Goal: Task Accomplishment & Management: Manage account settings

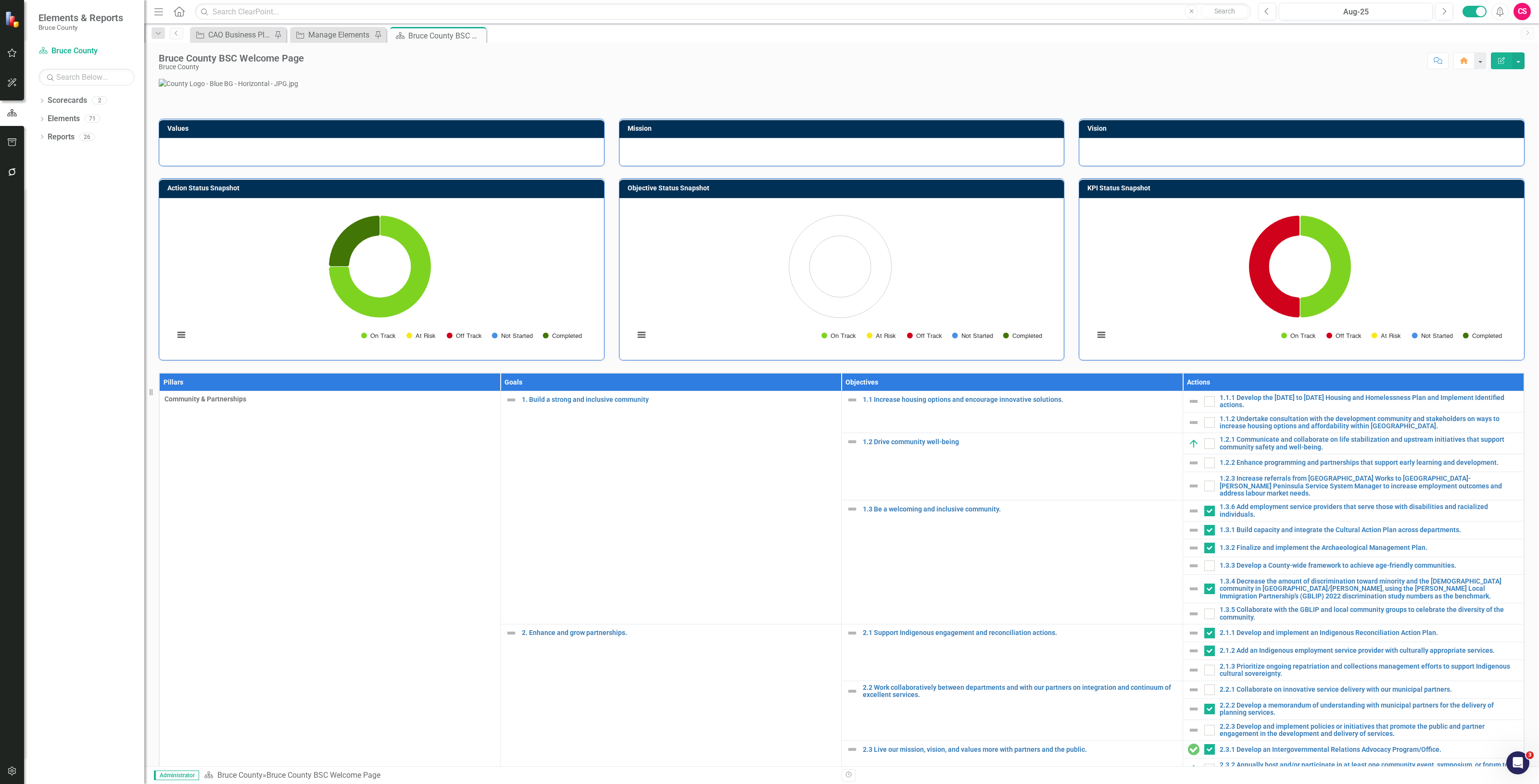
click at [1518, 11] on div "CS" at bounding box center [1522, 11] width 17 height 17
click at [1483, 120] on link "icon.portal Success Portal" at bounding box center [1492, 120] width 76 height 18
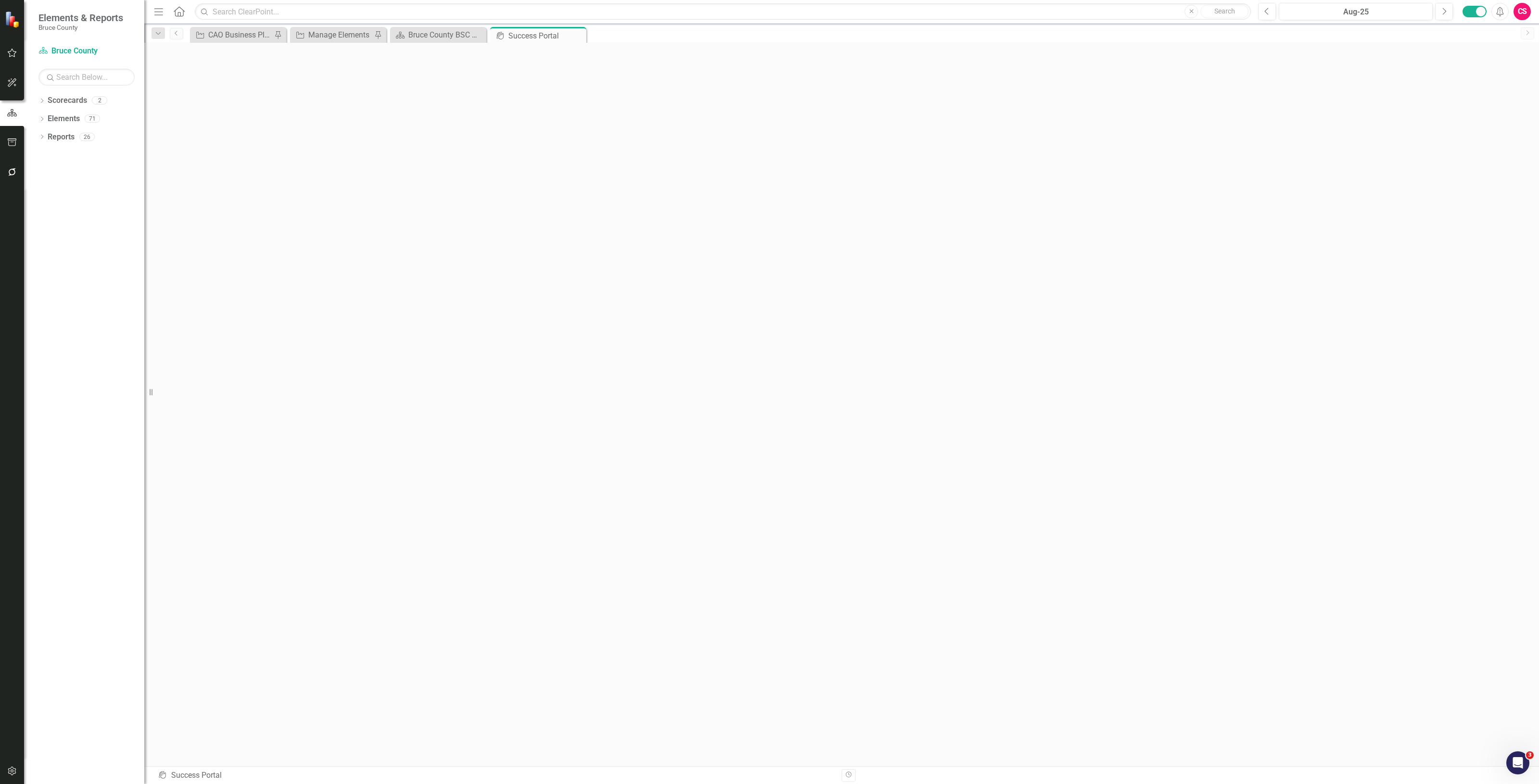
click at [19, 174] on button "button" at bounding box center [12, 172] width 22 height 20
click at [74, 71] on link "Reporting Workflows" at bounding box center [87, 69] width 96 height 11
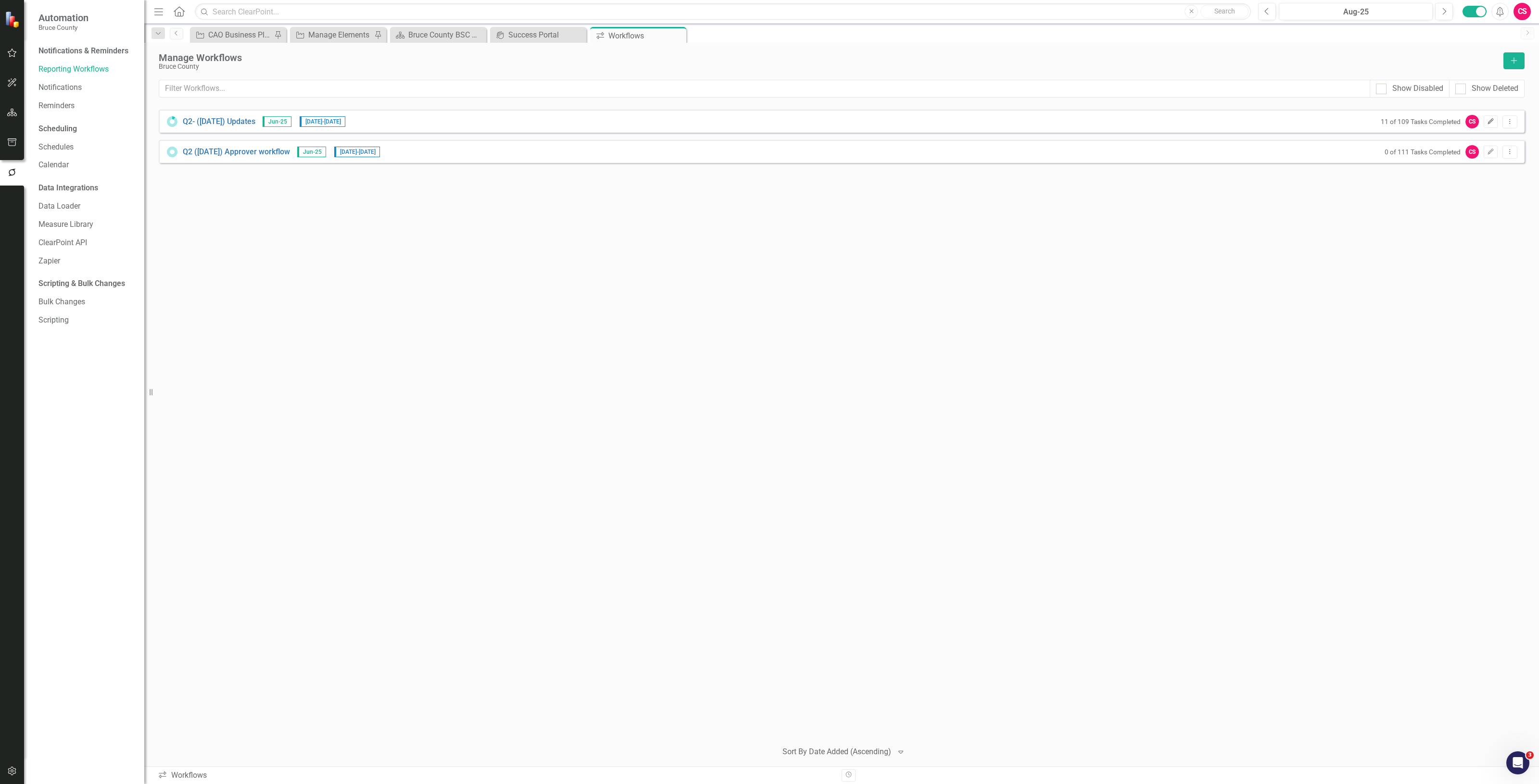
click at [1490, 123] on icon "Edit" at bounding box center [1491, 121] width 7 height 6
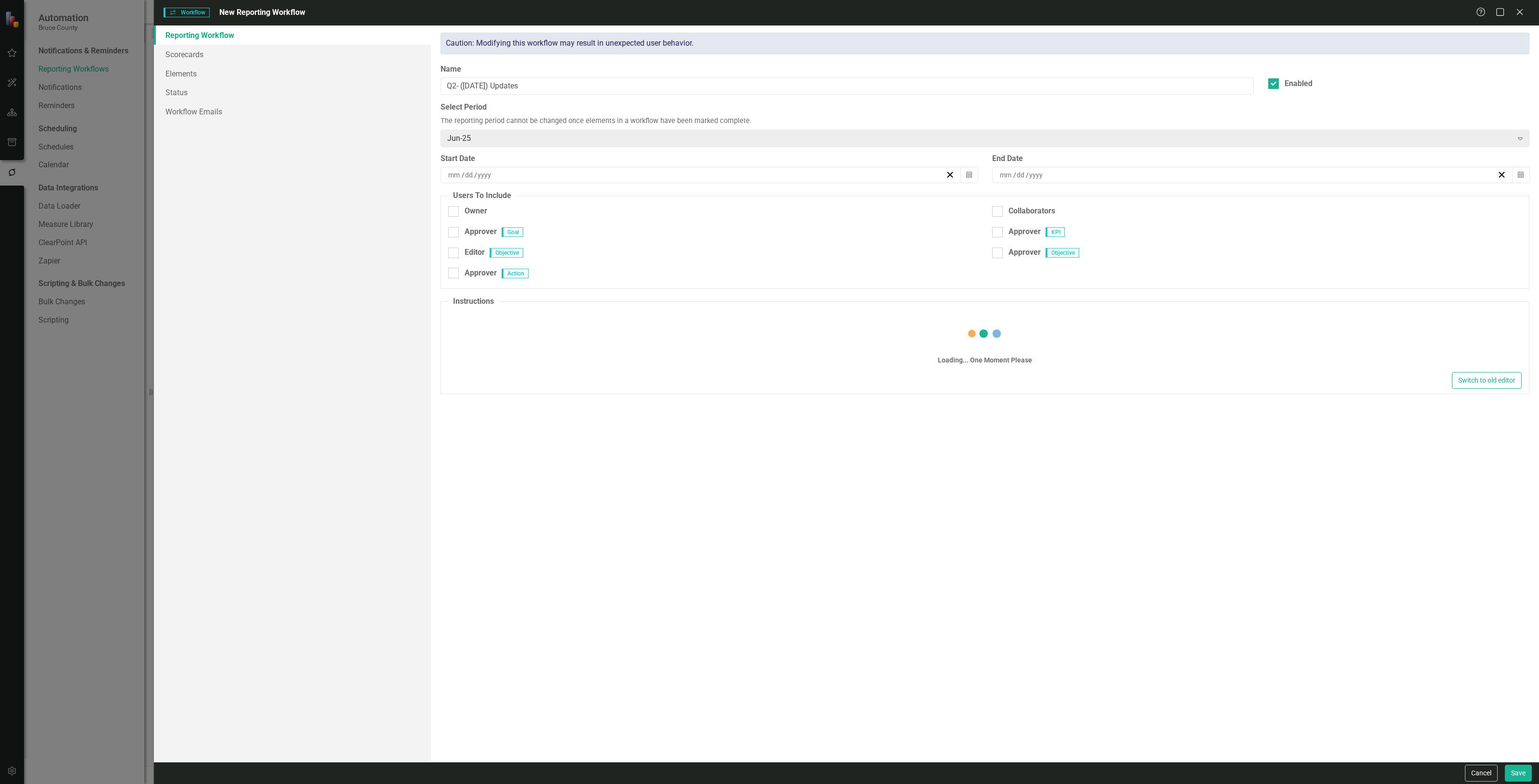
checkbox input "true"
type input "8"
type input "25"
type input "2025"
type input "9"
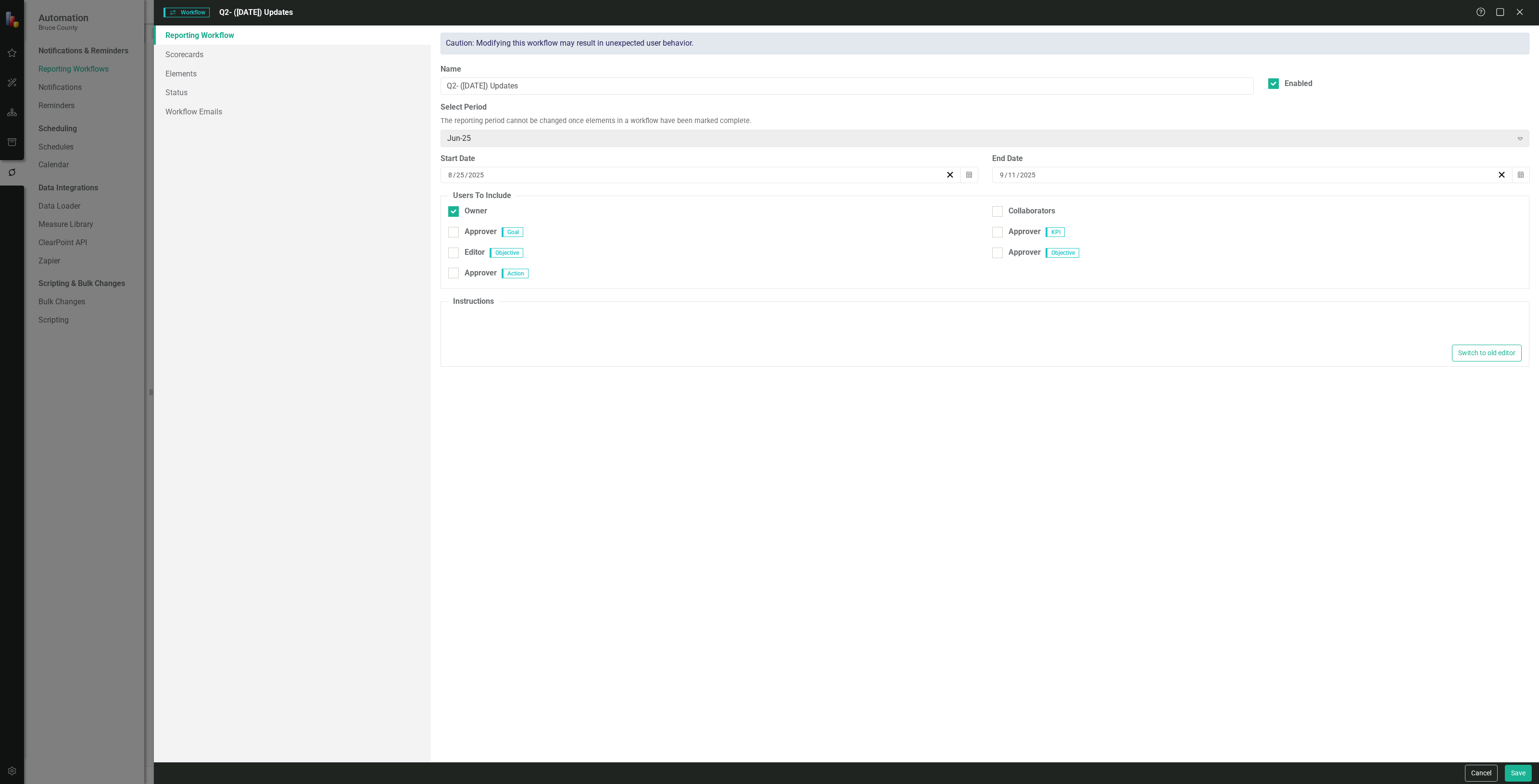
type input "11"
type input "2025"
type textarea "<p>Please make updates to your assigned KPIs &amp; Actions for this reporting p…"
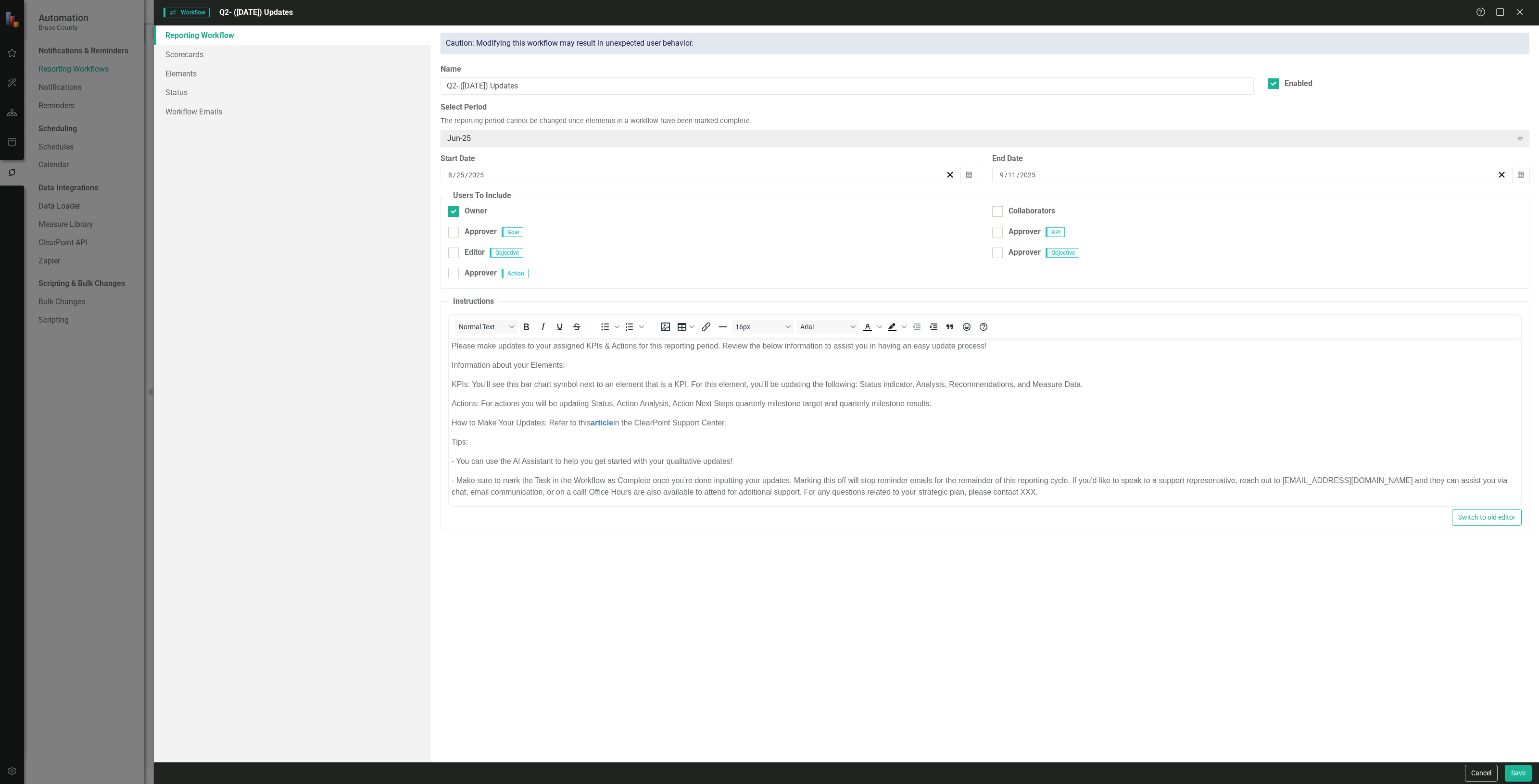
scroll to position [21, 0]
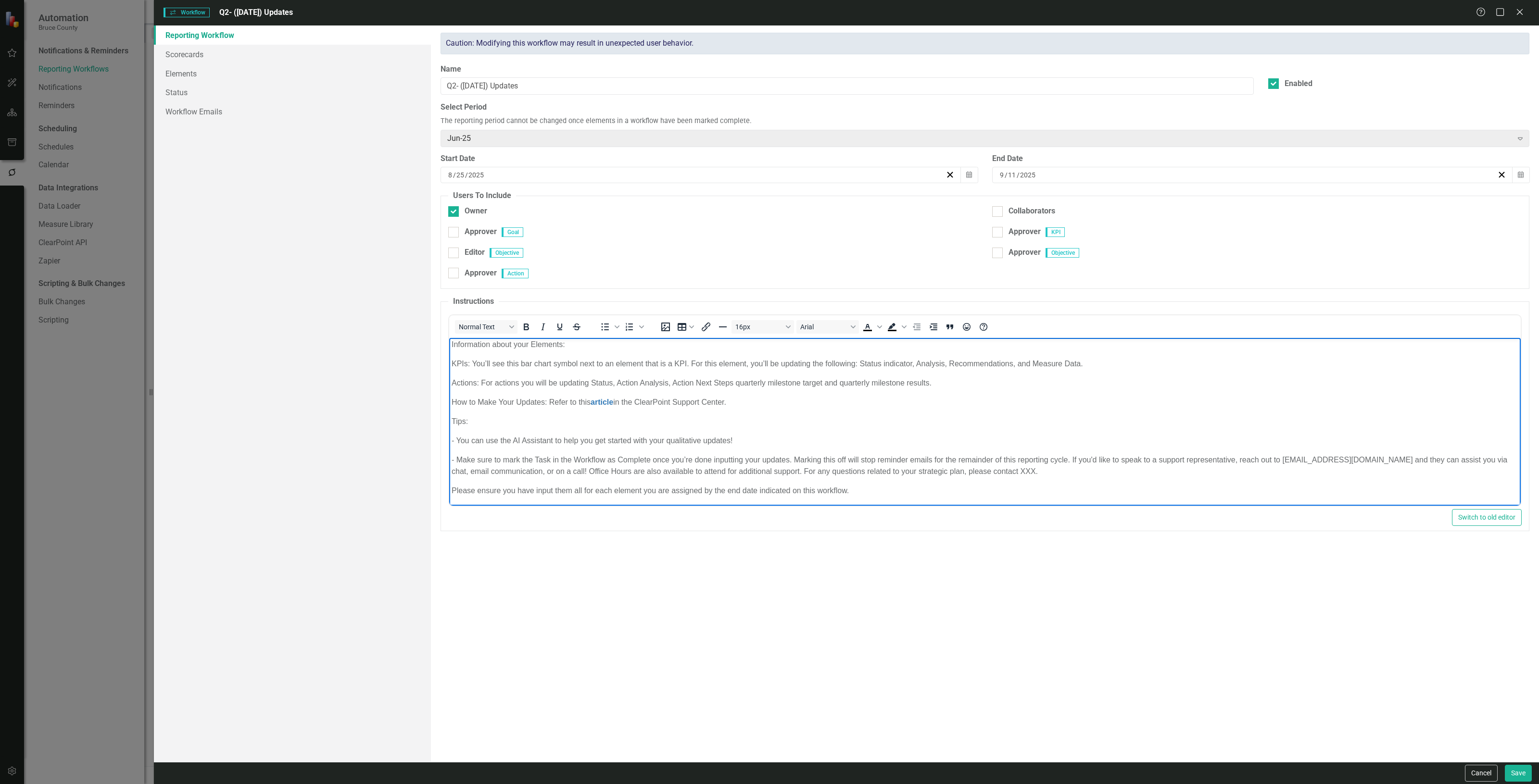
drag, startPoint x: 1018, startPoint y: 475, endPoint x: 786, endPoint y: 475, distance: 232.0
click at [786, 475] on p "- Make sure to mark the Task in the Workflow as Complete once you’re done input…" at bounding box center [985, 466] width 1067 height 23
click at [919, 494] on p "Please ensure you have input them all for each element you are assigned by the …" at bounding box center [985, 490] width 1067 height 12
click at [249, 57] on link "Scorecards" at bounding box center [292, 54] width 277 height 19
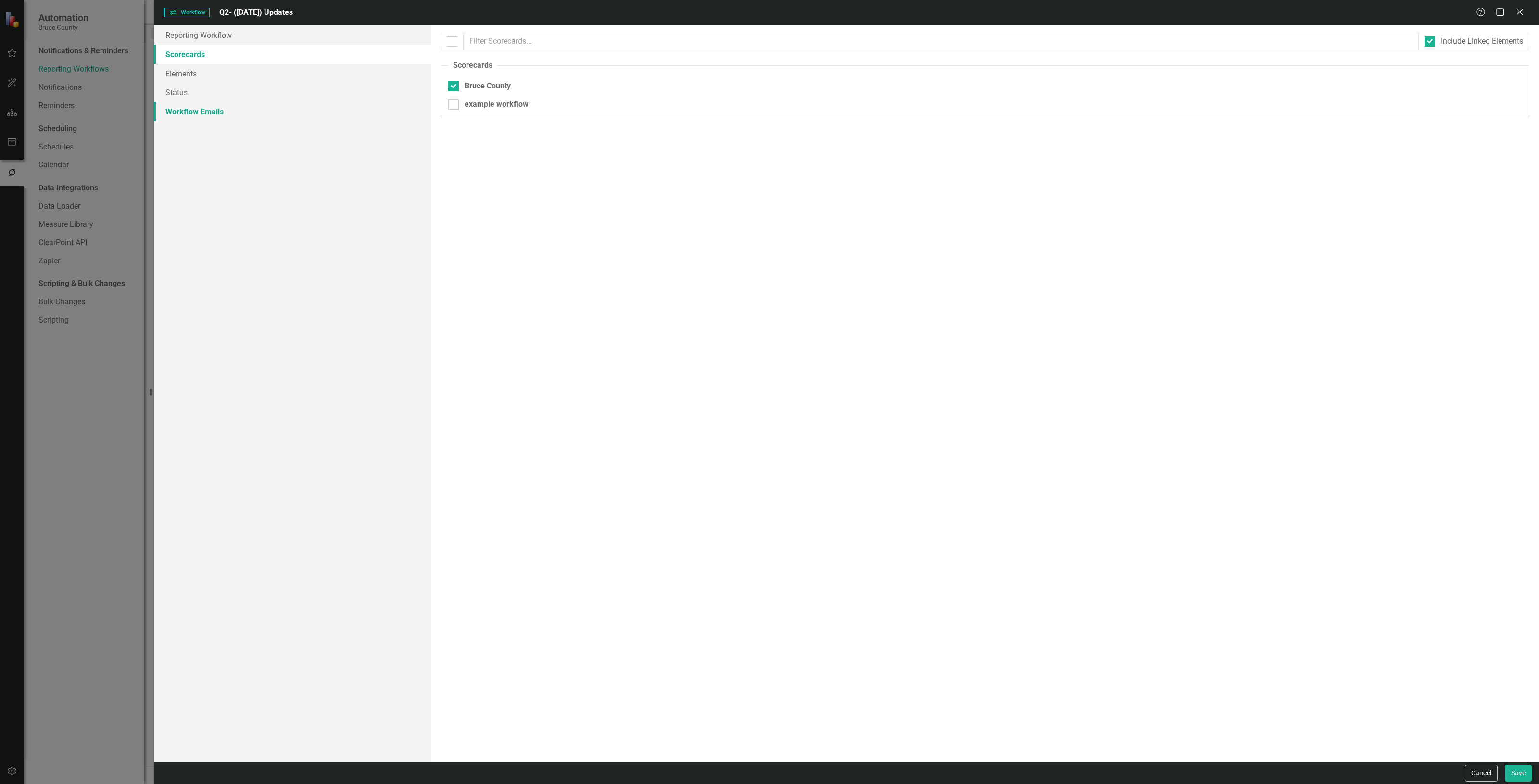
click at [255, 119] on link "Workflow Emails" at bounding box center [292, 112] width 277 height 19
click at [1518, 70] on icon "Collapse" at bounding box center [1517, 70] width 10 height 8
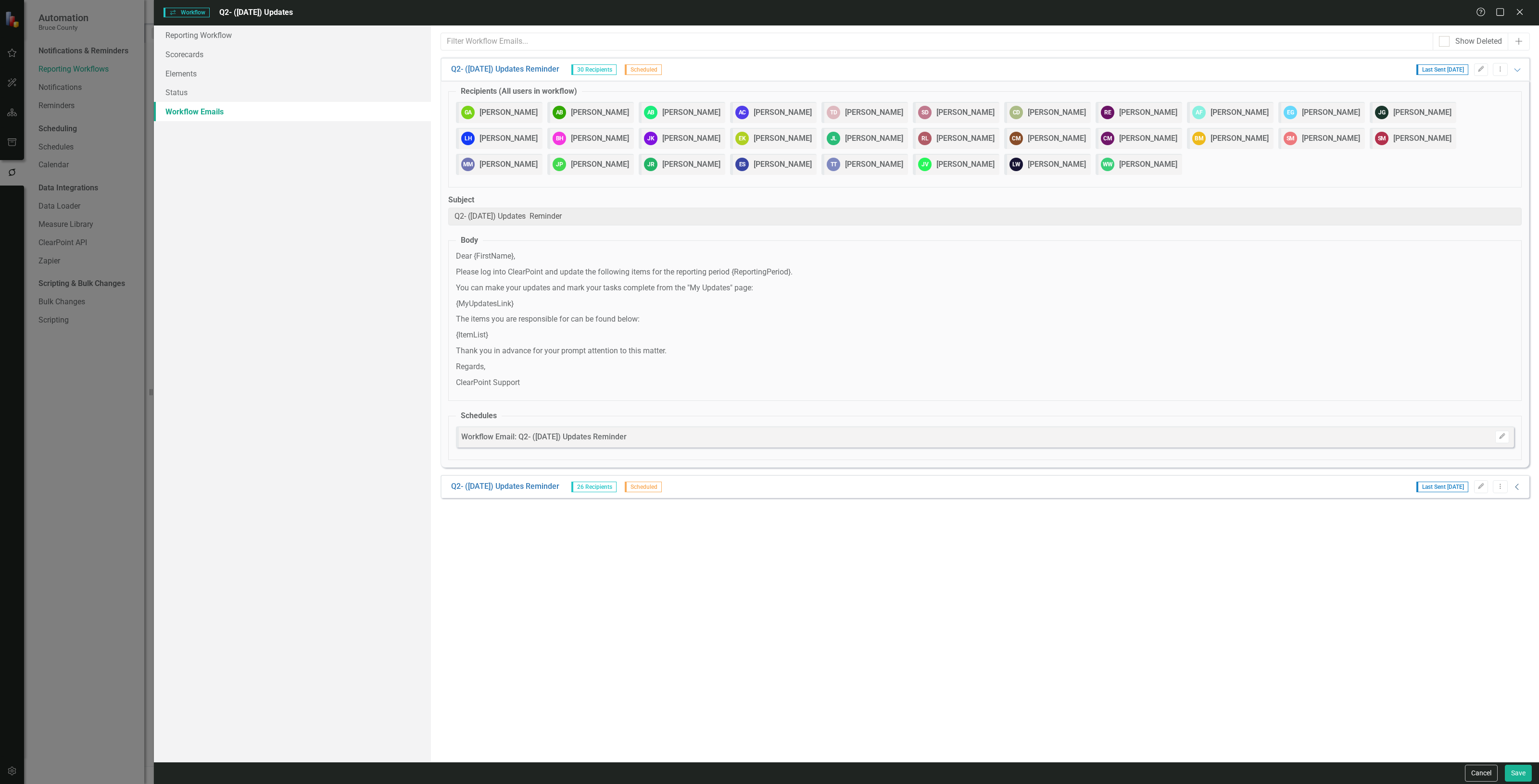
click at [1518, 489] on icon "Collapse" at bounding box center [1517, 487] width 10 height 8
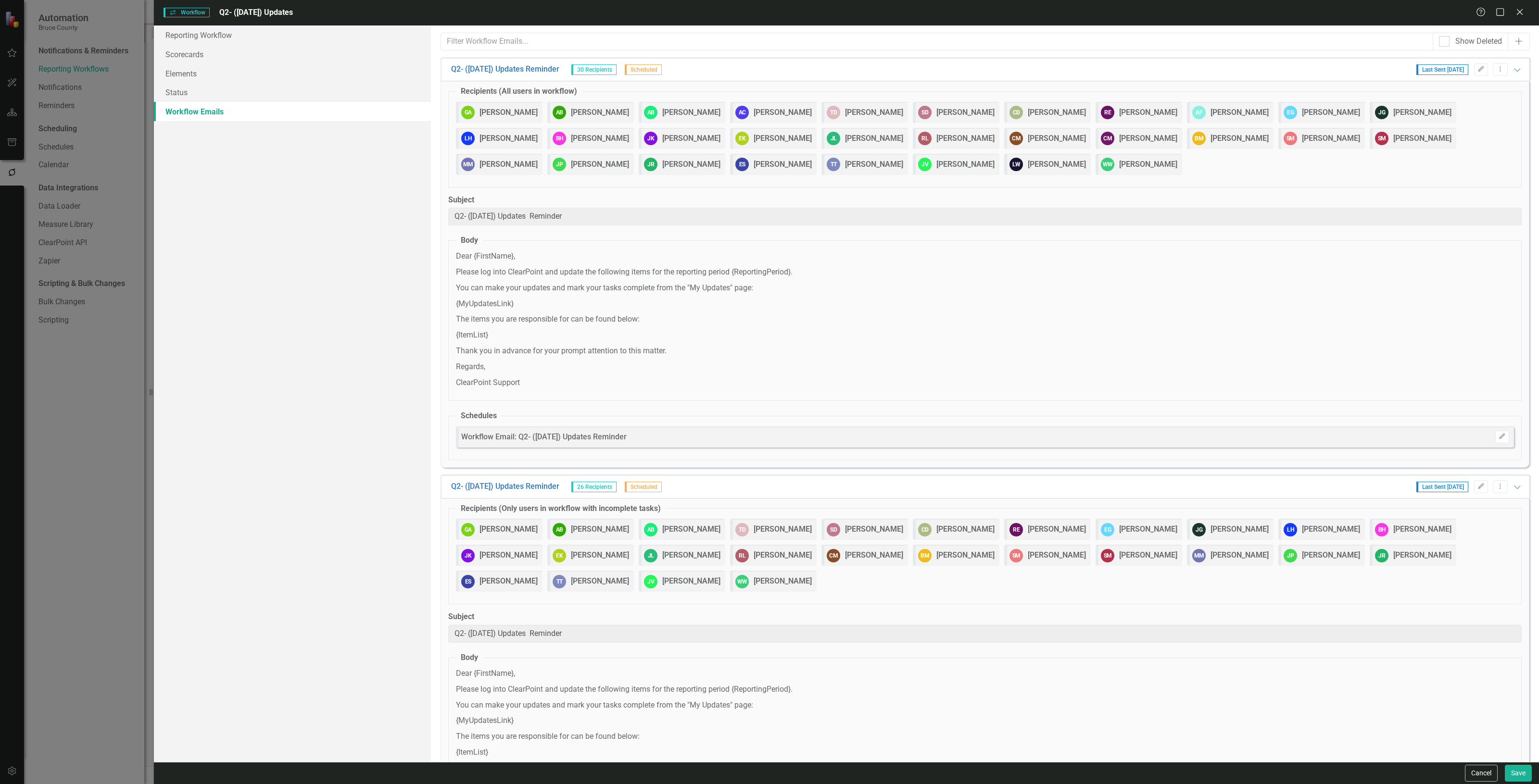
scroll to position [165, 0]
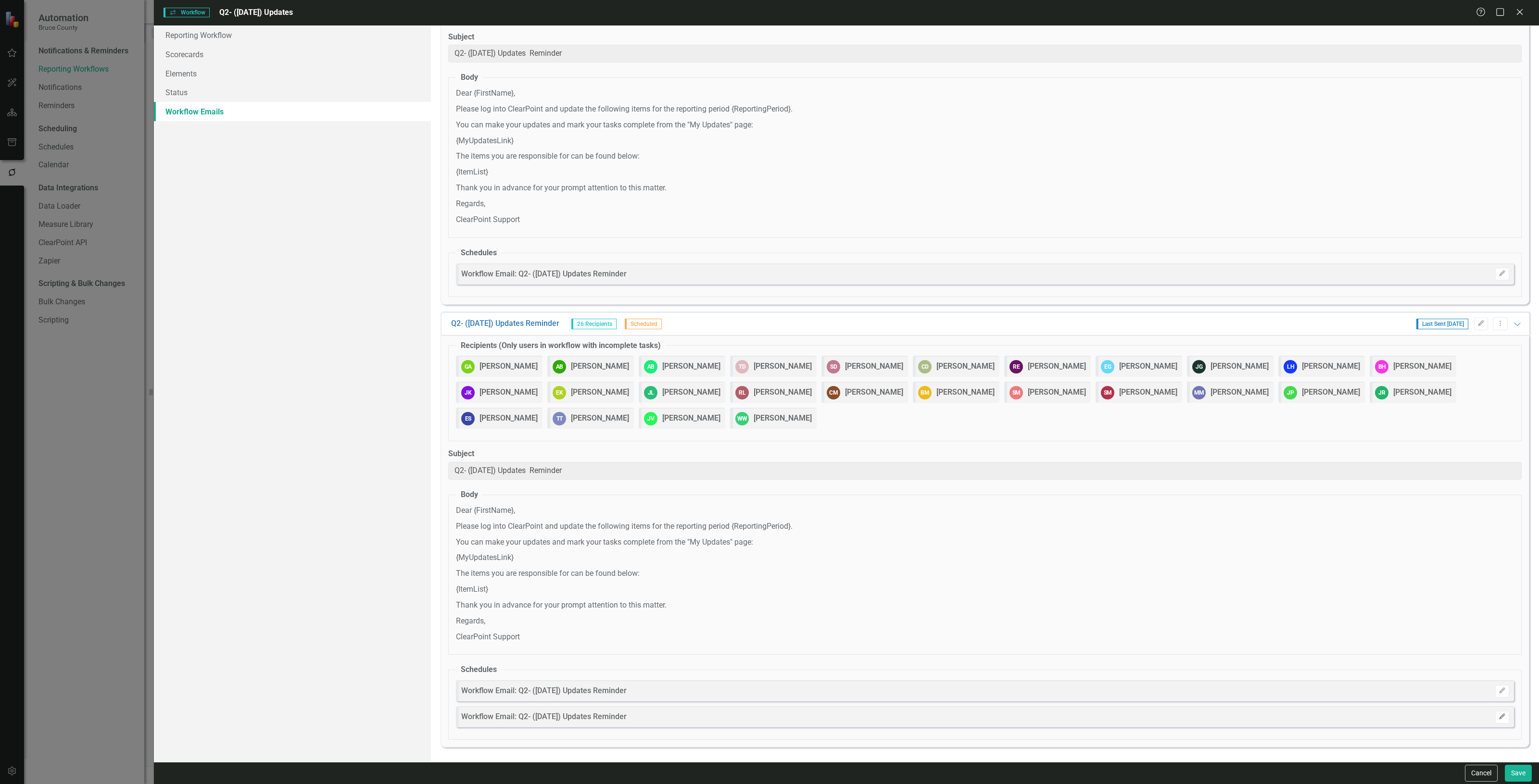
click at [1499, 717] on icon "Edit" at bounding box center [1502, 717] width 7 height 6
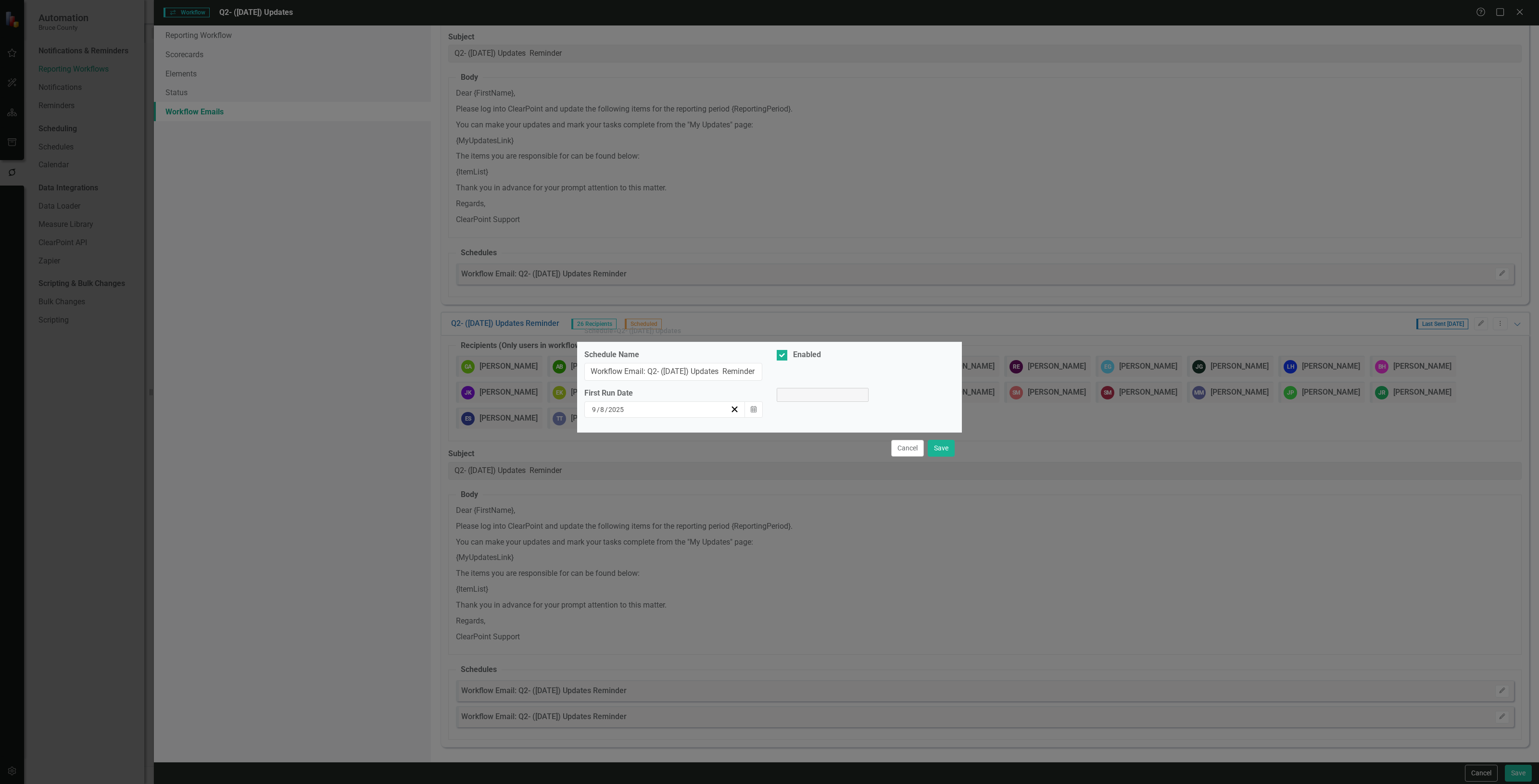
select select "pm"
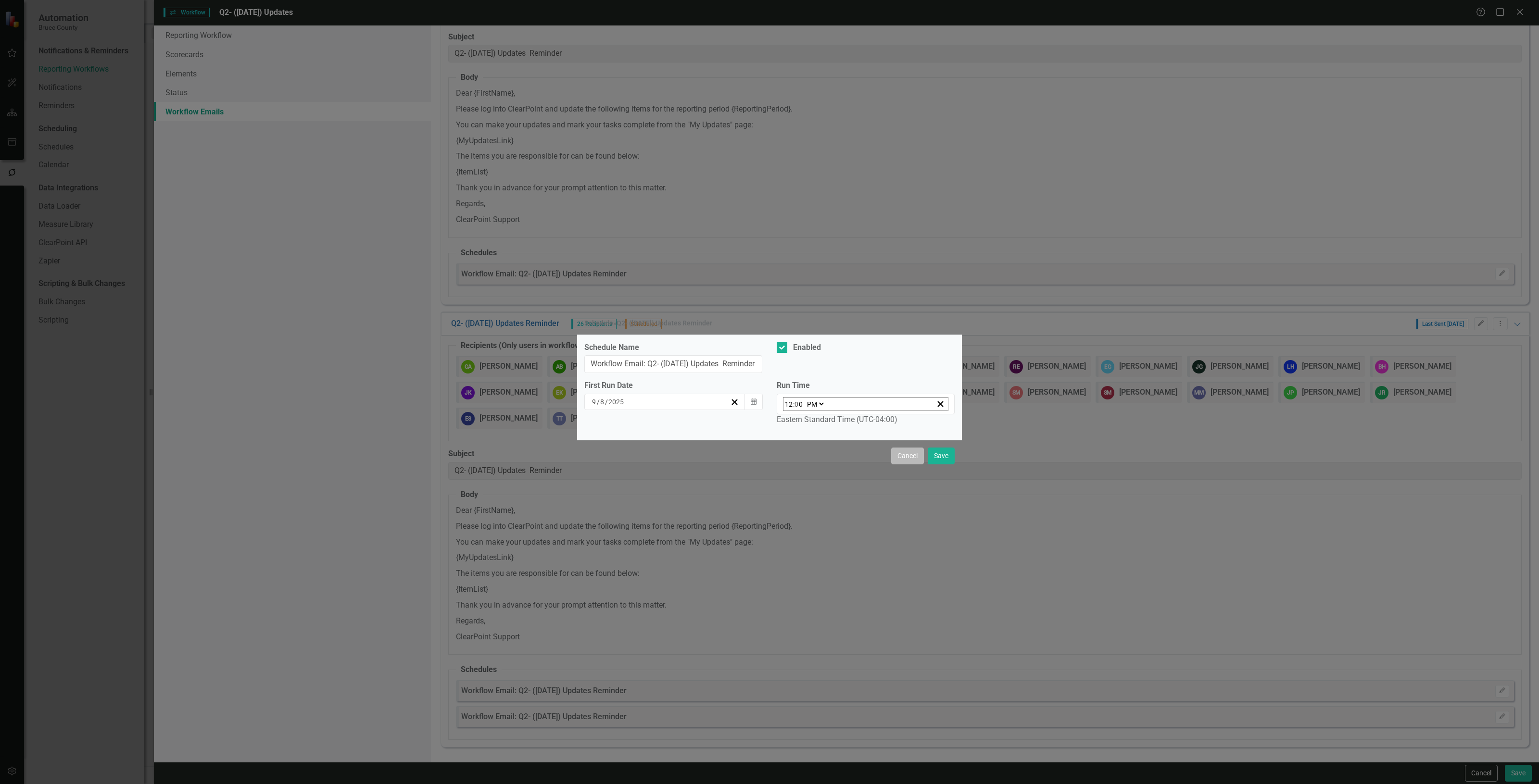
click at [905, 460] on button "Cancel" at bounding box center [908, 456] width 33 height 17
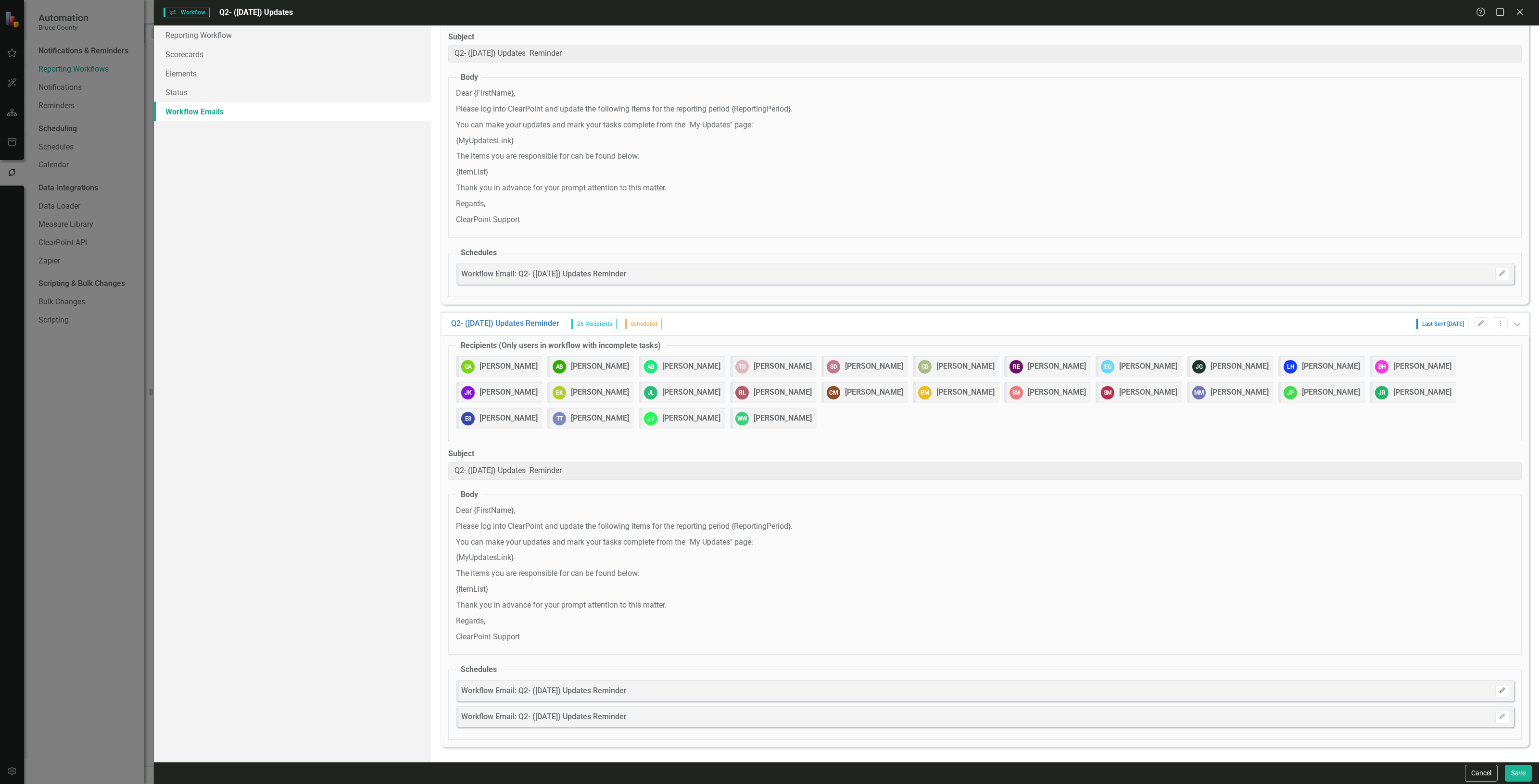
click at [1499, 692] on icon "Edit" at bounding box center [1502, 690] width 7 height 6
select select "pm"
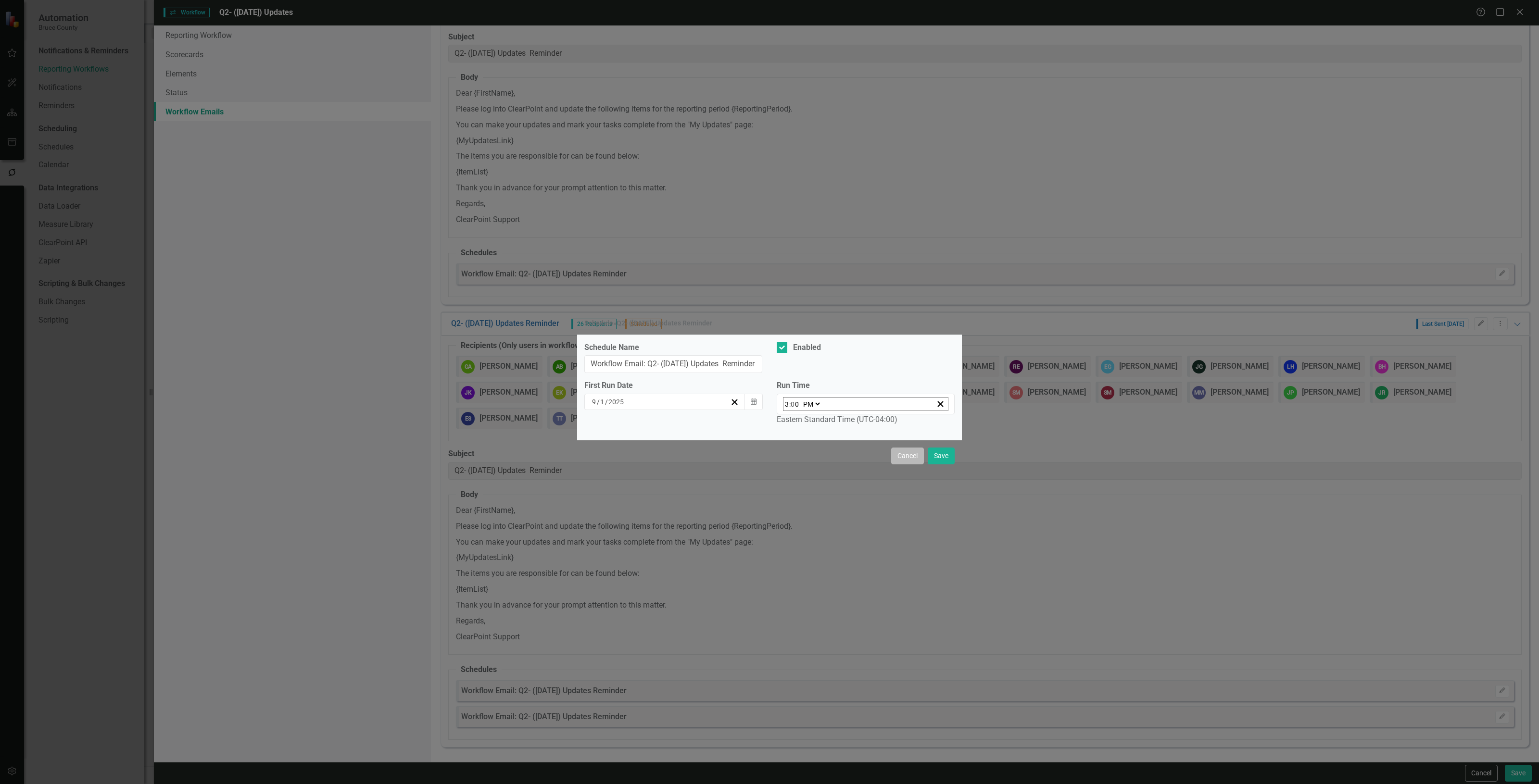
click at [903, 455] on button "Cancel" at bounding box center [908, 456] width 33 height 17
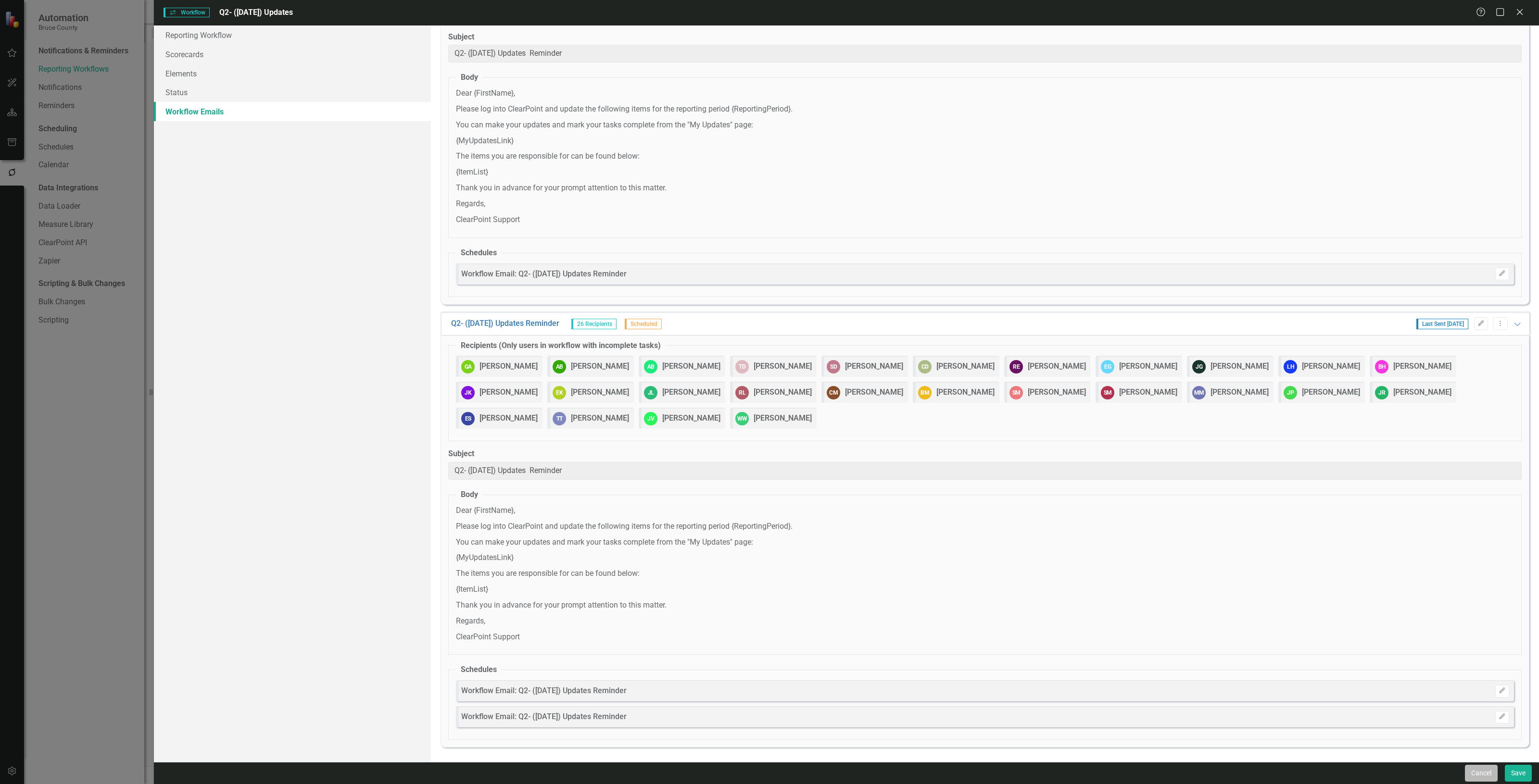
click at [1476, 777] on button "Cancel" at bounding box center [1481, 774] width 33 height 17
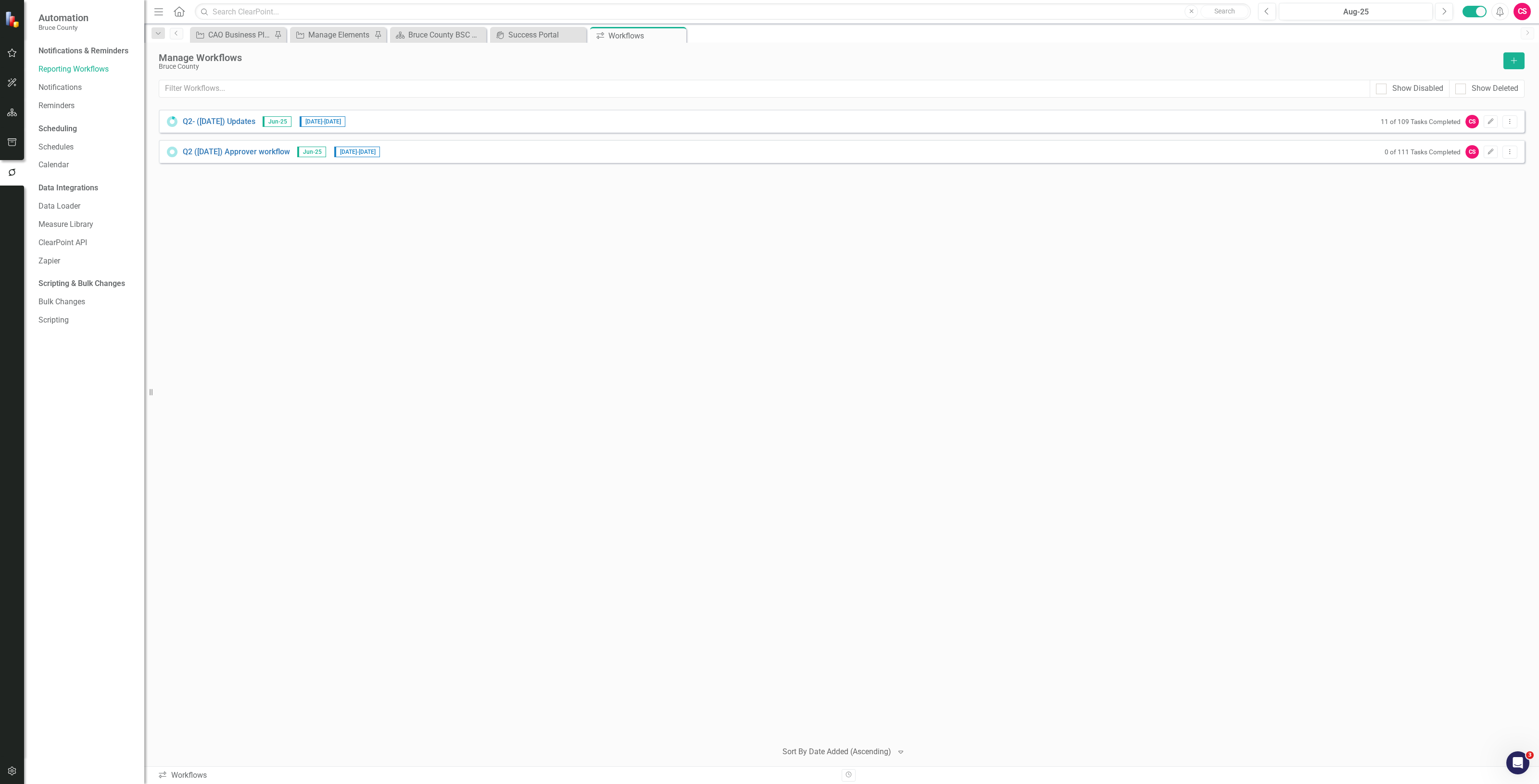
click at [16, 763] on button "button" at bounding box center [12, 771] width 22 height 20
click at [51, 68] on link "Manage Users" at bounding box center [87, 62] width 96 height 11
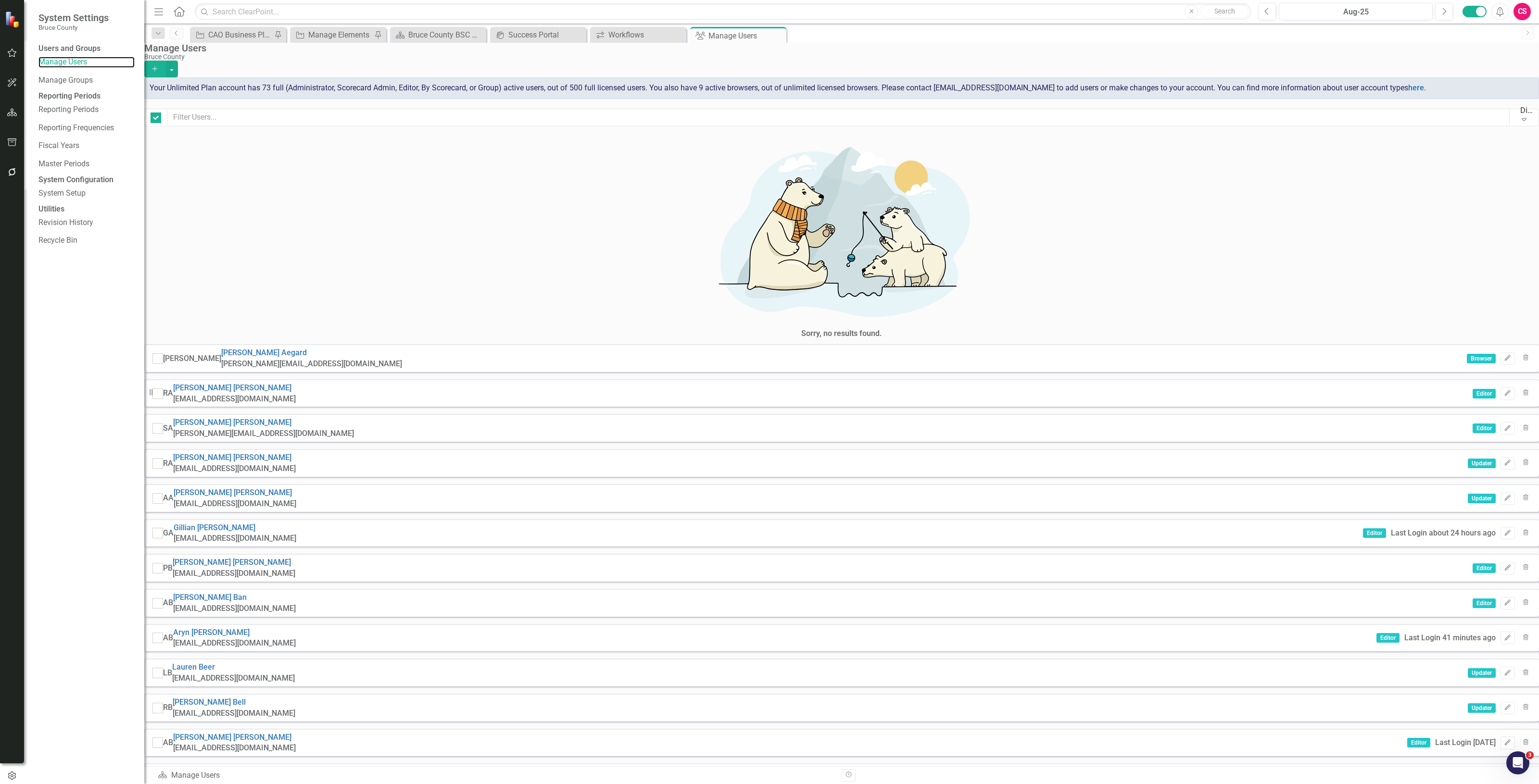
checkbox input "false"
click at [233, 117] on input "text" at bounding box center [839, 118] width 1343 height 18
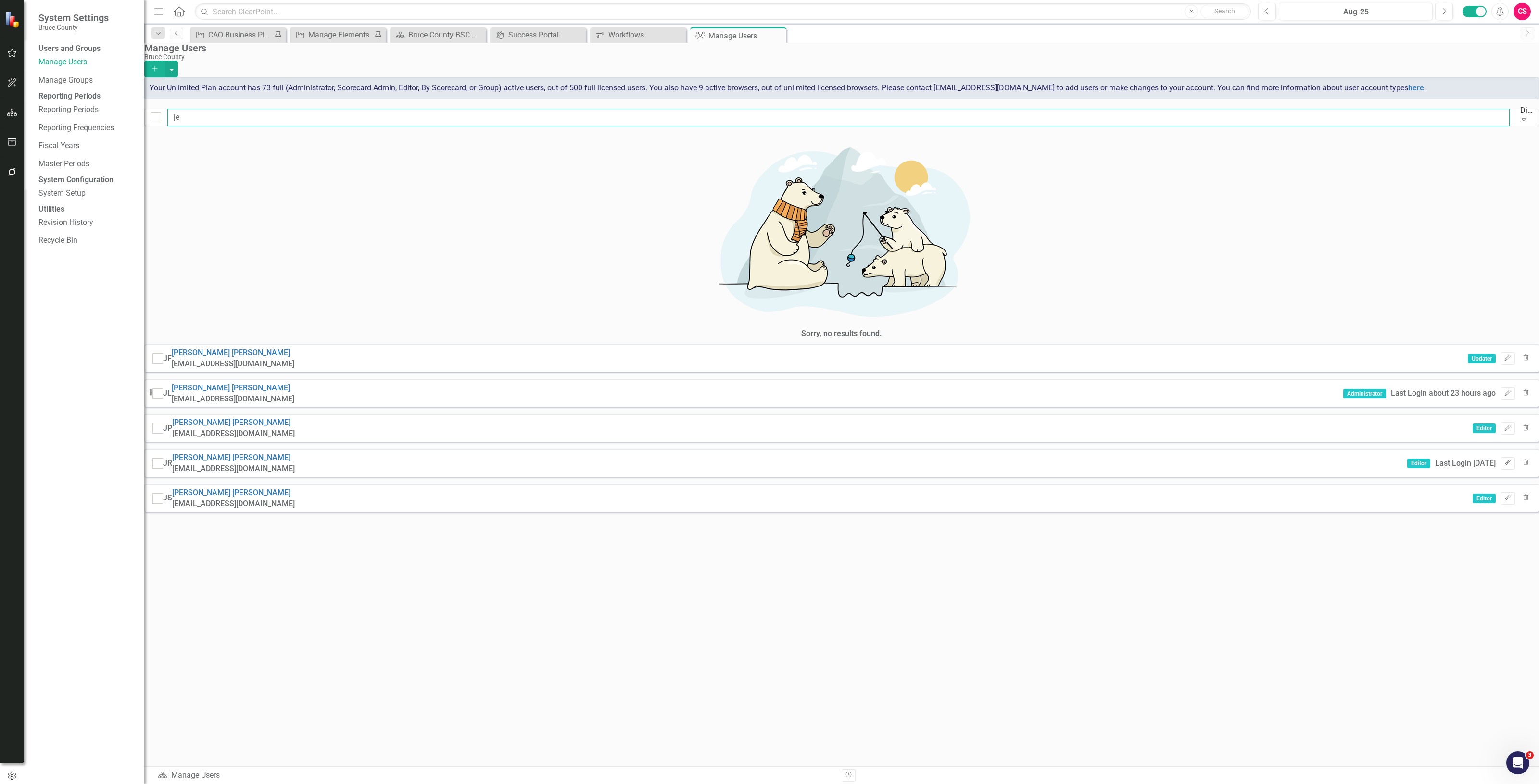
type input "jef"
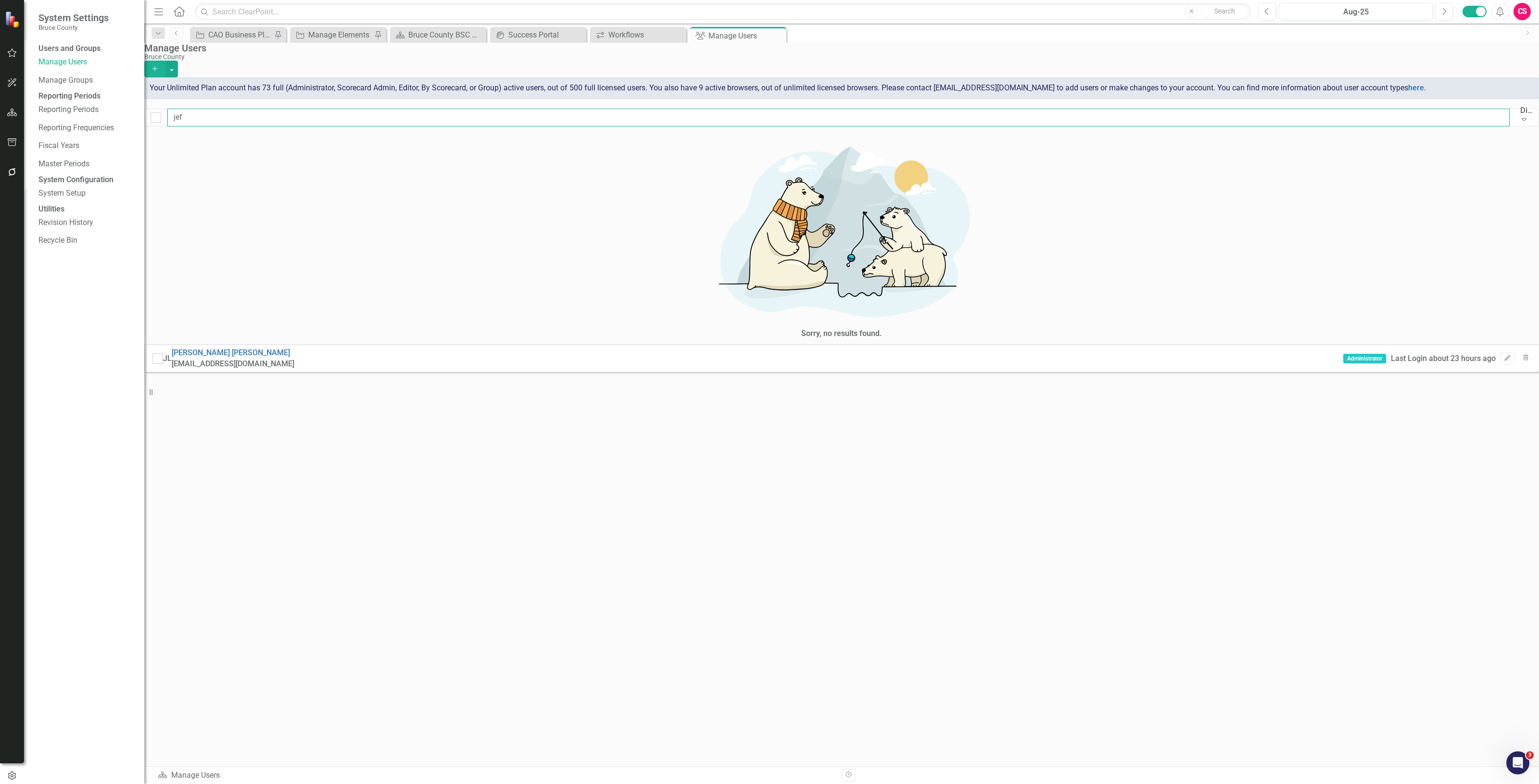
drag, startPoint x: 247, startPoint y: 120, endPoint x: 179, endPoint y: 118, distance: 68.0
click at [179, 118] on div "jef Display All Users Expand" at bounding box center [841, 118] width 1395 height 18
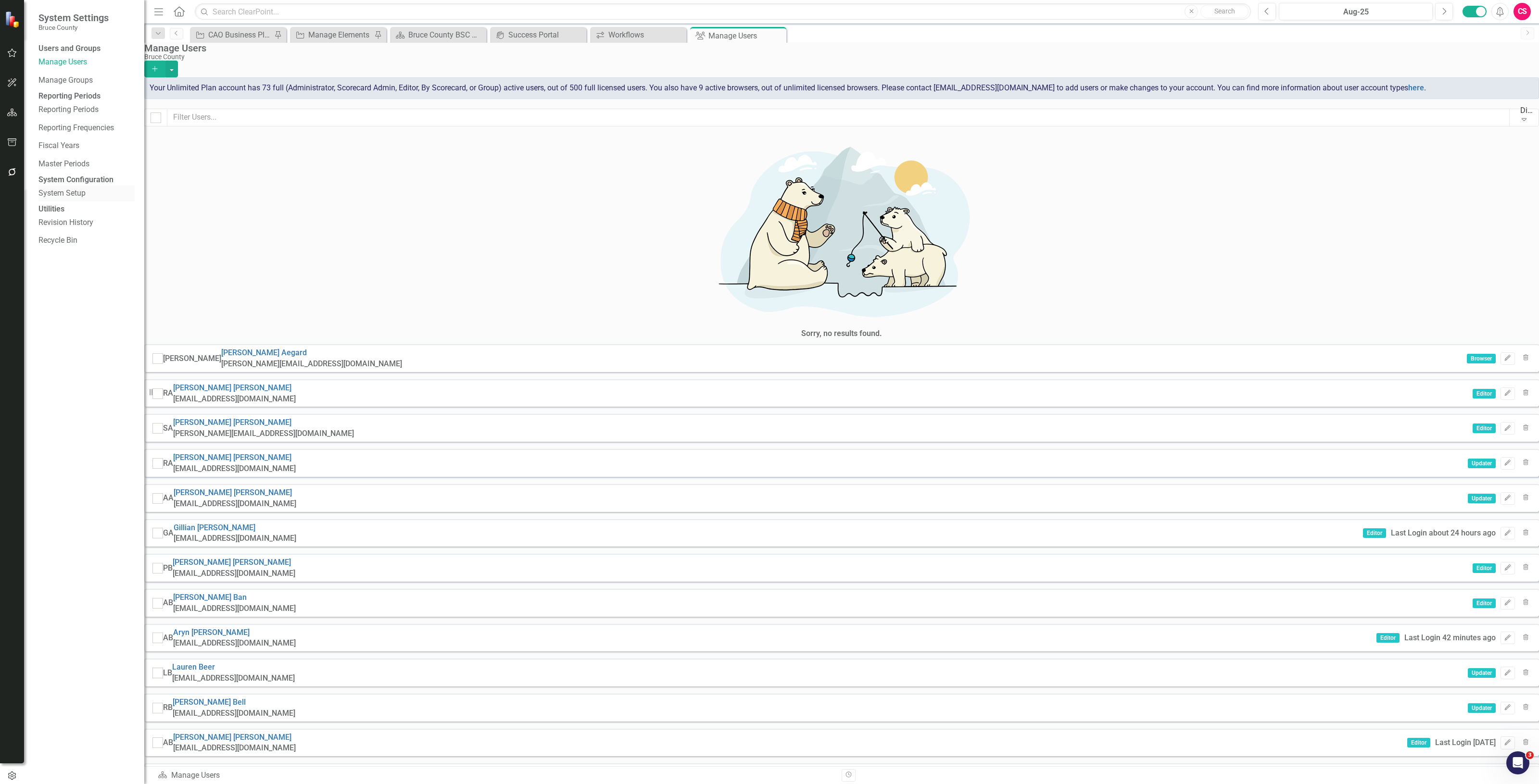
click at [63, 199] on link "System Setup" at bounding box center [87, 193] width 96 height 11
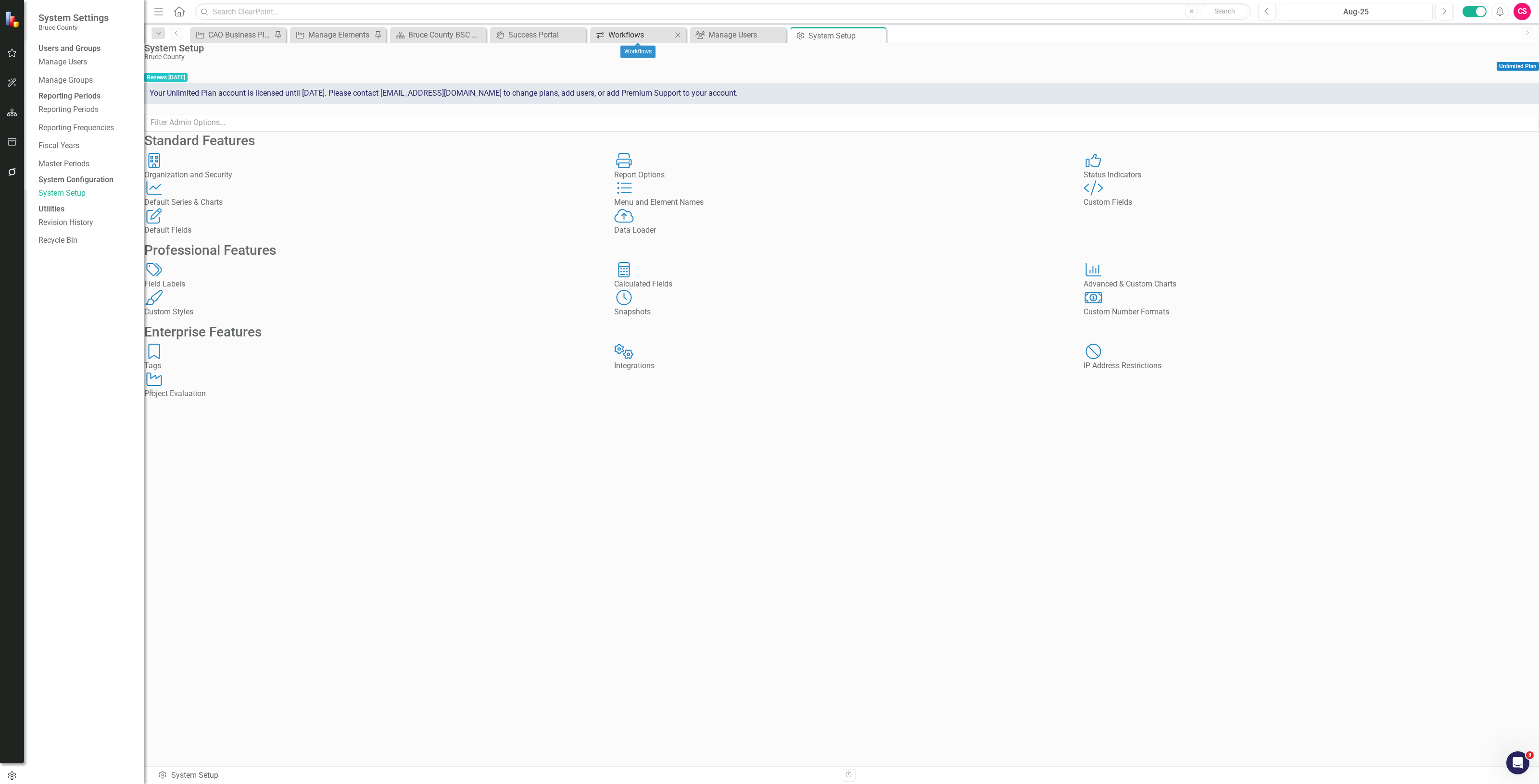
click at [616, 31] on div "Workflows" at bounding box center [640, 35] width 63 height 12
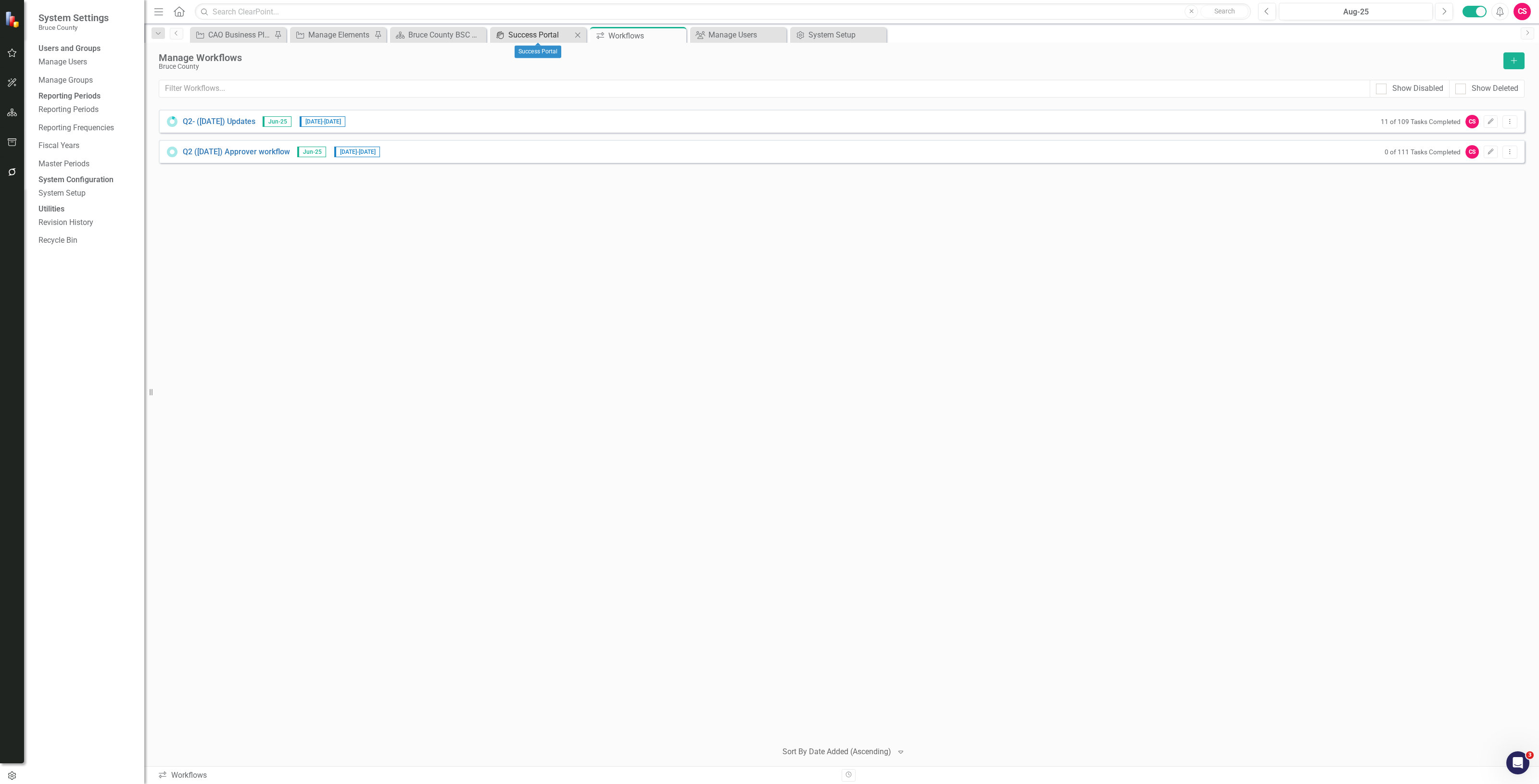
click at [516, 40] on div "Success Portal" at bounding box center [540, 35] width 63 height 12
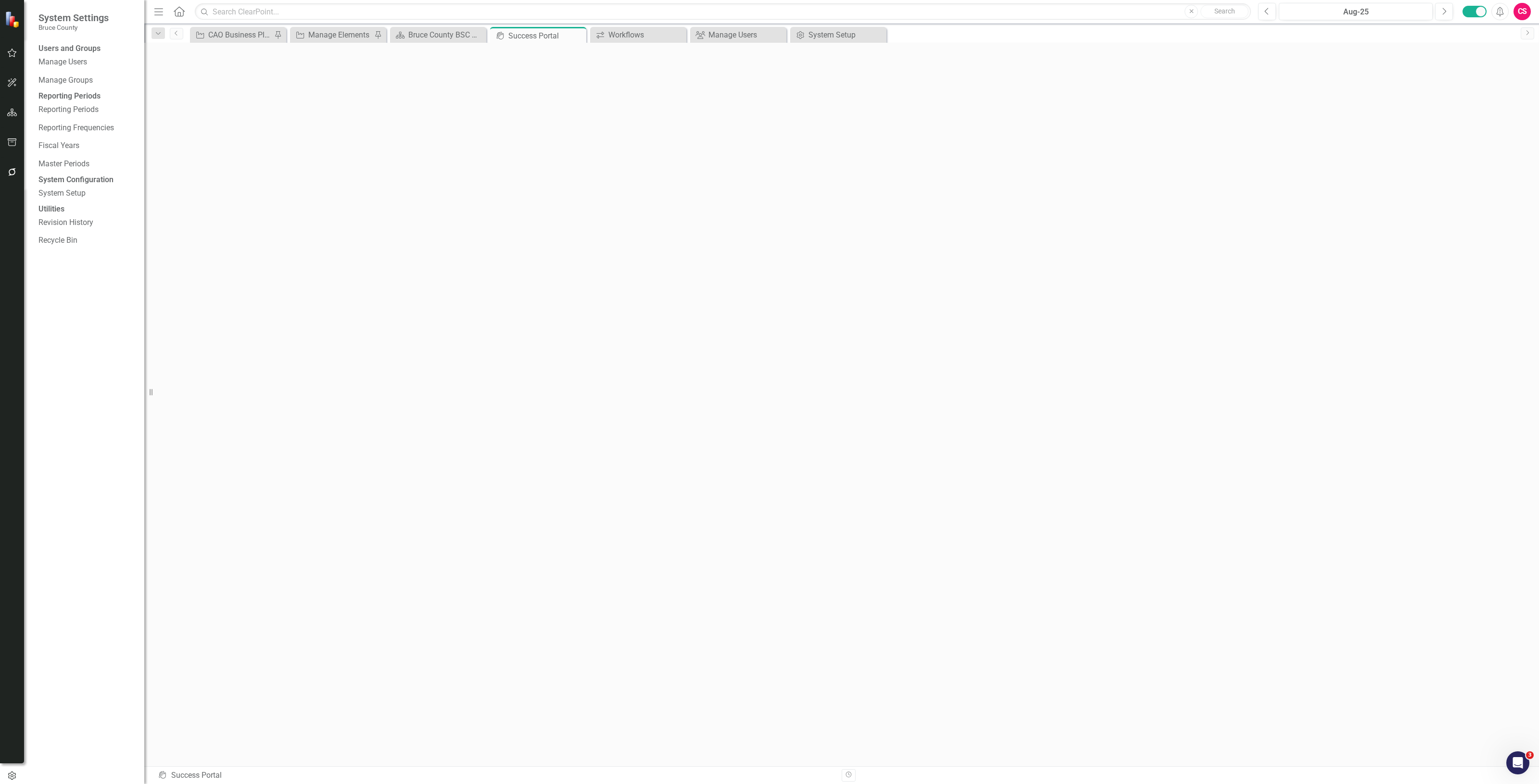
scroll to position [3, 0]
click at [622, 37] on div "Workflows" at bounding box center [640, 35] width 63 height 12
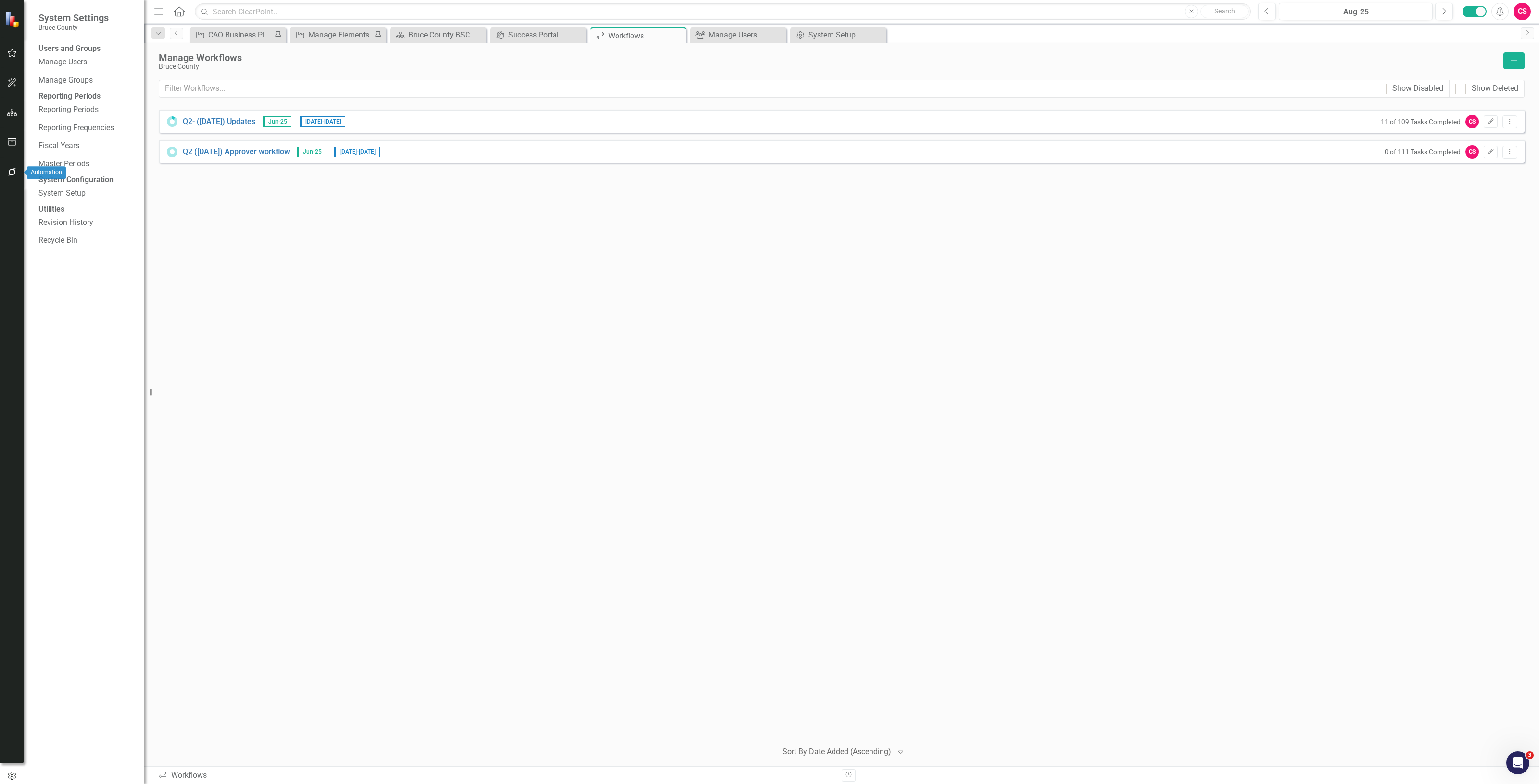
click at [12, 172] on icon "button" at bounding box center [12, 172] width 10 height 8
click at [78, 70] on link "Reporting Workflows" at bounding box center [87, 69] width 96 height 11
click at [1511, 121] on icon "Dropdown Menu" at bounding box center [1510, 121] width 8 height 6
click at [1436, 141] on icon at bounding box center [1438, 138] width 10 height 8
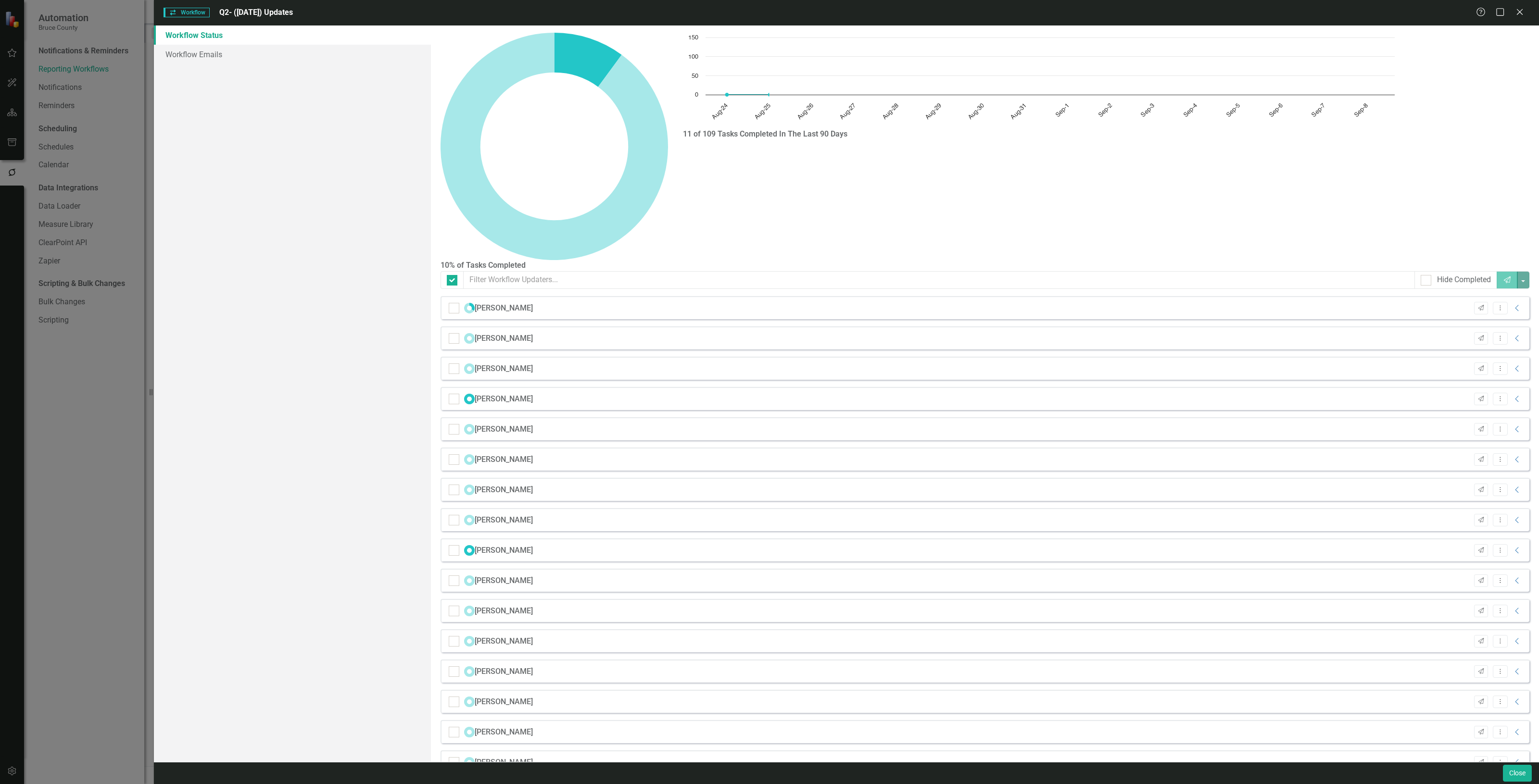
checkbox input "false"
click at [1515, 336] on icon at bounding box center [1516, 339] width 3 height 6
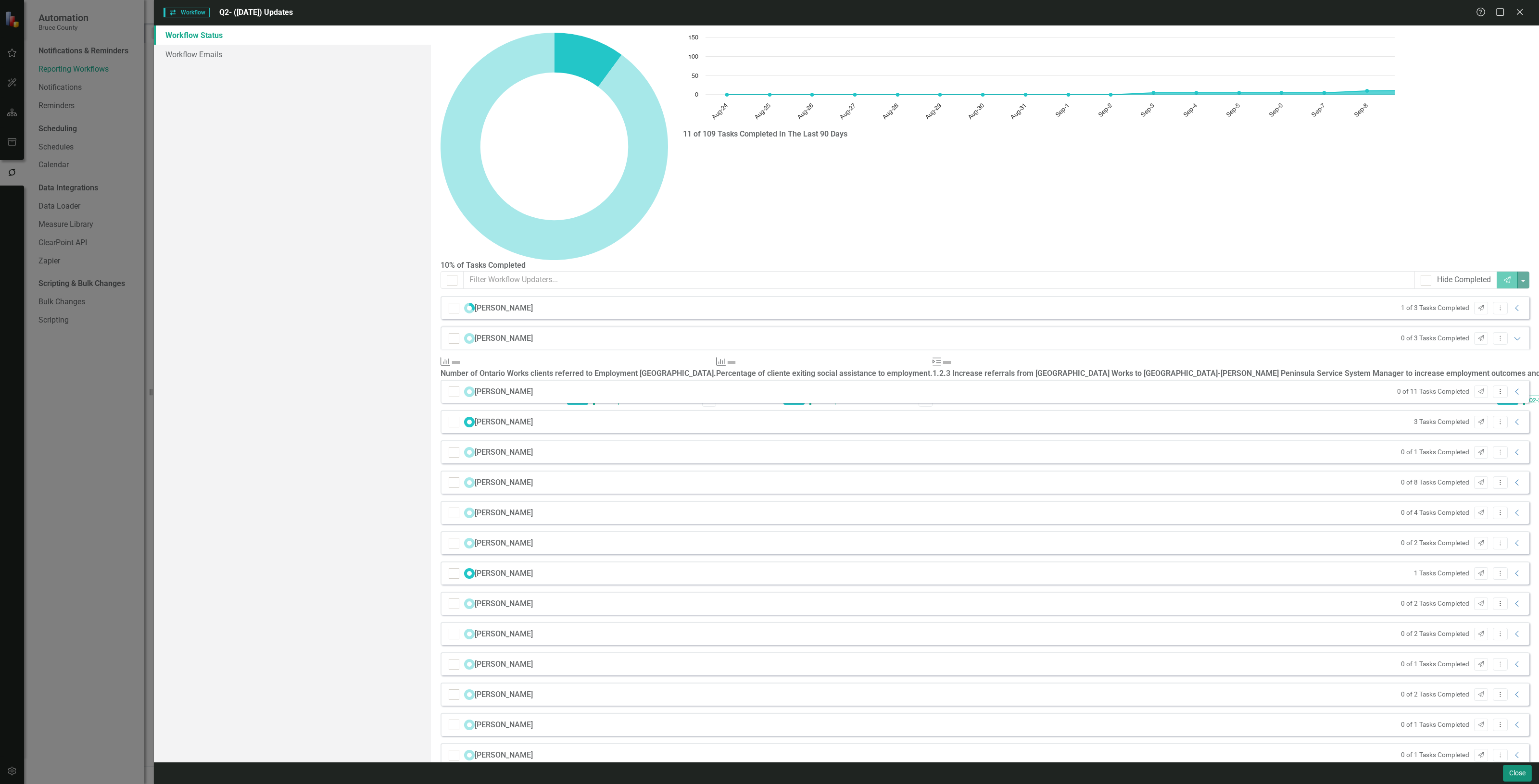
click at [1509, 772] on button "Close" at bounding box center [1518, 774] width 29 height 17
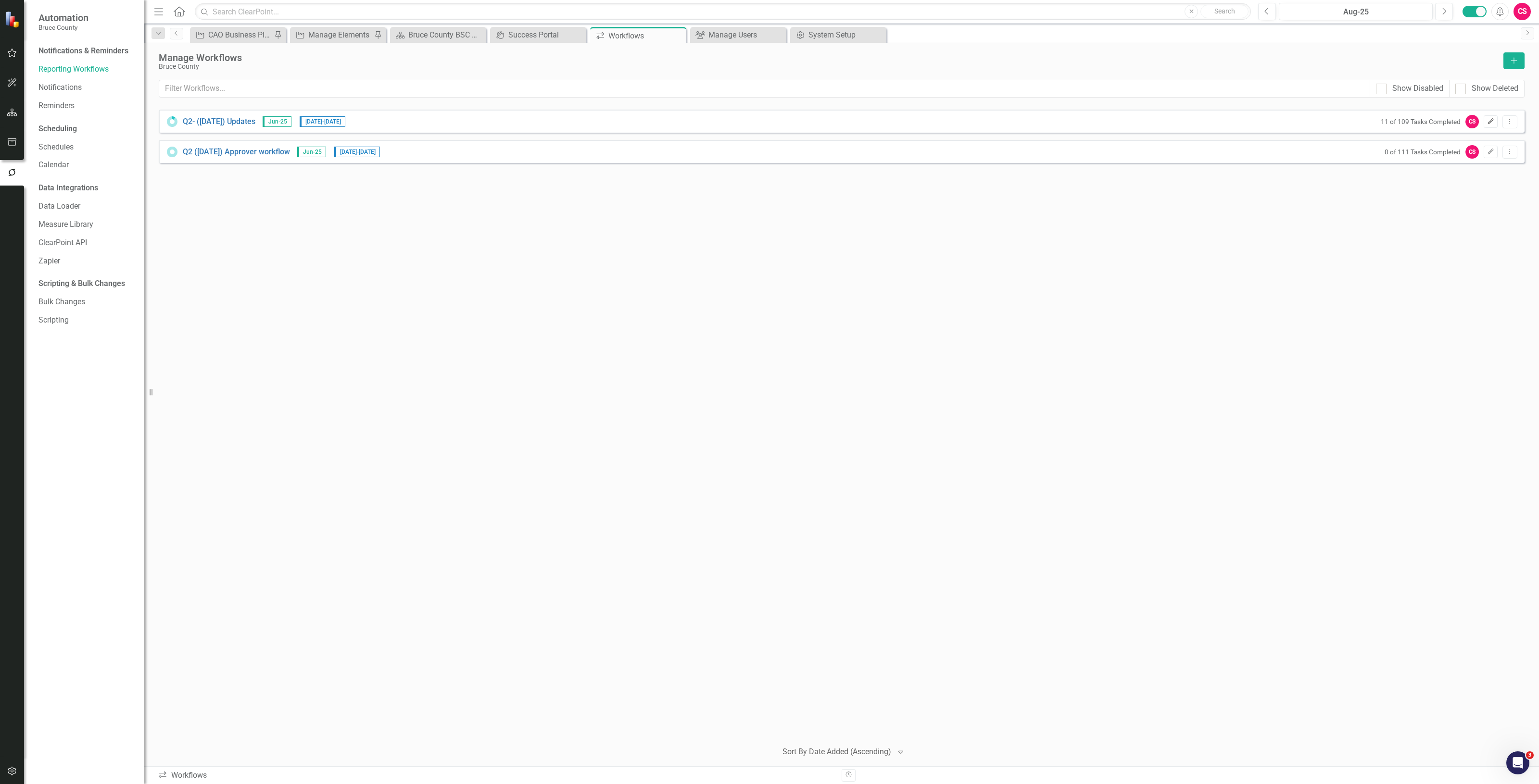
click at [1490, 120] on icon "Edit" at bounding box center [1491, 121] width 7 height 6
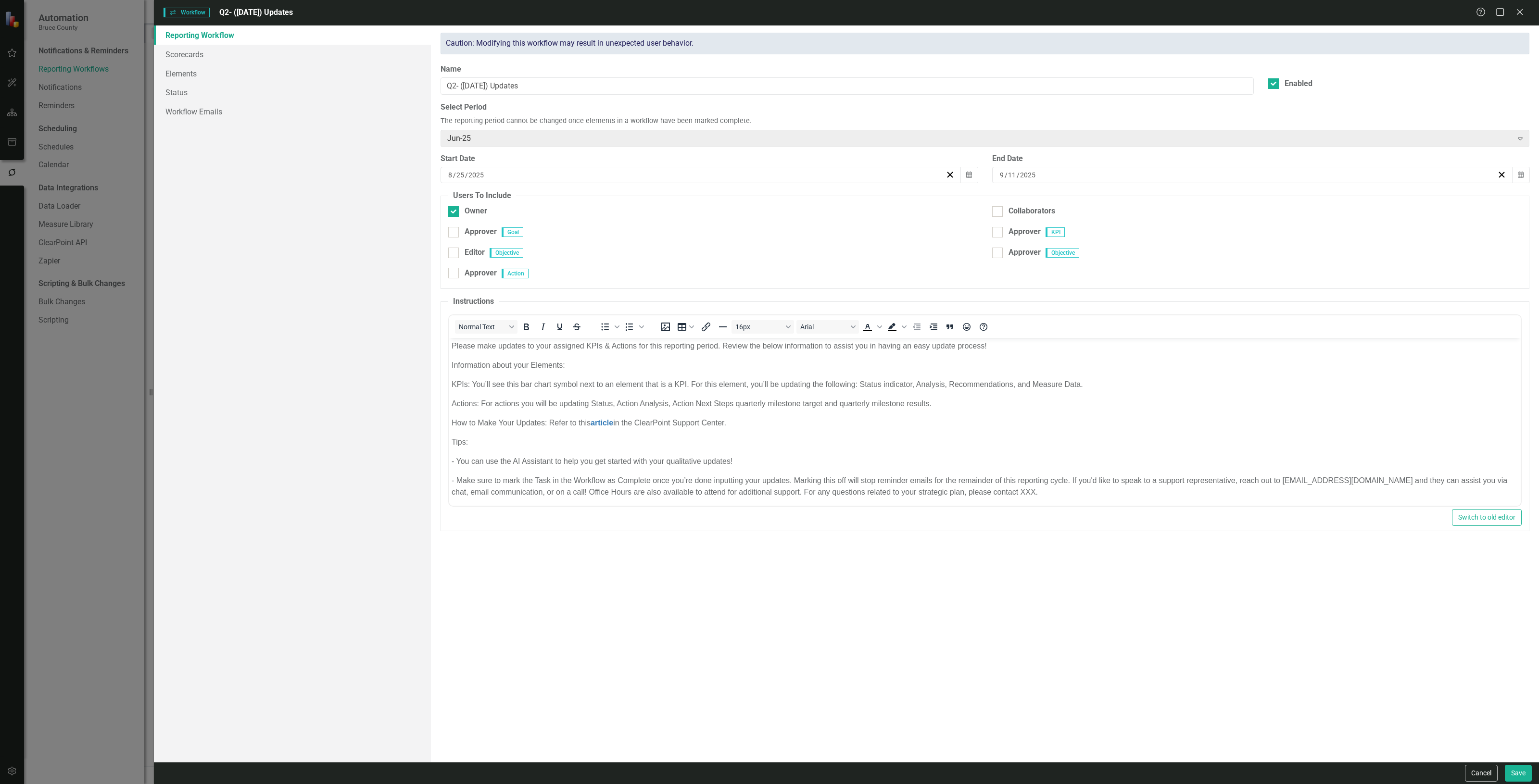
scroll to position [21, 0]
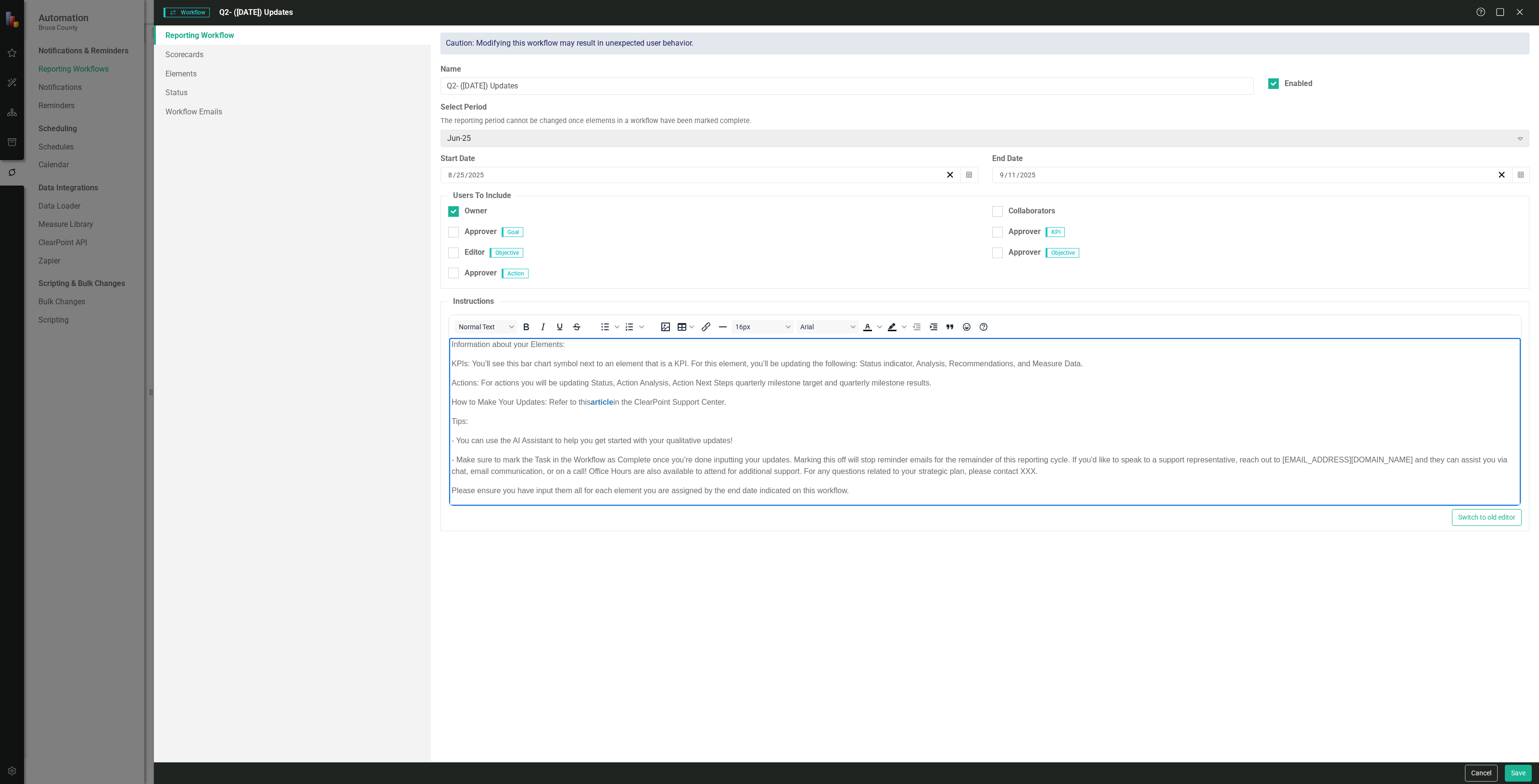
drag, startPoint x: 465, startPoint y: 460, endPoint x: 492, endPoint y: 464, distance: 27.3
click at [492, 464] on p "- Make sure to mark the Task in the Workflow as Complete once you’re done input…" at bounding box center [985, 466] width 1067 height 23
click at [455, 452] on body "Please make updates to your assigned KPIs & Actions for this reporting period. …" at bounding box center [985, 411] width 1072 height 189
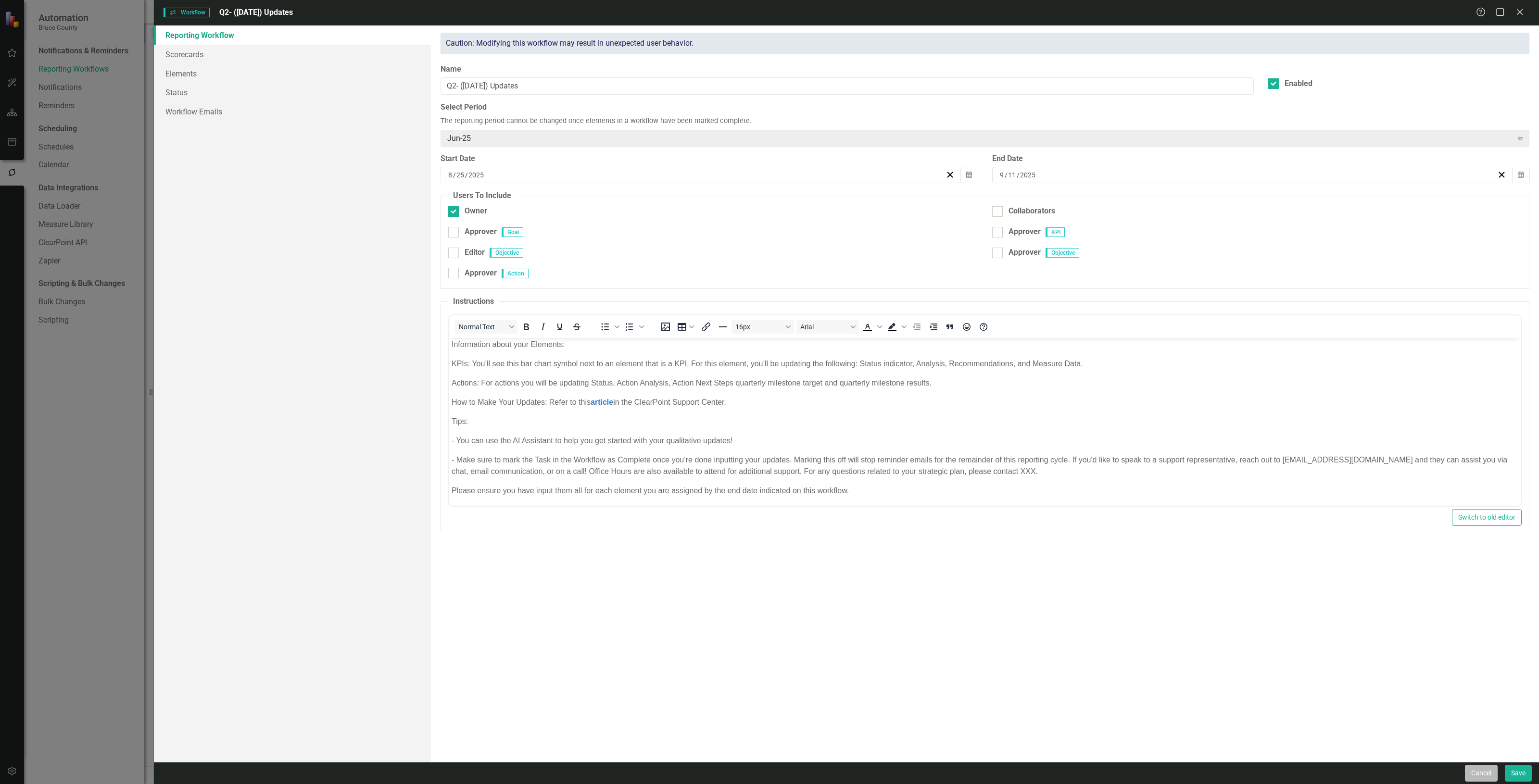
click at [1485, 769] on button "Cancel" at bounding box center [1481, 774] width 33 height 17
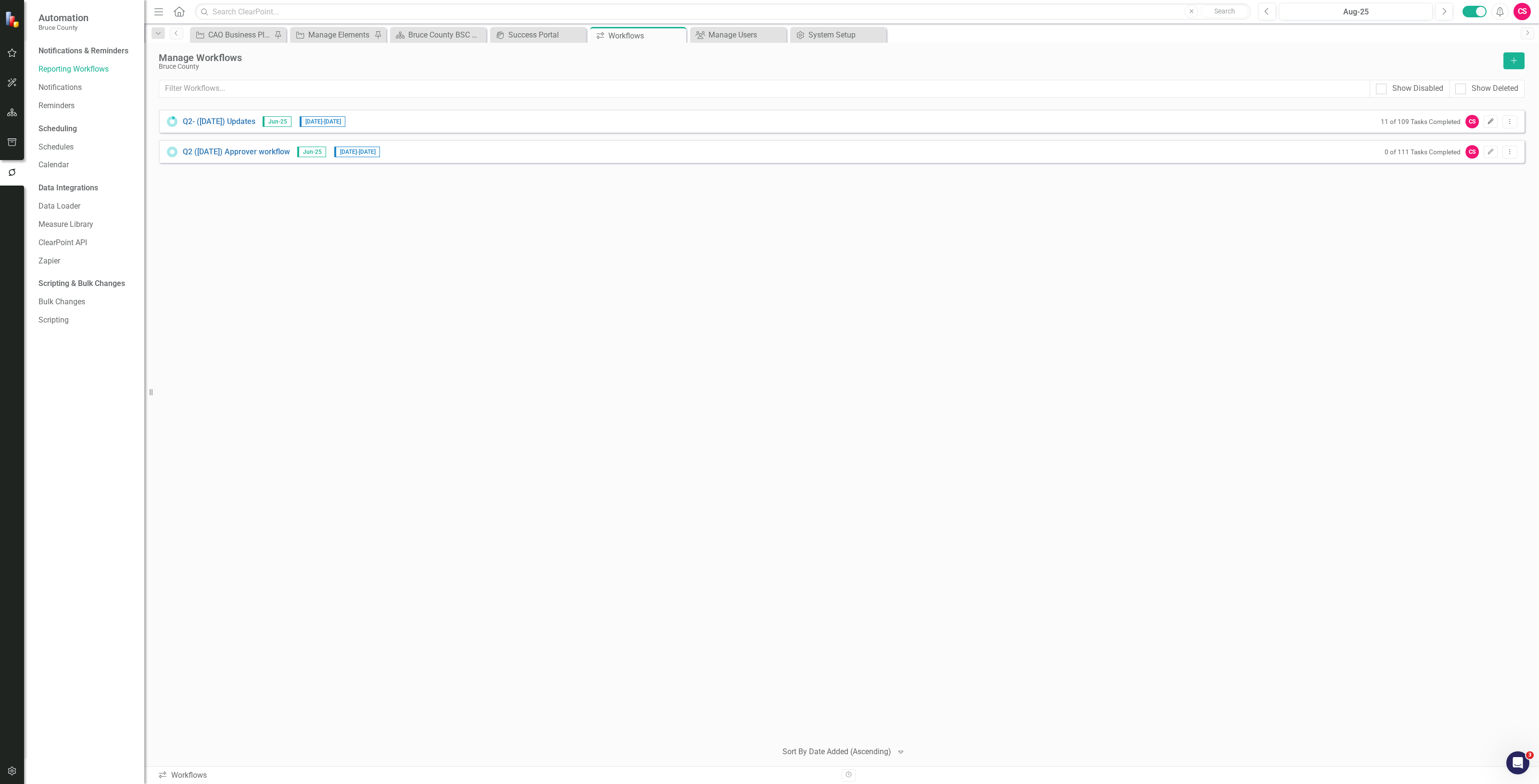
click at [1490, 121] on icon "Edit" at bounding box center [1491, 121] width 7 height 6
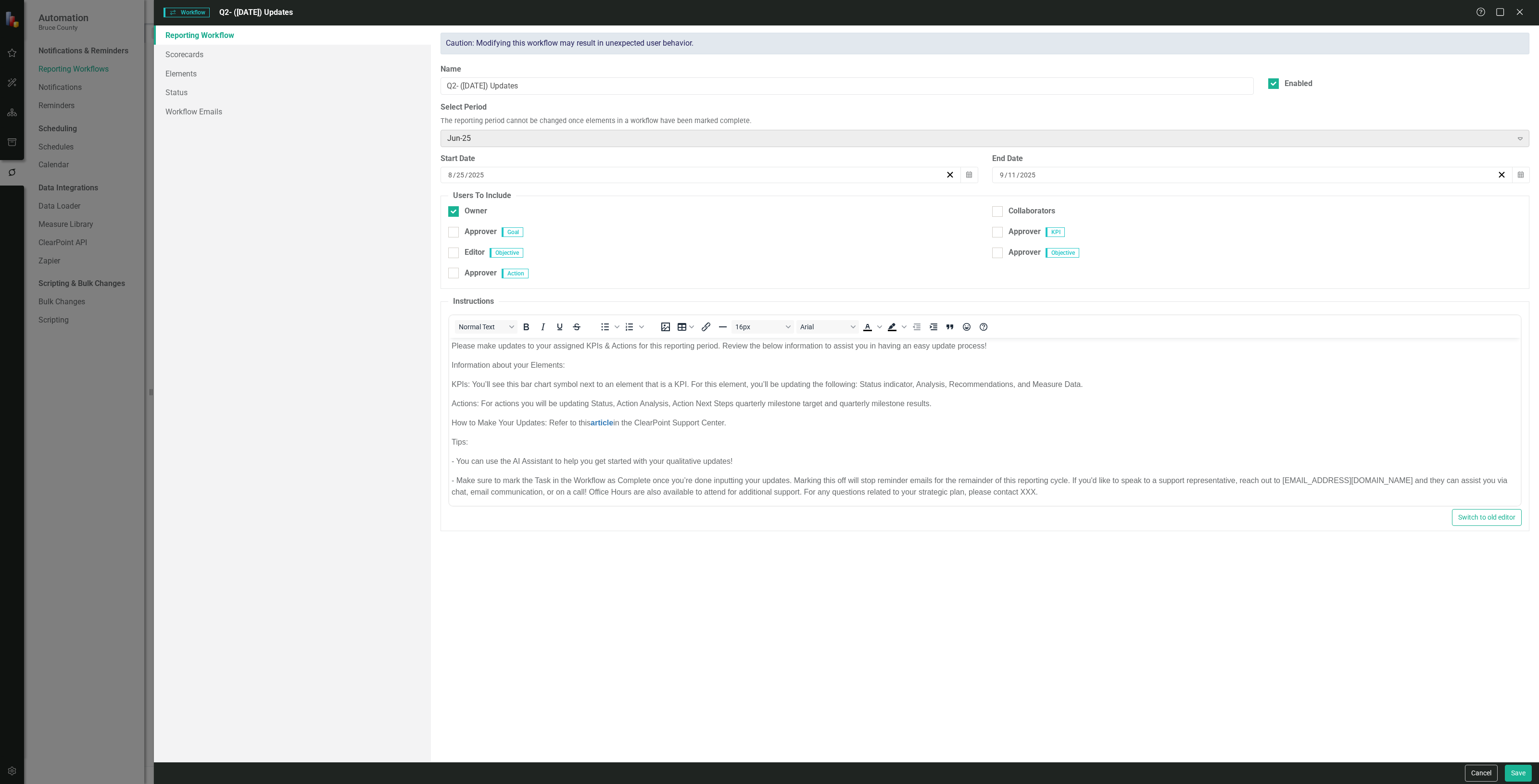
scroll to position [0, 0]
click at [1468, 774] on button "Cancel" at bounding box center [1481, 774] width 33 height 17
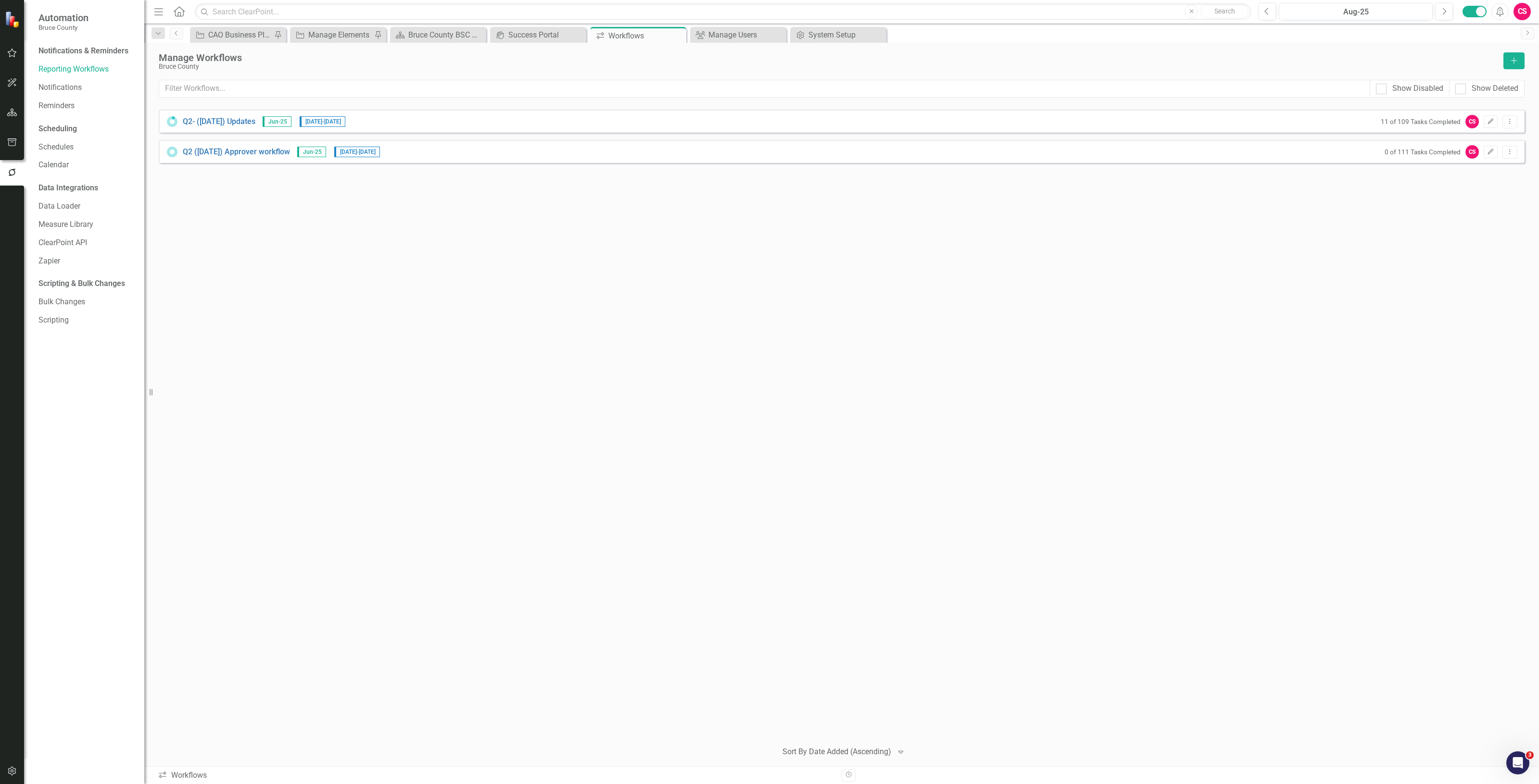
click at [17, 114] on button "button" at bounding box center [12, 112] width 22 height 20
click at [70, 99] on link "Scorecards" at bounding box center [67, 100] width 39 height 11
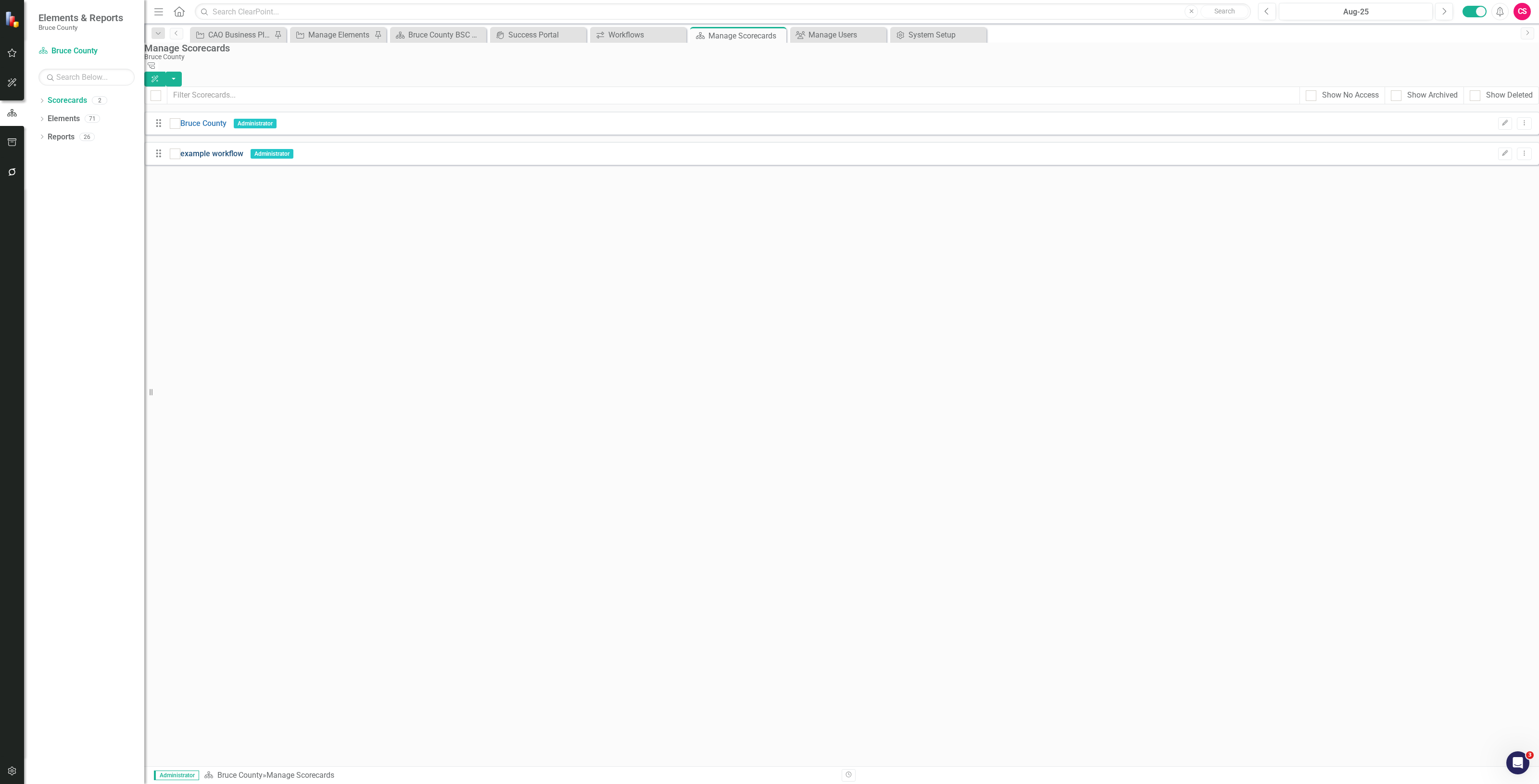
click at [242, 152] on link "example workflow" at bounding box center [212, 154] width 63 height 11
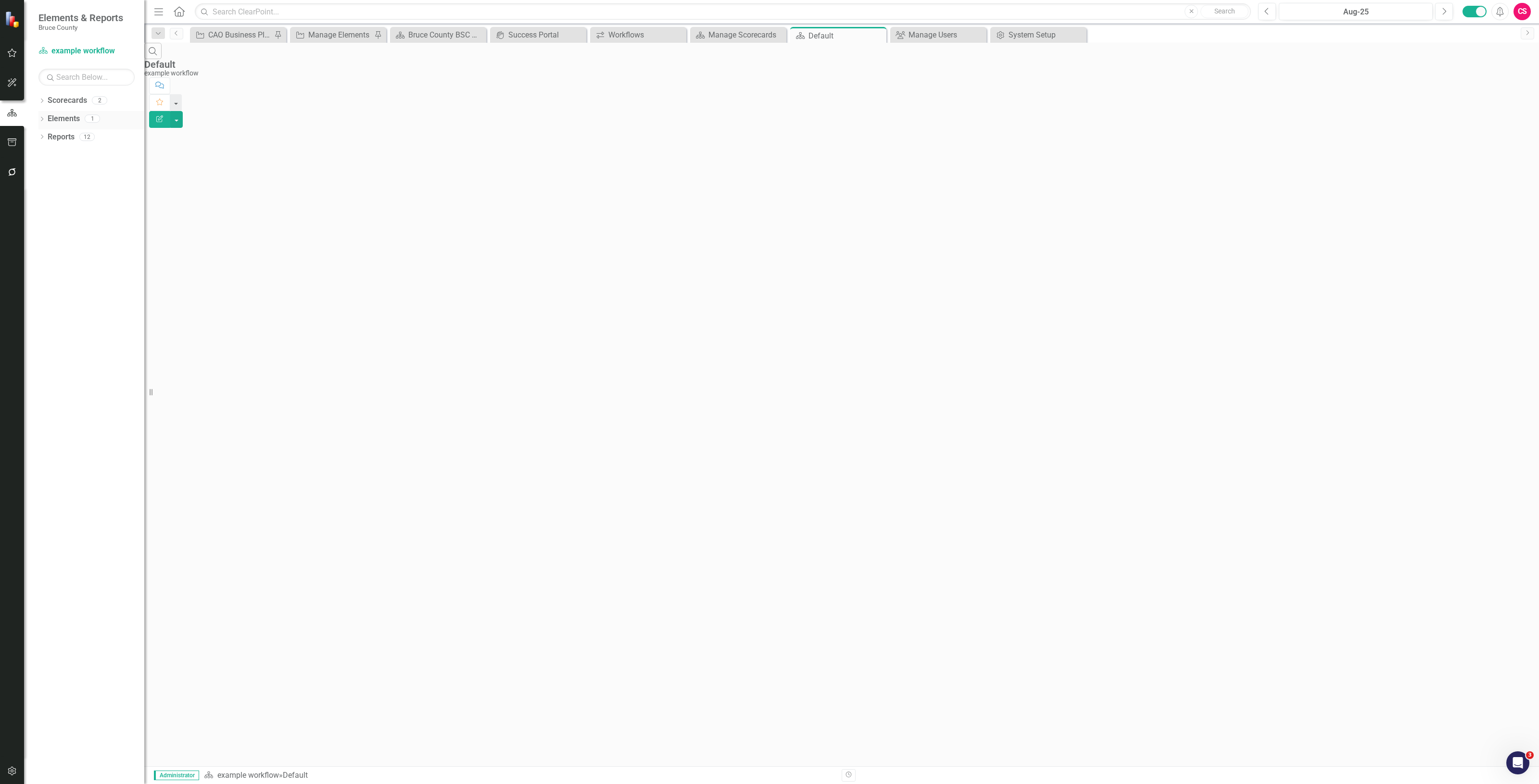
click at [58, 114] on link "Elements" at bounding box center [64, 119] width 32 height 11
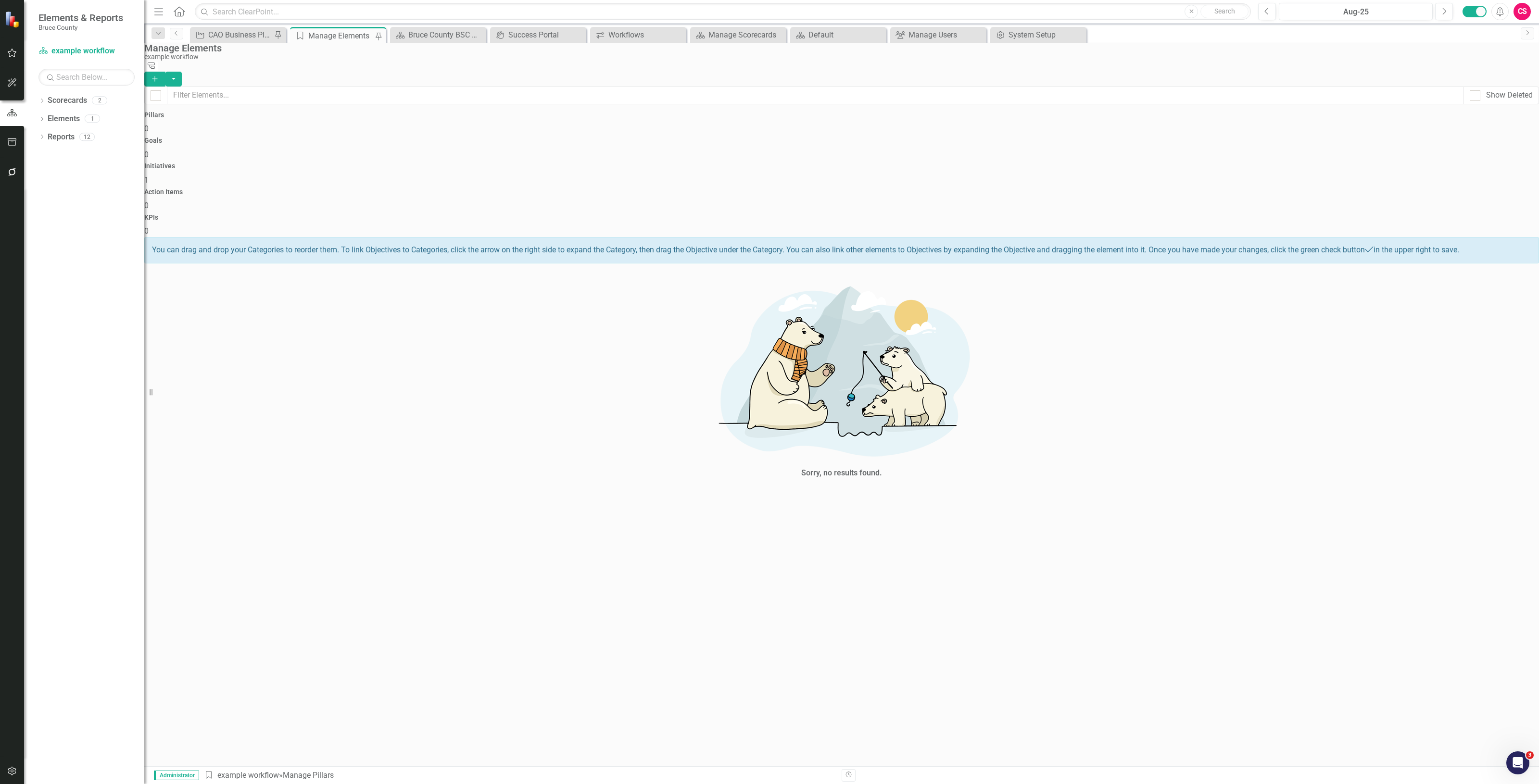
click at [895, 163] on div "Initiatives 1" at bounding box center [841, 174] width 1395 height 23
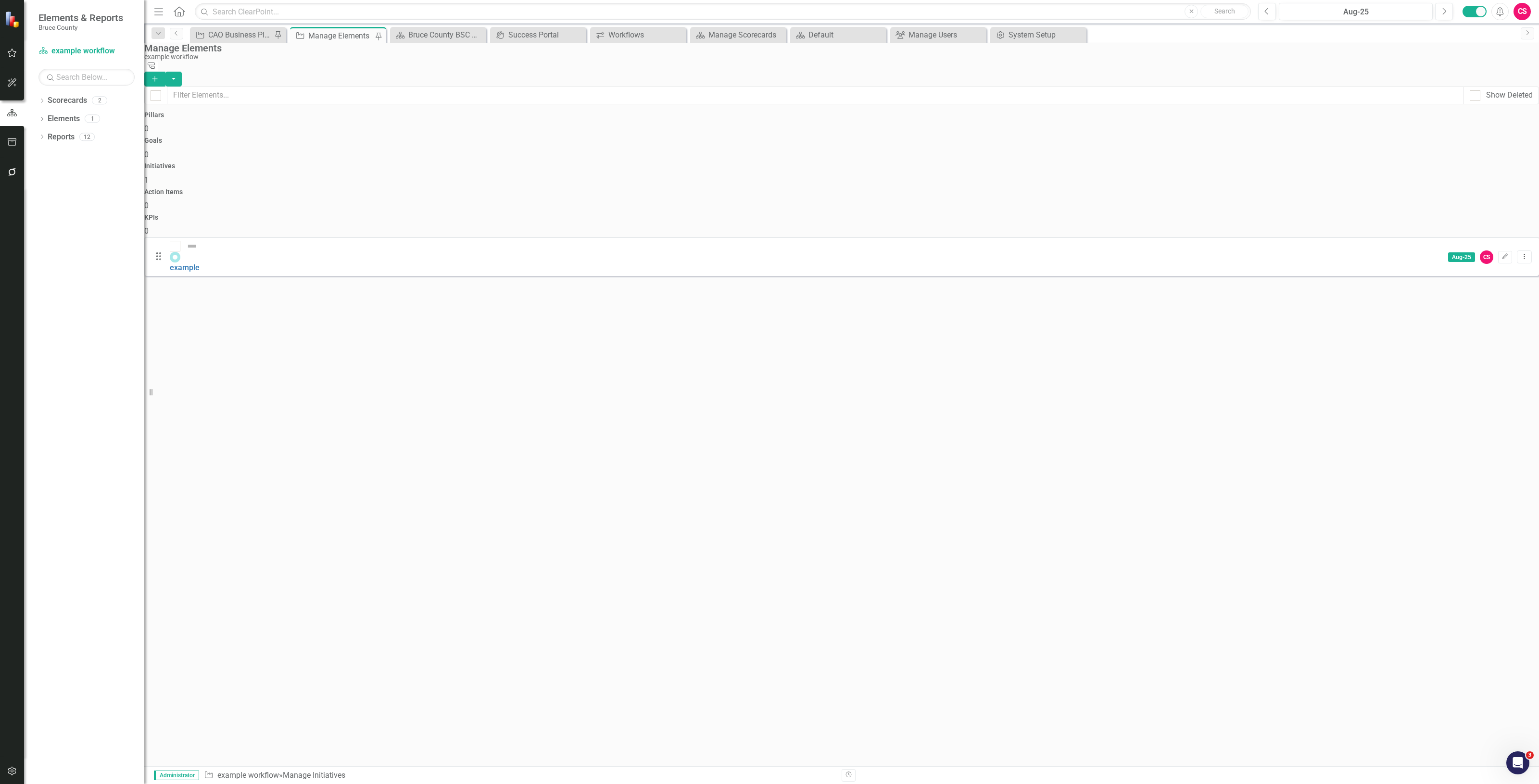
click at [10, 166] on button "button" at bounding box center [12, 172] width 22 height 20
click at [78, 68] on link "Reporting Workflows" at bounding box center [87, 69] width 96 height 11
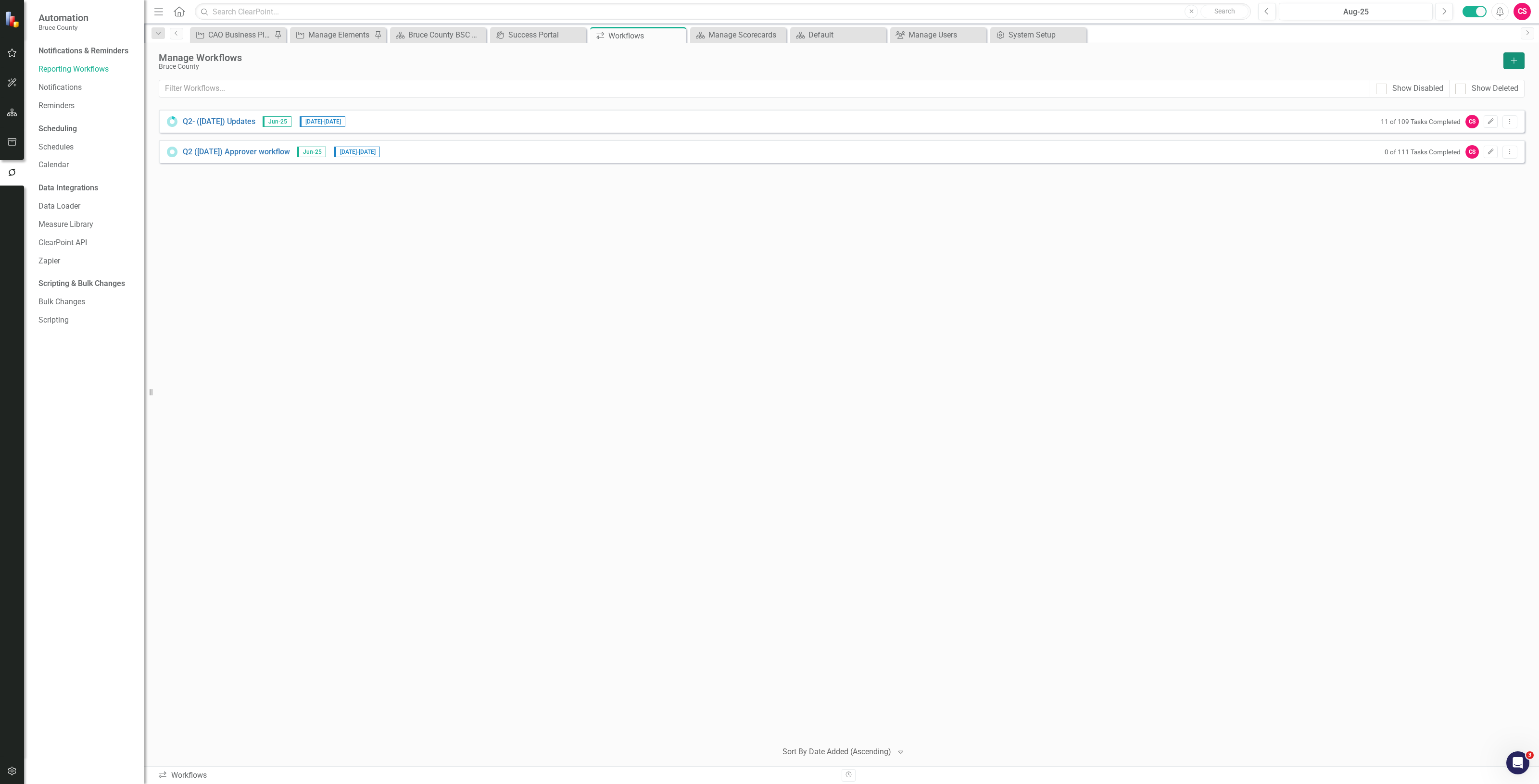
click at [1511, 56] on button "Add" at bounding box center [1514, 61] width 21 height 17
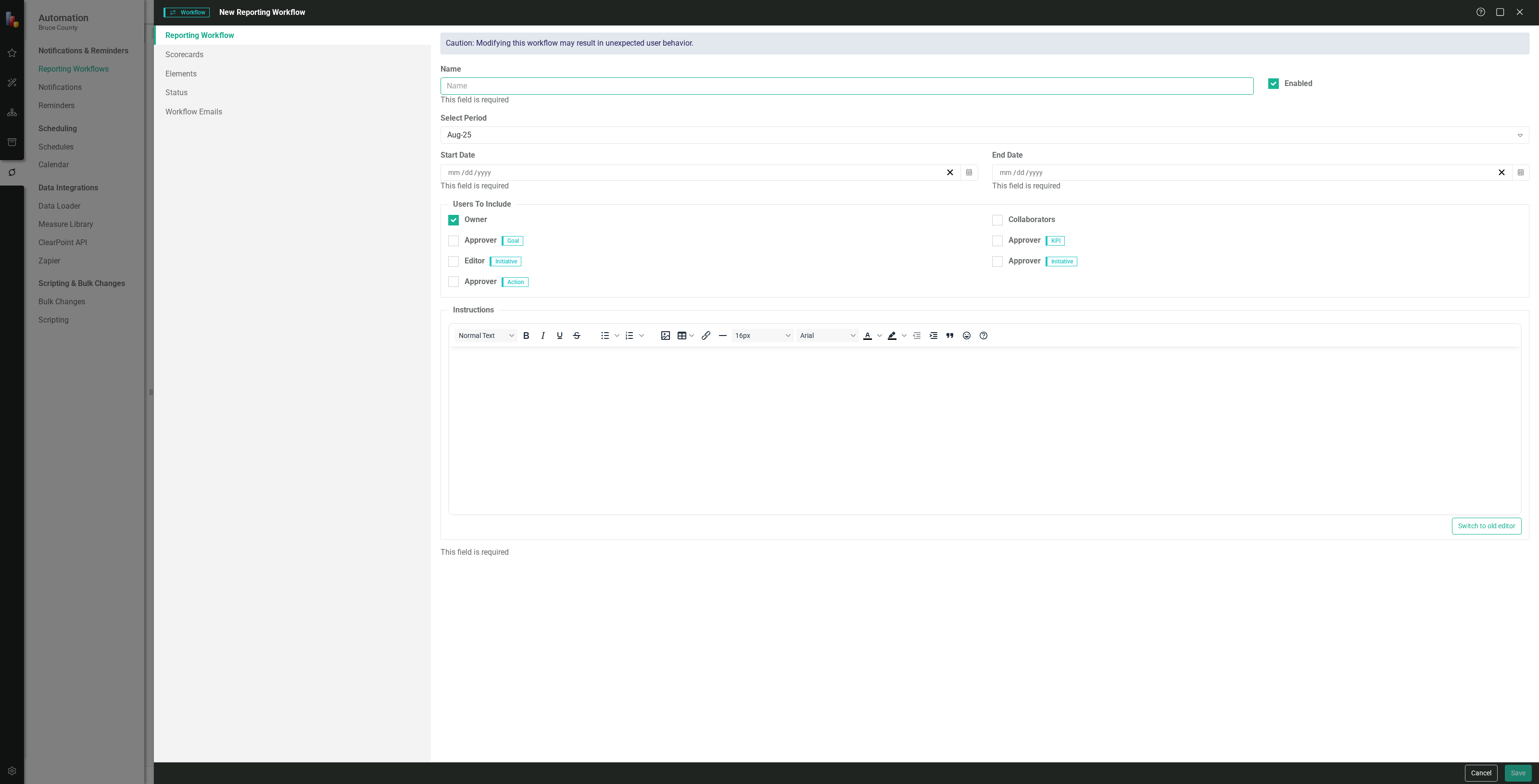
click at [504, 88] on input "Name" at bounding box center [847, 87] width 813 height 18
type input "example workflow"
click at [640, 160] on div "/ /" at bounding box center [696, 161] width 499 height 10
click at [513, 231] on button "9" at bounding box center [501, 229] width 24 height 17
click at [1270, 163] on div "/ /" at bounding box center [1248, 161] width 499 height 10
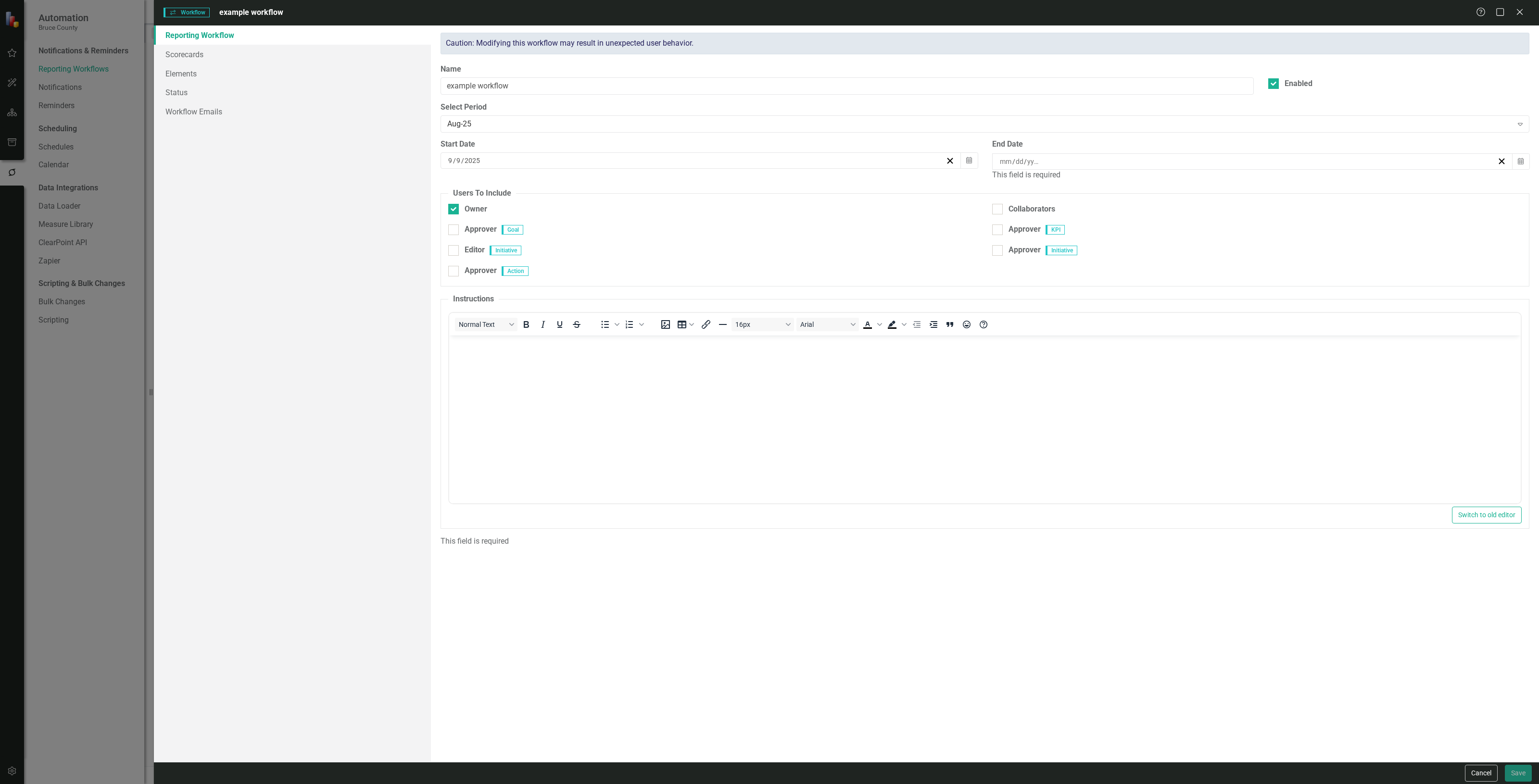
click at [1089, 229] on button "10" at bounding box center [1076, 229] width 24 height 17
click at [514, 376] on body "Rich Text Area. Press ALT-0 for help." at bounding box center [985, 395] width 1072 height 144
click at [292, 59] on link "Scorecards" at bounding box center [292, 54] width 277 height 19
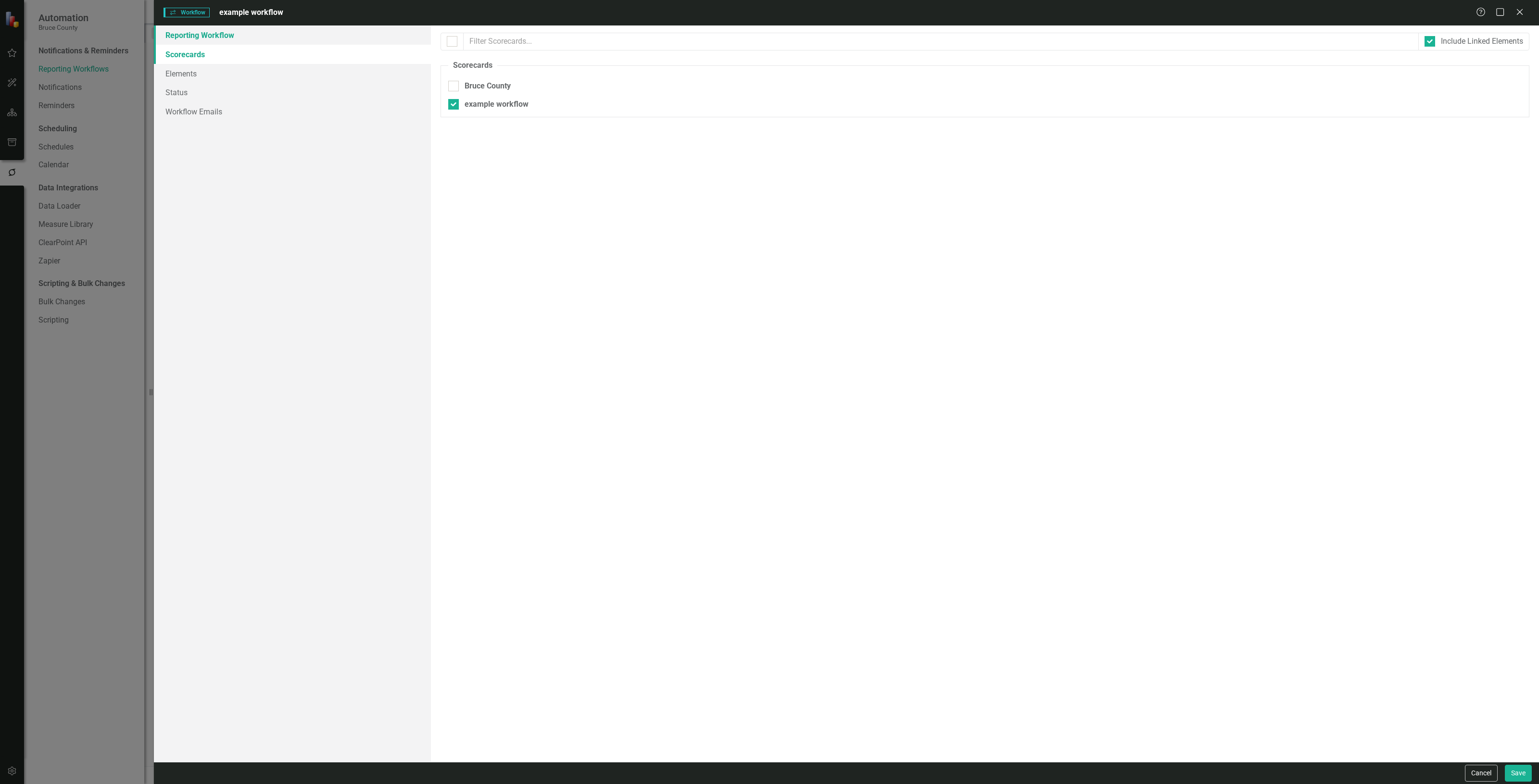
click at [240, 44] on link "Reporting Workflow" at bounding box center [292, 35] width 277 height 19
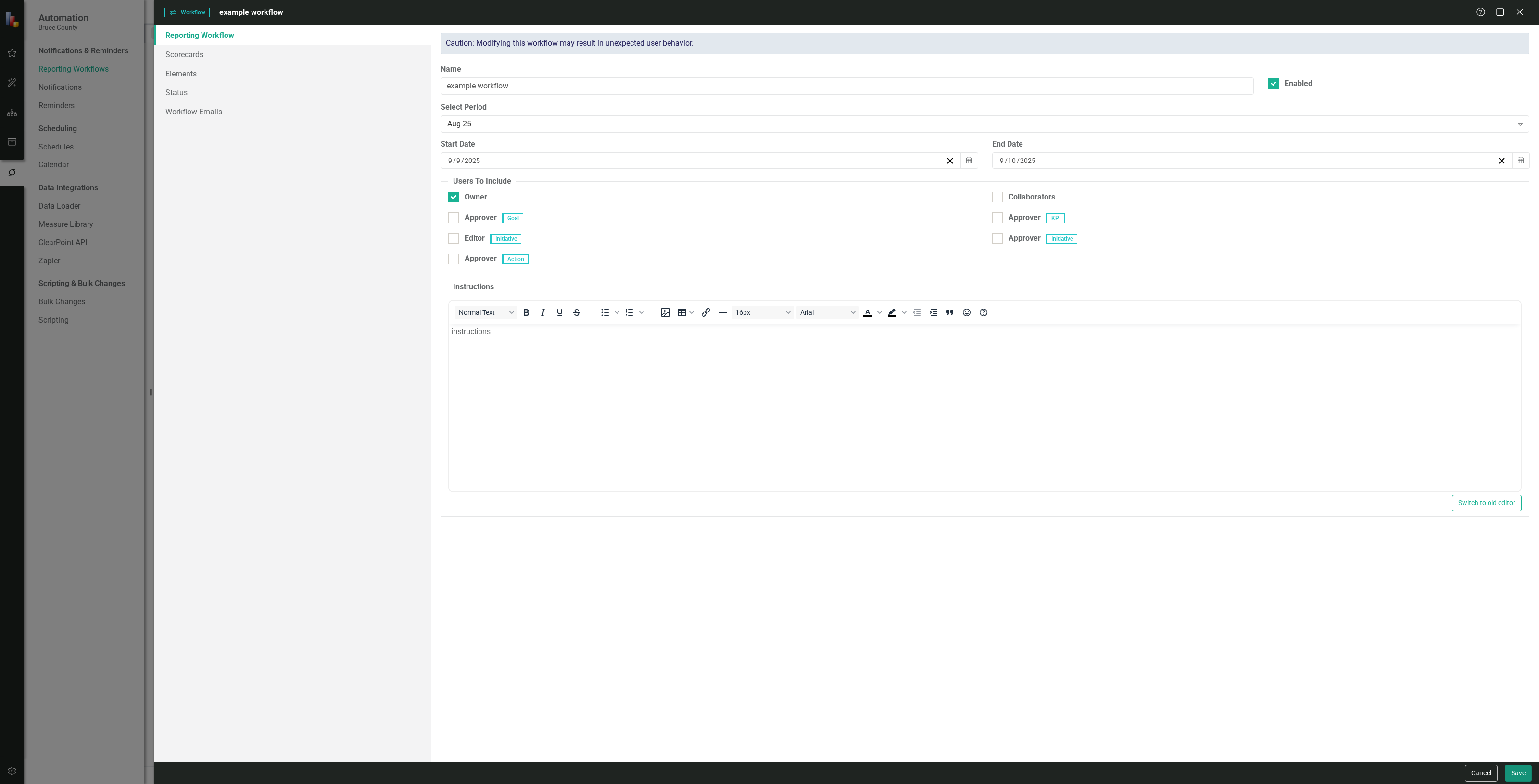
click at [1521, 767] on button "Save" at bounding box center [1519, 774] width 27 height 17
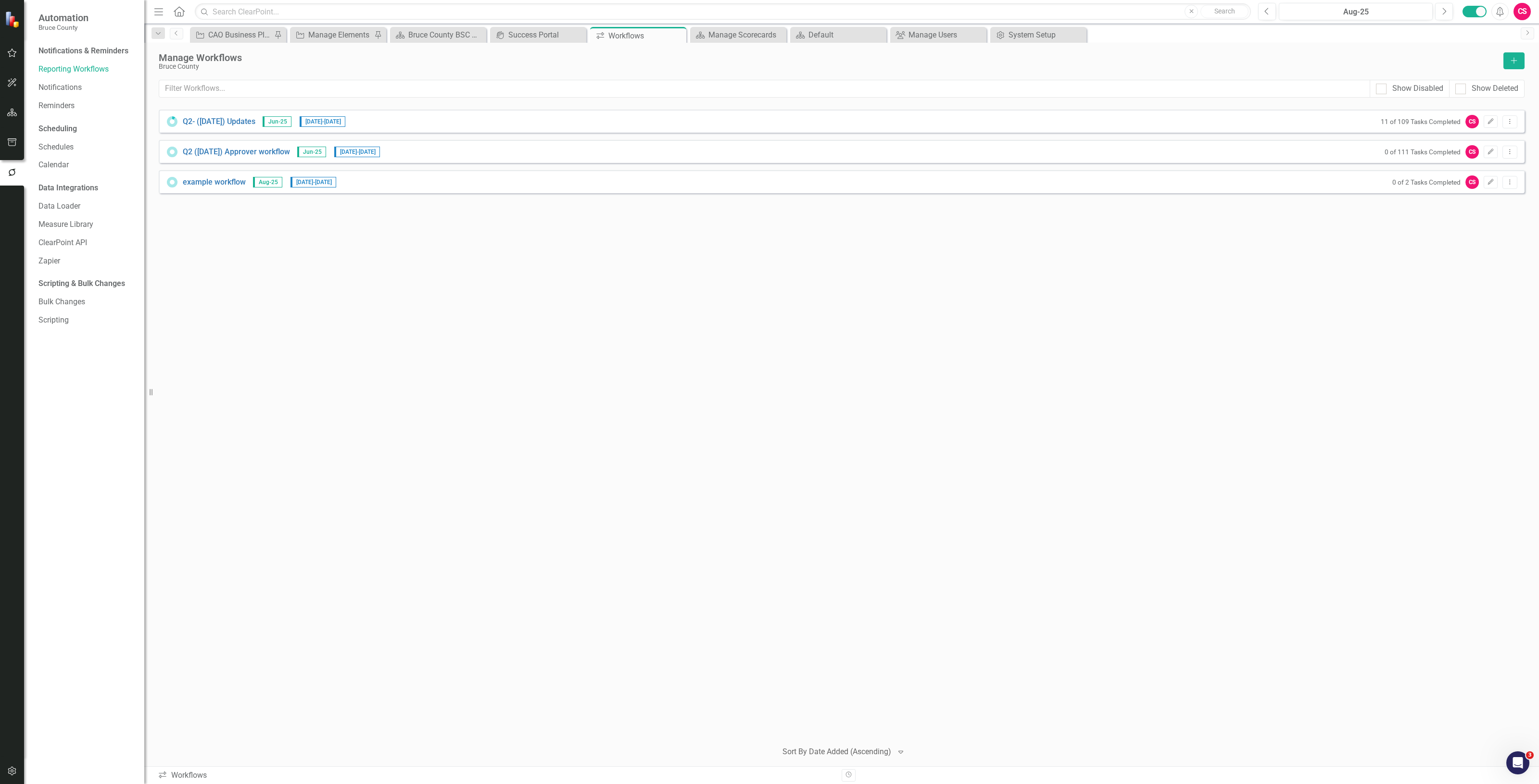
click at [13, 53] on icon "button" at bounding box center [12, 53] width 10 height 8
click at [70, 104] on link "My Updates" at bounding box center [87, 101] width 96 height 11
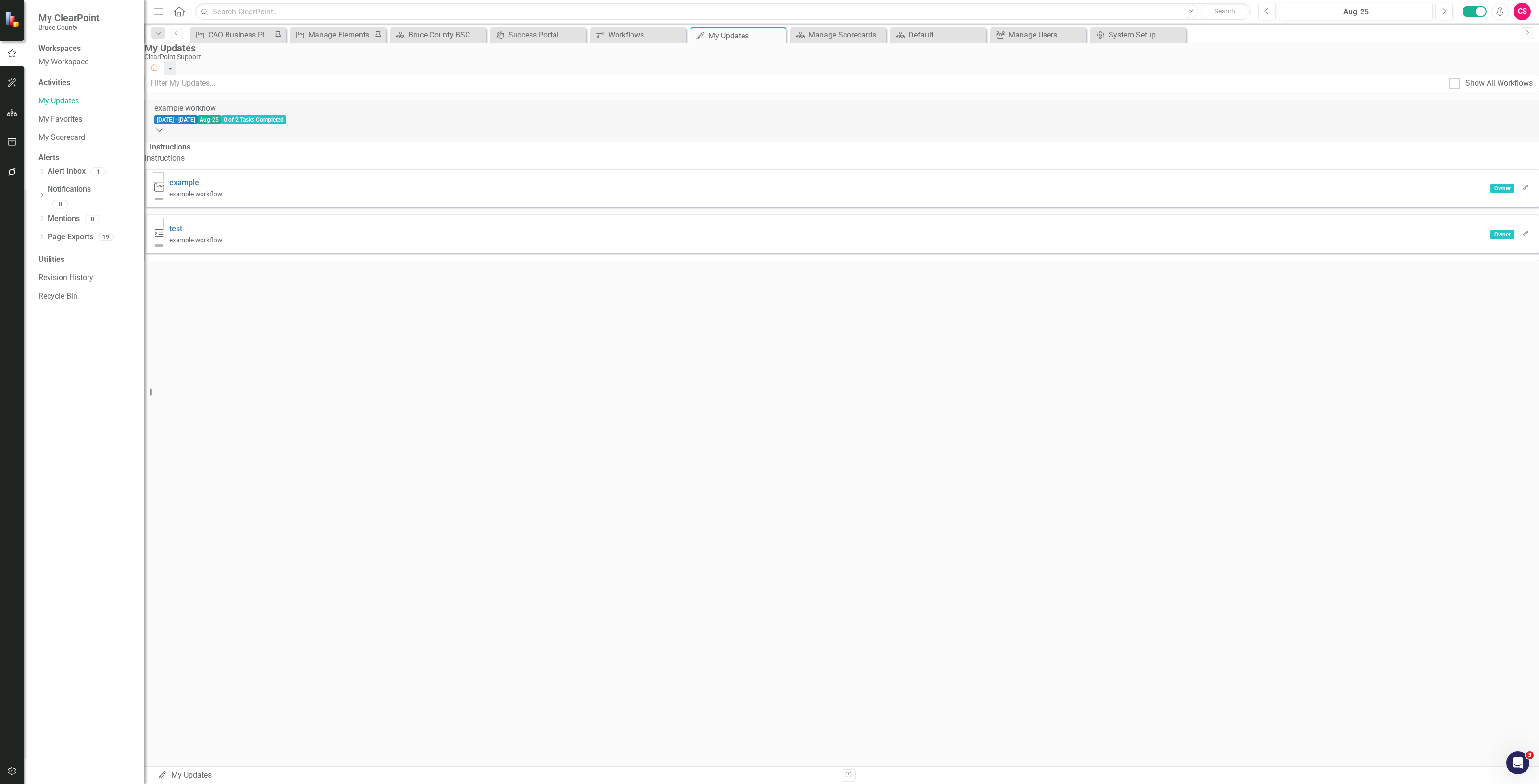
click at [164, 126] on icon "Expanded" at bounding box center [159, 130] width 10 height 8
click at [164, 126] on icon "Collapse" at bounding box center [159, 130] width 10 height 8
click at [159, 178] on input "checkbox" at bounding box center [156, 176] width 6 height 6
checkbox input "false"
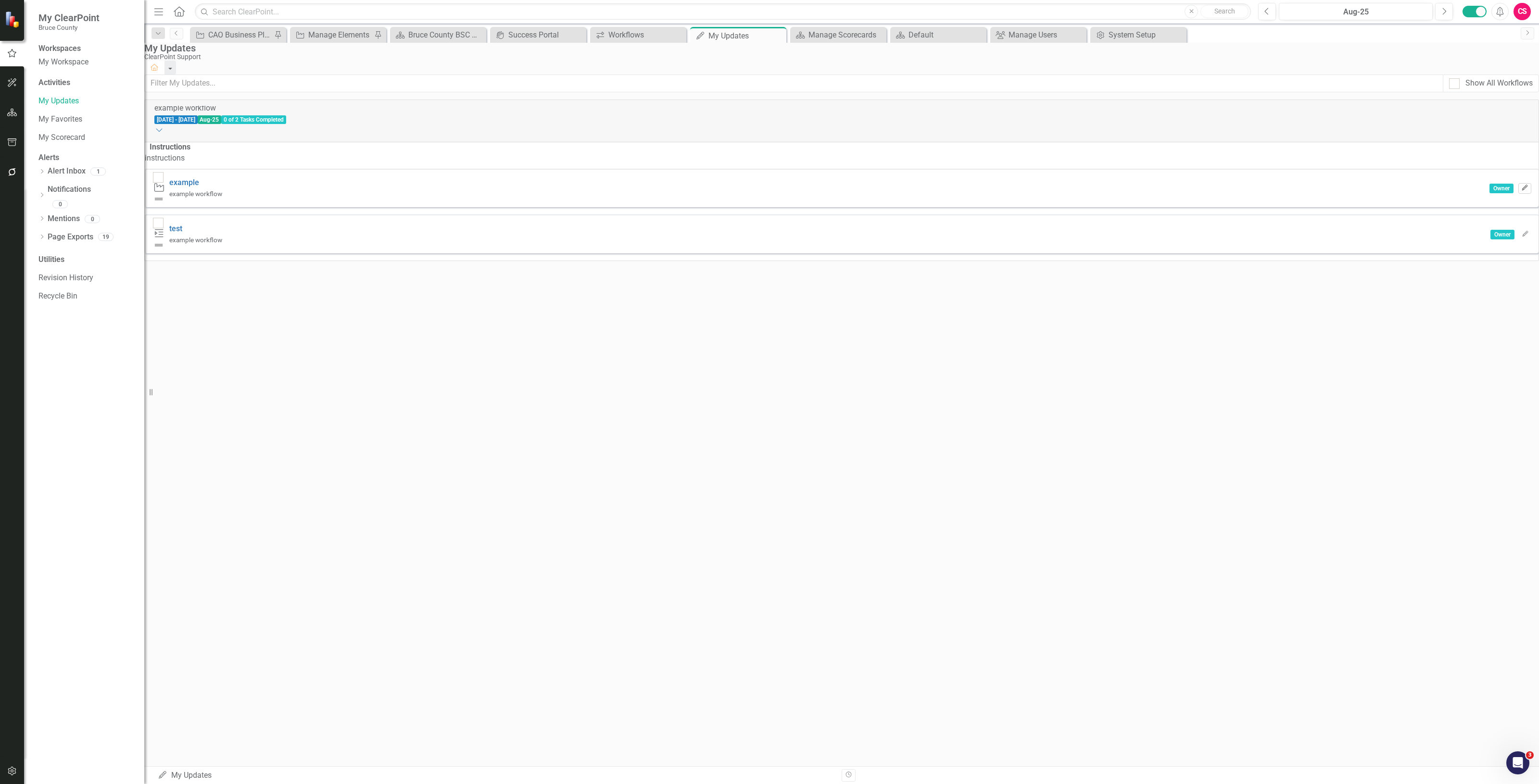
click at [1518, 194] on button "Edit" at bounding box center [1525, 189] width 13 height 10
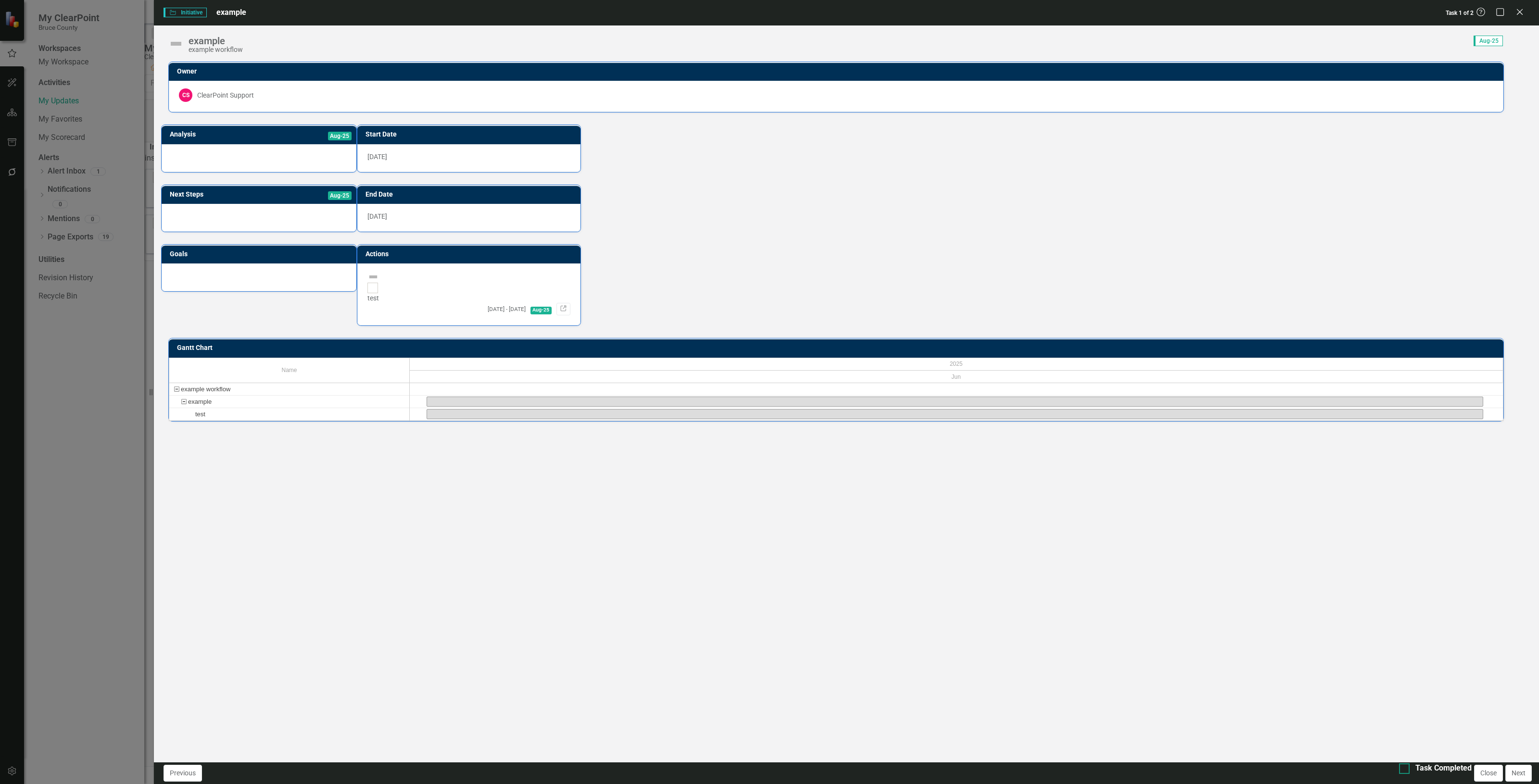
click at [1399, 774] on div at bounding box center [1405, 769] width 10 height 10
click at [1399, 770] on input "Task Completed" at bounding box center [1403, 767] width 6 height 6
checkbox input "true"
click at [378, 283] on div at bounding box center [373, 288] width 10 height 10
click at [373, 283] on input "checkbox" at bounding box center [371, 286] width 6 height 6
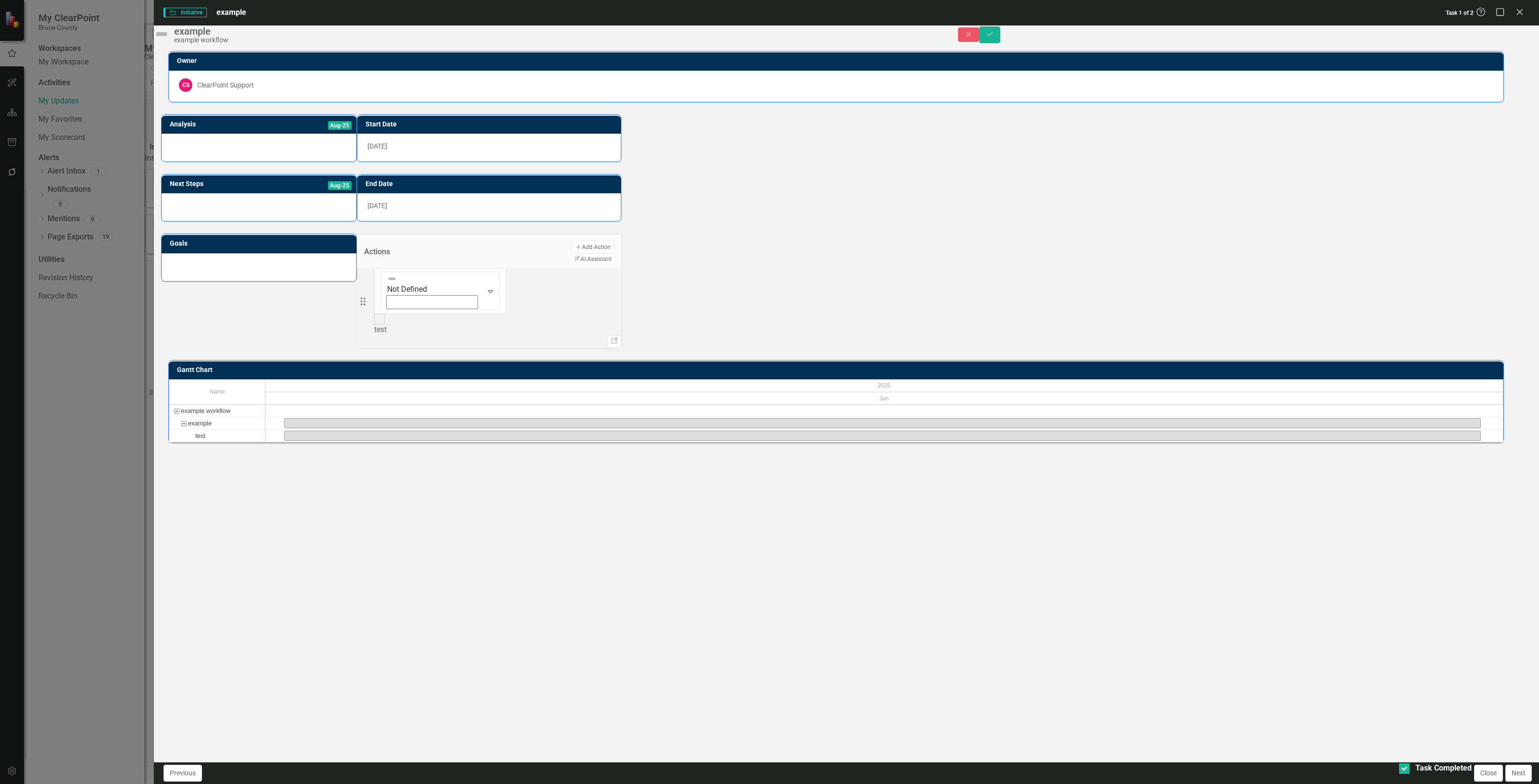
checkbox input "true"
click at [973, 37] on icon "Close" at bounding box center [968, 34] width 8 height 6
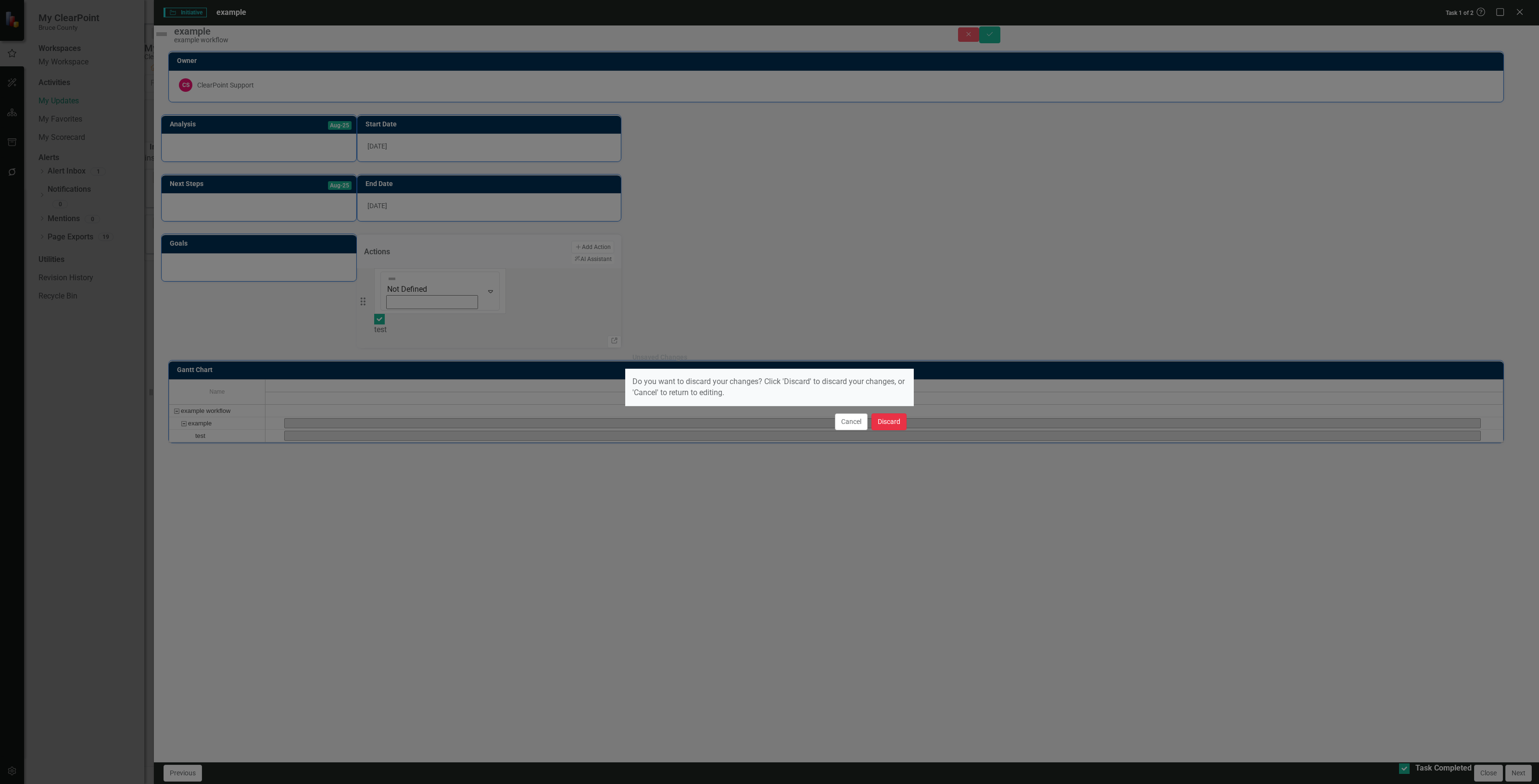
click at [888, 418] on button "Discard" at bounding box center [889, 422] width 35 height 17
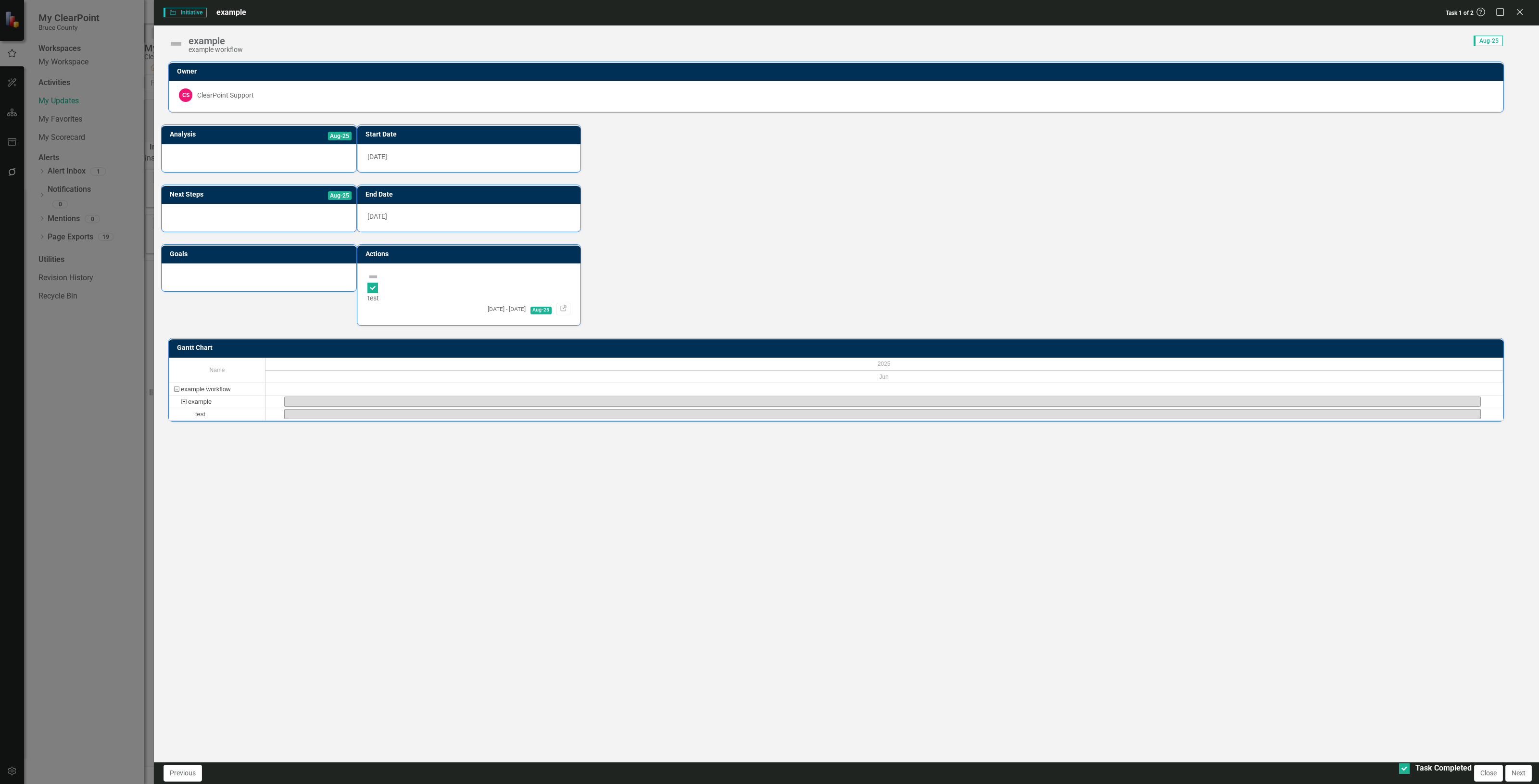
checkbox input "false"
click at [1522, 17] on div "Close" at bounding box center [1520, 13] width 12 height 13
checkbox input "true"
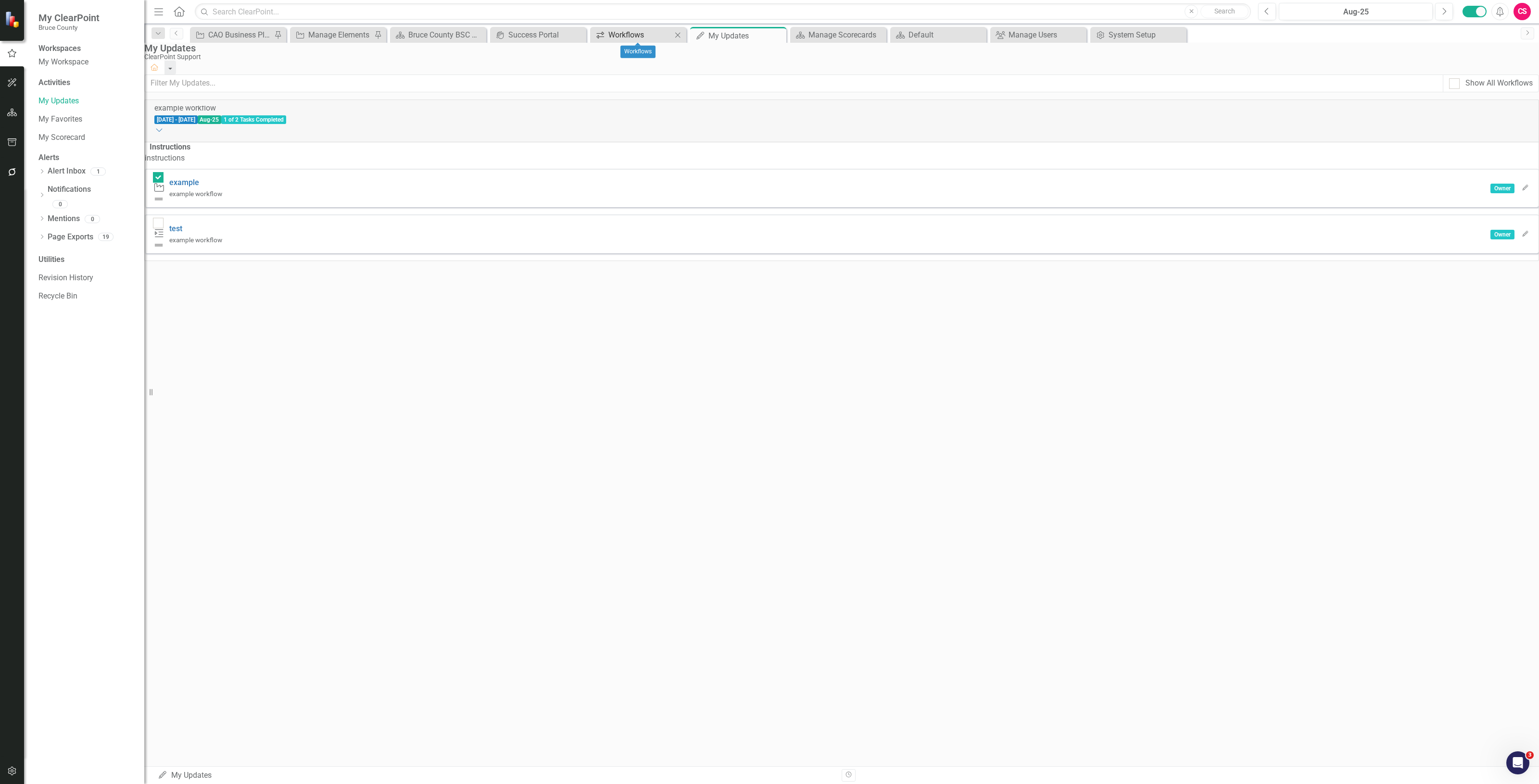
click at [617, 34] on div "Workflows" at bounding box center [640, 35] width 63 height 12
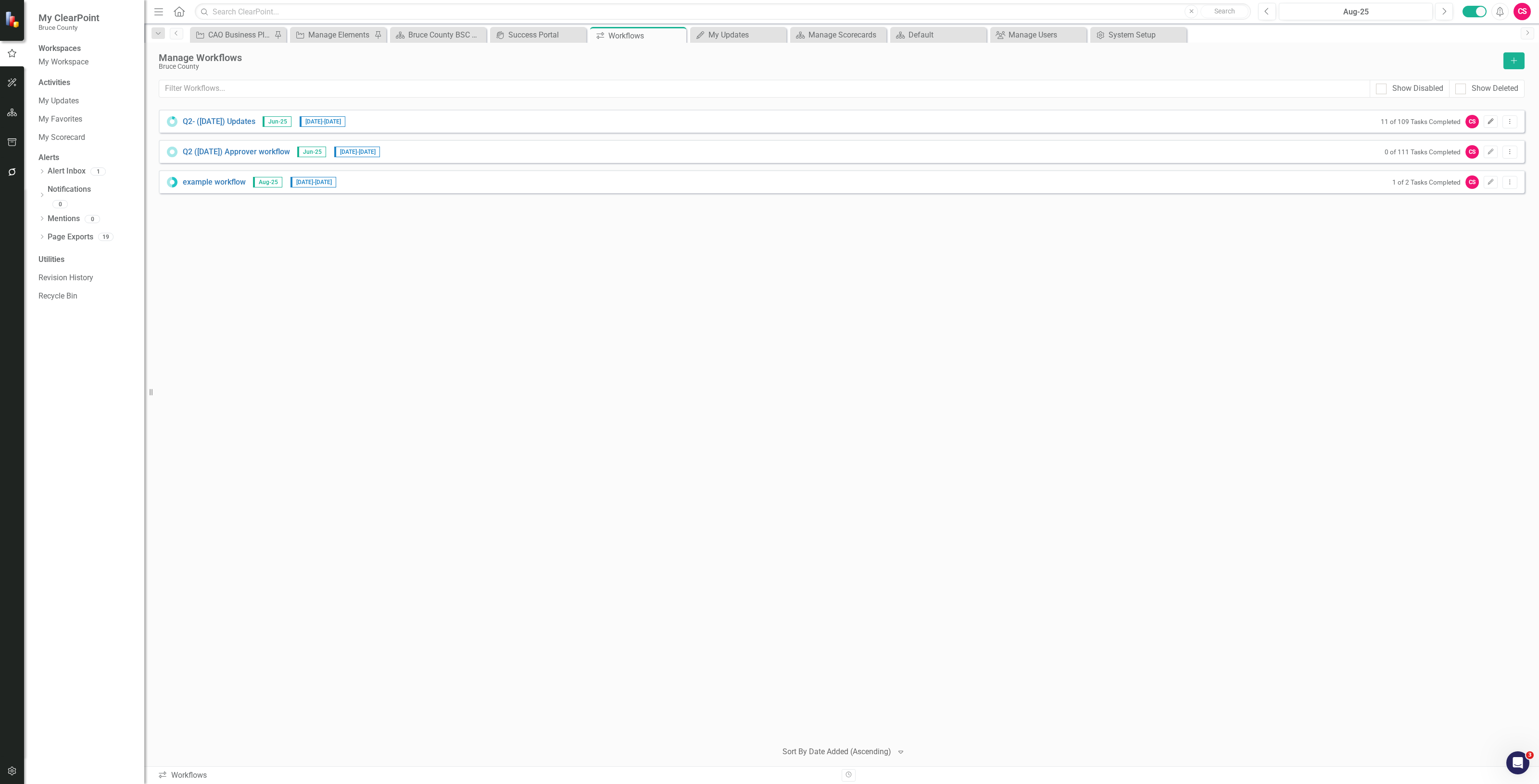
click at [1487, 123] on icon "Edit" at bounding box center [1491, 121] width 7 height 6
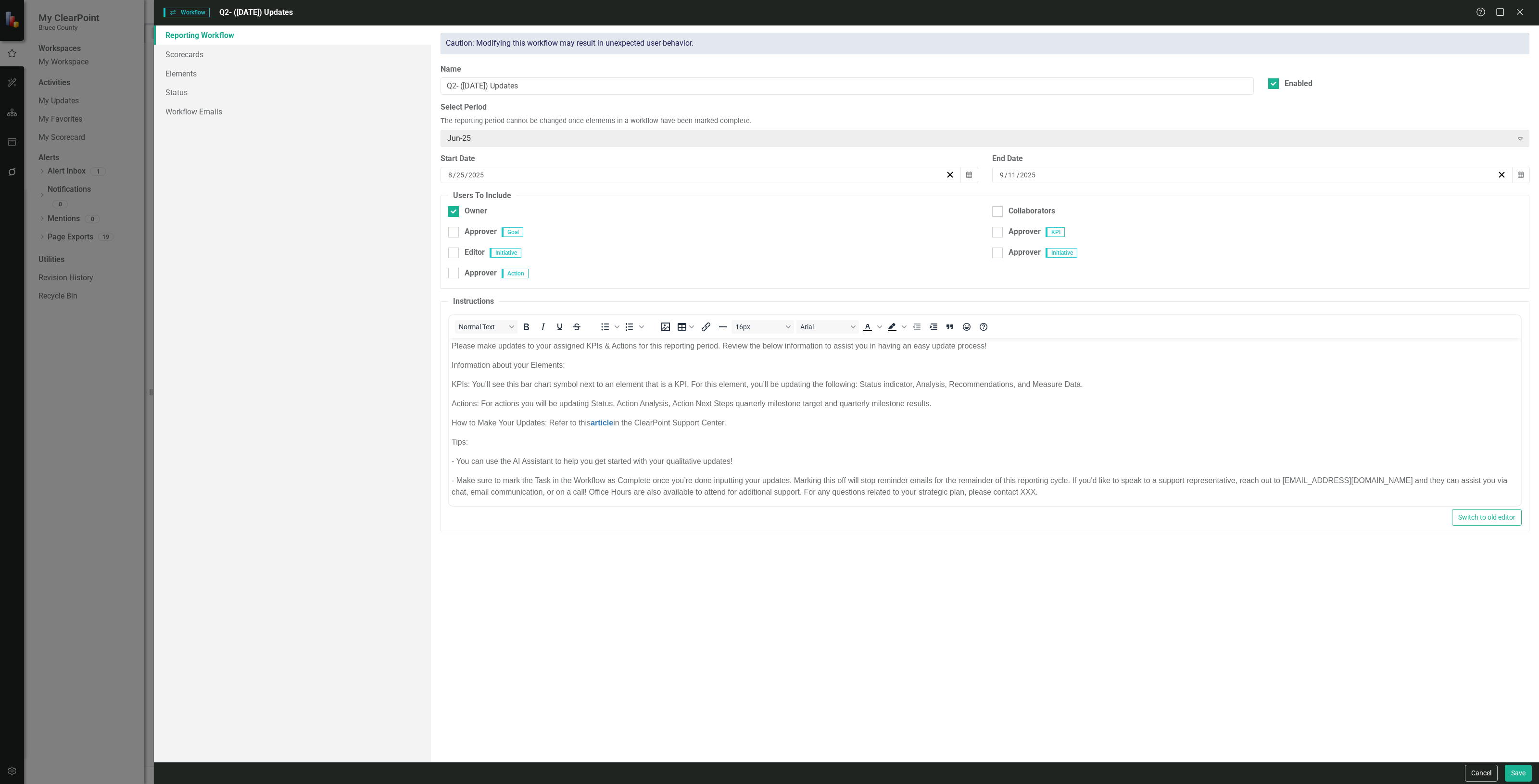
click at [1513, 6] on div "Workflows Workflow Q2- (Jun 25) Updates Help Maximize Close" at bounding box center [846, 12] width 1385 height 25
click at [1520, 15] on icon "Close" at bounding box center [1520, 12] width 12 height 9
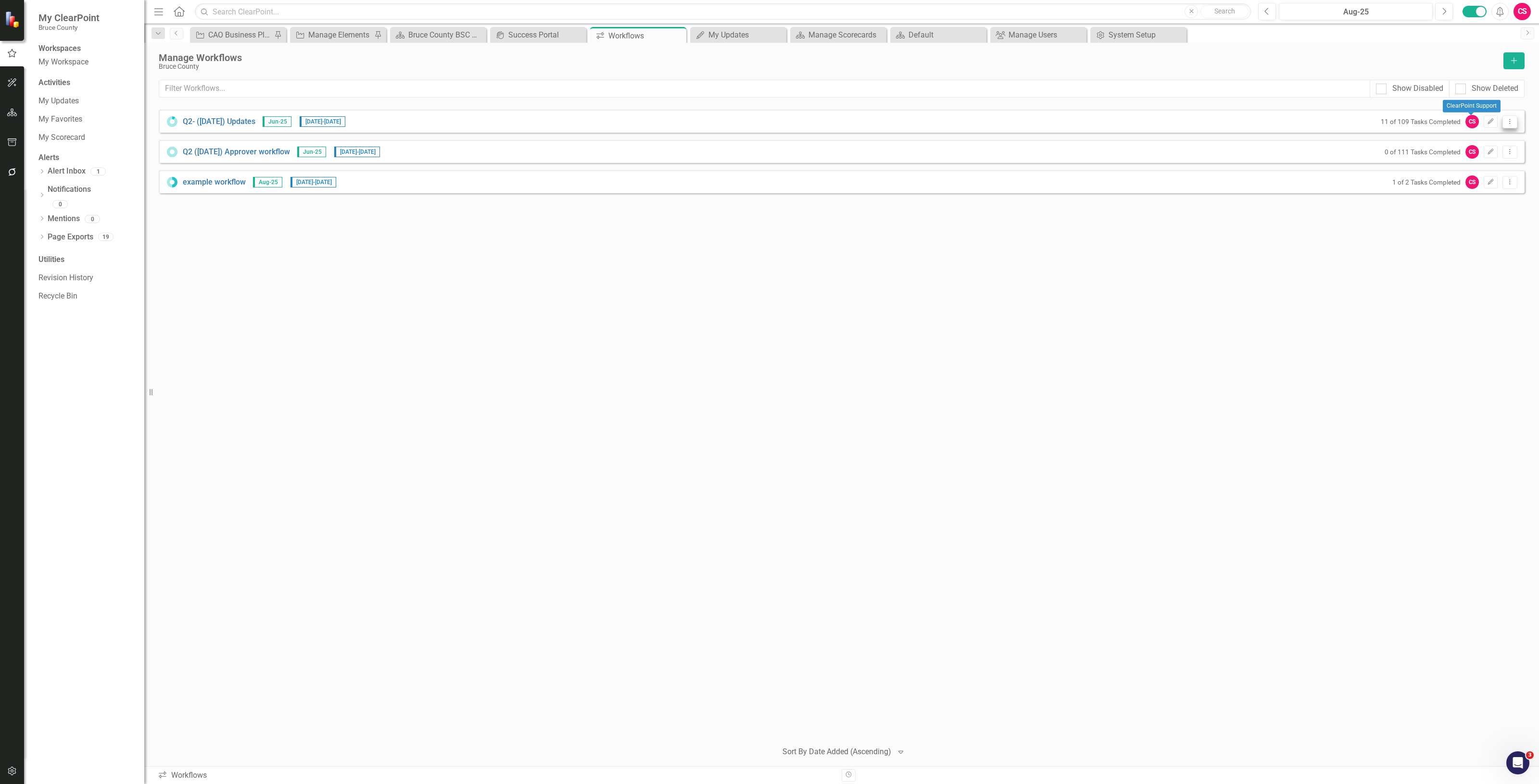
click at [1514, 121] on button "Dropdown Menu" at bounding box center [1510, 122] width 15 height 13
click at [1466, 136] on link "Preview Preview Workflow" at bounding box center [1472, 138] width 89 height 18
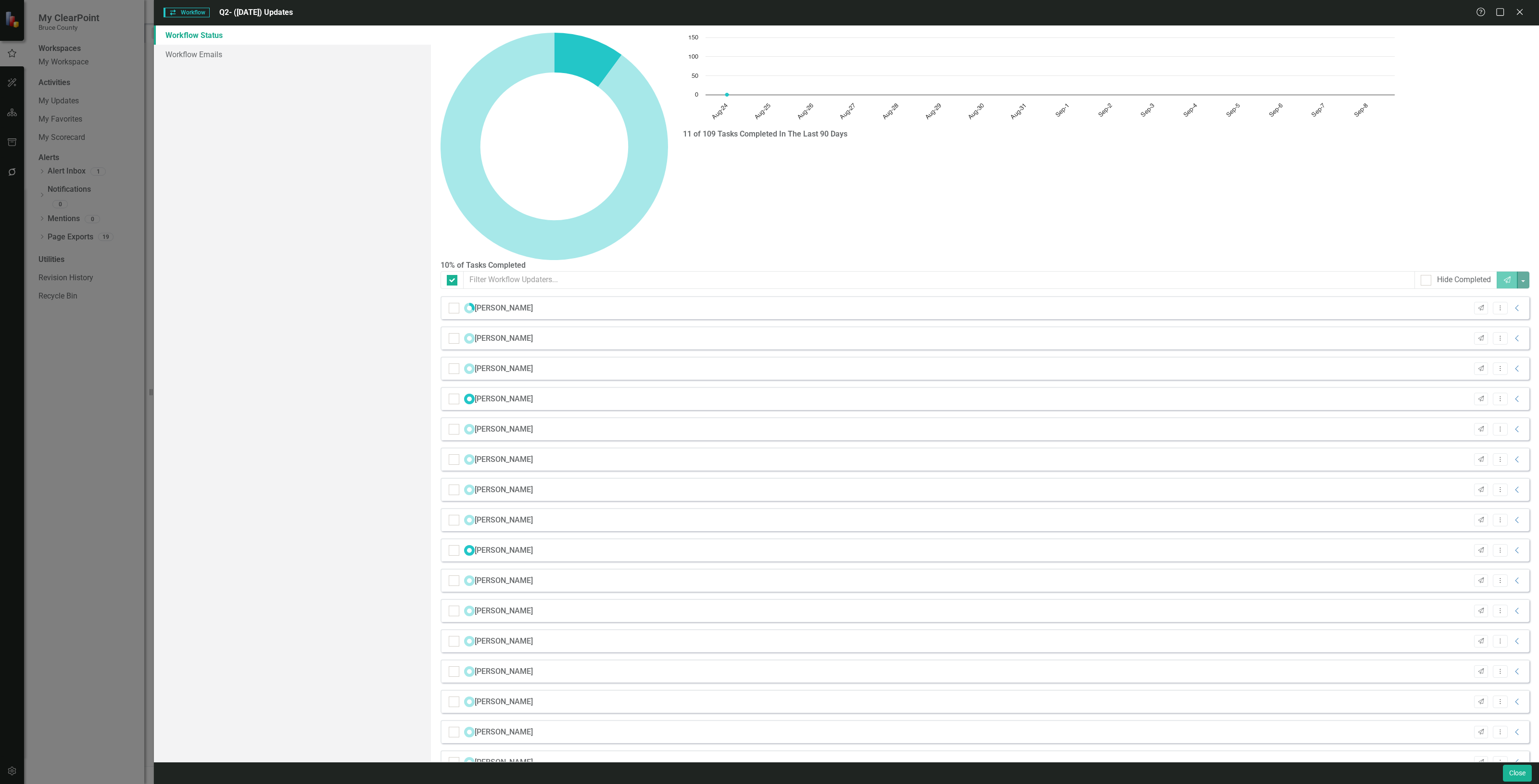
checkbox input "false"
click at [505, 271] on input "text" at bounding box center [939, 280] width 952 height 18
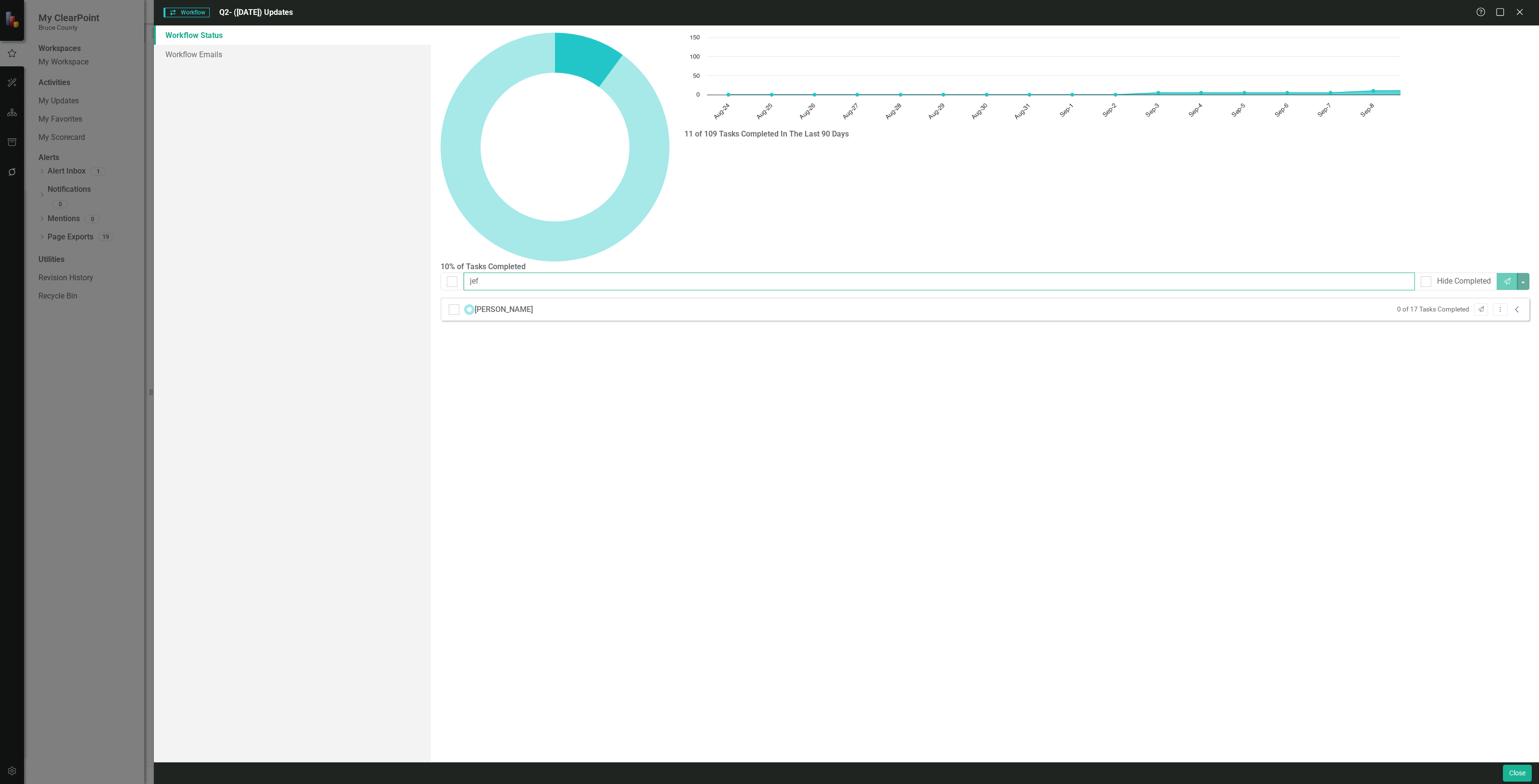
type input "jef"
click at [1516, 307] on icon at bounding box center [1516, 310] width 3 height 6
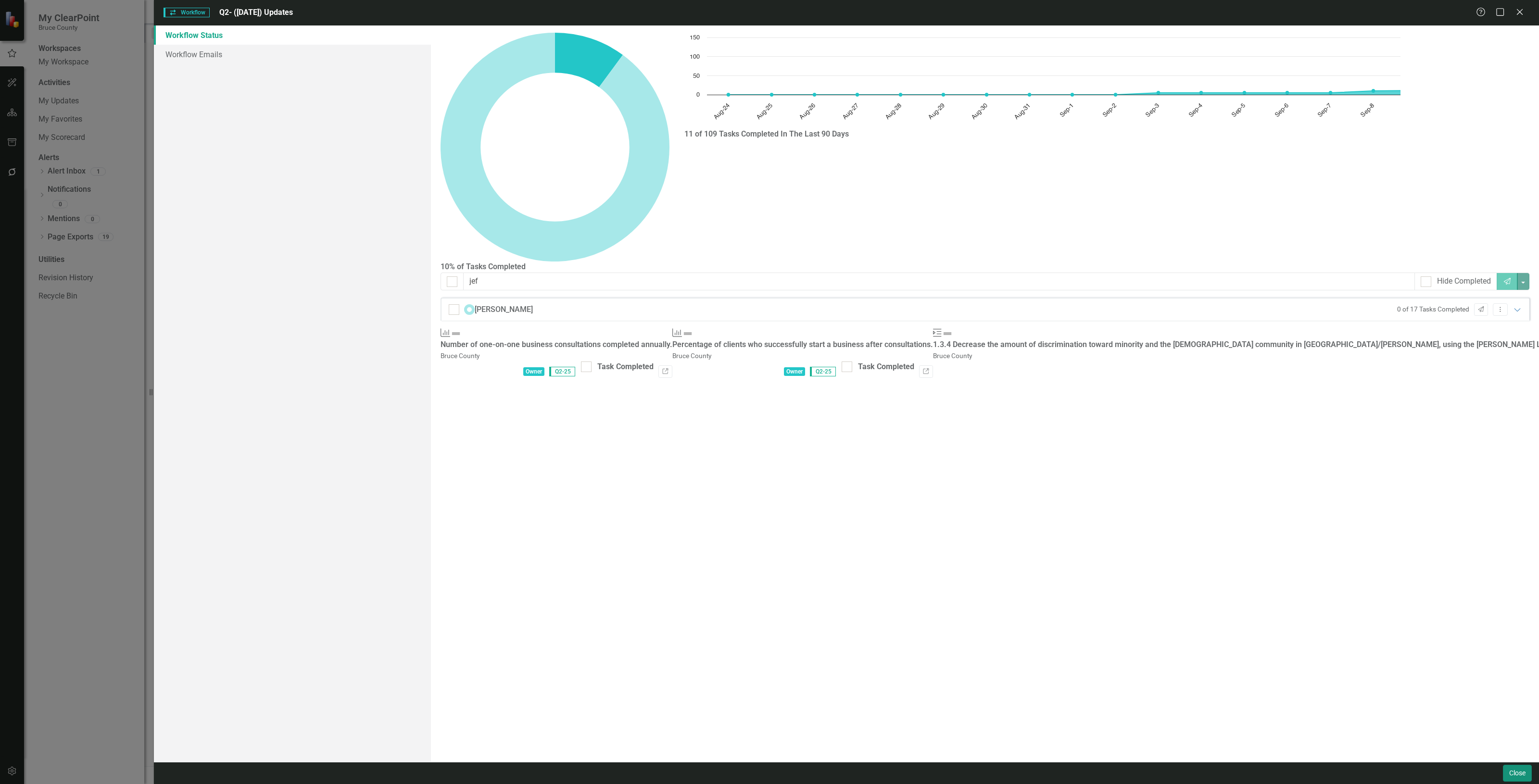
click at [1516, 776] on button "Close" at bounding box center [1518, 774] width 29 height 17
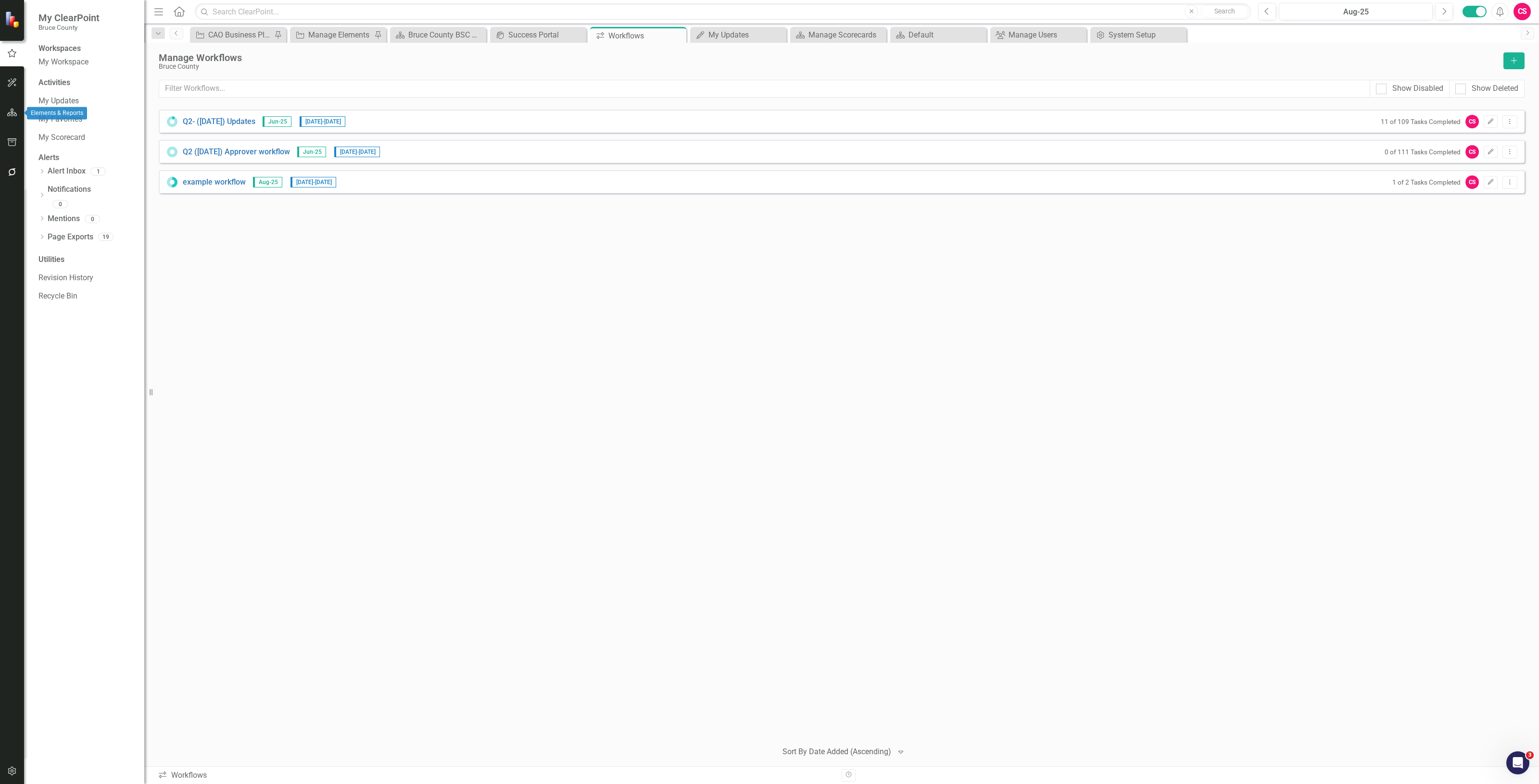
click at [22, 113] on button "button" at bounding box center [12, 112] width 22 height 20
click at [15, 169] on icon "button" at bounding box center [12, 172] width 8 height 8
click at [83, 74] on link "Reporting Workflows" at bounding box center [87, 69] width 96 height 11
click at [1484, 123] on button "Edit" at bounding box center [1491, 121] width 14 height 12
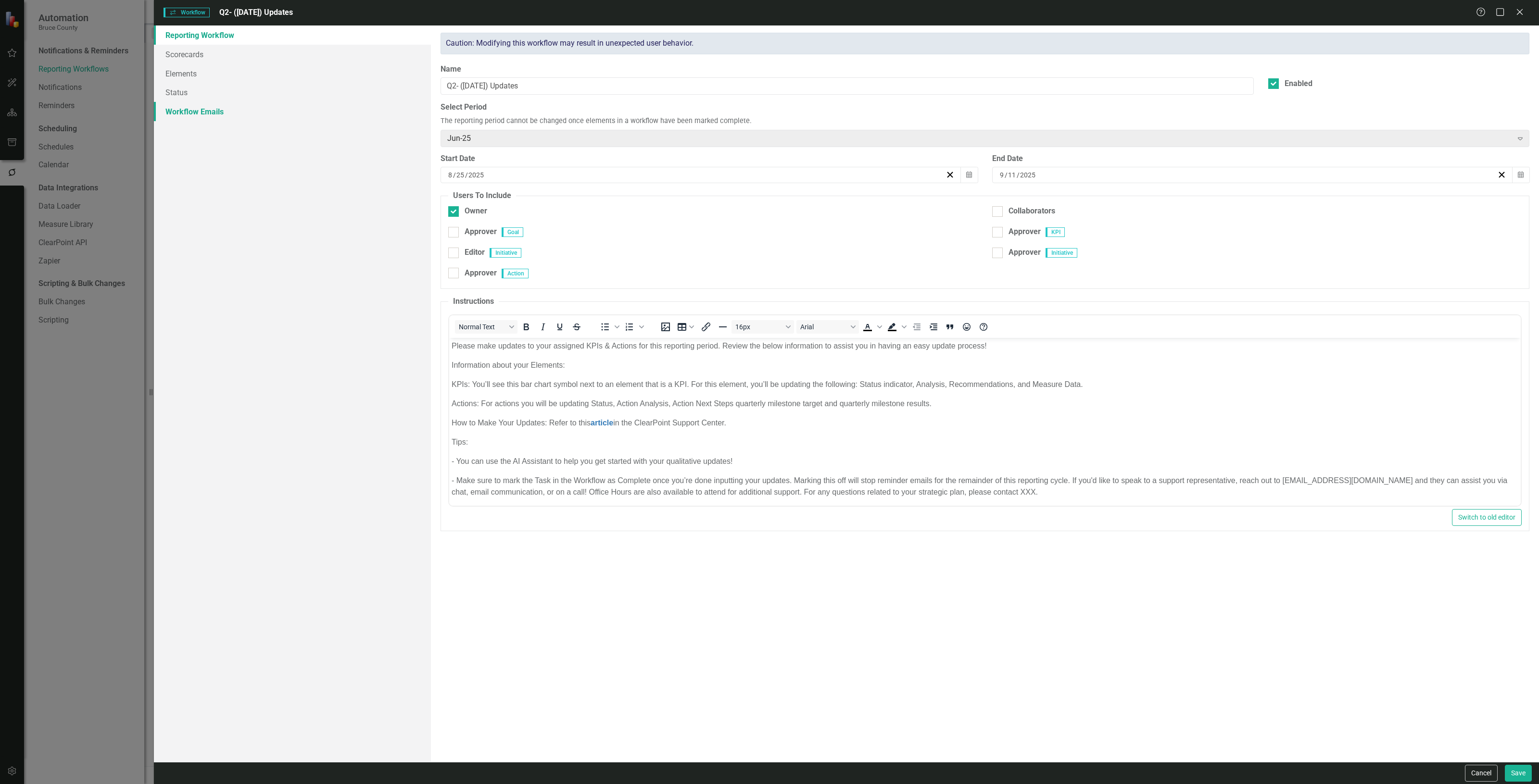
click at [167, 118] on link "Workflow Emails" at bounding box center [292, 112] width 277 height 19
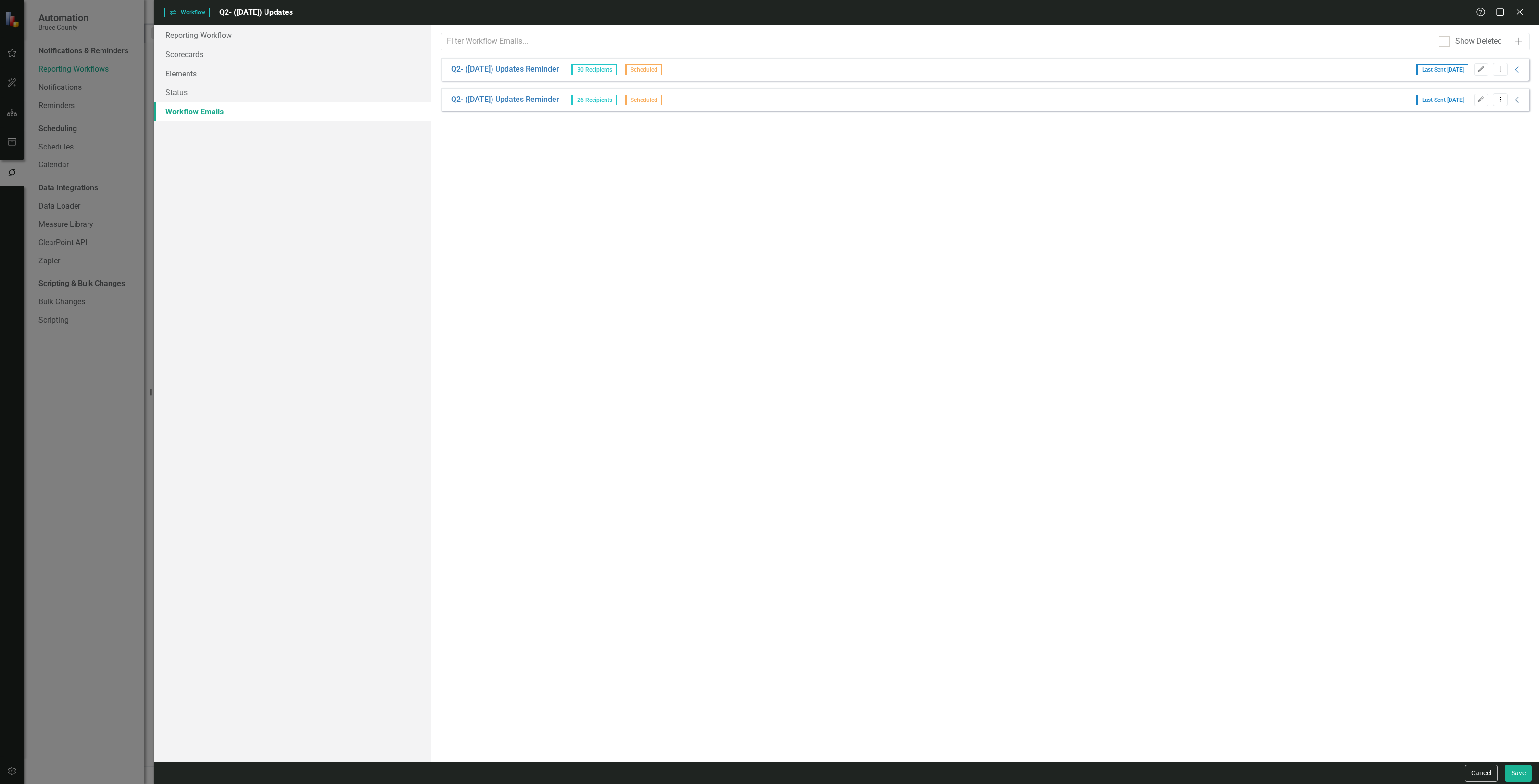
click at [1519, 98] on icon "Collapse" at bounding box center [1517, 100] width 10 height 8
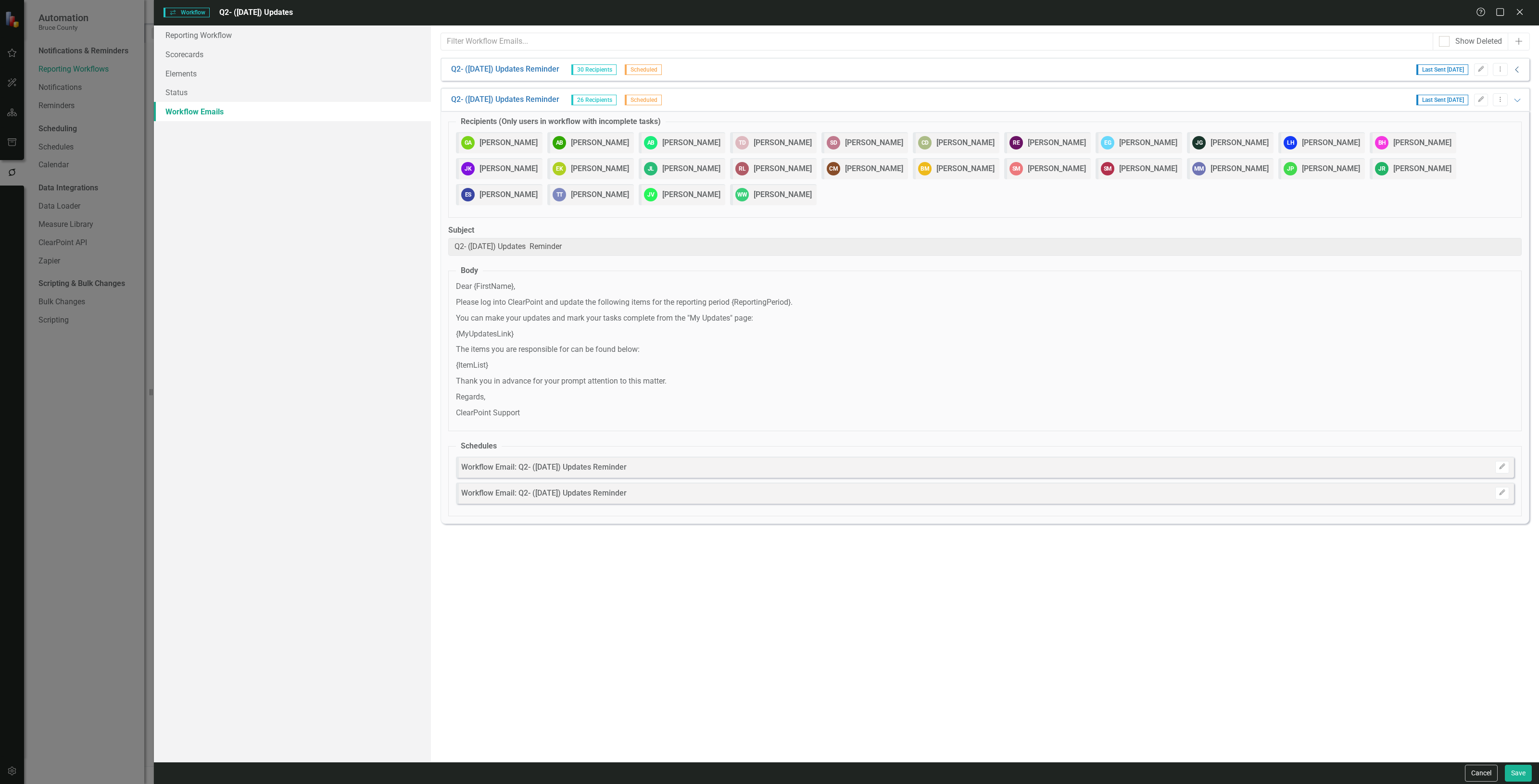
click at [1518, 67] on icon "Collapse" at bounding box center [1517, 70] width 10 height 8
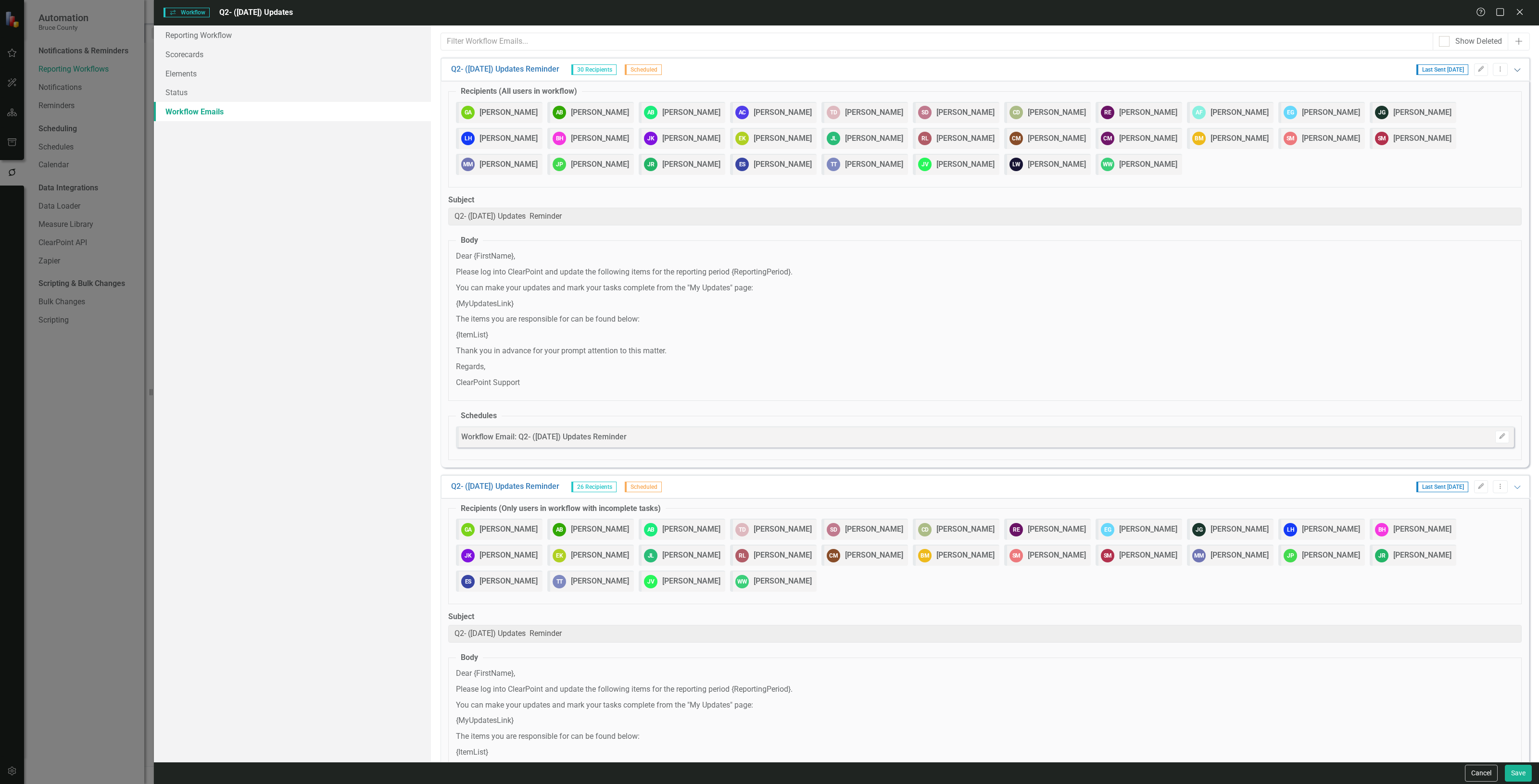
click at [1513, 68] on icon "Expanded" at bounding box center [1517, 70] width 10 height 8
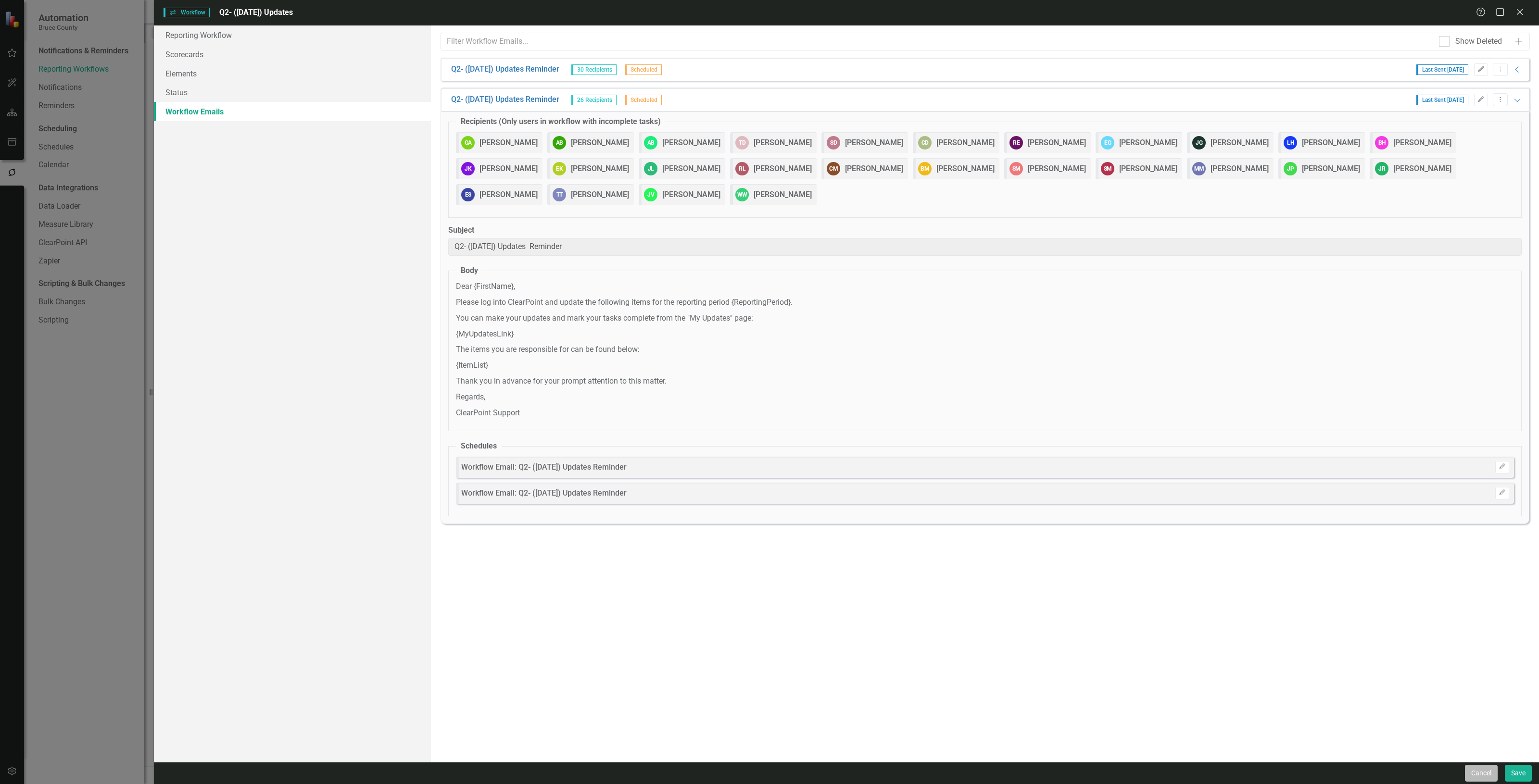
click at [1485, 778] on button "Cancel" at bounding box center [1481, 774] width 33 height 17
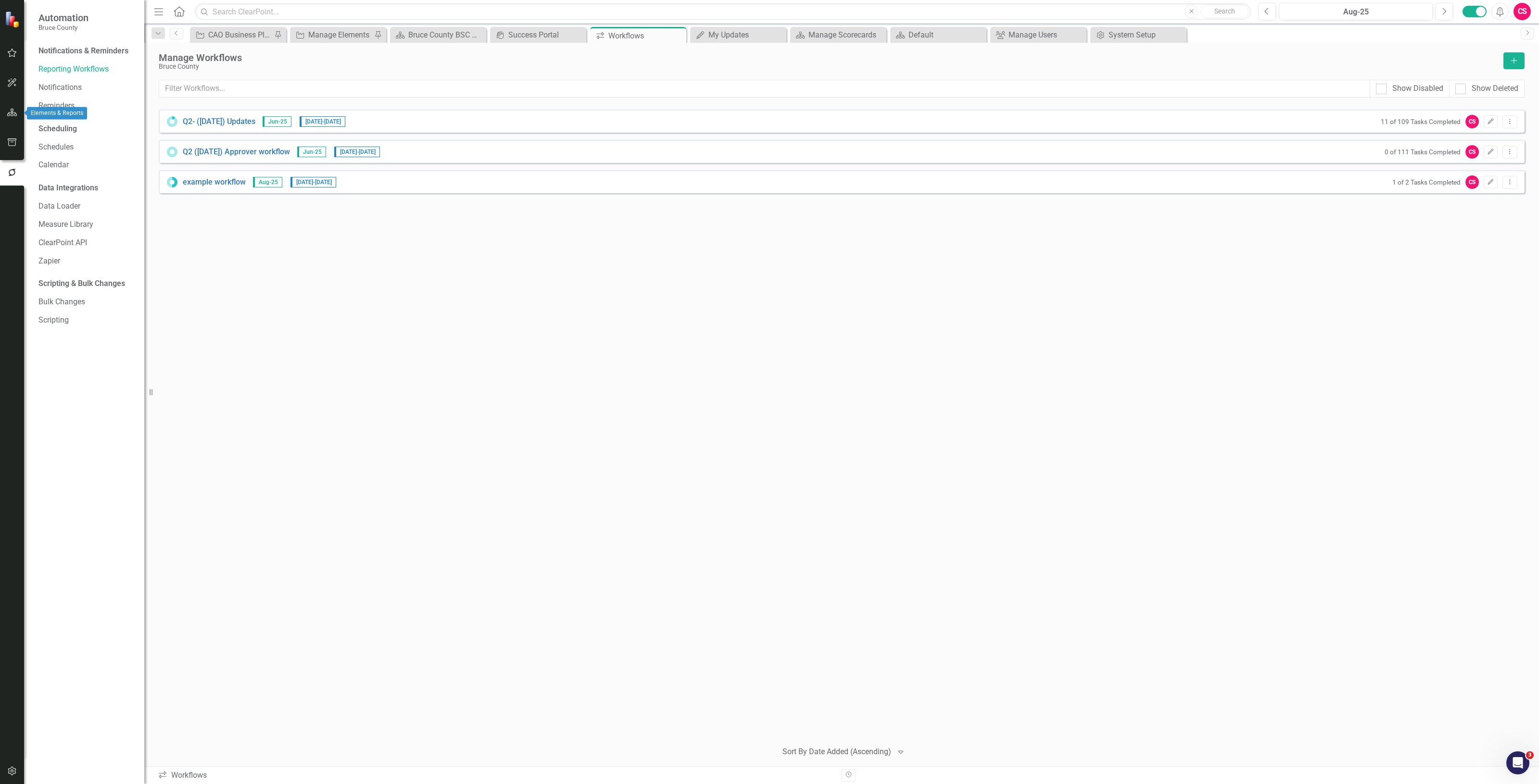
click at [18, 112] on button "button" at bounding box center [12, 112] width 22 height 20
click at [68, 90] on div "Scorecard example workflow Search Dropdown Scorecards 2 Bruce County example wo…" at bounding box center [84, 413] width 120 height 741
click at [77, 102] on link "Scorecards" at bounding box center [67, 100] width 39 height 11
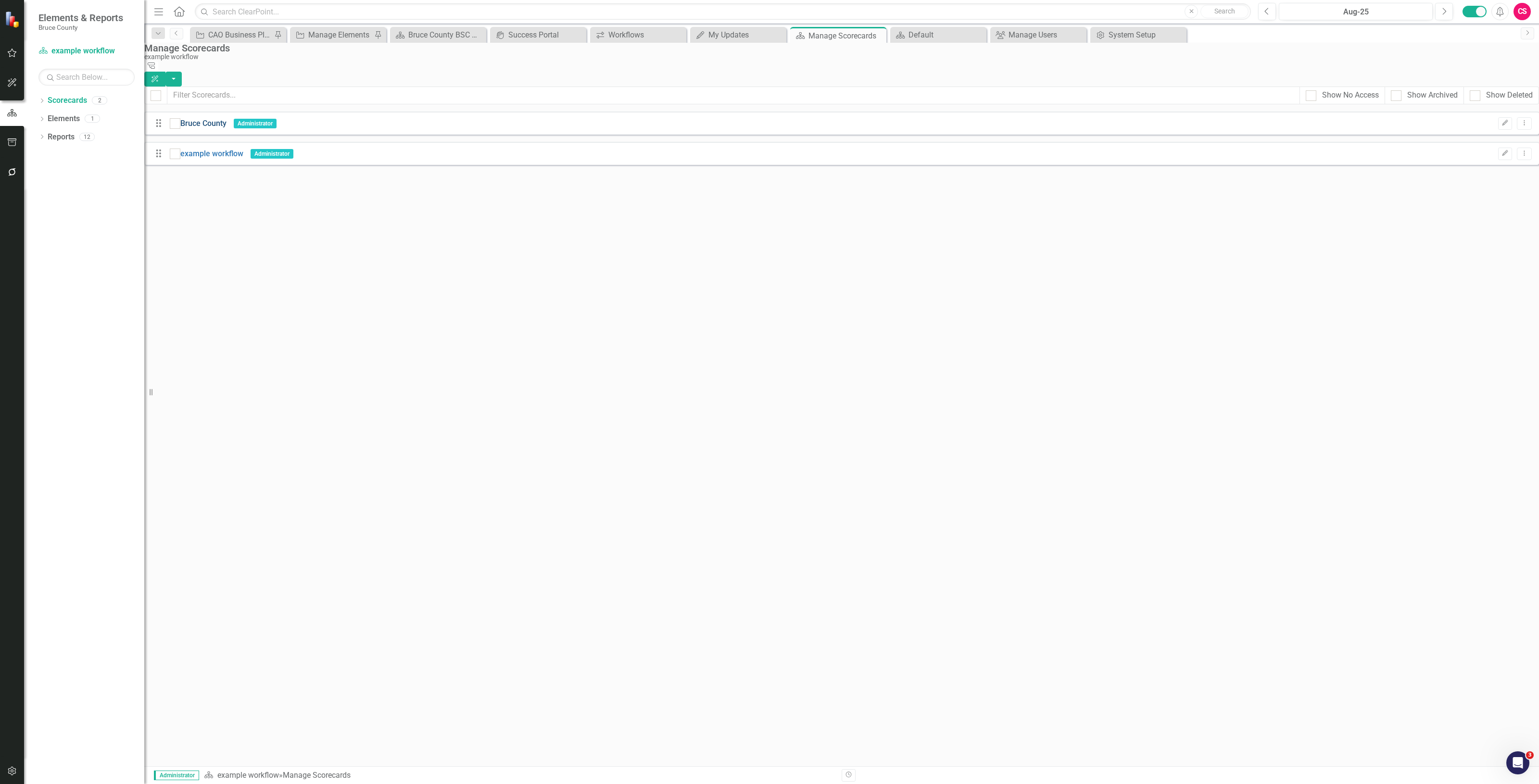
click at [213, 118] on link "Bruce County" at bounding box center [203, 123] width 46 height 11
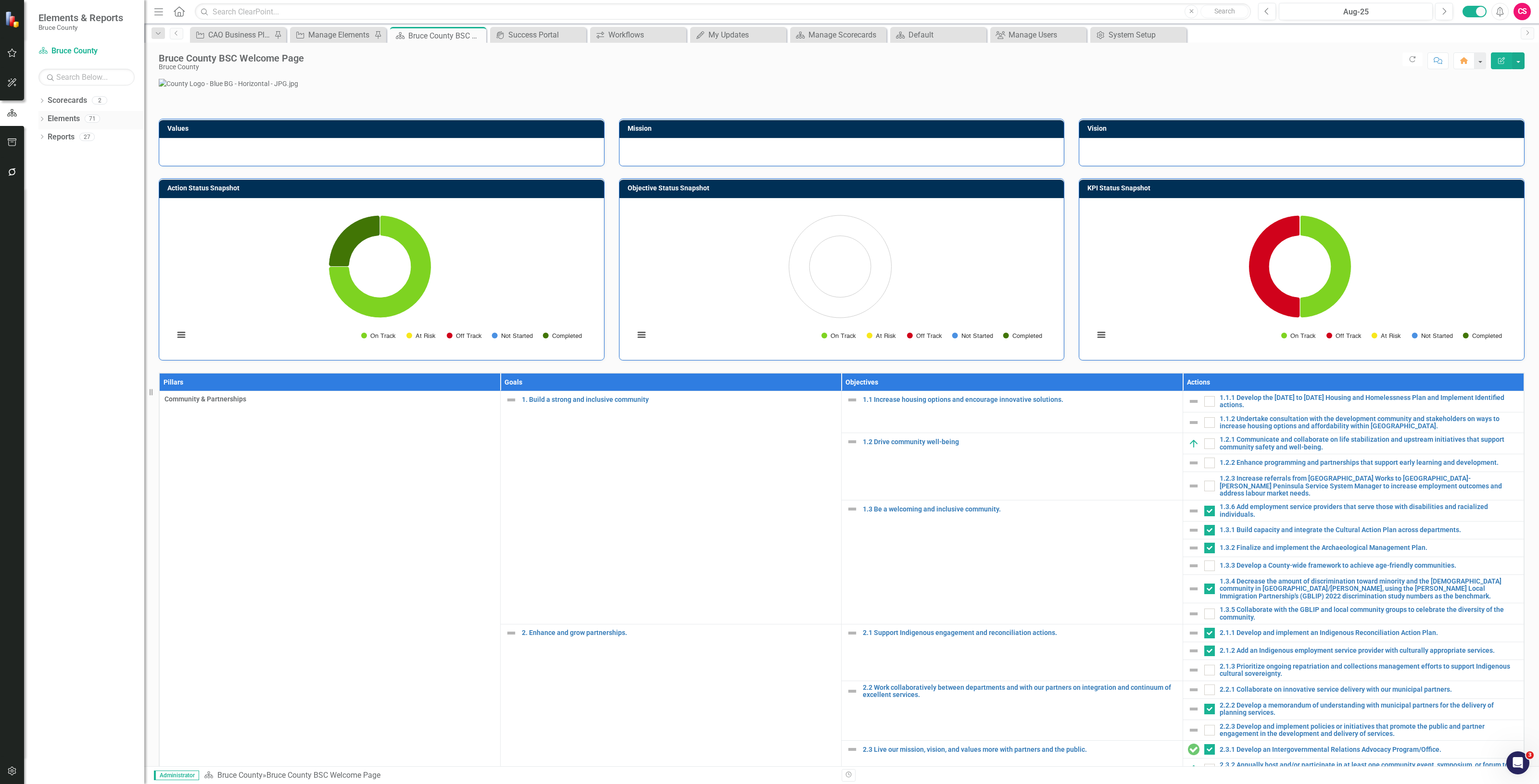
click at [46, 121] on div "Dropdown Elements 71" at bounding box center [92, 120] width 106 height 18
click at [41, 121] on icon at bounding box center [42, 119] width 3 height 5
click at [82, 152] on link "Objective Objectives" at bounding box center [63, 155] width 49 height 11
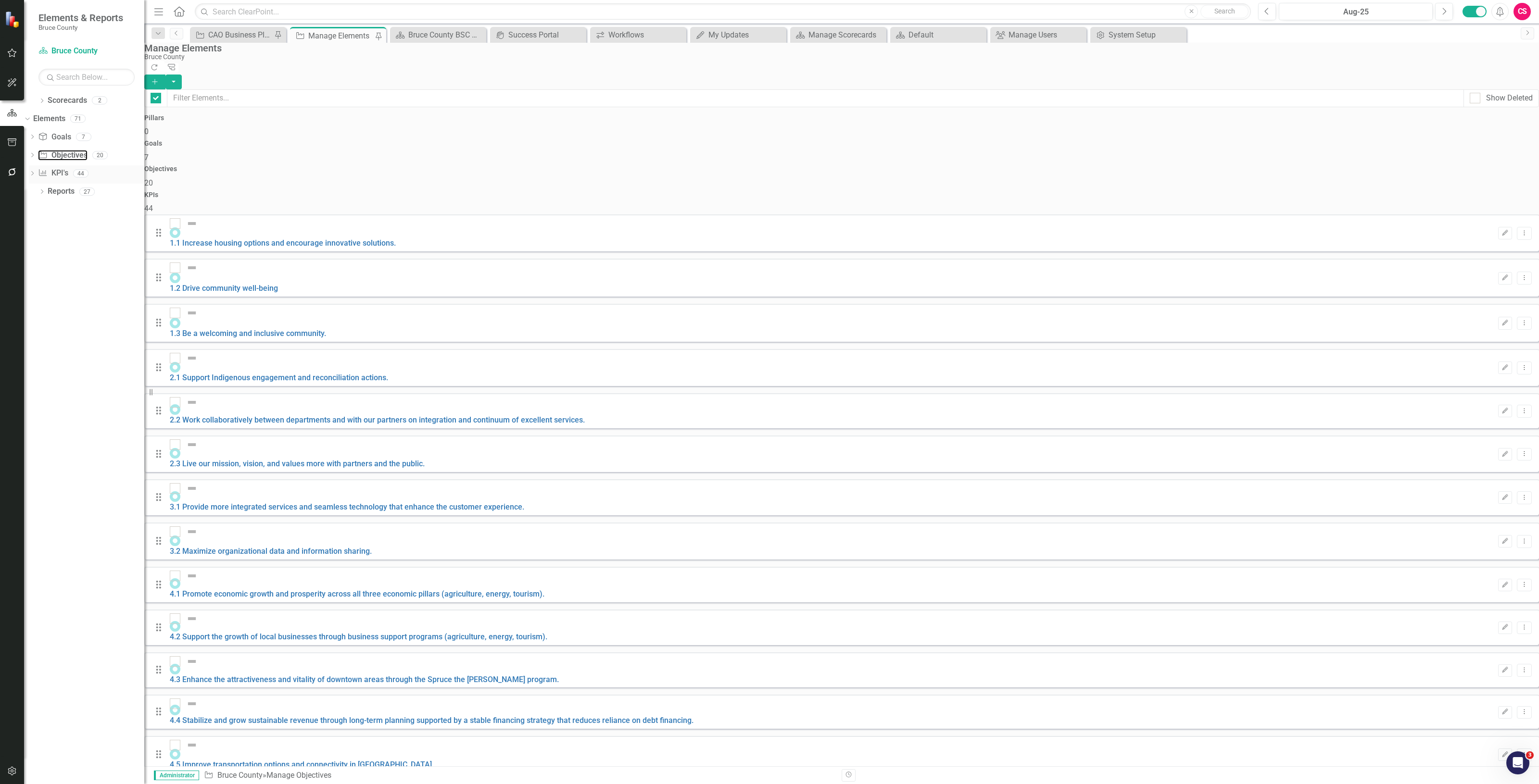
checkbox input "false"
click at [278, 238] on link "1.1 Increase housing options and encourage innovative solutions." at bounding box center [283, 243] width 226 height 9
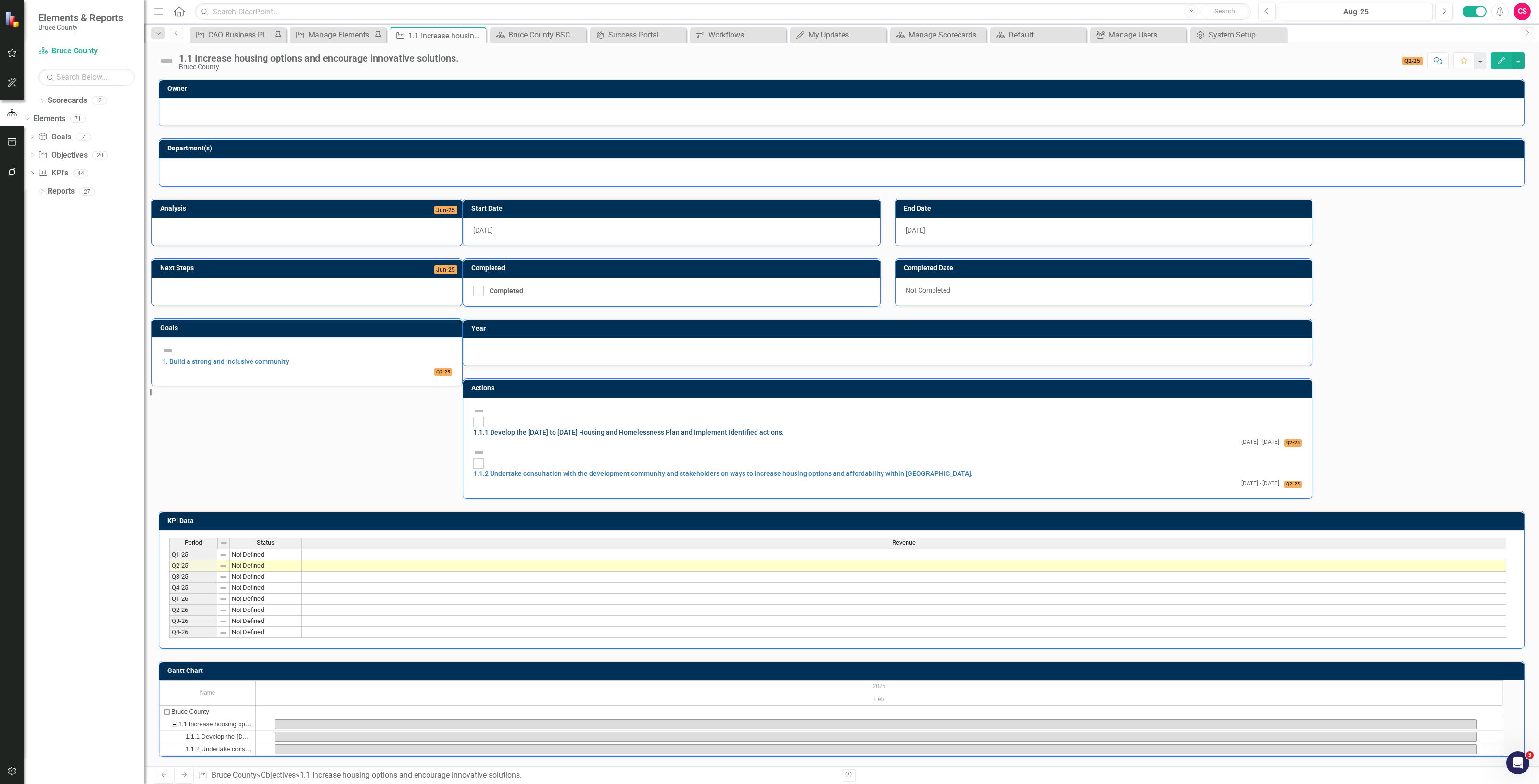
click at [784, 428] on link "1.1.1 Develop the 2024 to 2034 Housing and Homelessness Plan and Implement Iden…" at bounding box center [629, 432] width 311 height 8
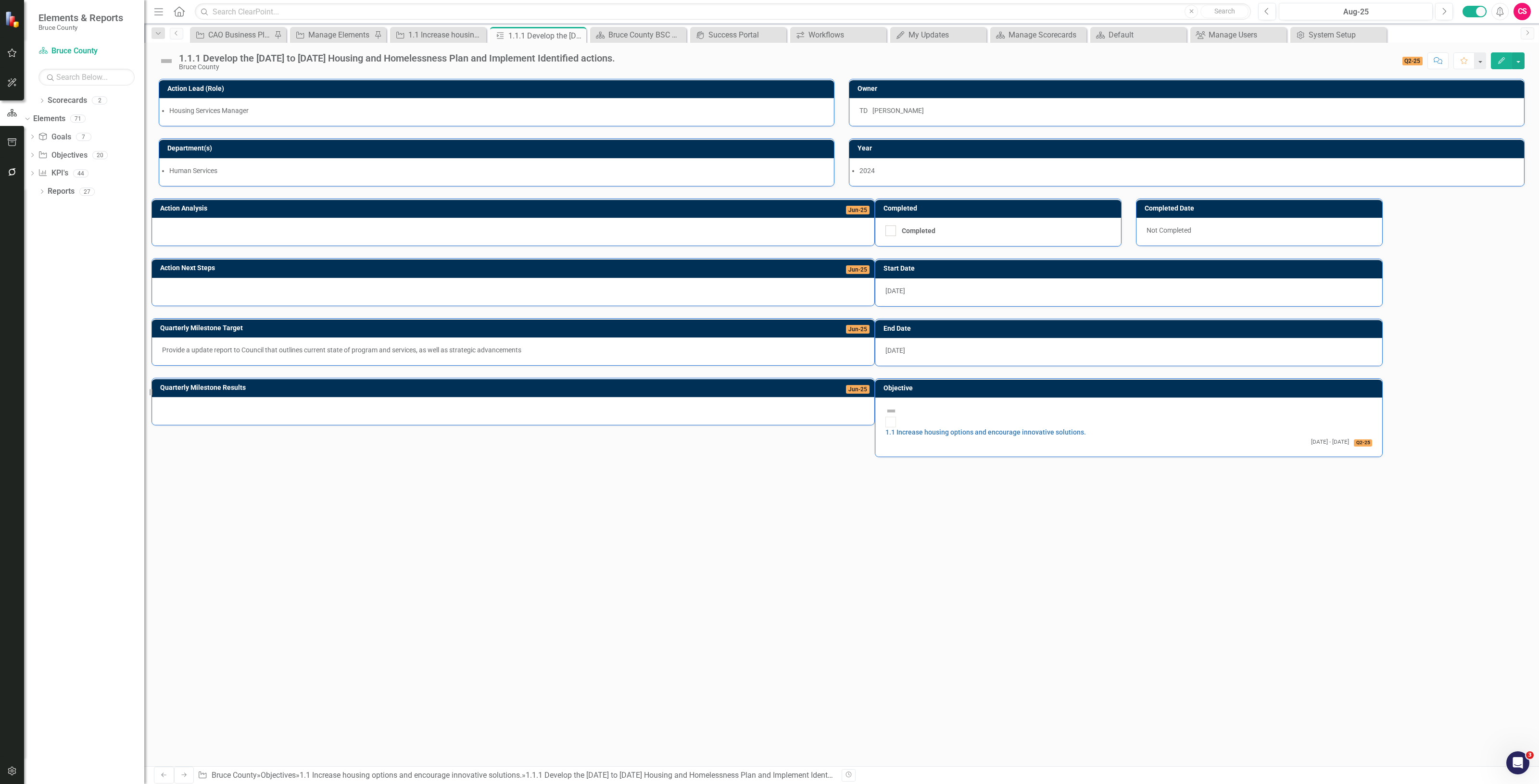
click at [162, 61] on img at bounding box center [167, 61] width 16 height 15
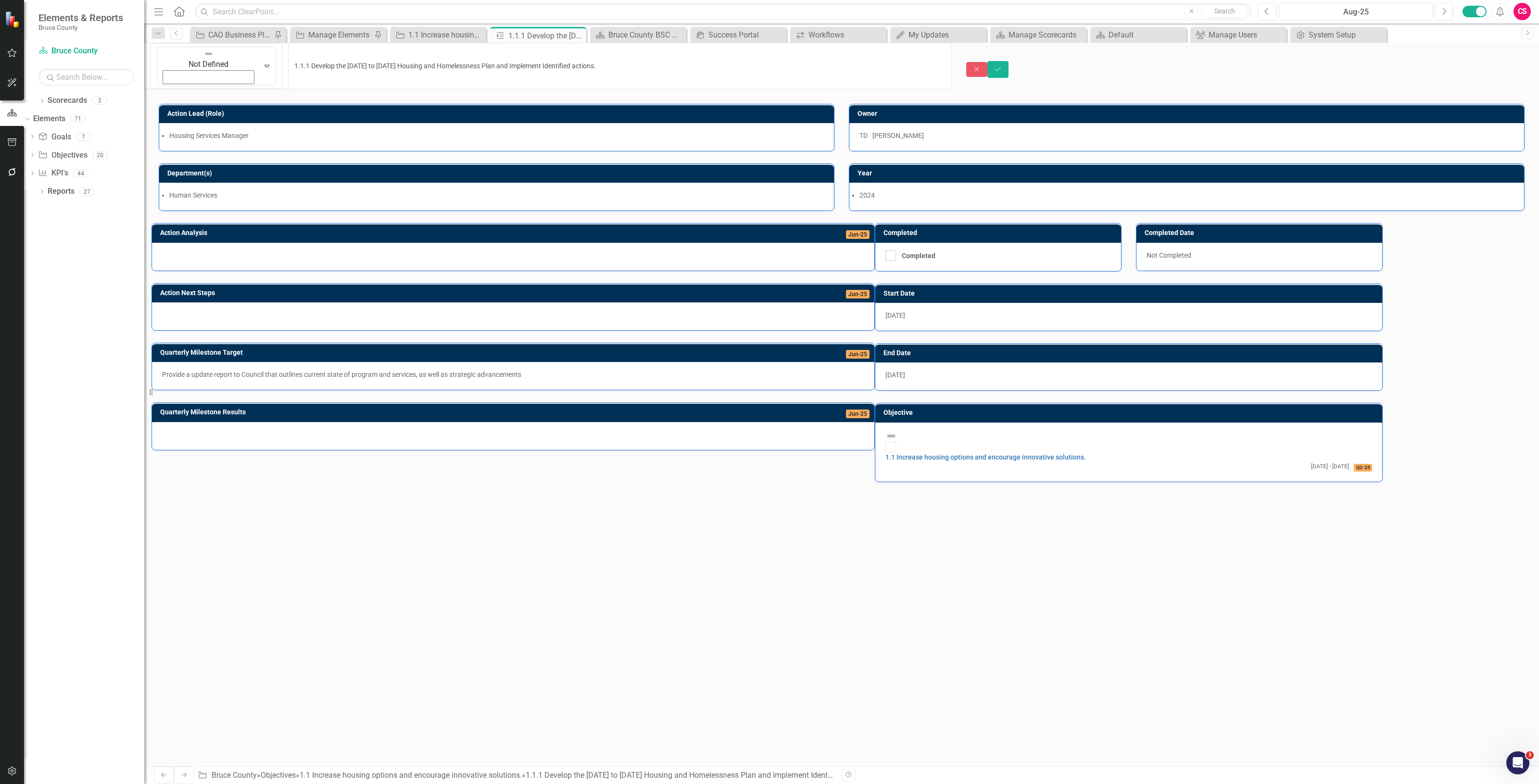
click at [204, 59] on img at bounding box center [209, 54] width 10 height 10
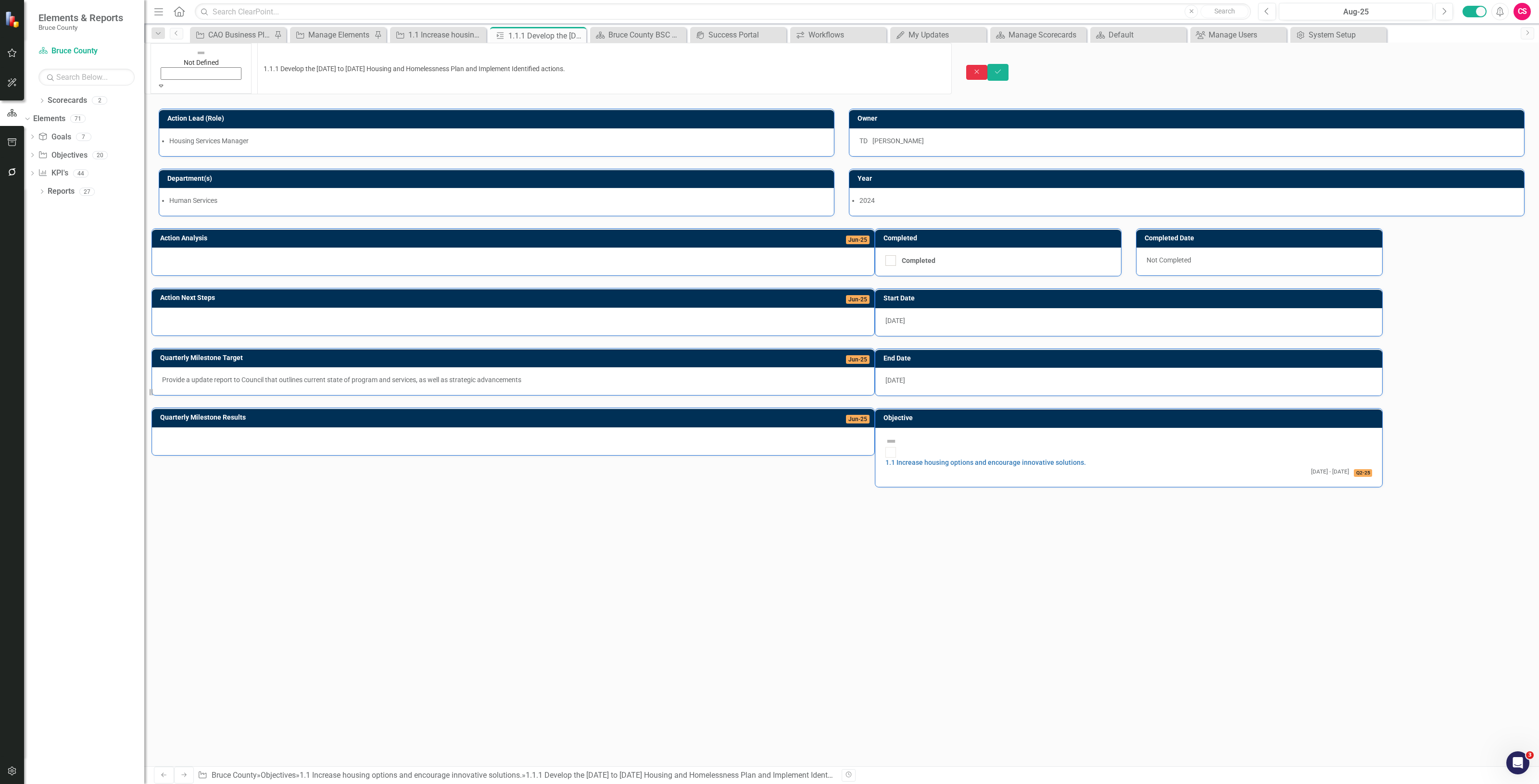
click at [987, 65] on button "Close" at bounding box center [977, 72] width 21 height 15
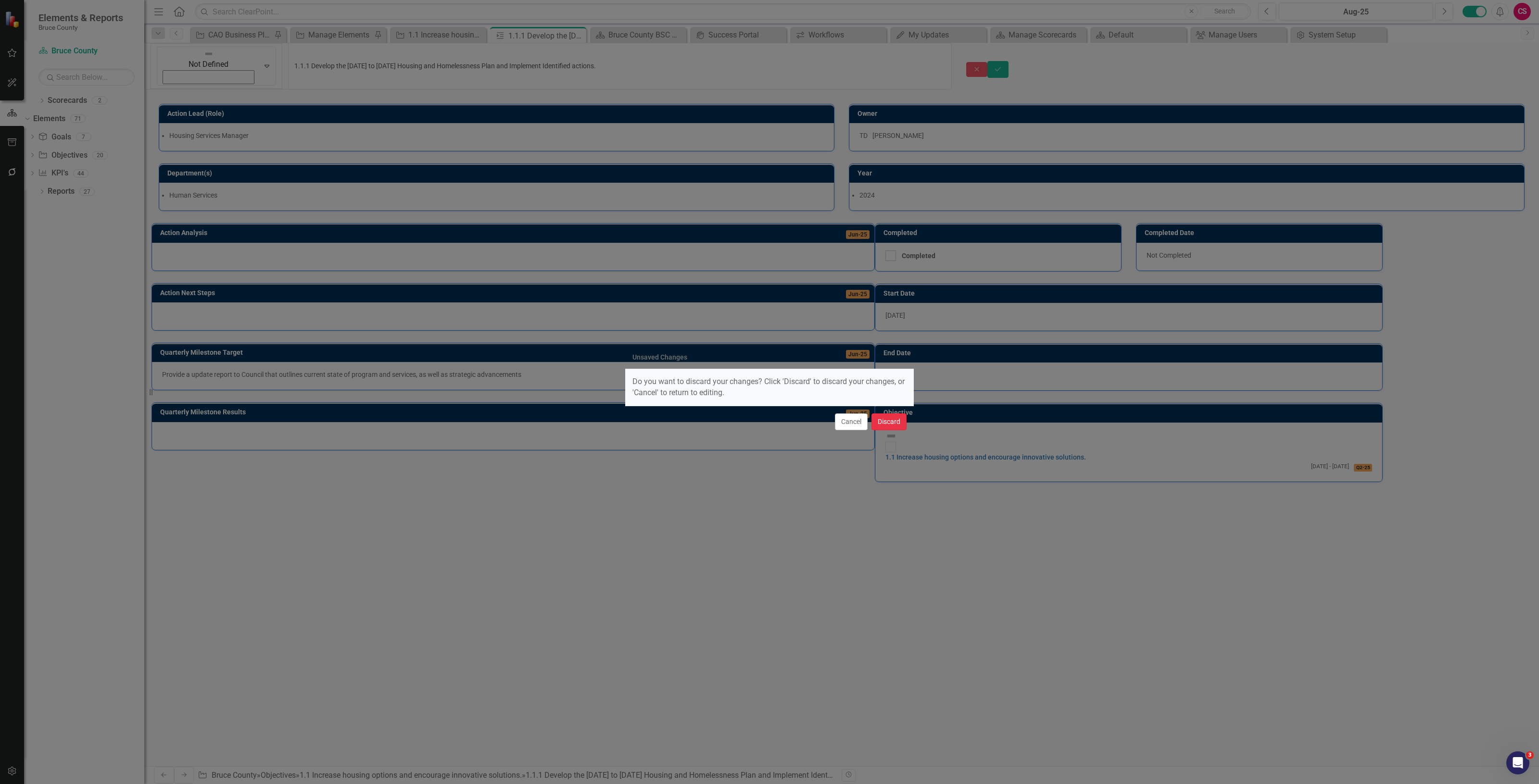
click at [888, 428] on button "Discard" at bounding box center [889, 422] width 35 height 17
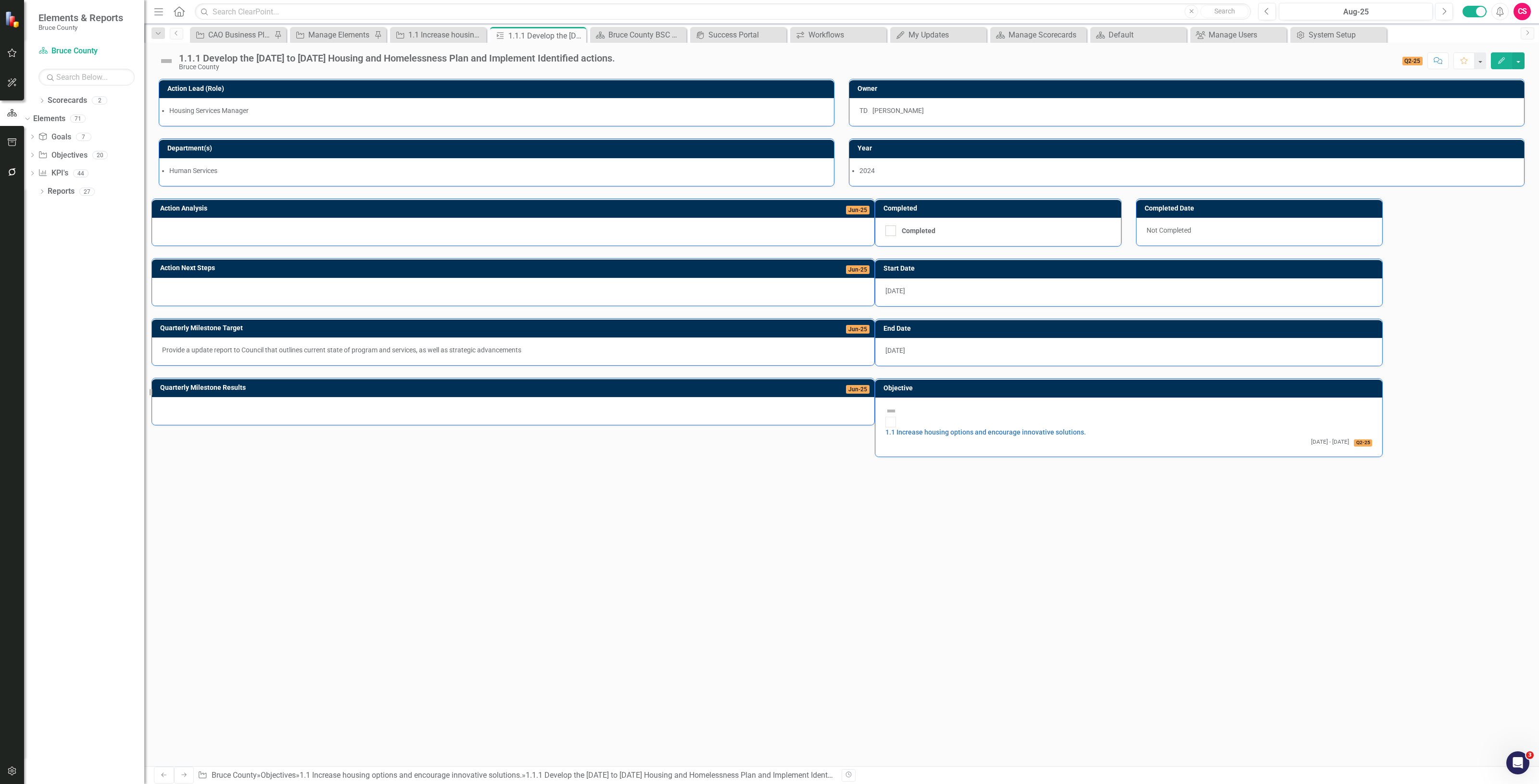
click at [269, 238] on div at bounding box center [513, 231] width 722 height 28
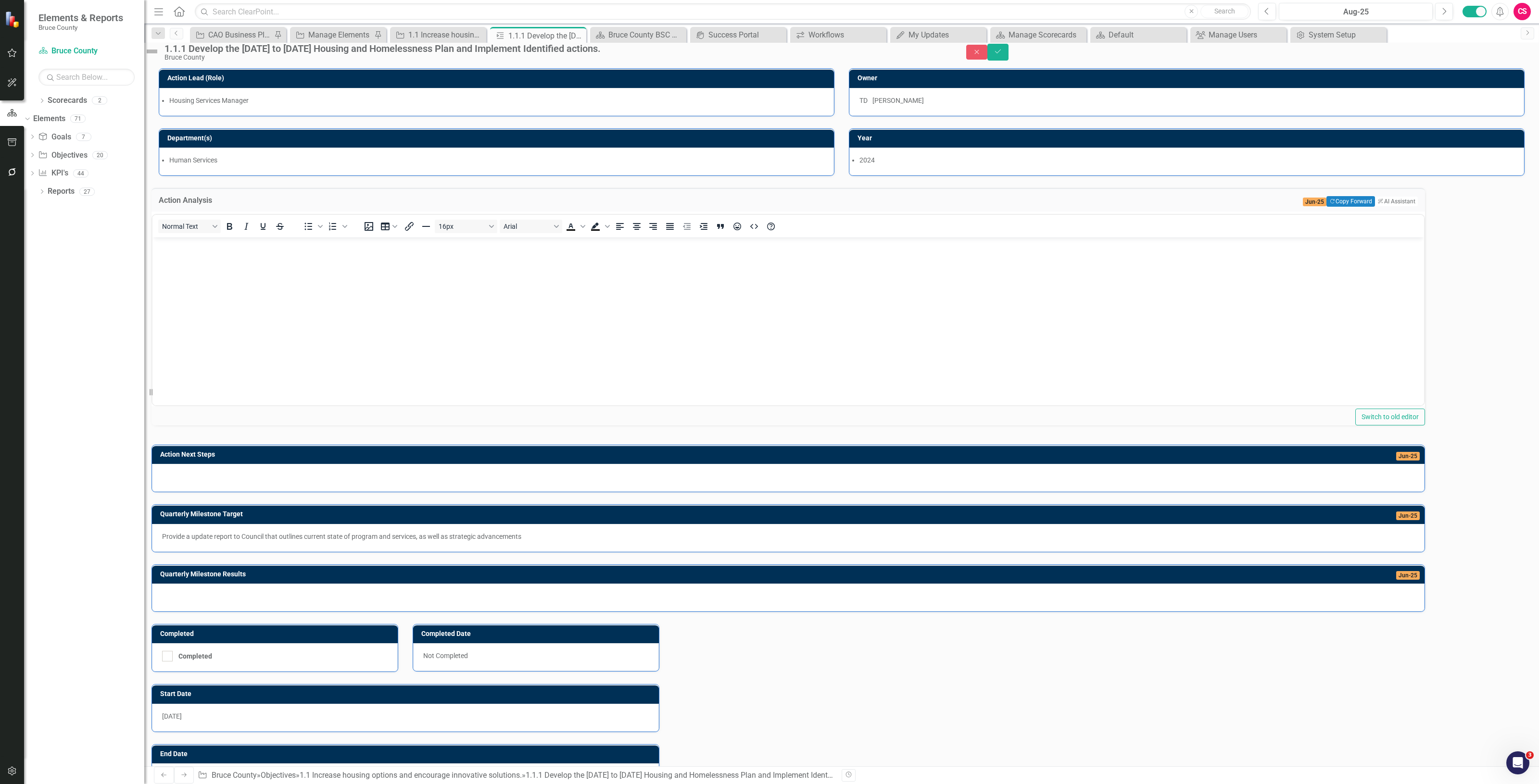
click at [283, 492] on div at bounding box center [788, 477] width 1273 height 28
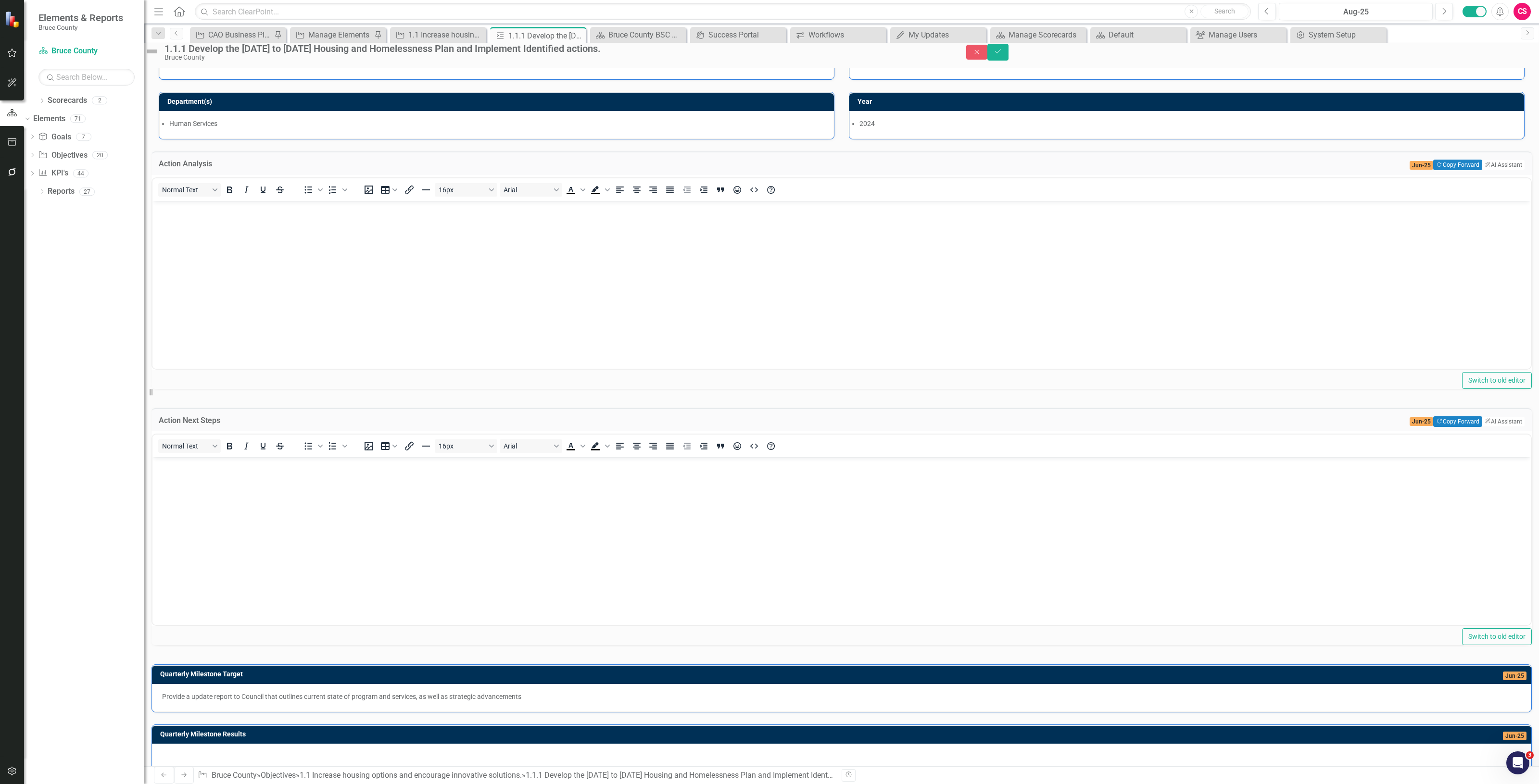
scroll to position [100, 0]
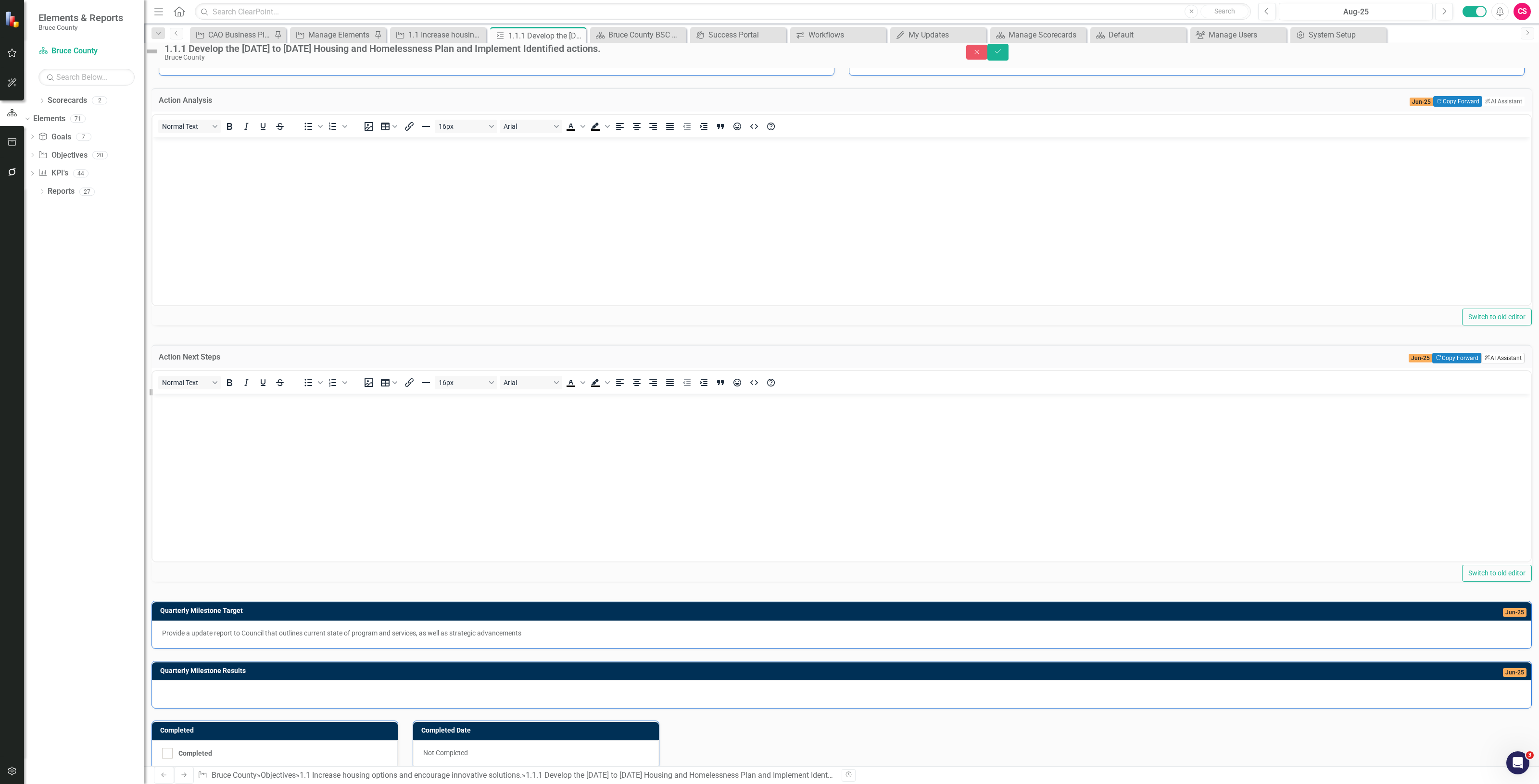
click at [1481, 364] on button "ClearPoint AI AI Assistant" at bounding box center [1503, 358] width 43 height 10
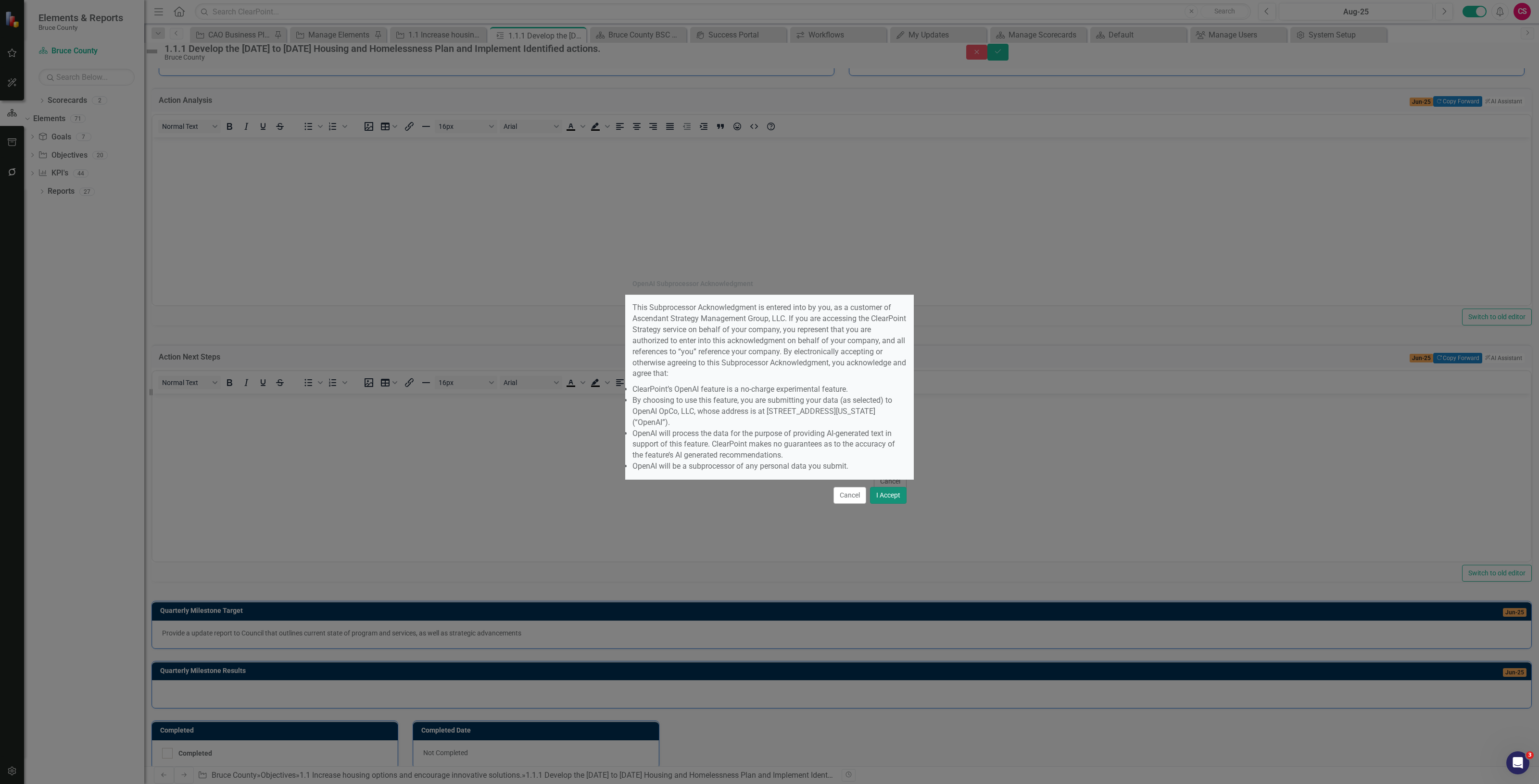
click at [889, 487] on button "I Accept" at bounding box center [888, 495] width 37 height 17
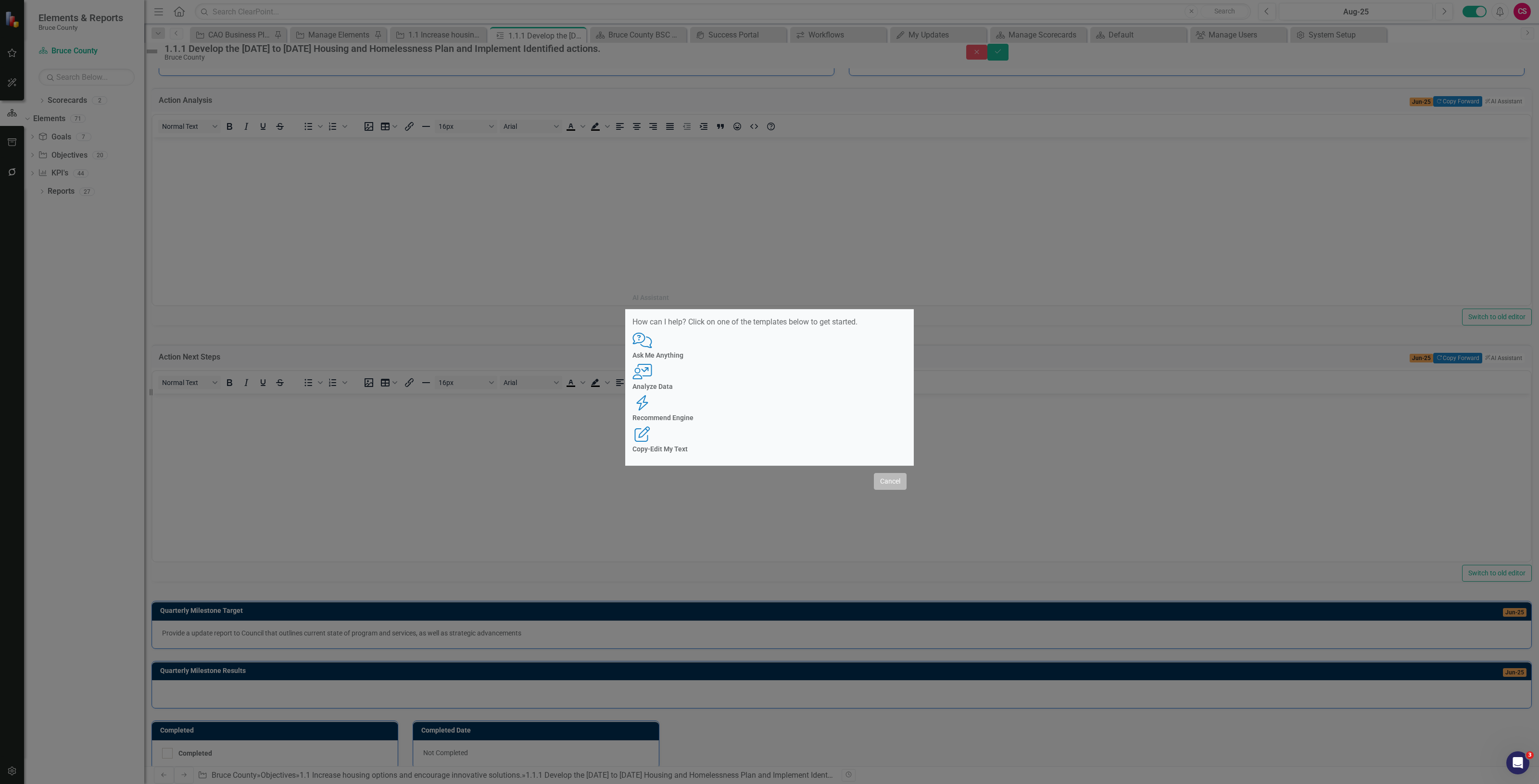
click at [895, 473] on button "Cancel" at bounding box center [890, 482] width 33 height 17
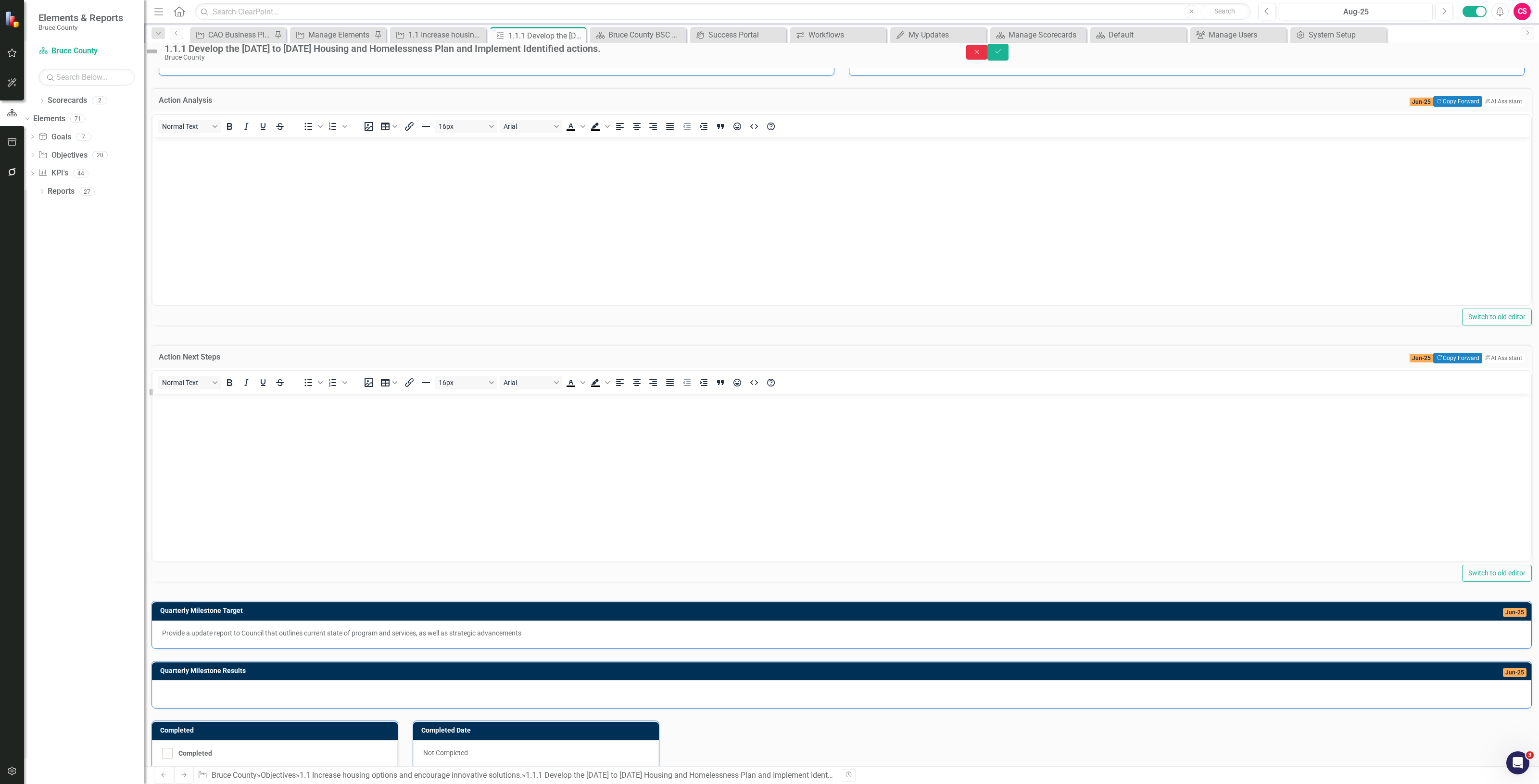
click at [981, 56] on icon "Close" at bounding box center [976, 52] width 8 height 6
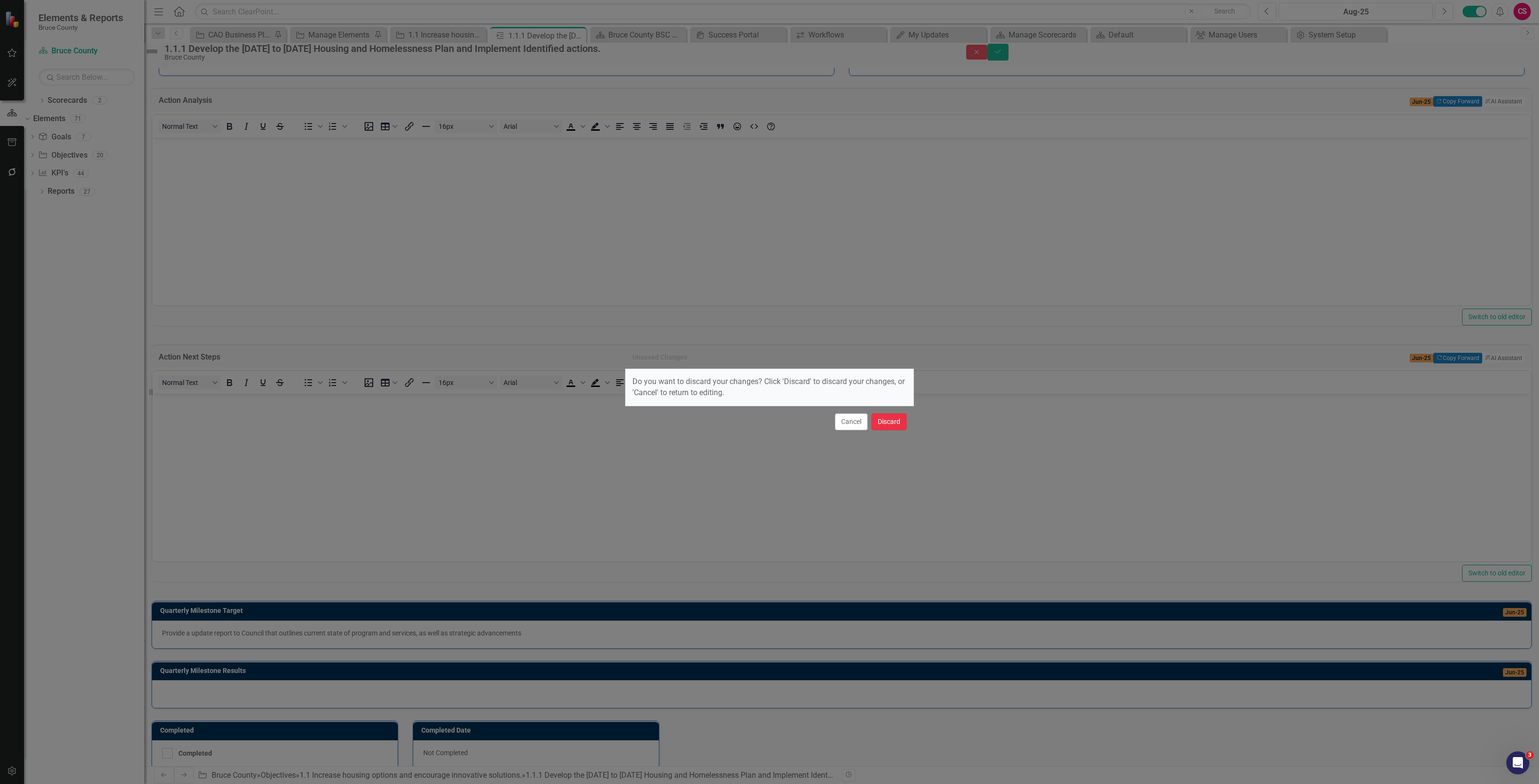
click at [886, 415] on button "Discard" at bounding box center [889, 422] width 35 height 17
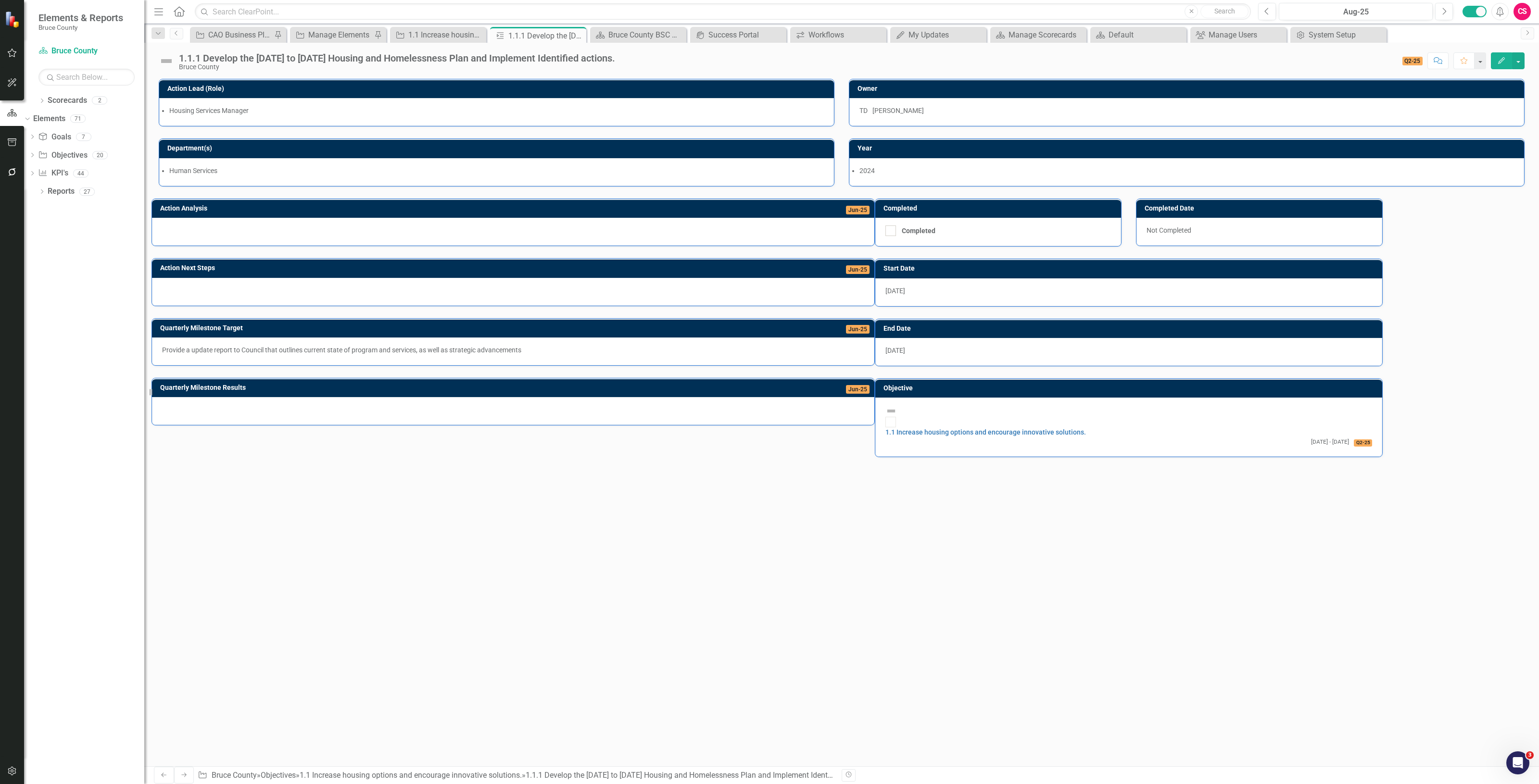
scroll to position [0, 0]
click at [12, 176] on button "button" at bounding box center [12, 172] width 22 height 20
click at [67, 74] on link "Reporting Workflows" at bounding box center [87, 69] width 96 height 11
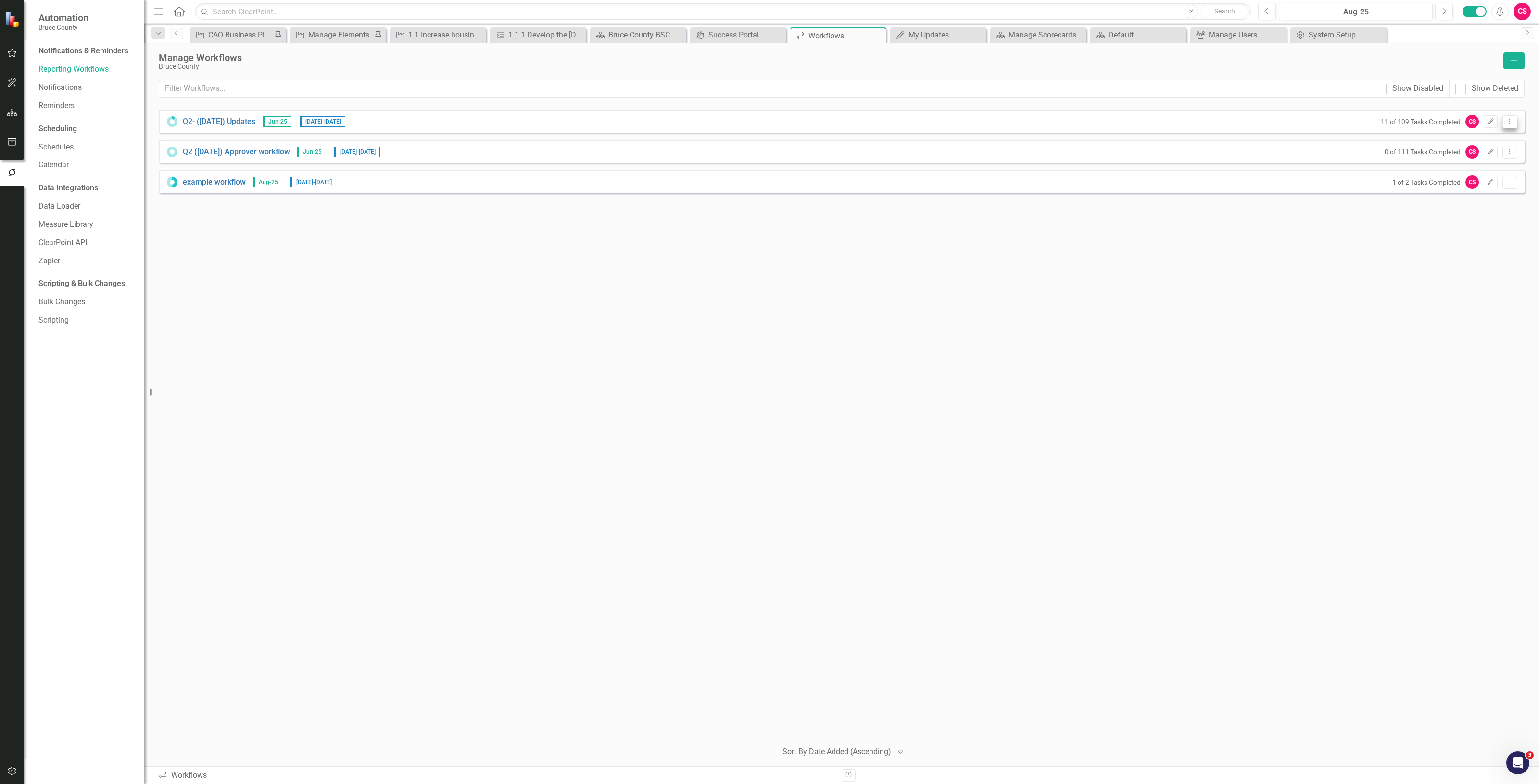
click at [1511, 121] on icon "Dropdown Menu" at bounding box center [1510, 121] width 8 height 6
click at [1444, 141] on link "Preview Preview Workflow" at bounding box center [1472, 138] width 89 height 18
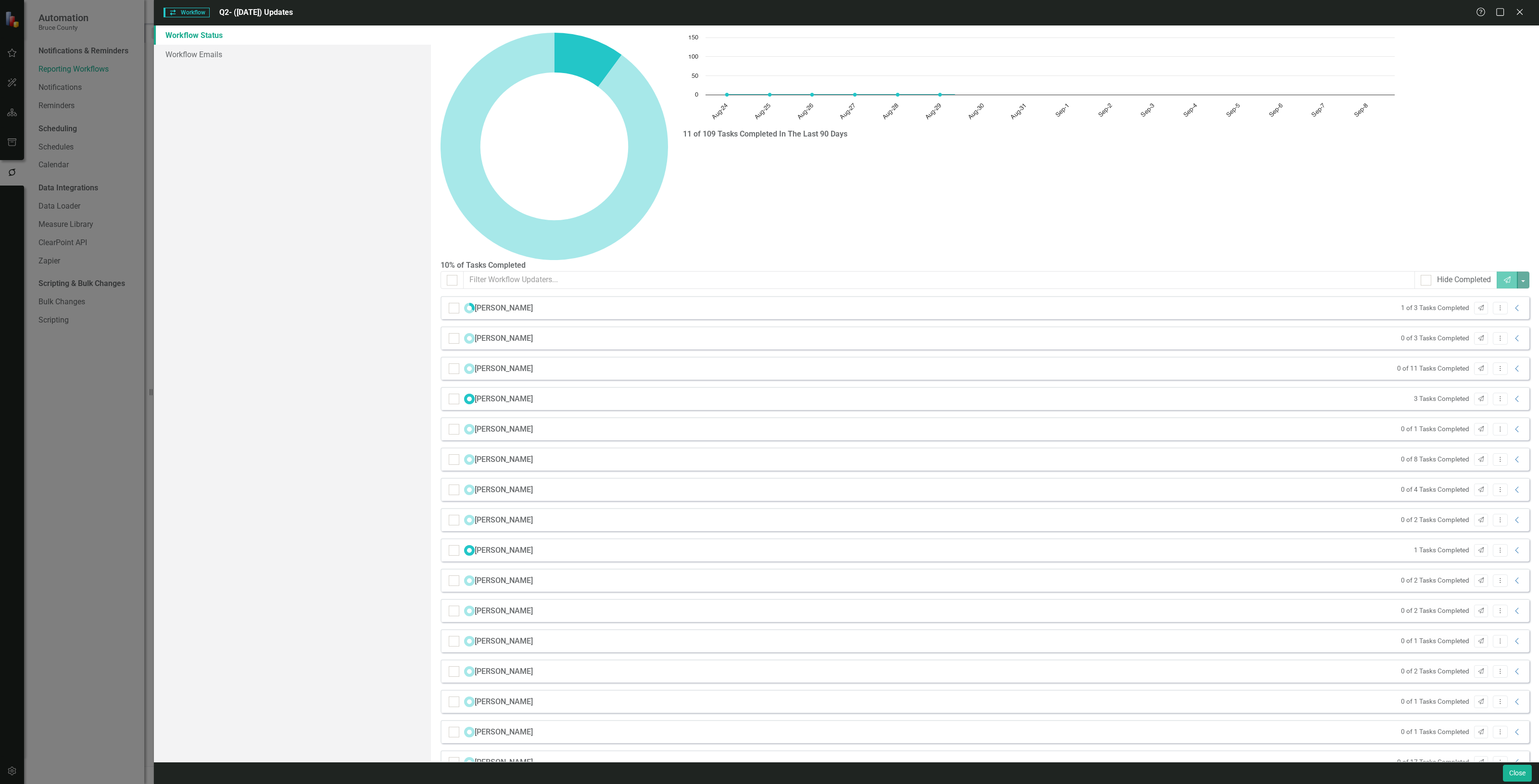
checkbox input "false"
click at [518, 271] on input "text" at bounding box center [939, 280] width 952 height 18
click at [1513, 335] on icon "Collapse" at bounding box center [1517, 338] width 10 height 8
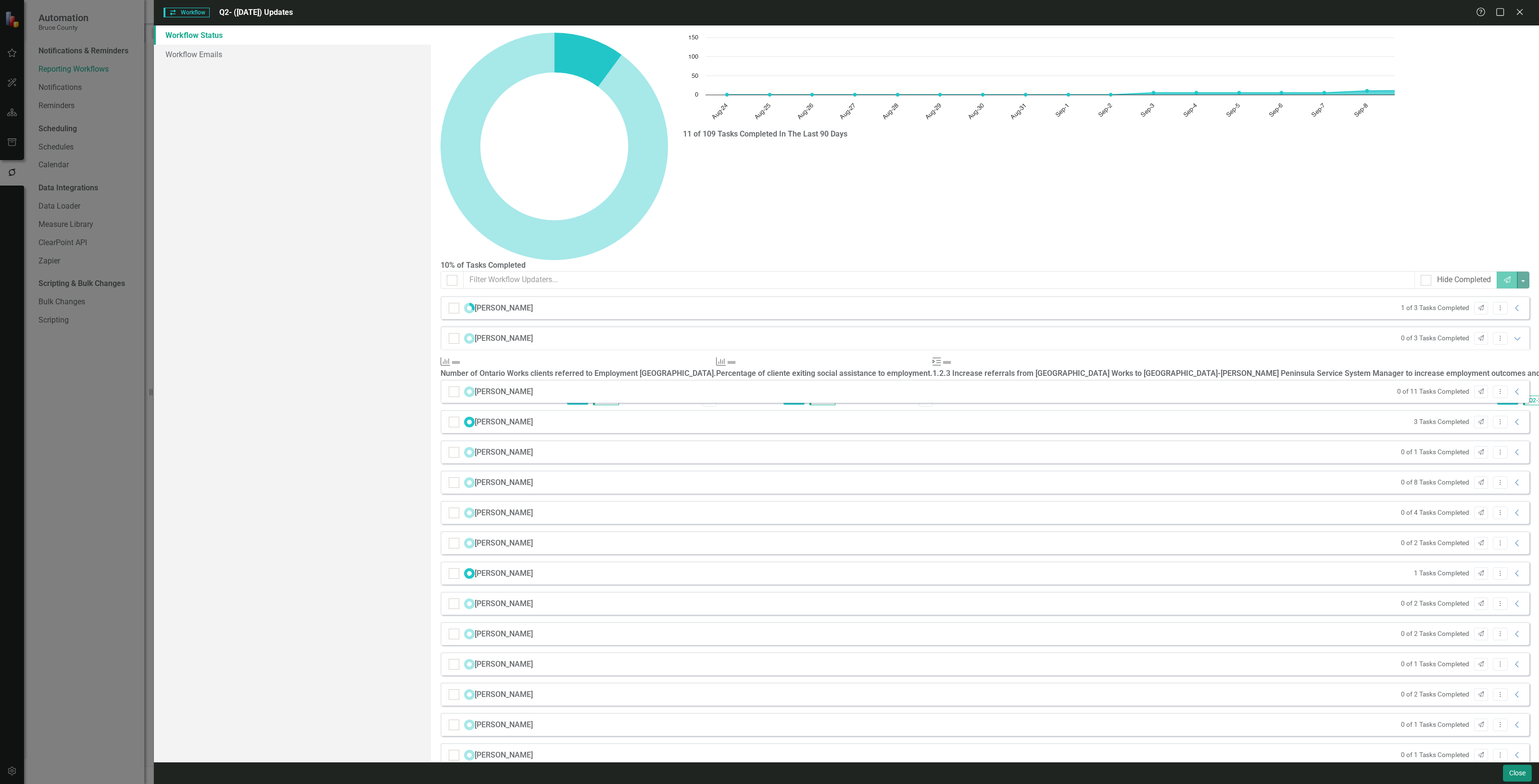
click at [1522, 774] on button "Close" at bounding box center [1518, 774] width 29 height 17
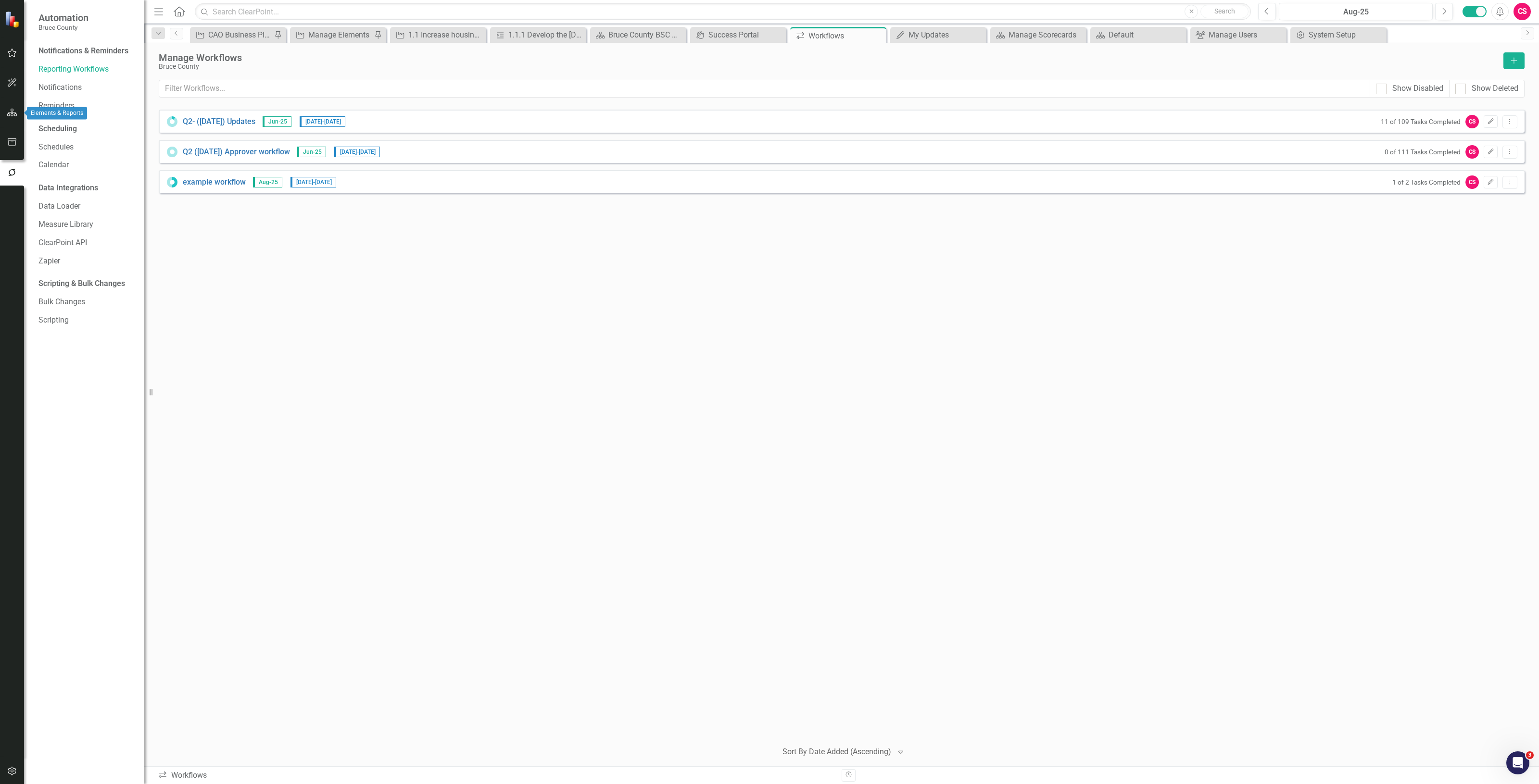
click at [15, 119] on button "button" at bounding box center [12, 112] width 22 height 20
click at [63, 54] on link "Scorecard Bruce County" at bounding box center [87, 51] width 96 height 11
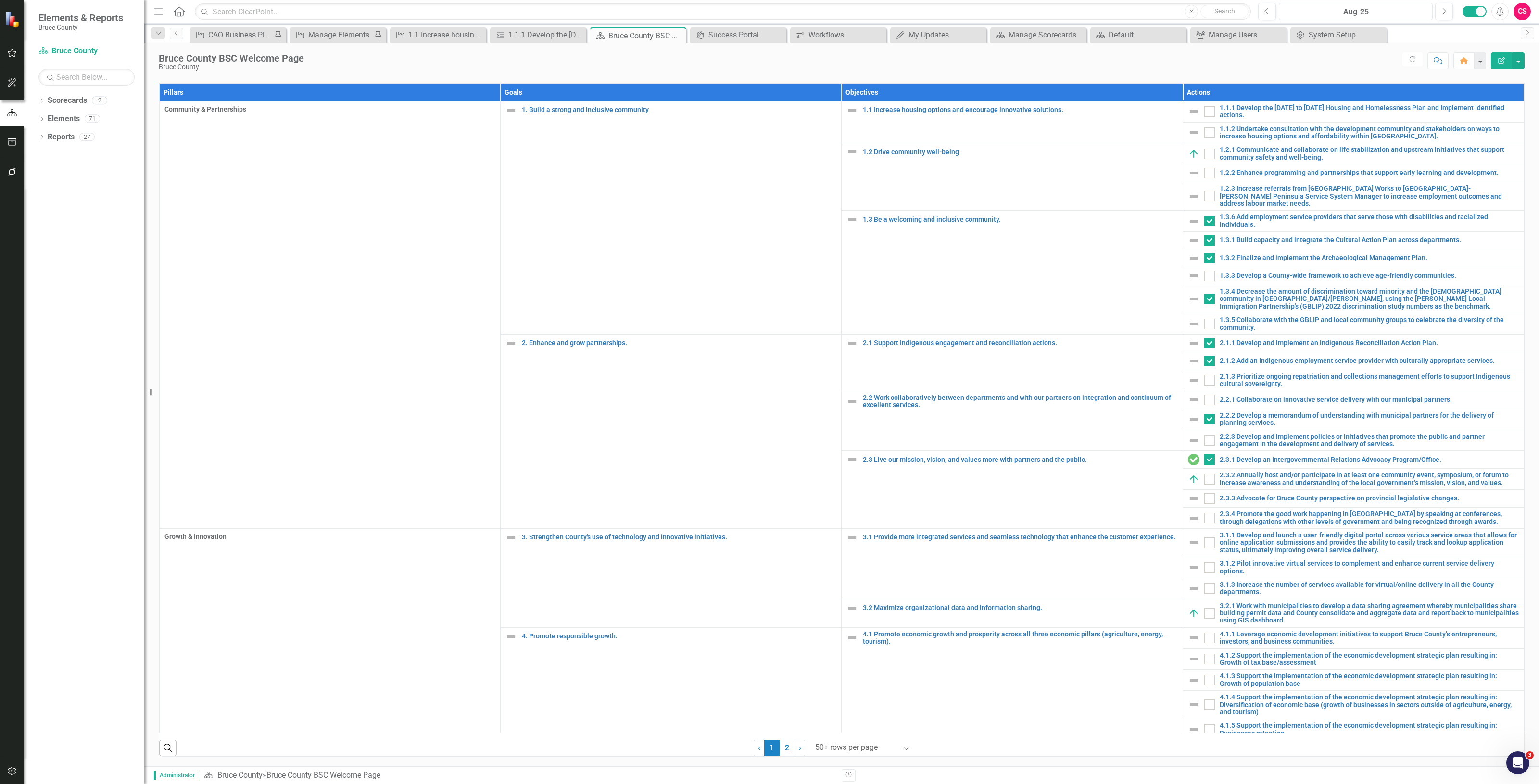
click at [1359, 14] on div "Aug-25" at bounding box center [1356, 12] width 147 height 12
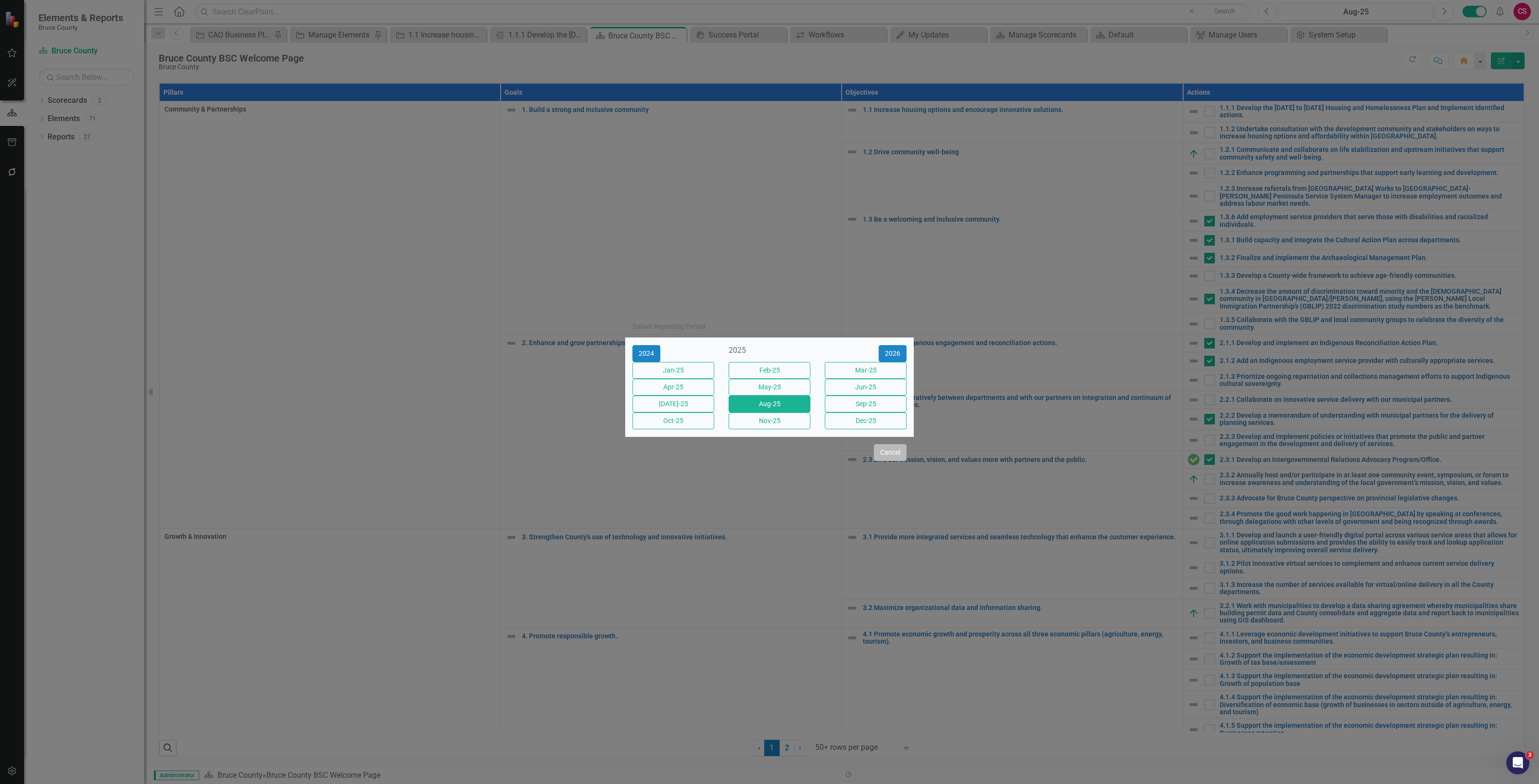
click at [889, 461] on button "Cancel" at bounding box center [890, 453] width 33 height 17
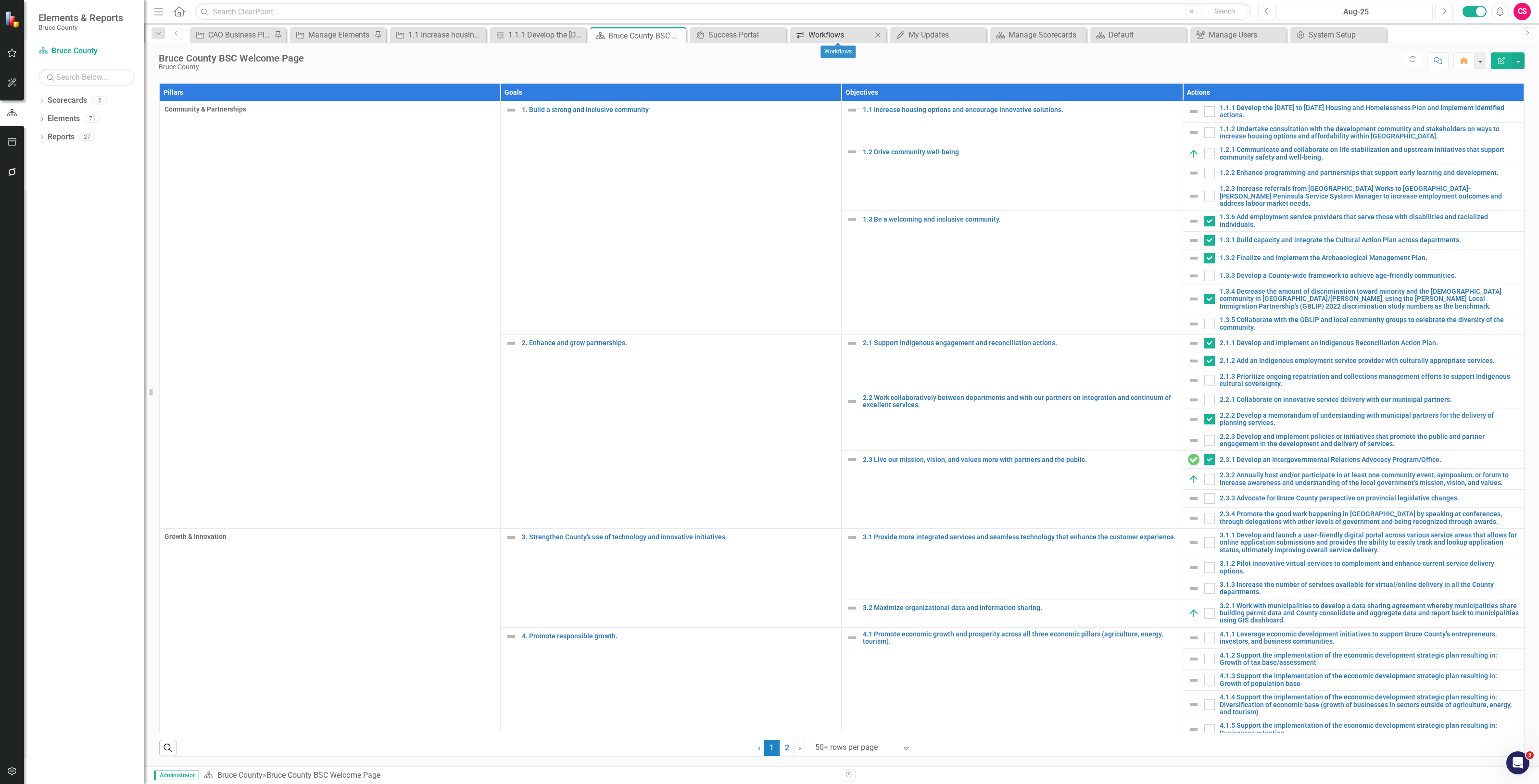
click at [812, 37] on div "Workflows" at bounding box center [841, 35] width 63 height 12
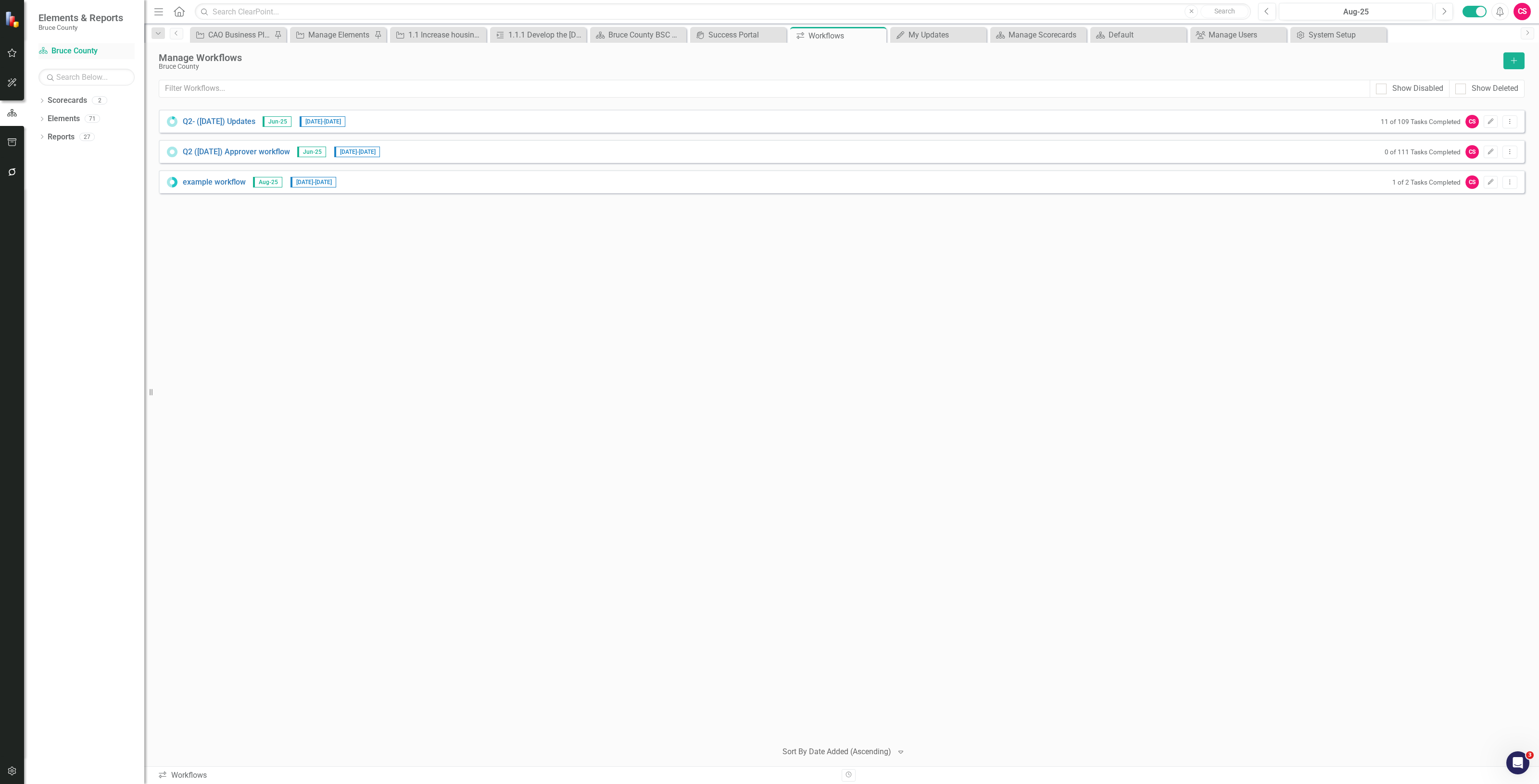
click at [68, 53] on link "Scorecard Bruce County" at bounding box center [87, 51] width 96 height 11
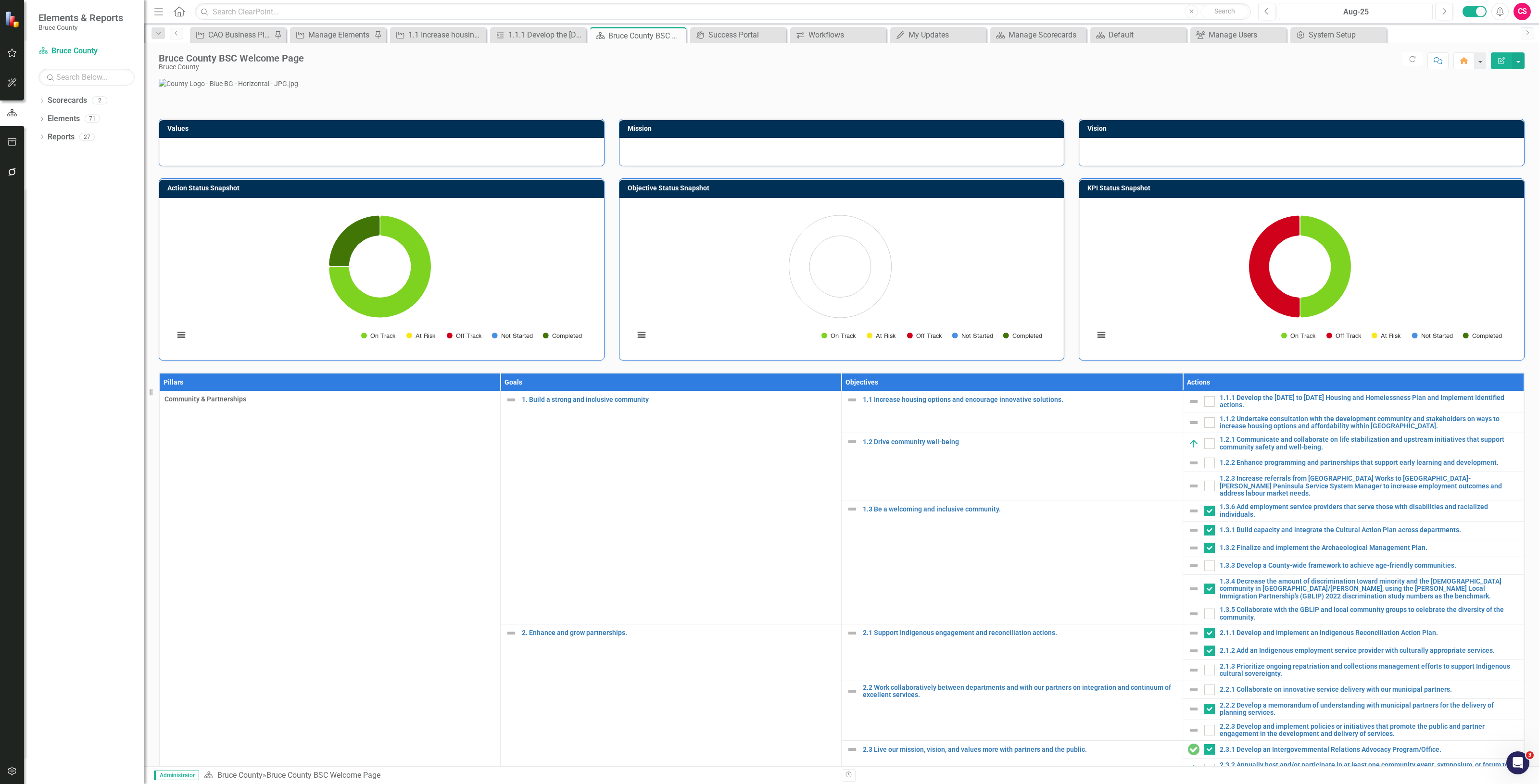
click at [1359, 7] on div "Aug-25" at bounding box center [1356, 12] width 147 height 12
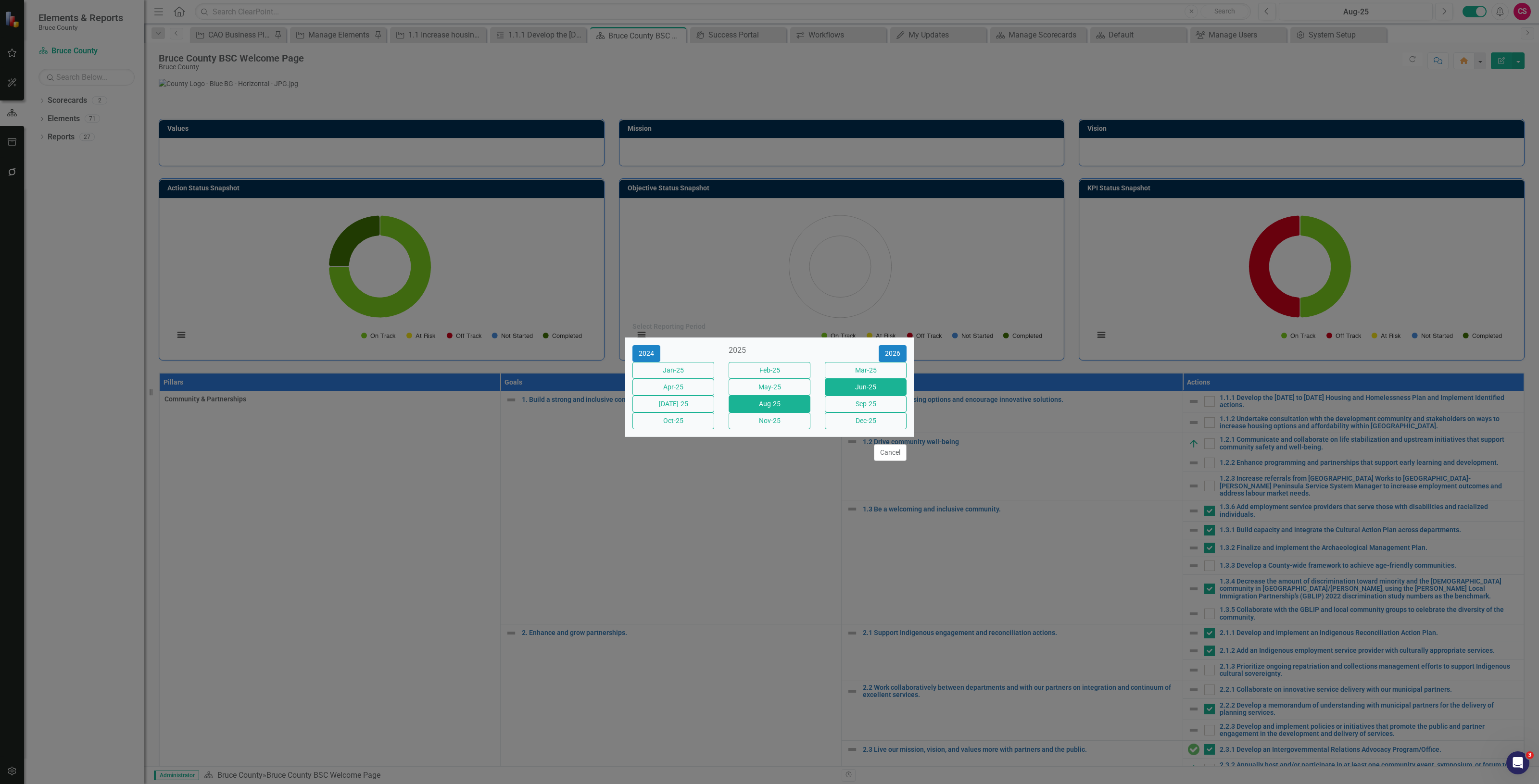
click at [866, 393] on button "Jun-25" at bounding box center [866, 387] width 82 height 17
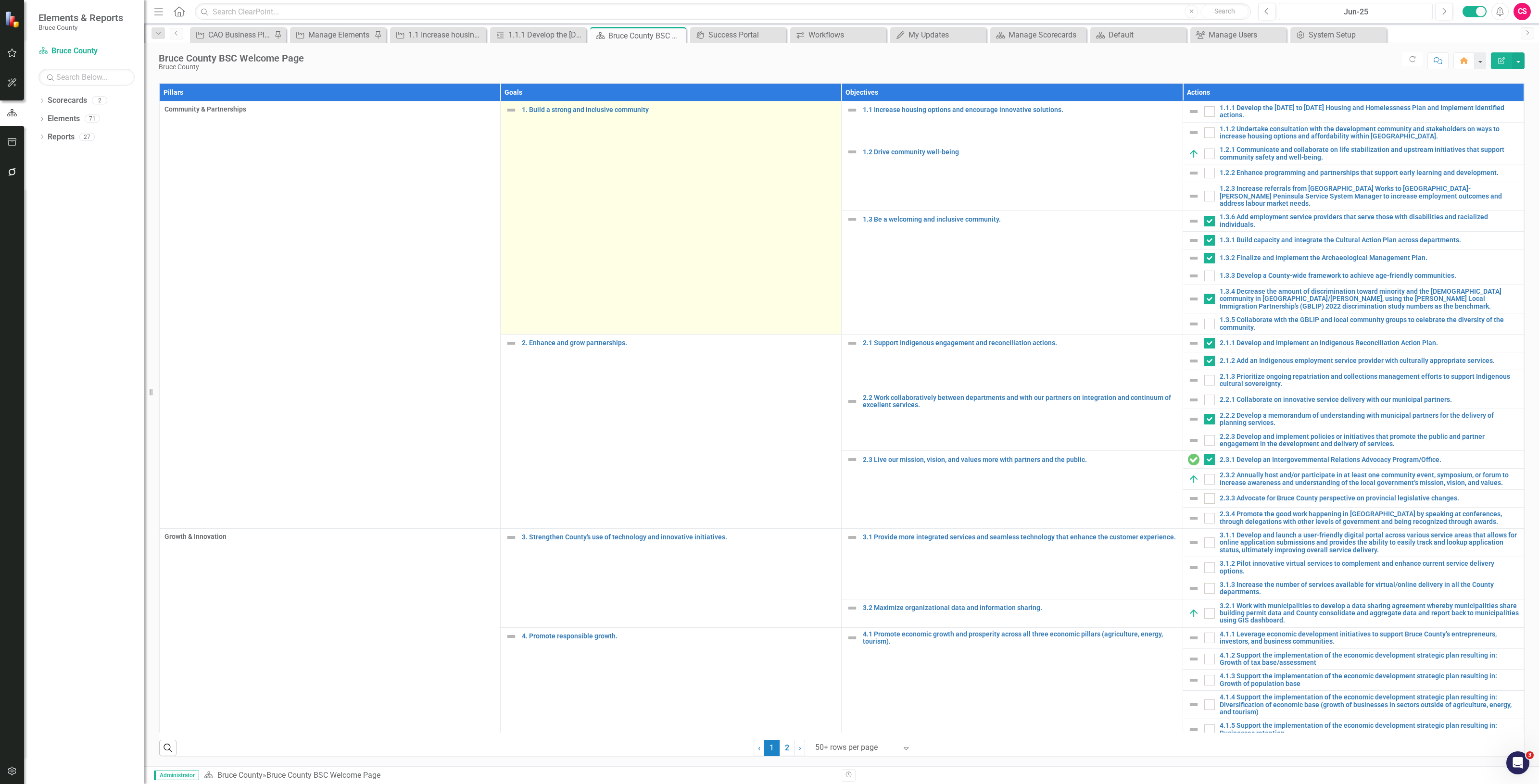
scroll to position [420, 0]
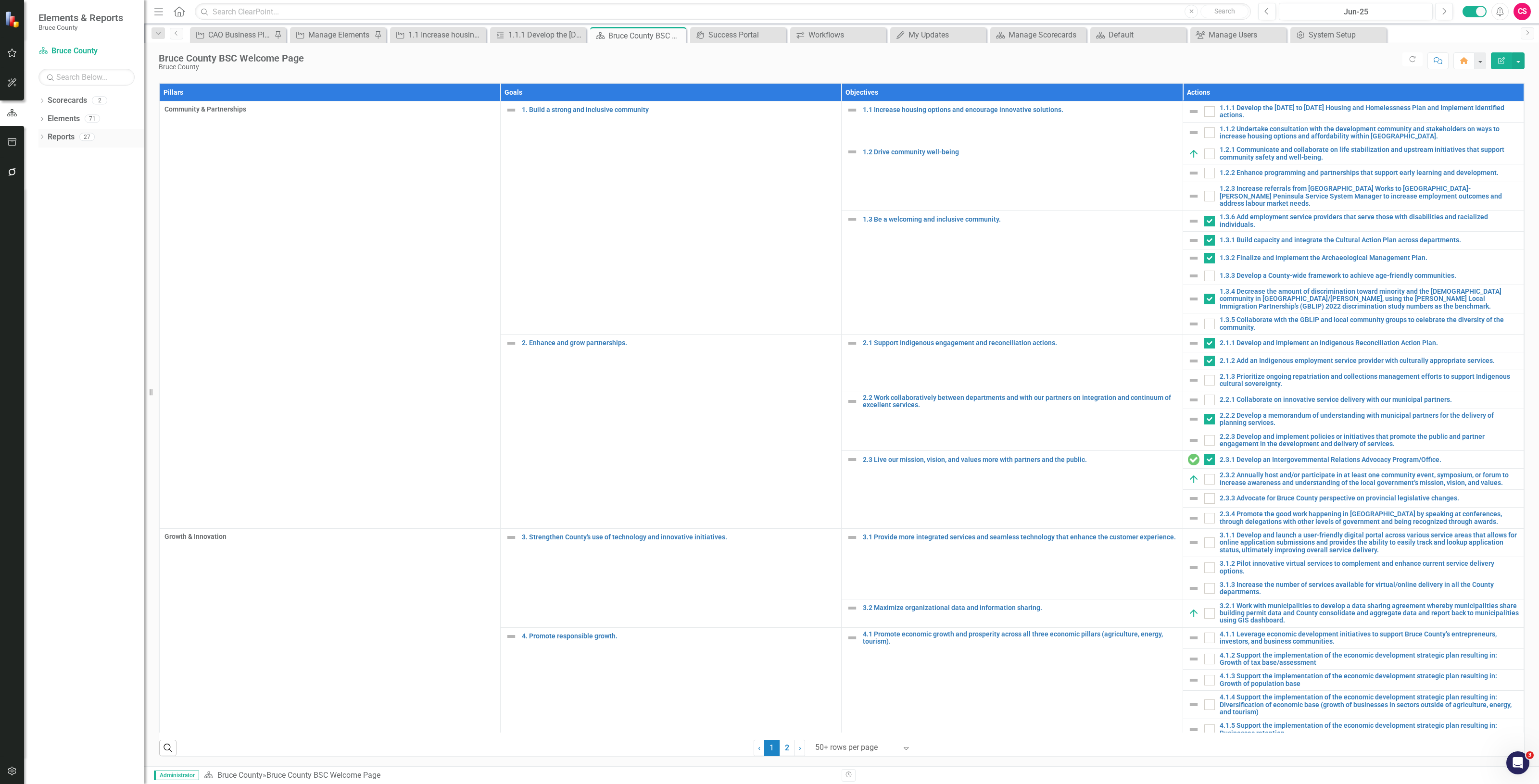
click at [59, 140] on link "Reports" at bounding box center [61, 137] width 27 height 11
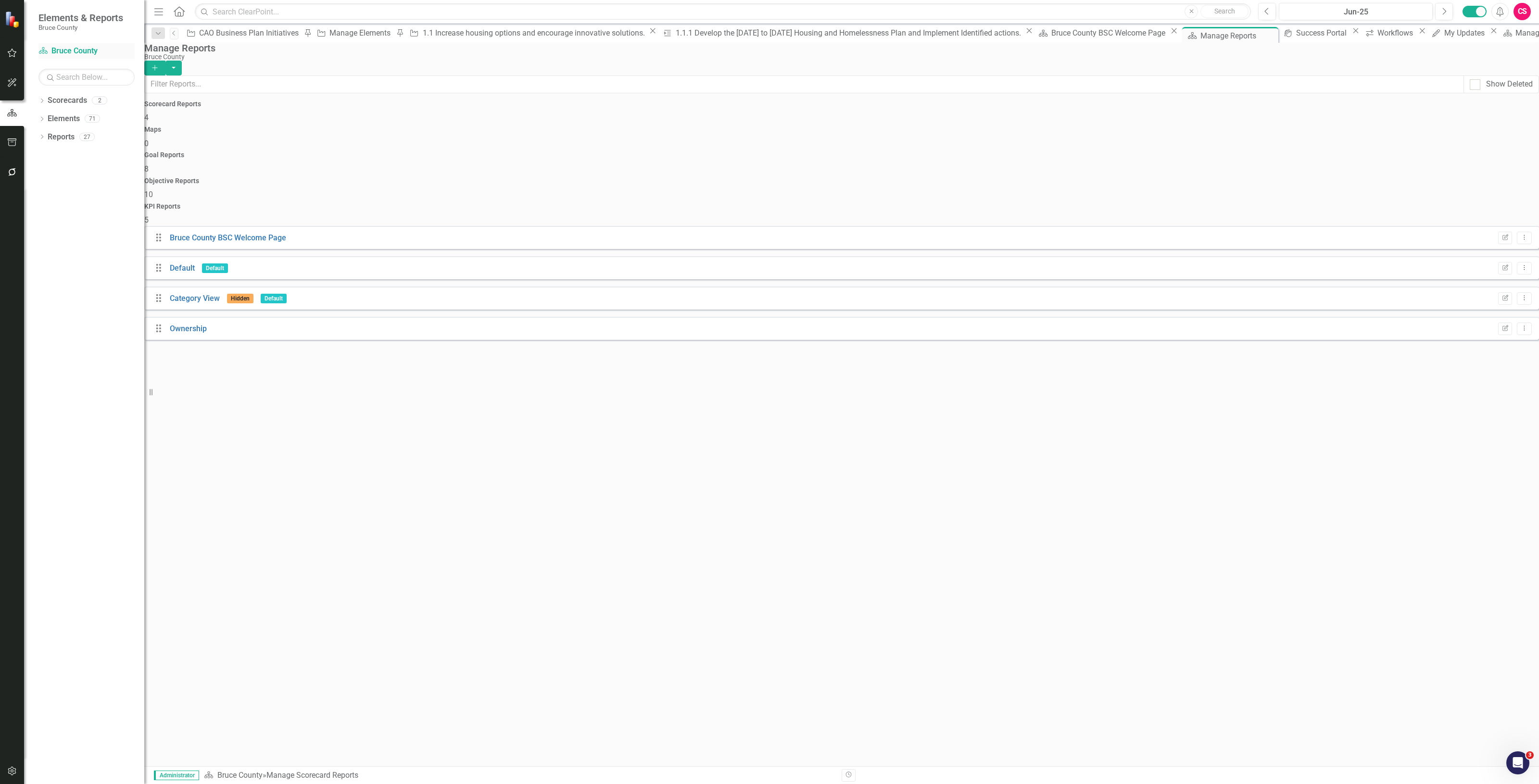
click at [66, 56] on link "Scorecard Bruce County" at bounding box center [87, 51] width 96 height 11
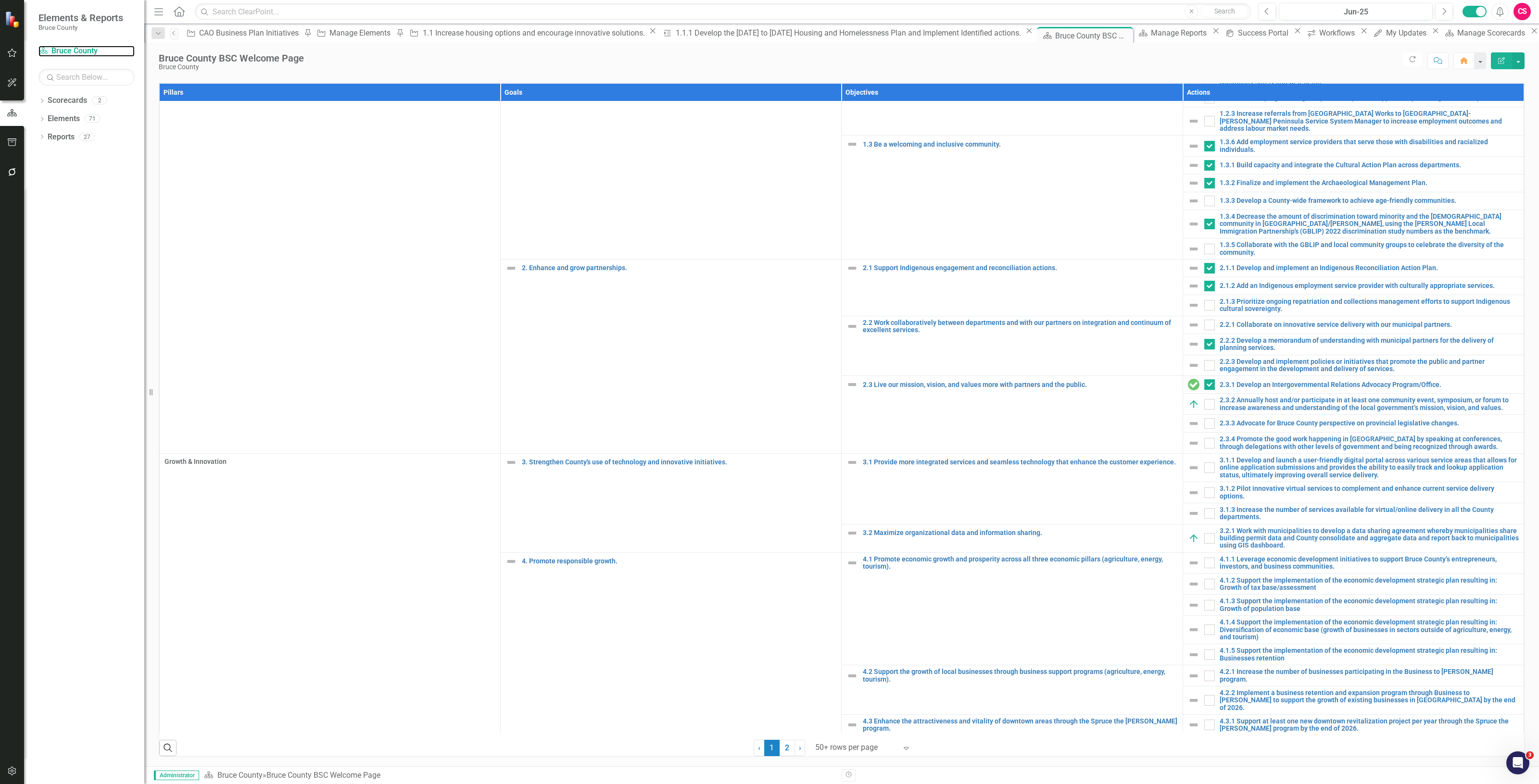
scroll to position [420, 0]
click at [16, 172] on icon "button" at bounding box center [12, 172] width 10 height 8
click at [70, 64] on link "Reporting Workflows" at bounding box center [87, 69] width 96 height 11
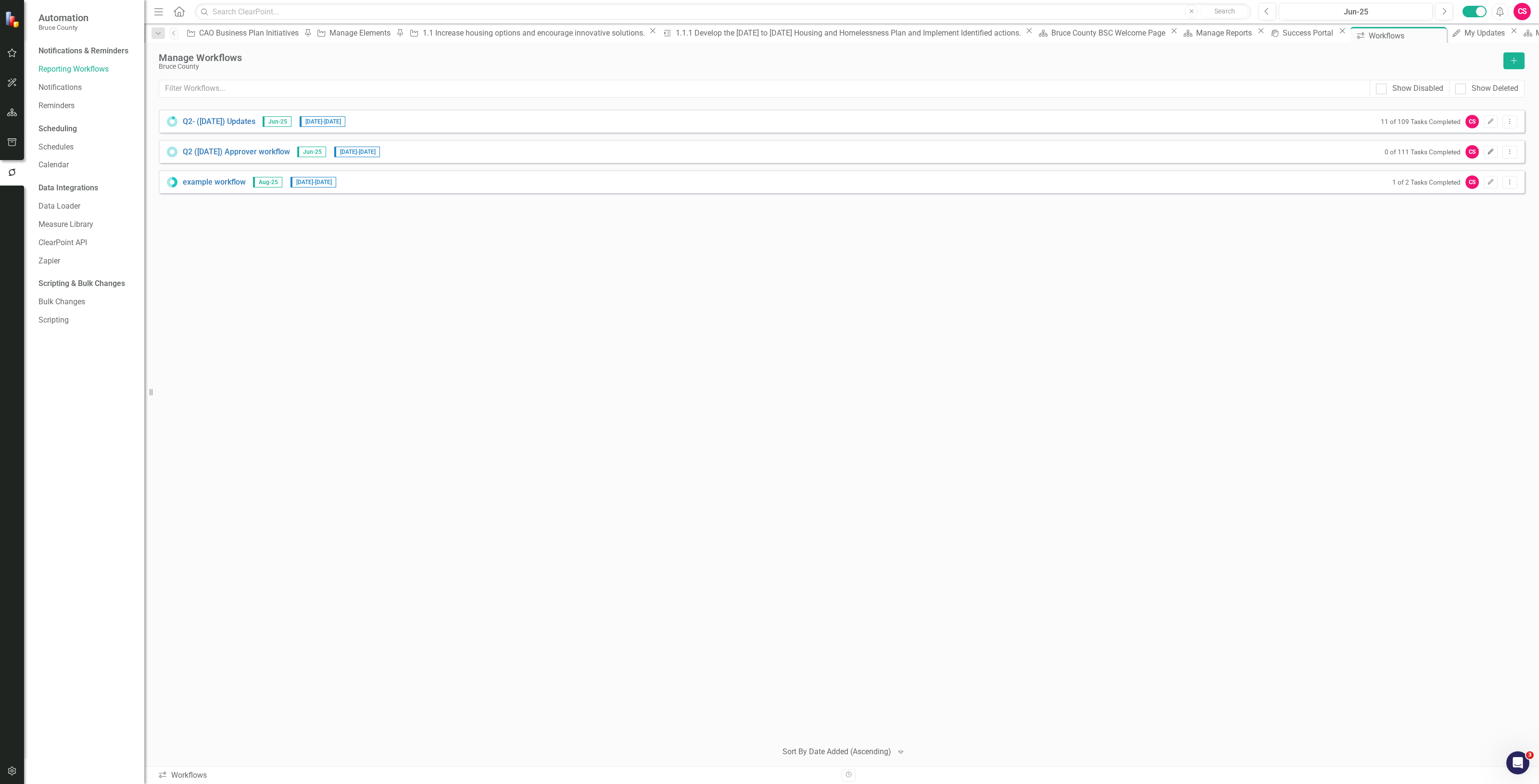
click at [1491, 153] on icon "Edit" at bounding box center [1491, 152] width 7 height 6
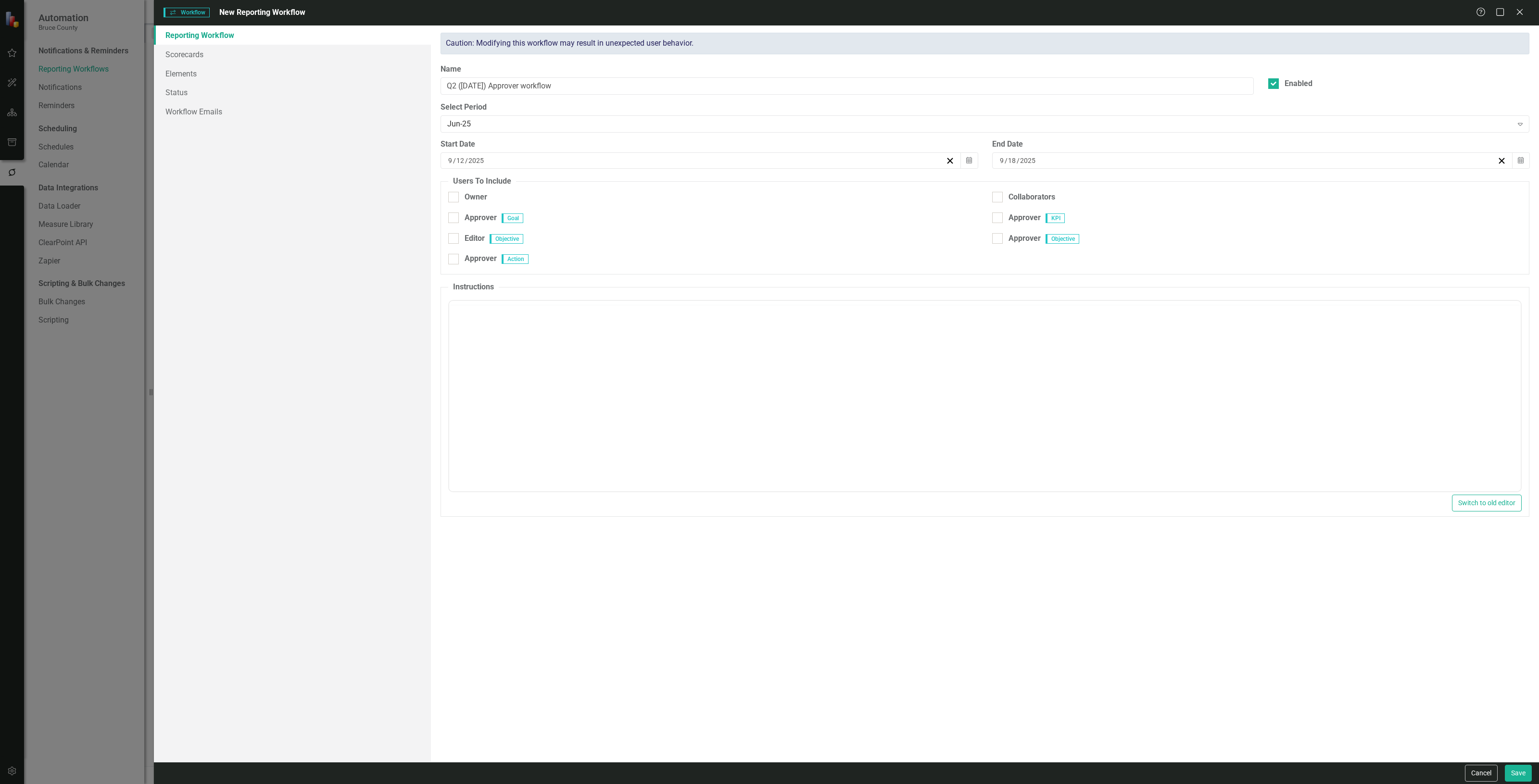
checkbox input "true"
click at [1473, 775] on button "Cancel" at bounding box center [1481, 774] width 33 height 17
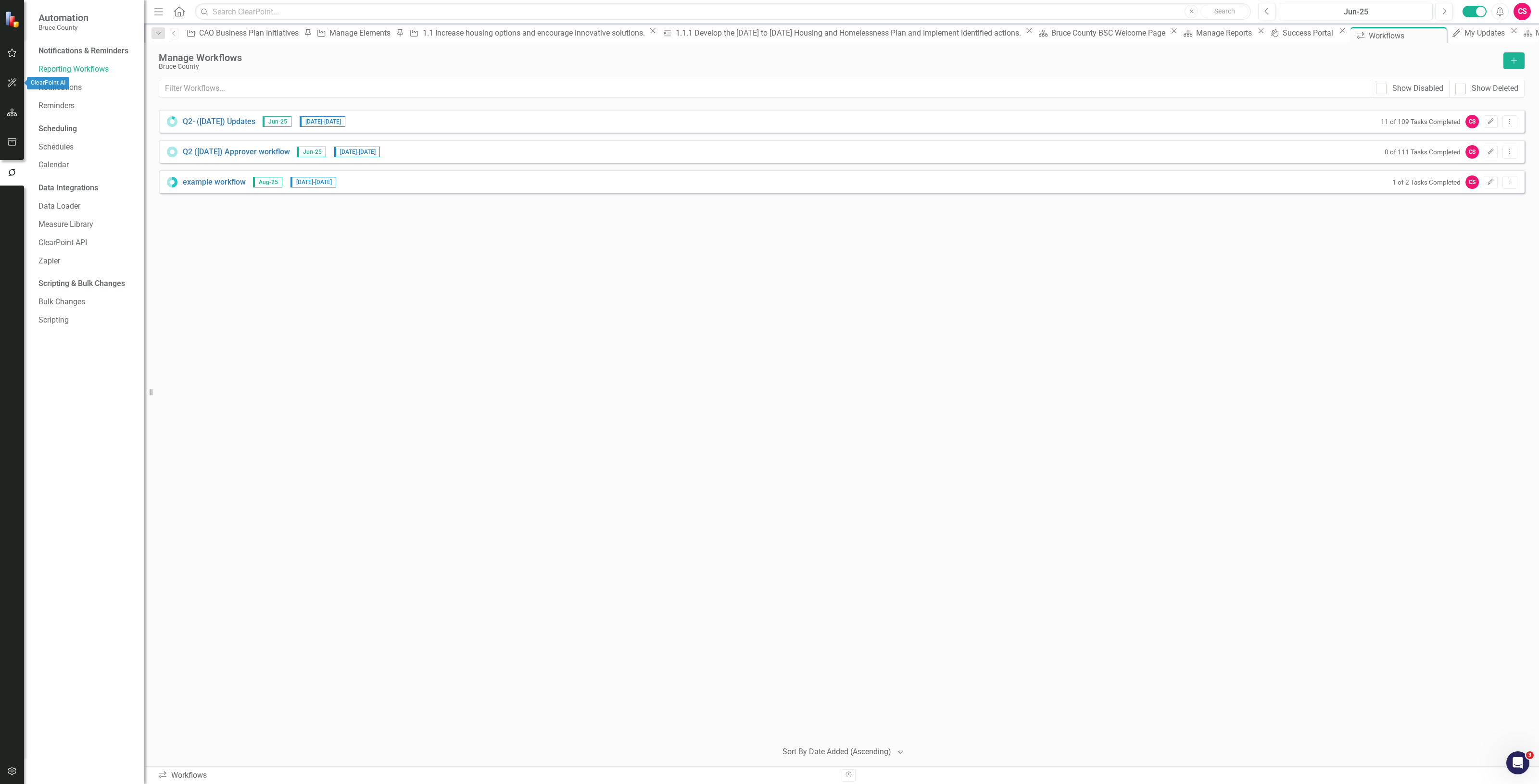
click at [14, 52] on icon "button" at bounding box center [12, 53] width 10 height 8
click at [74, 105] on link "My Updates" at bounding box center [87, 101] width 96 height 11
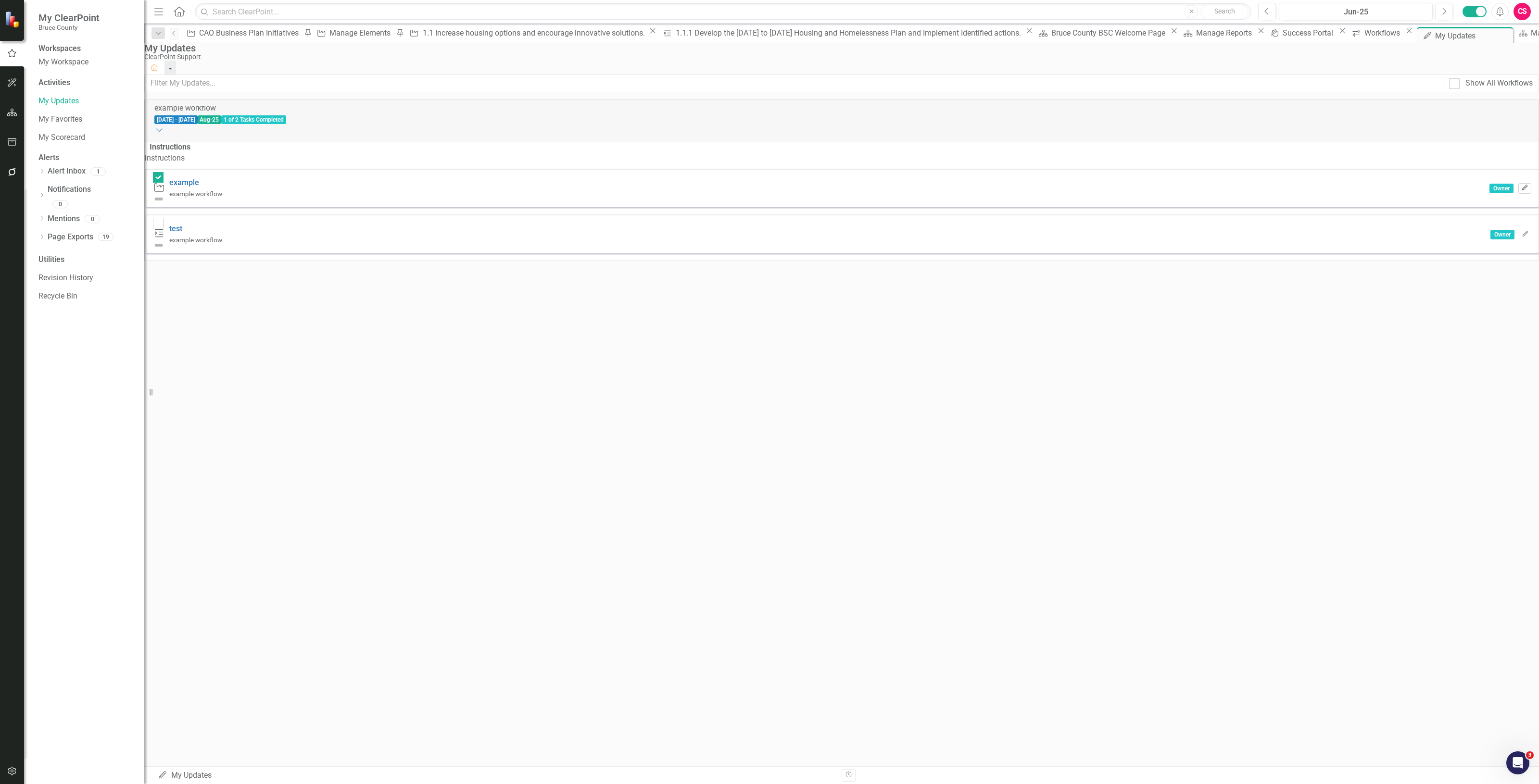
click at [1522, 188] on icon "Edit" at bounding box center [1525, 188] width 7 height 6
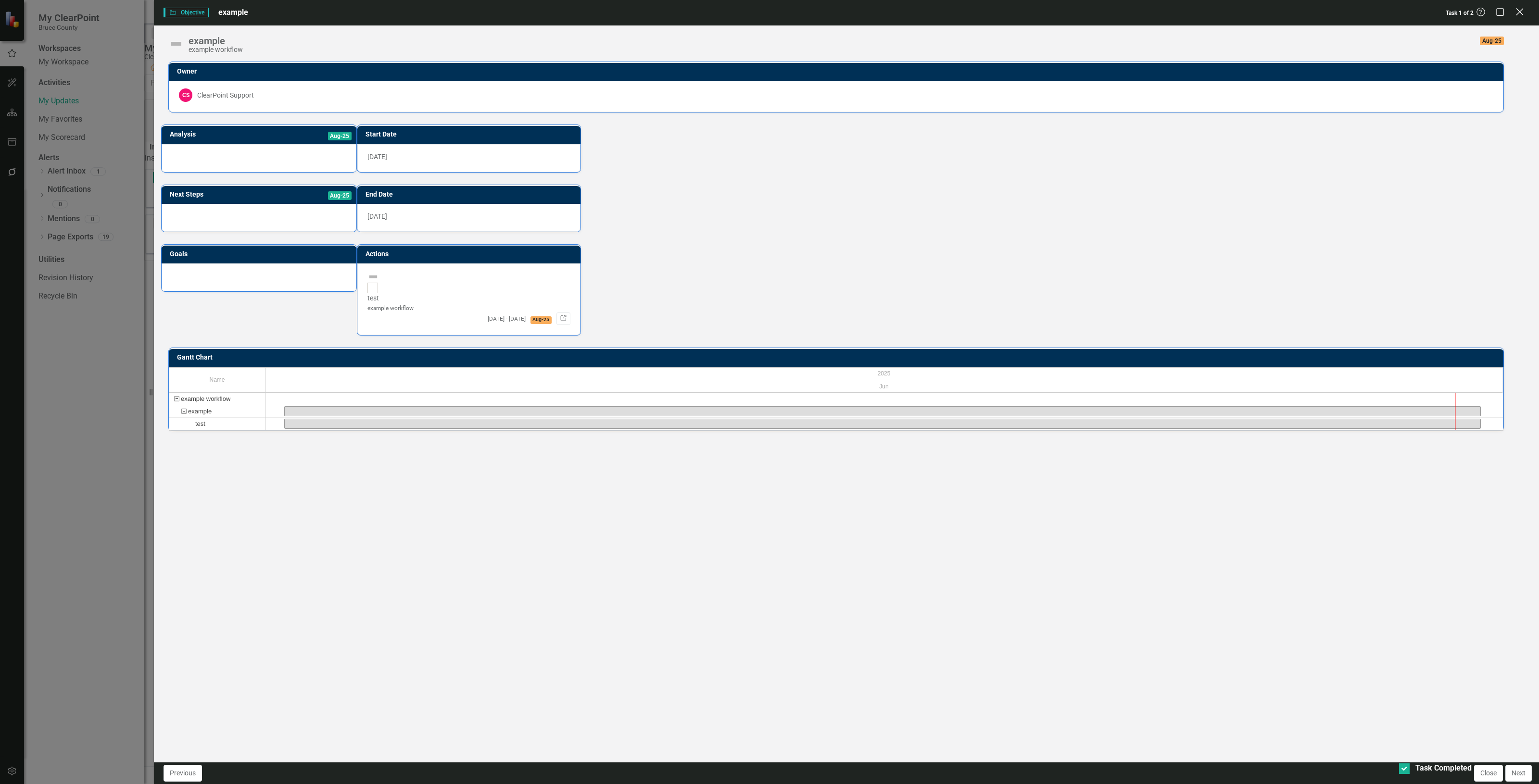
click at [1521, 17] on div "Close" at bounding box center [1520, 13] width 12 height 13
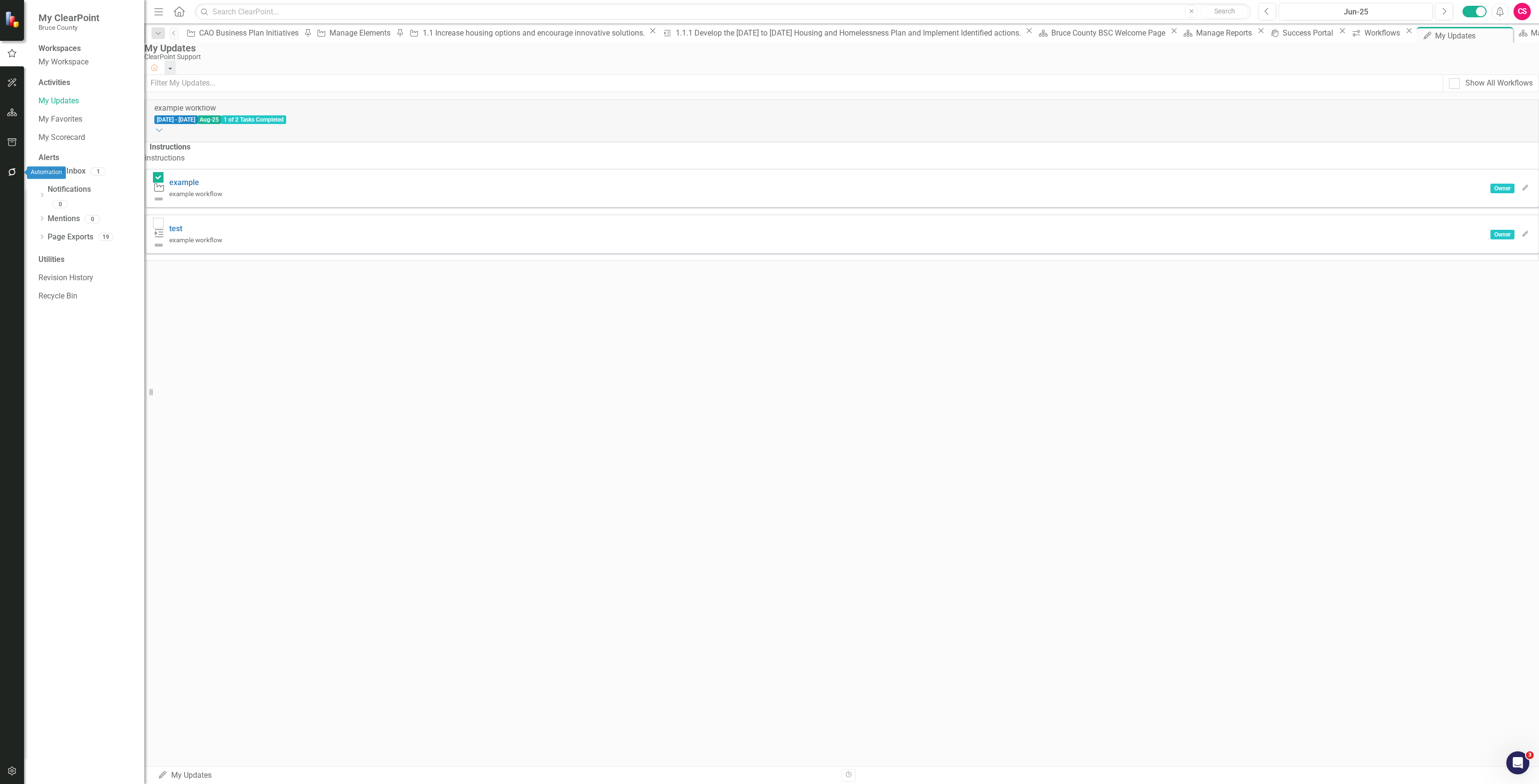
click at [8, 174] on icon "button" at bounding box center [12, 172] width 10 height 8
click at [73, 70] on link "Reporting Workflows" at bounding box center [87, 69] width 96 height 11
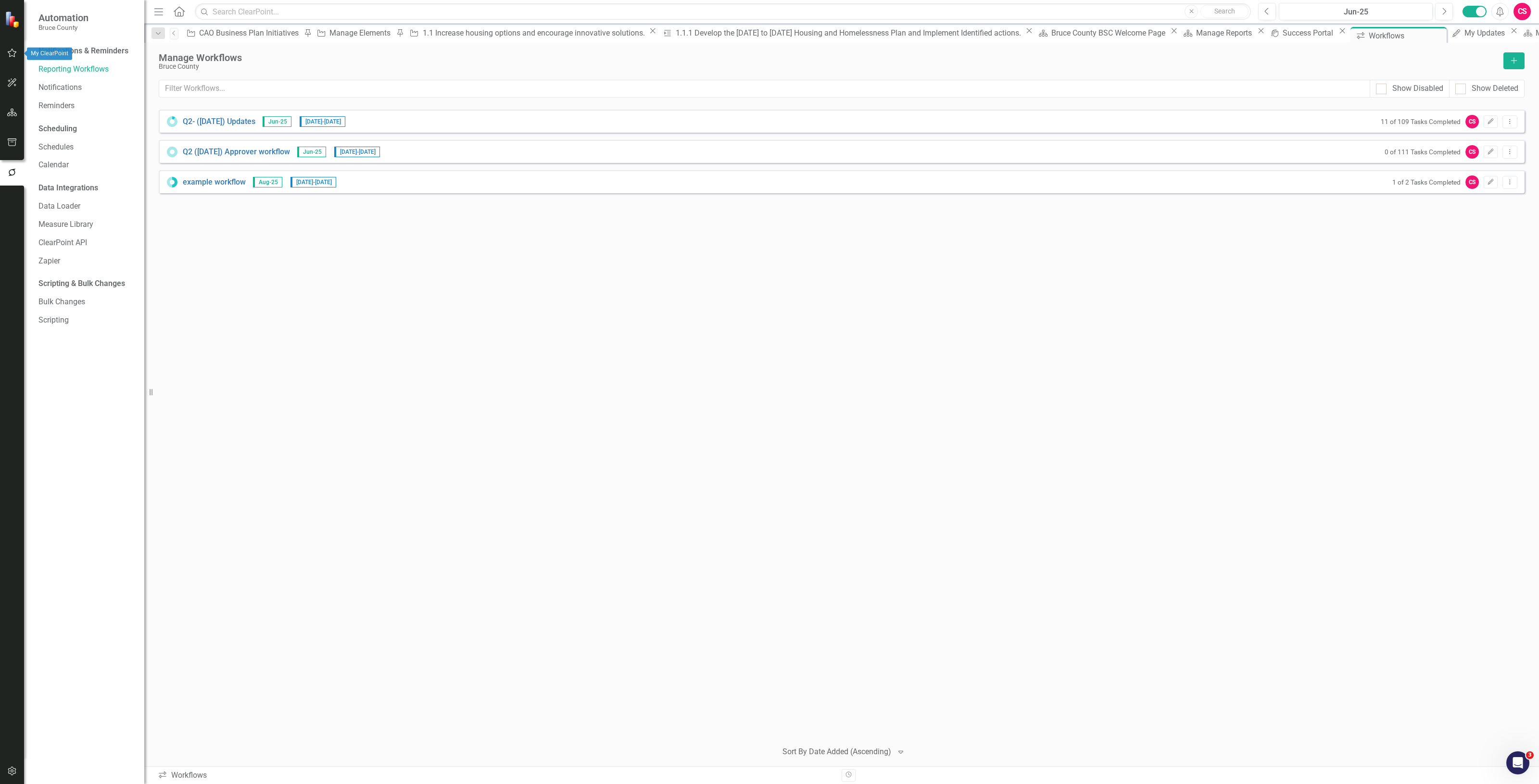
click at [17, 54] on button "button" at bounding box center [12, 53] width 22 height 20
click at [68, 107] on link "My Updates" at bounding box center [87, 101] width 96 height 11
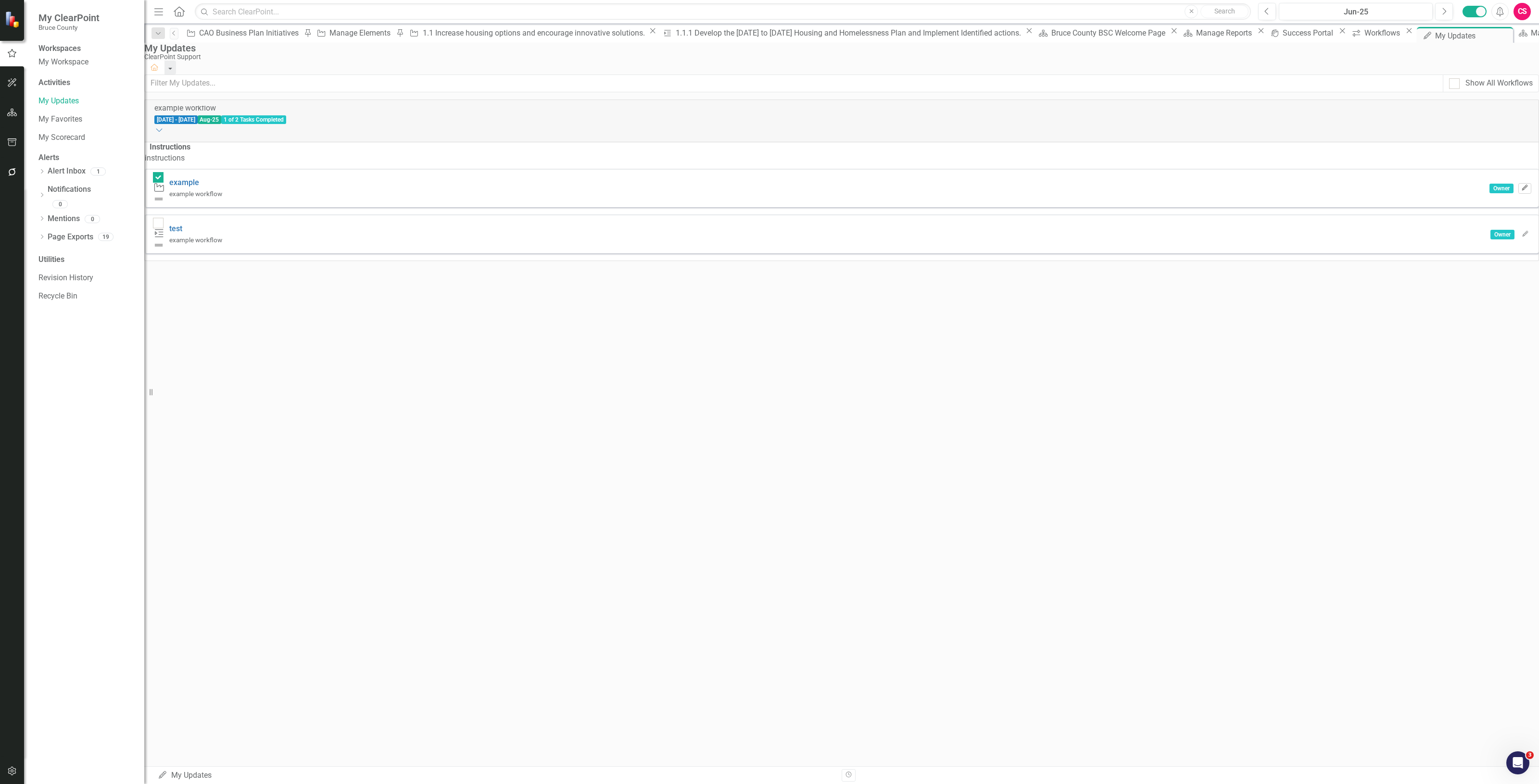
click at [1518, 194] on button "Edit" at bounding box center [1525, 189] width 13 height 10
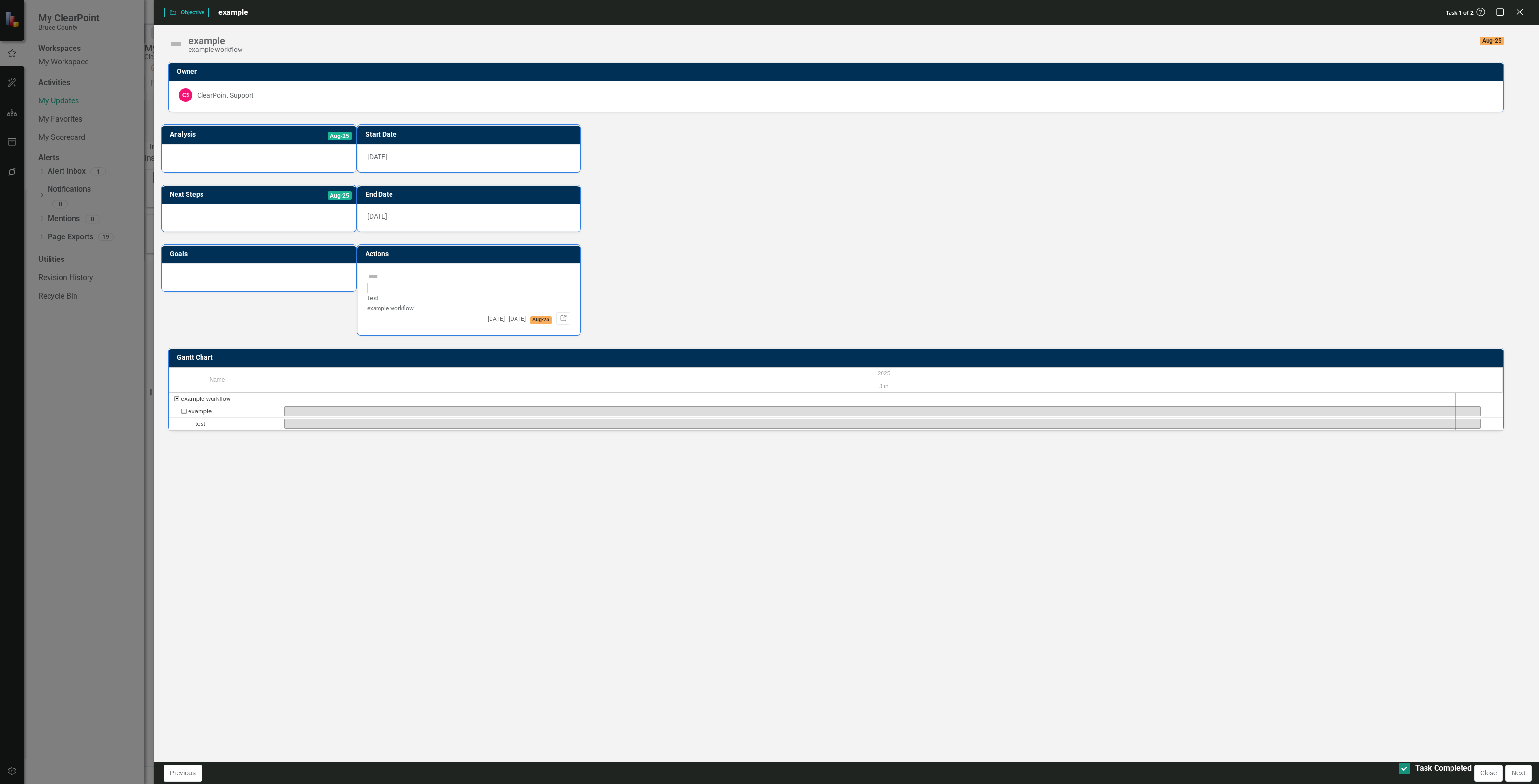
click at [1432, 770] on div "Task Completed" at bounding box center [1443, 769] width 56 height 11
click at [1405, 770] on input "Task Completed" at bounding box center [1403, 767] width 6 height 6
click at [1399, 774] on div at bounding box center [1405, 769] width 10 height 10
click at [1399, 770] on input "Task Completed" at bounding box center [1403, 767] width 6 height 6
checkbox input "true"
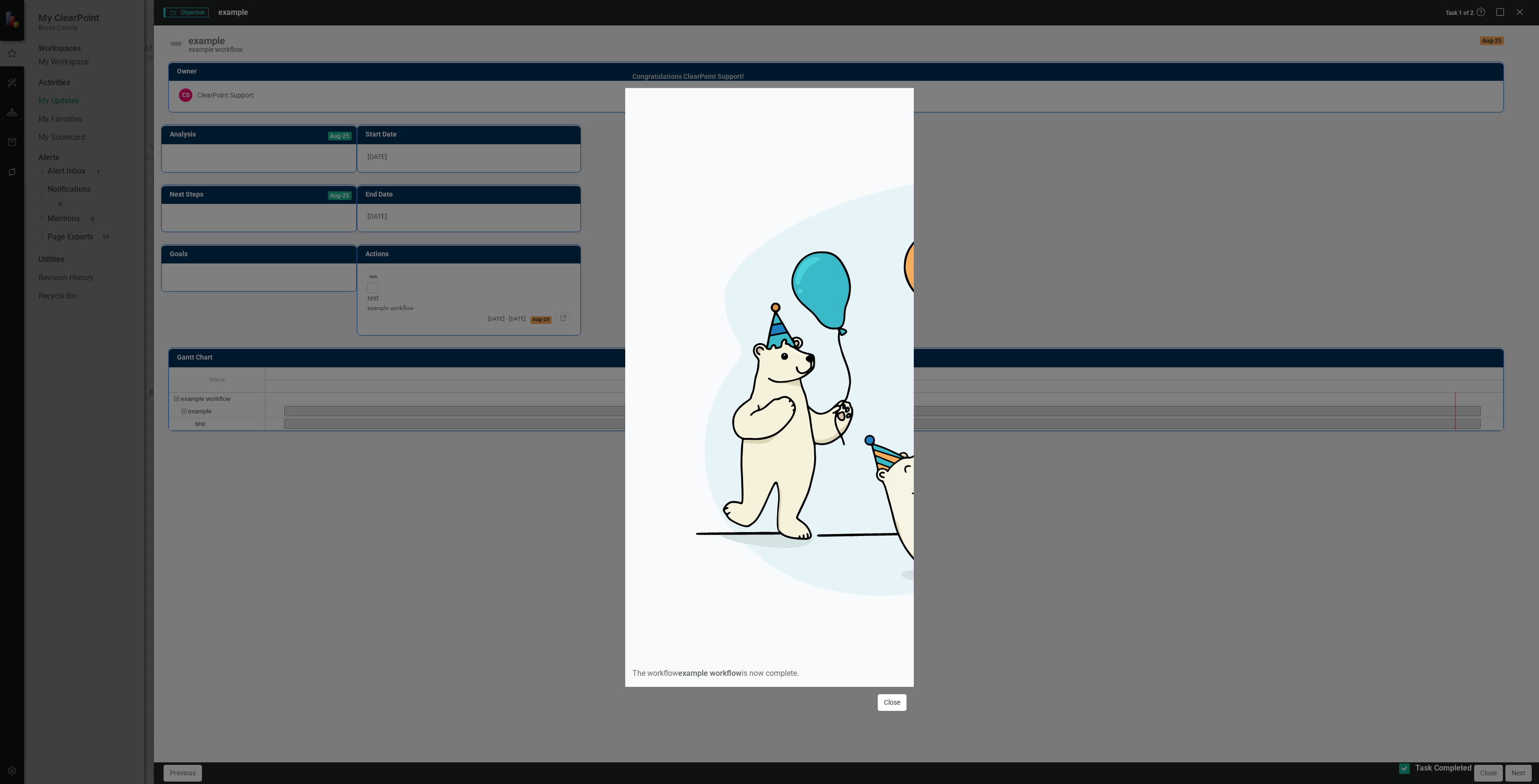
click at [886, 694] on button "Close" at bounding box center [892, 703] width 29 height 17
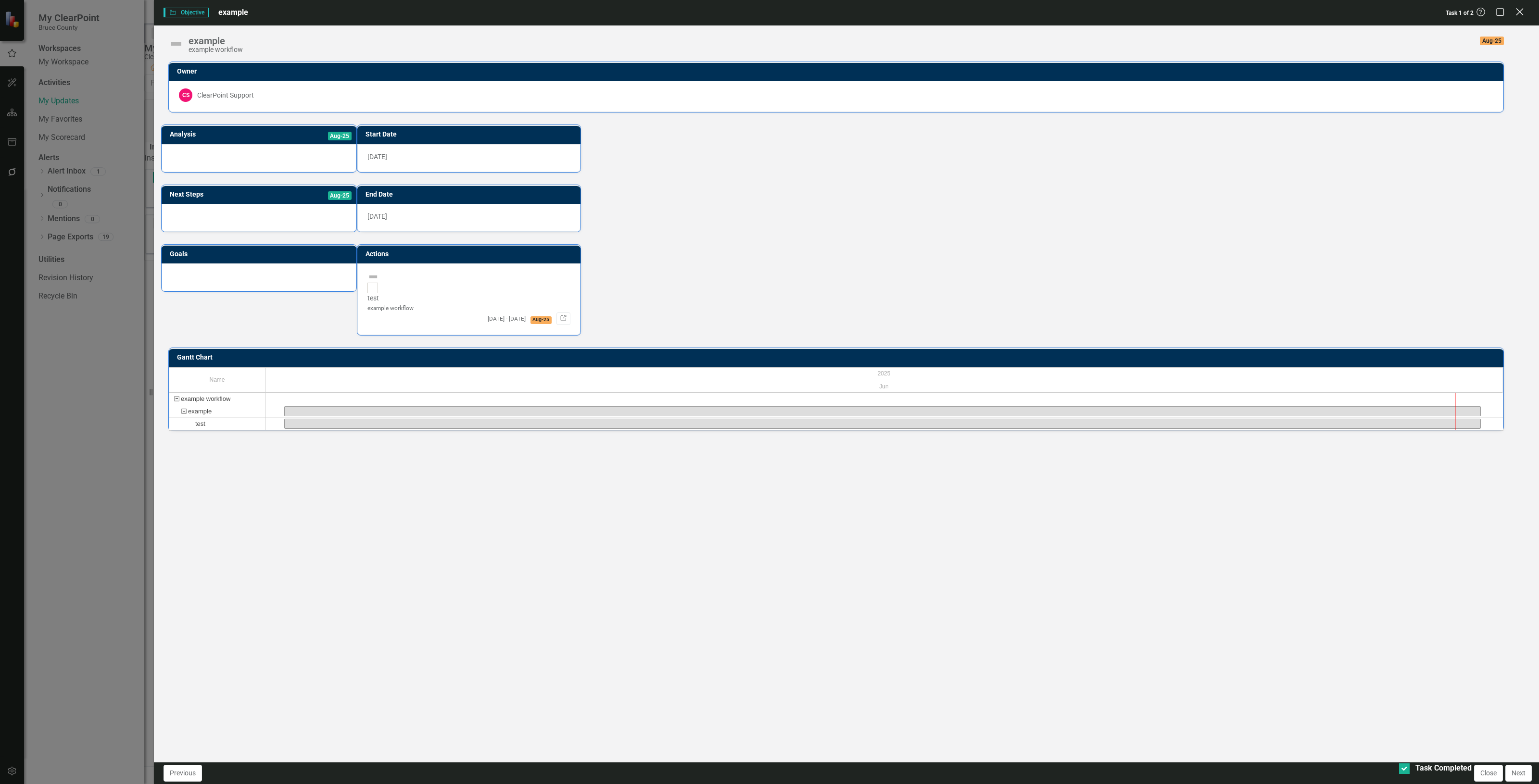
click at [1522, 10] on icon at bounding box center [1520, 12] width 7 height 7
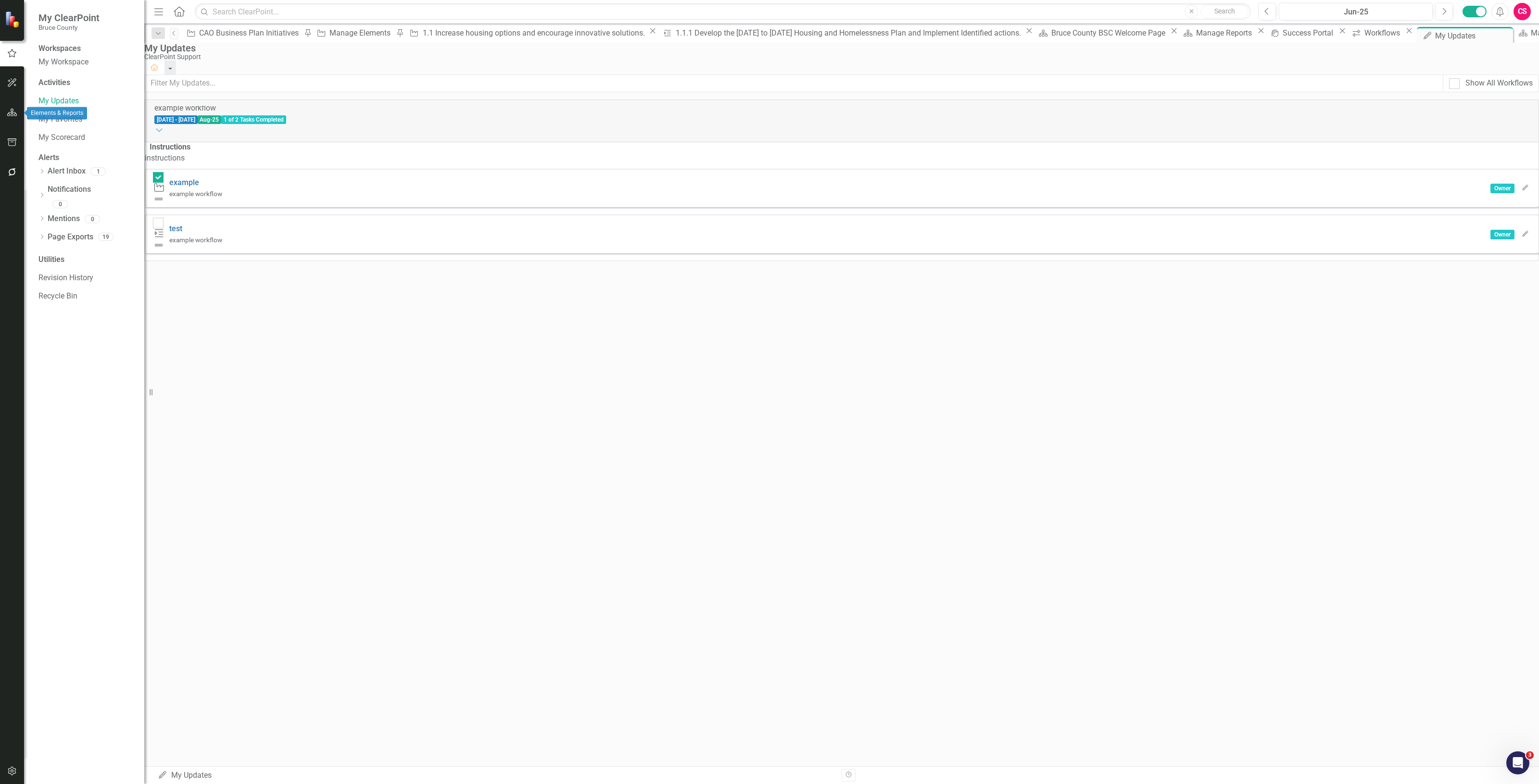
click at [3, 116] on button "button" at bounding box center [12, 112] width 22 height 20
click at [70, 116] on link "Elements" at bounding box center [64, 119] width 32 height 11
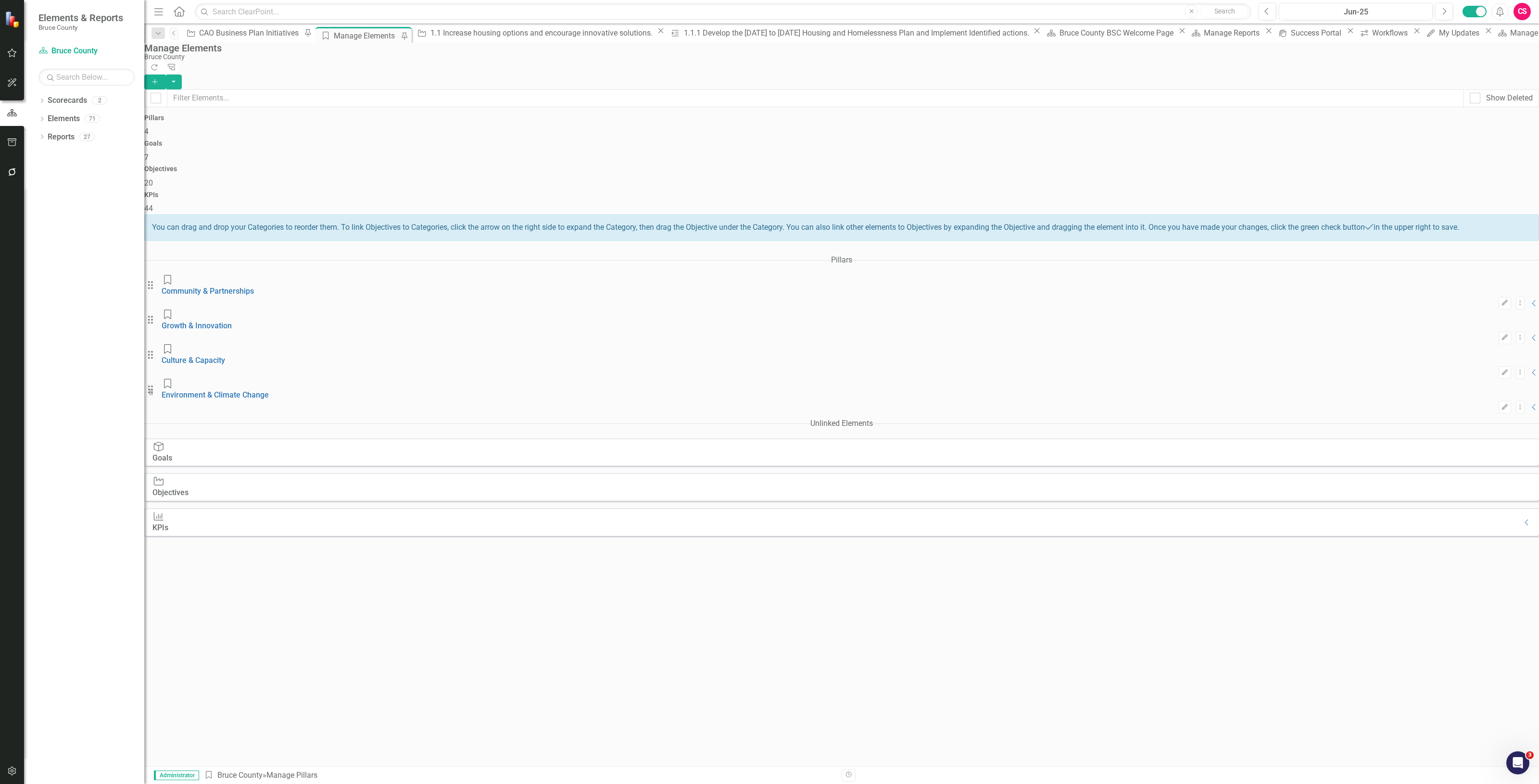
click at [1321, 191] on div "KPIs 44" at bounding box center [841, 203] width 1395 height 23
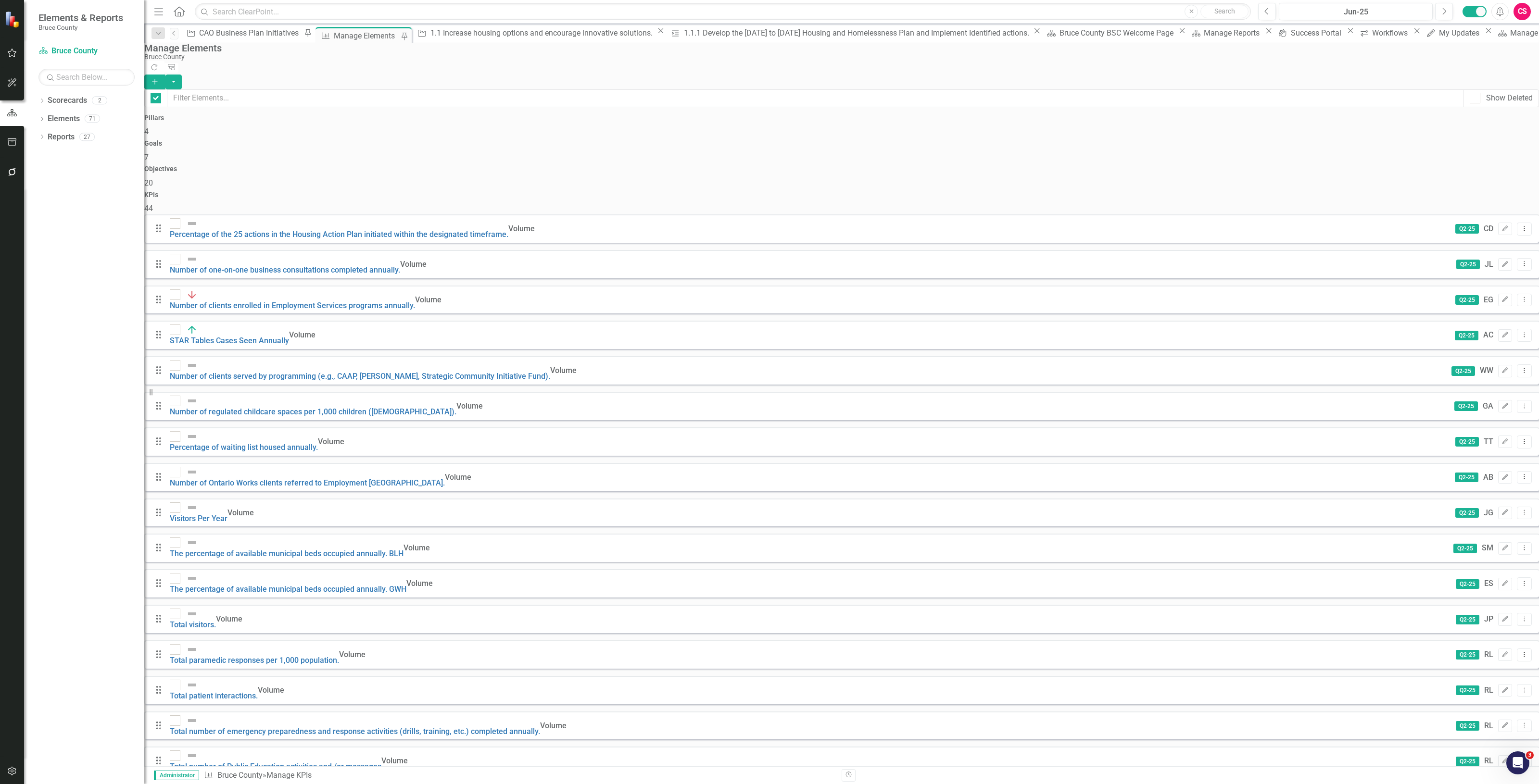
checkbox input "false"
click at [236, 301] on link "Number of clients enrolled in Employment Services programs annually." at bounding box center [293, 305] width 246 height 9
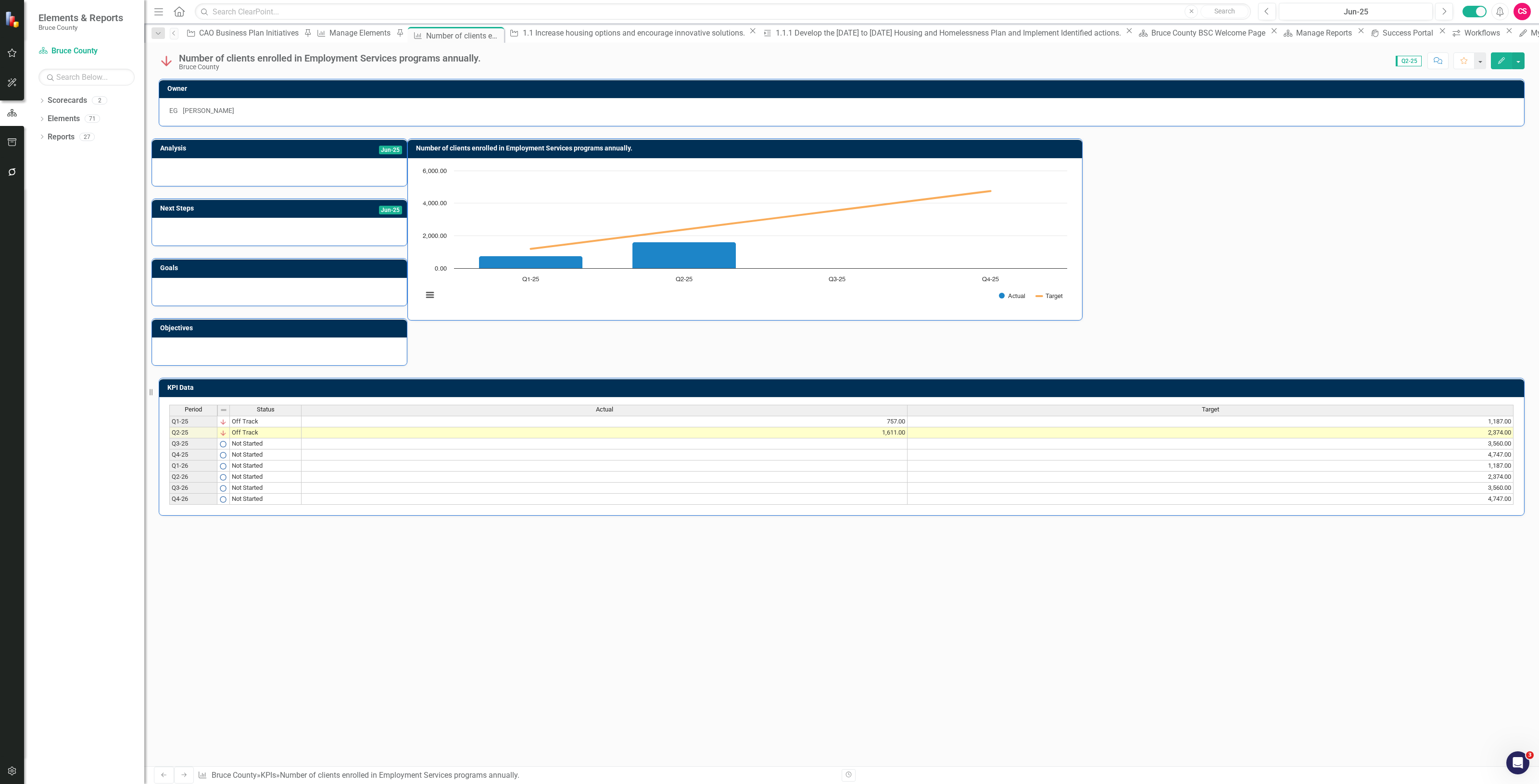
click at [172, 63] on img at bounding box center [167, 61] width 16 height 15
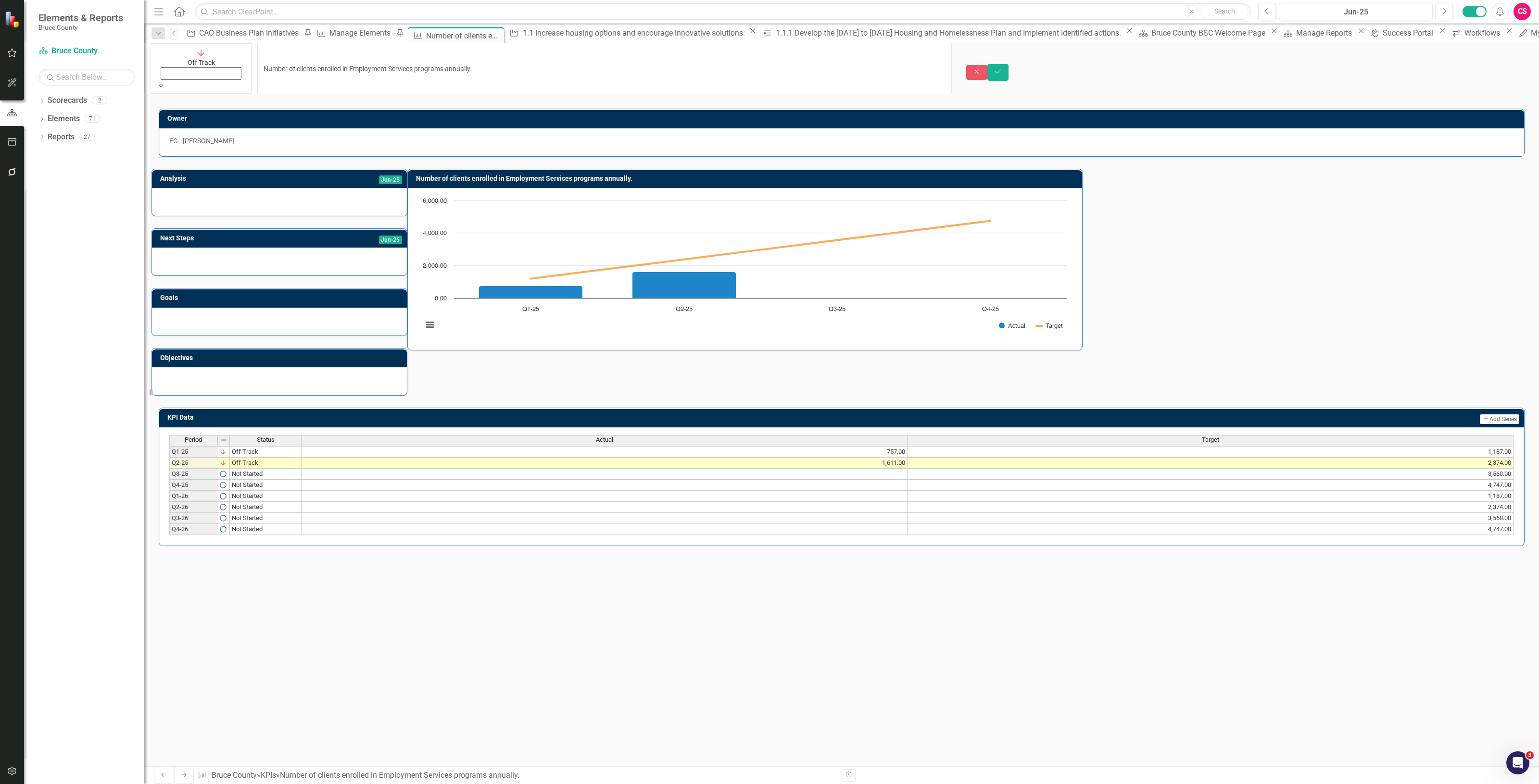
click at [172, 63] on div "Off Track Expand" at bounding box center [201, 68] width 89 height 44
click at [665, 129] on div "EG Ellen Gregg" at bounding box center [841, 142] width 1365 height 28
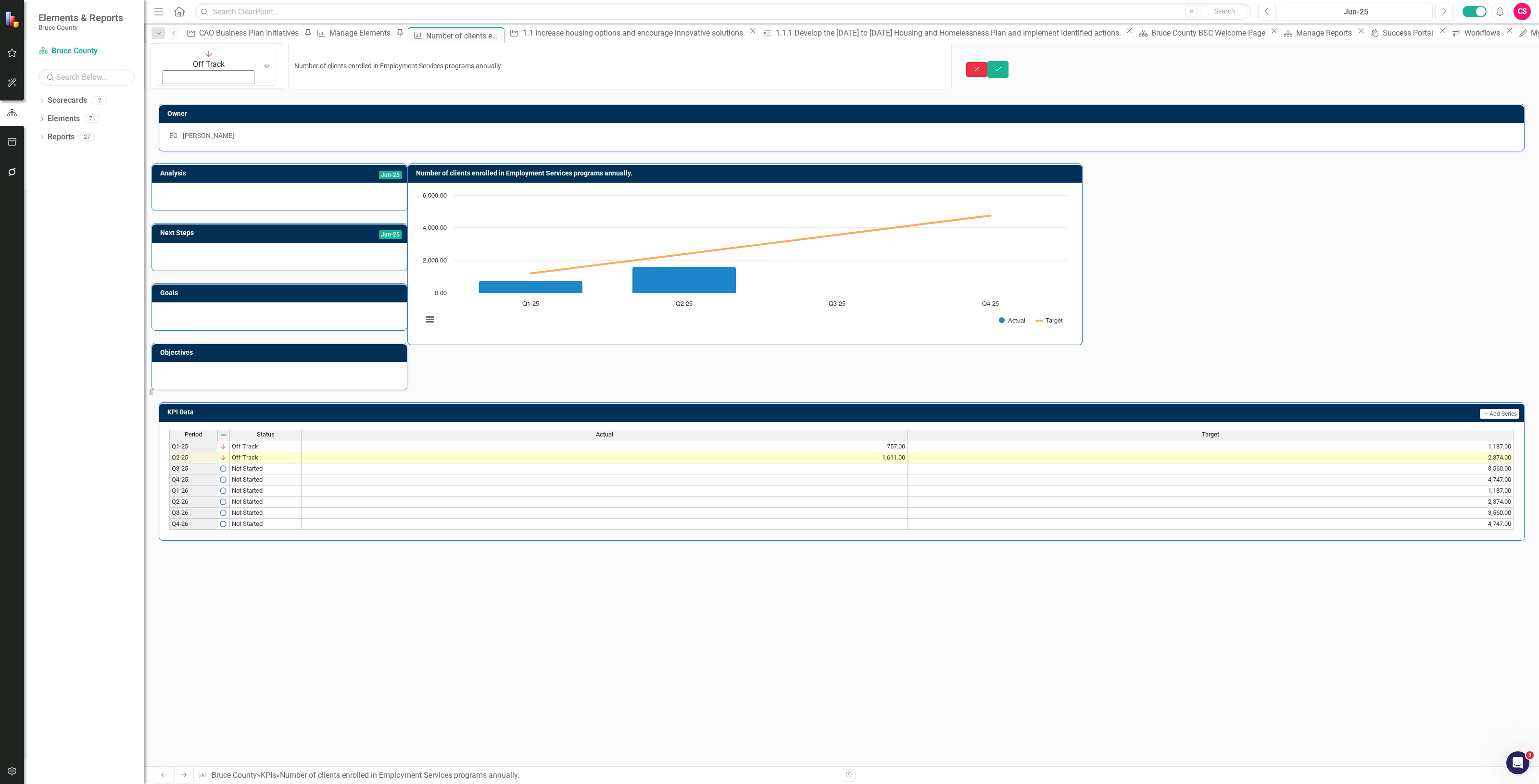
click at [987, 62] on button "Close" at bounding box center [977, 69] width 21 height 15
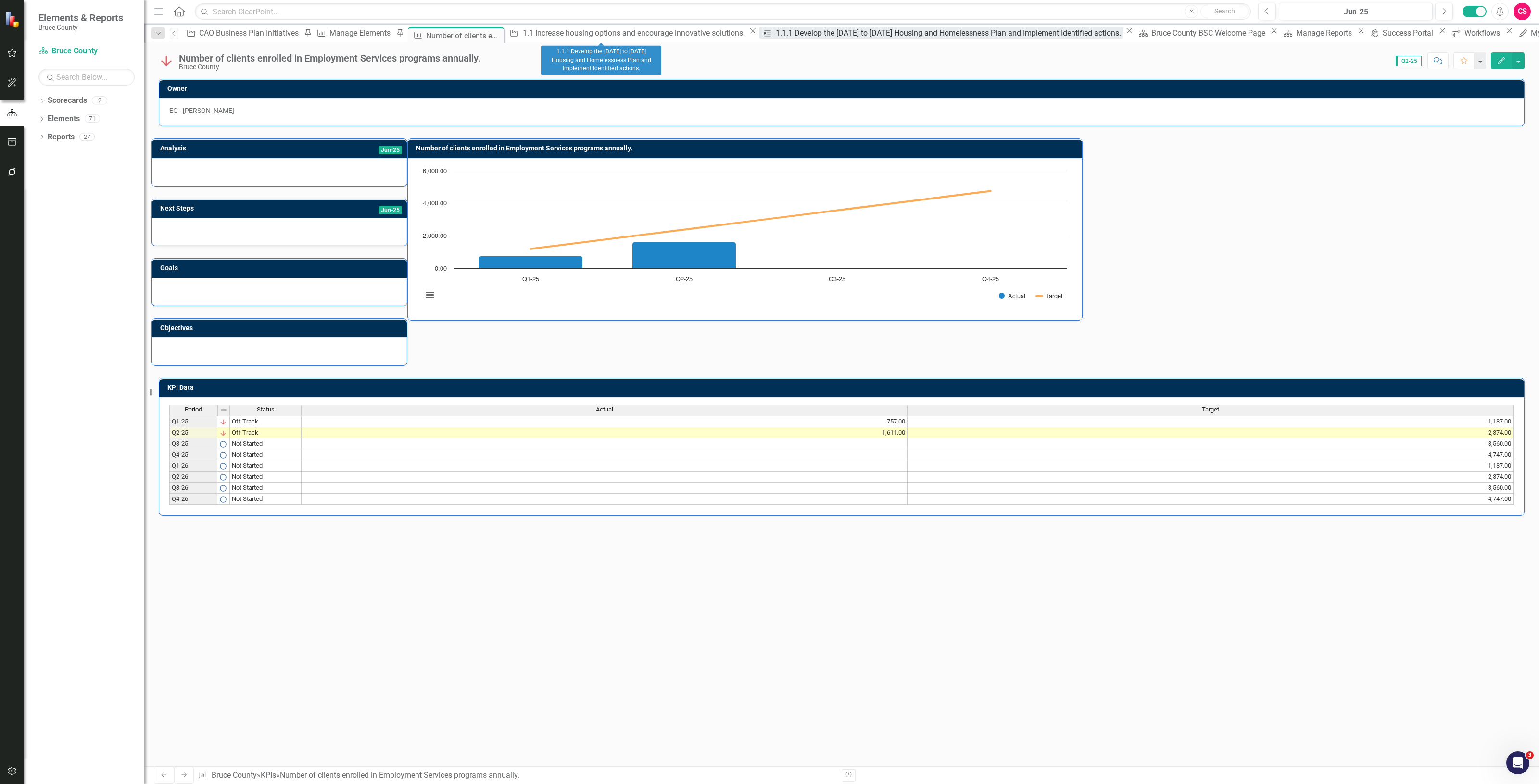
click at [776, 39] on div "1.1.1 Develop the 2024 to 2034 Housing and Homelessness Plan and Implement Iden…" at bounding box center [950, 33] width 348 height 12
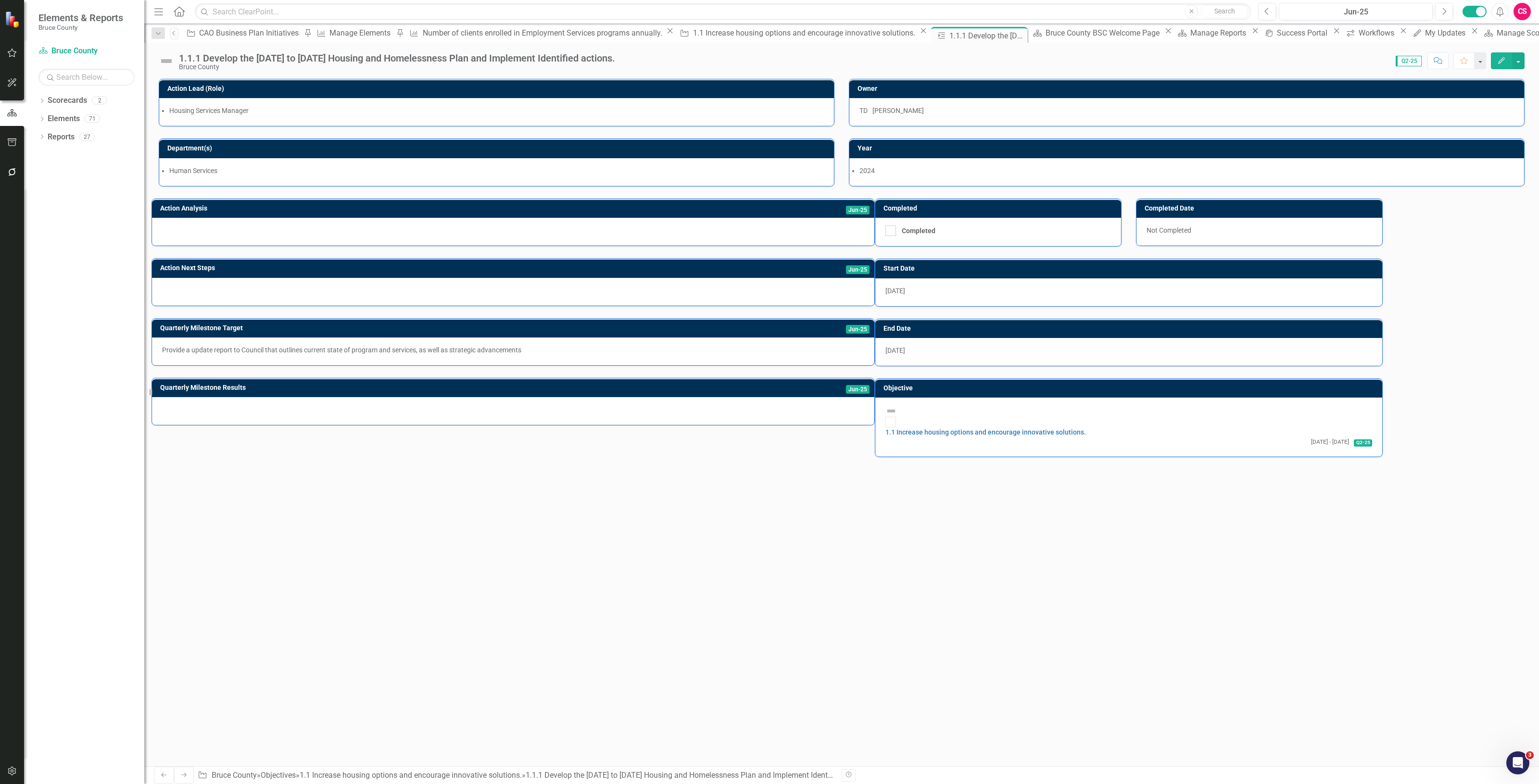
click at [164, 61] on img at bounding box center [167, 61] width 16 height 15
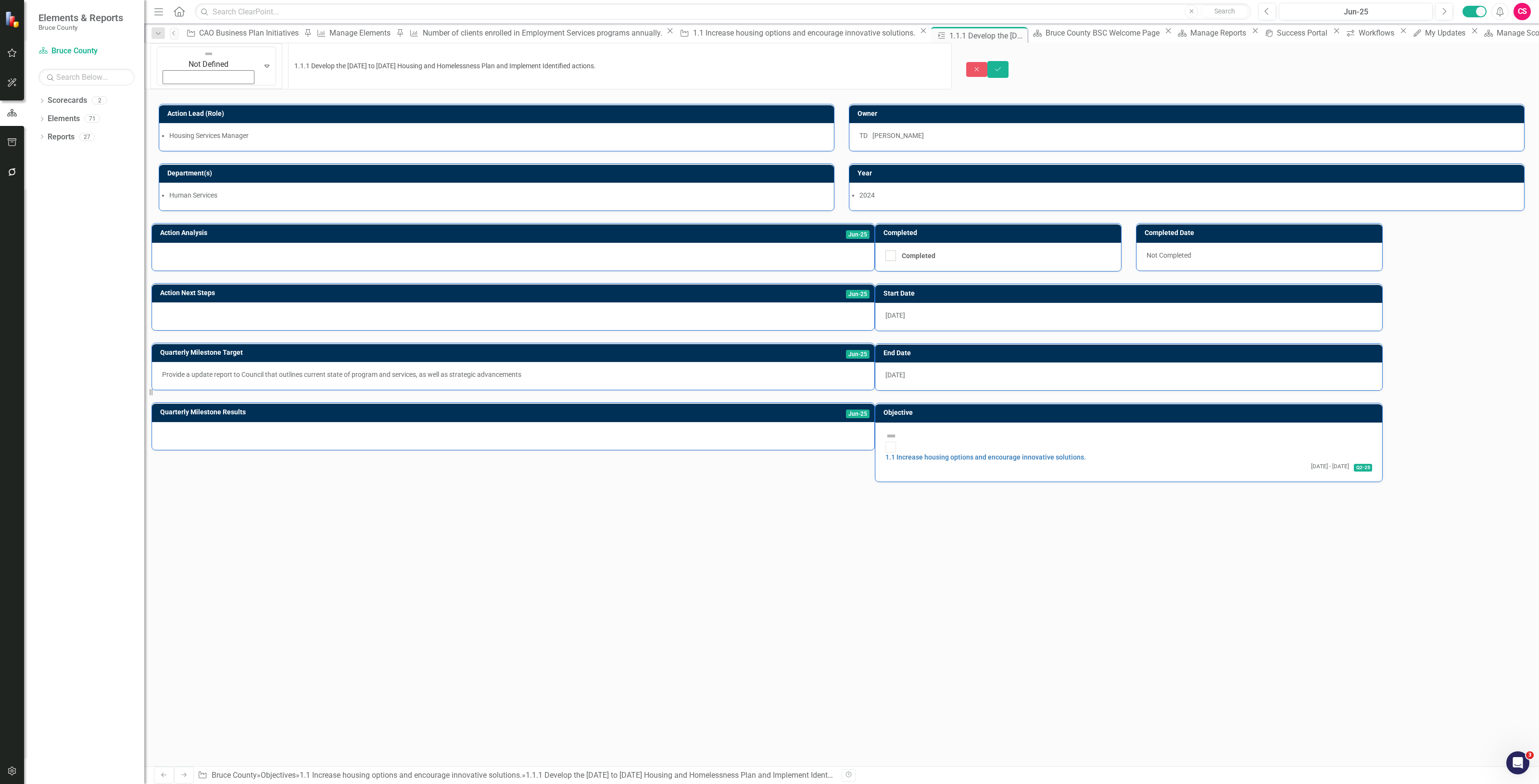
click at [204, 59] on img at bounding box center [209, 54] width 10 height 10
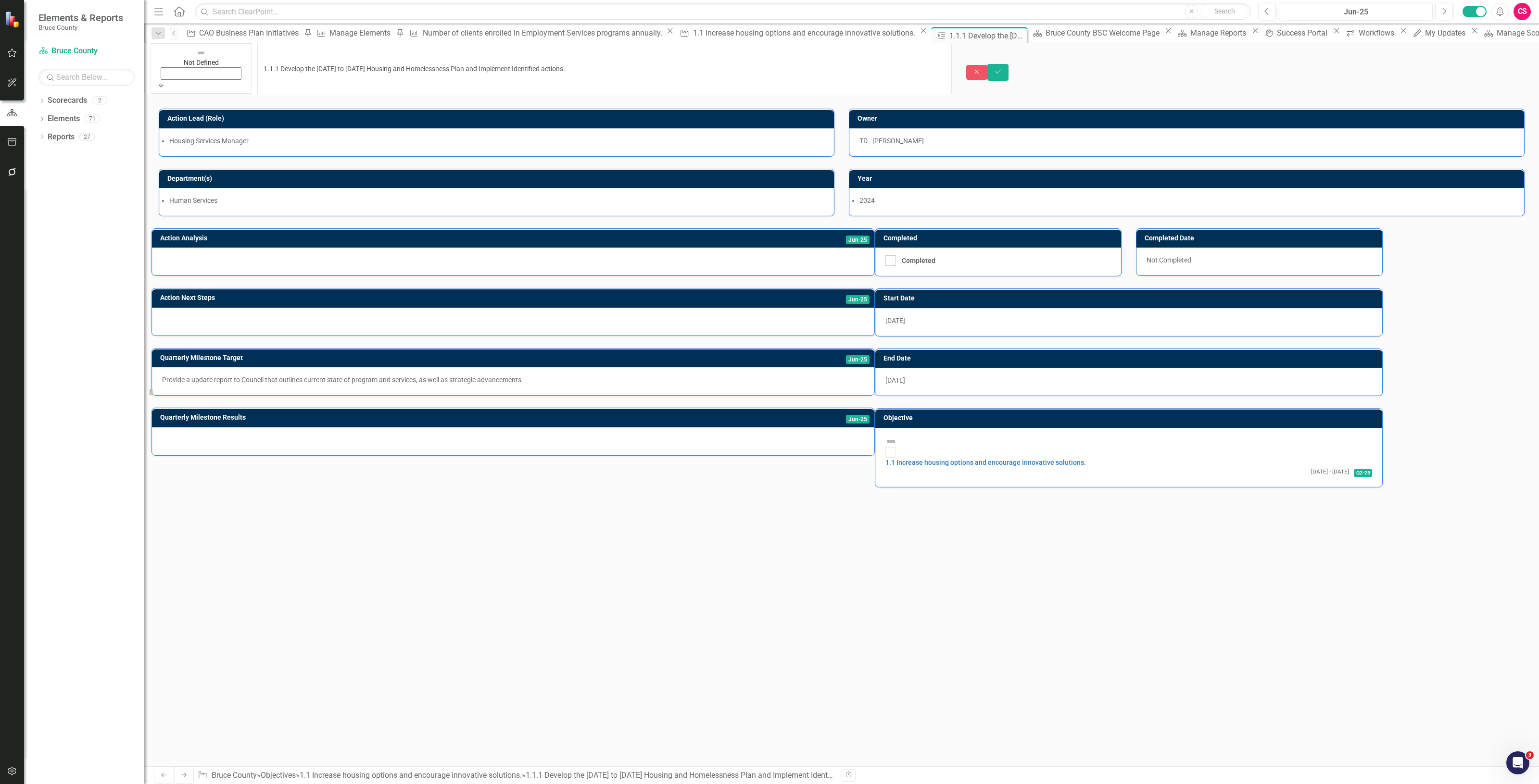
click at [511, 109] on div "Action Lead (Role)" at bounding box center [496, 118] width 675 height 19
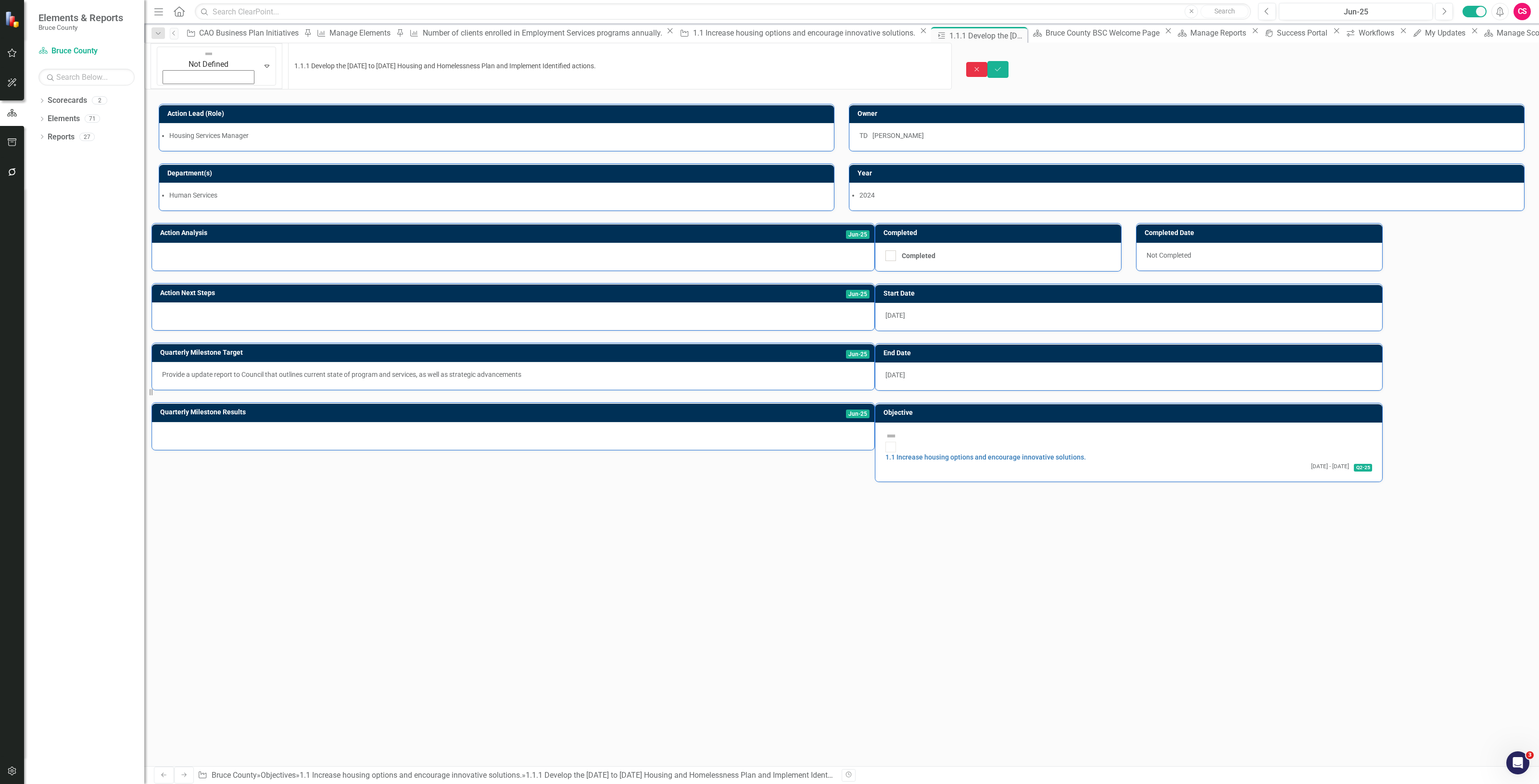
click at [981, 66] on icon "Close" at bounding box center [976, 69] width 8 height 6
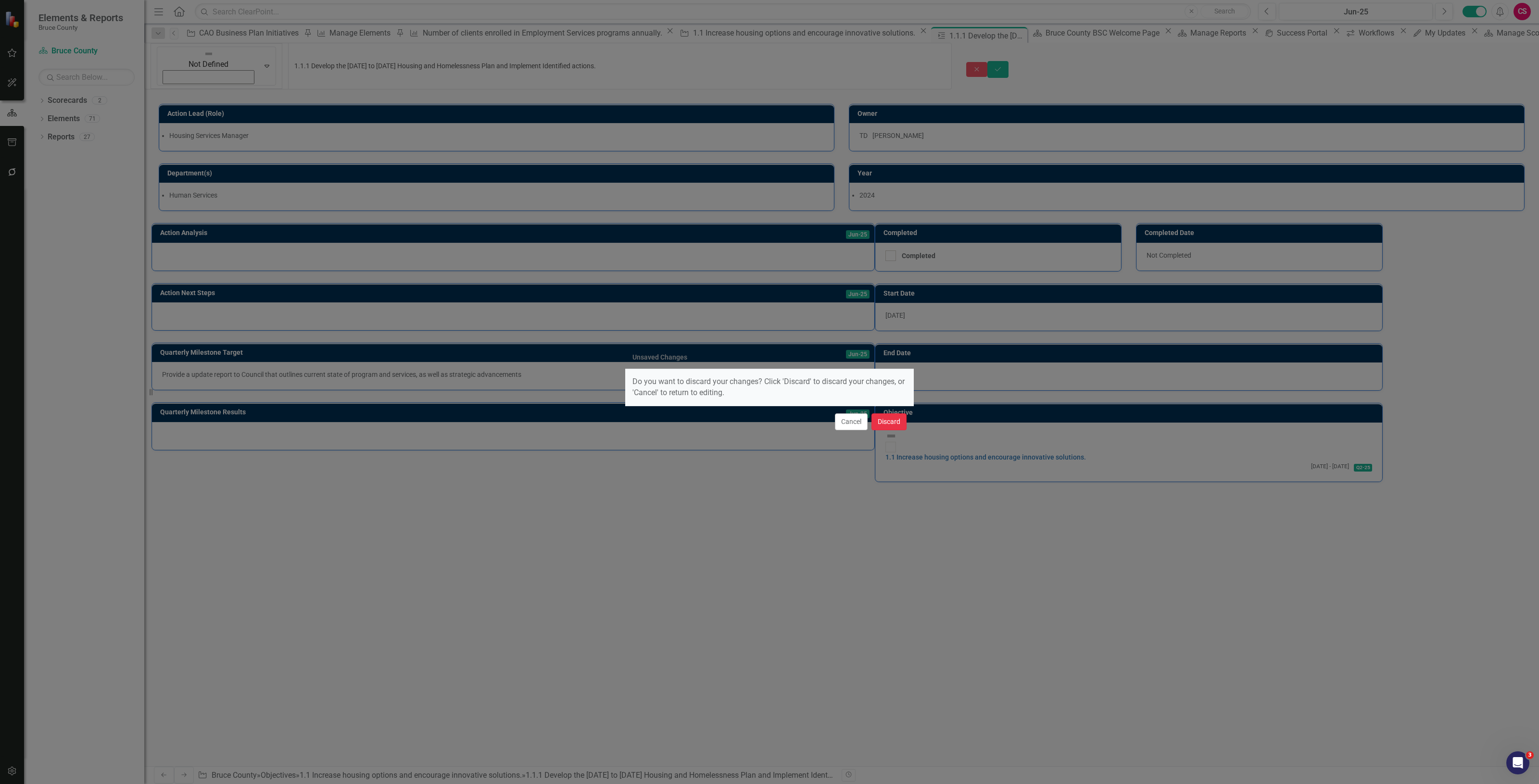
click at [886, 420] on button "Discard" at bounding box center [889, 422] width 35 height 17
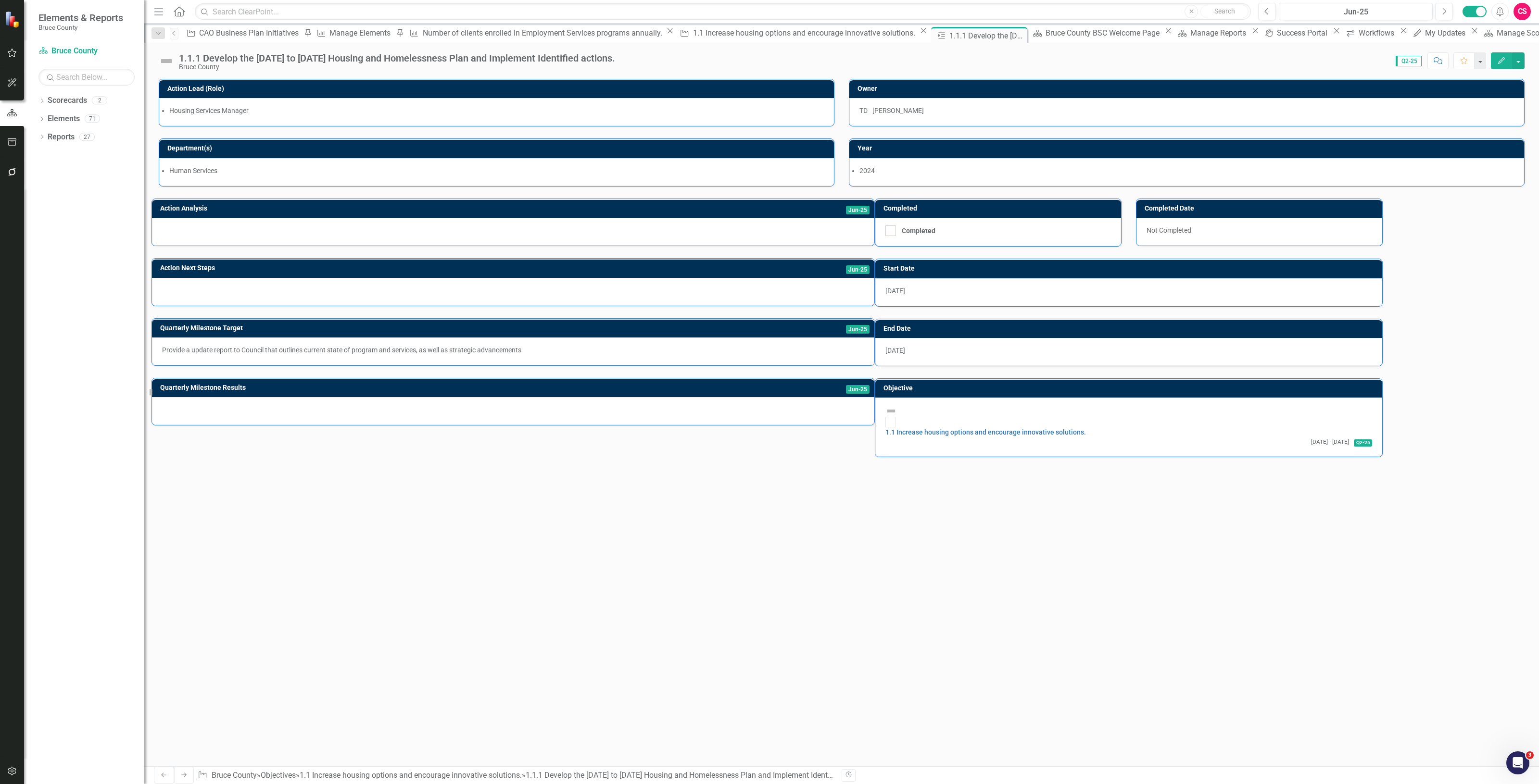
click at [169, 61] on img at bounding box center [167, 61] width 16 height 15
drag, startPoint x: 169, startPoint y: 61, endPoint x: 150, endPoint y: 65, distance: 19.4
click at [162, 61] on img at bounding box center [167, 61] width 16 height 15
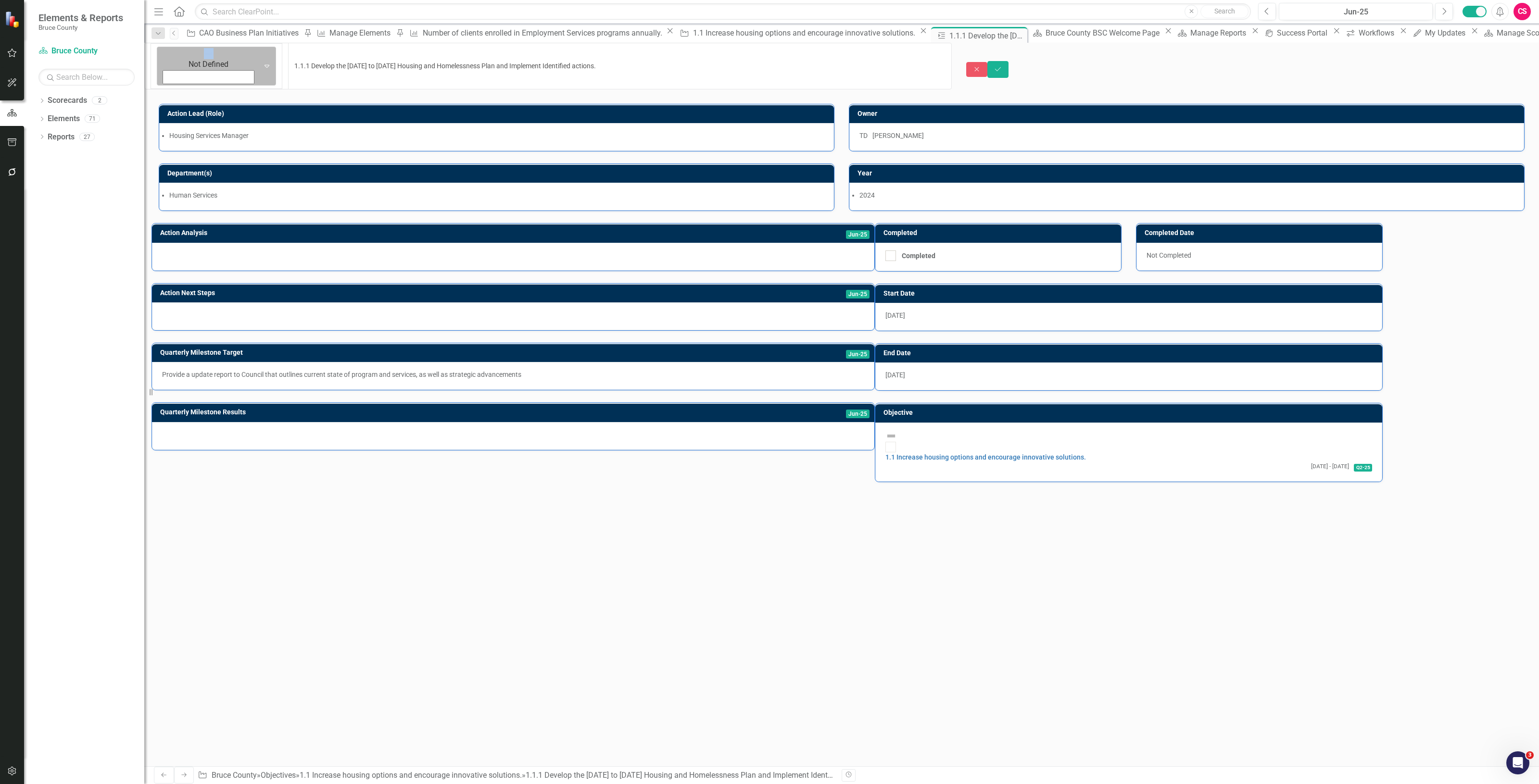
click at [159, 57] on div "Not Defined Expand" at bounding box center [216, 66] width 144 height 46
click at [264, 65] on icon at bounding box center [266, 67] width 5 height 3
click at [618, 123] on div "Housing Services Manager" at bounding box center [496, 137] width 675 height 28
click at [987, 62] on button "Close" at bounding box center [977, 69] width 21 height 15
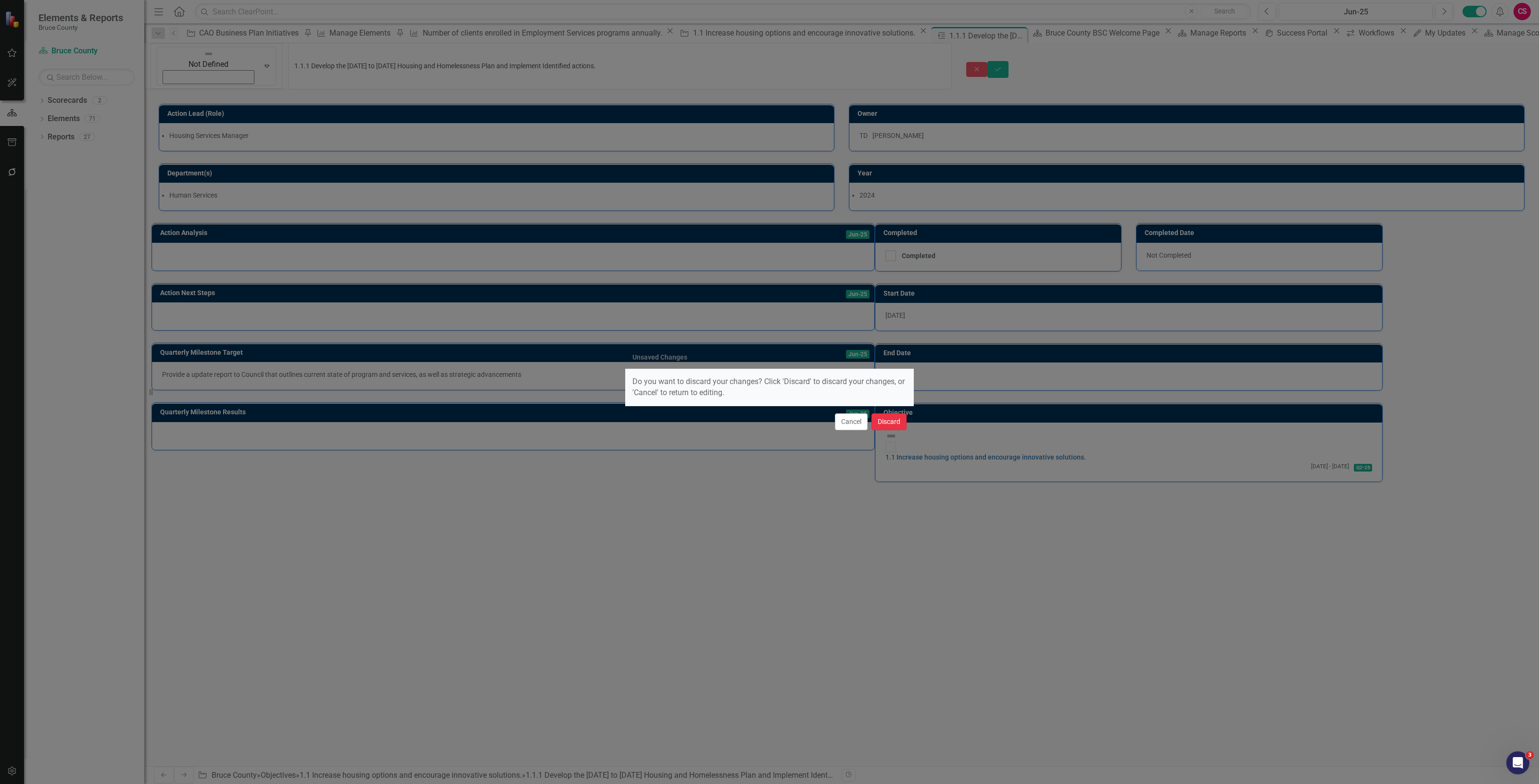
drag, startPoint x: 891, startPoint y: 424, endPoint x: 888, endPoint y: 416, distance: 8.5
click at [888, 419] on button "Discard" at bounding box center [889, 422] width 35 height 17
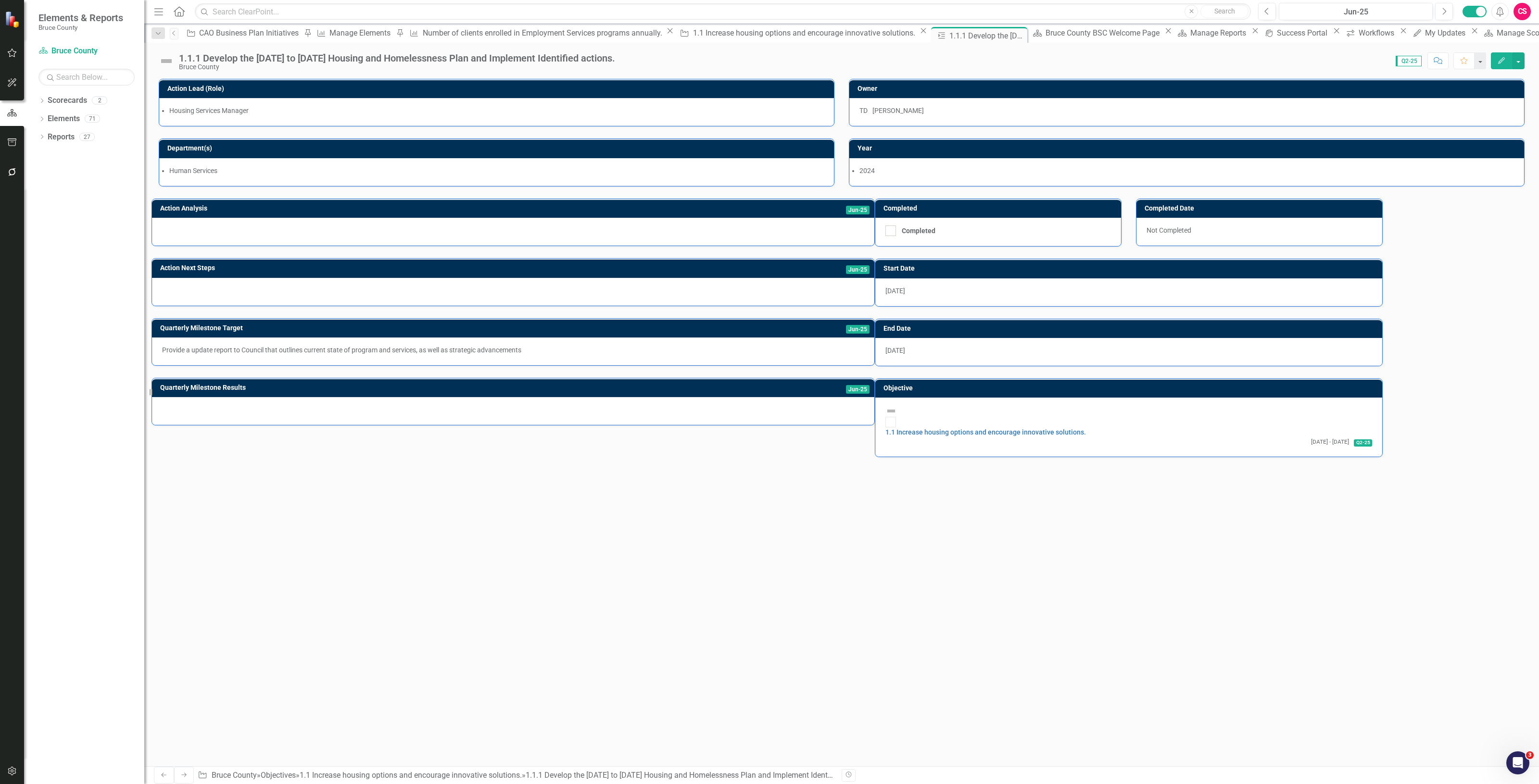
click at [165, 65] on img at bounding box center [167, 61] width 16 height 15
click at [165, 64] on img at bounding box center [167, 61] width 16 height 15
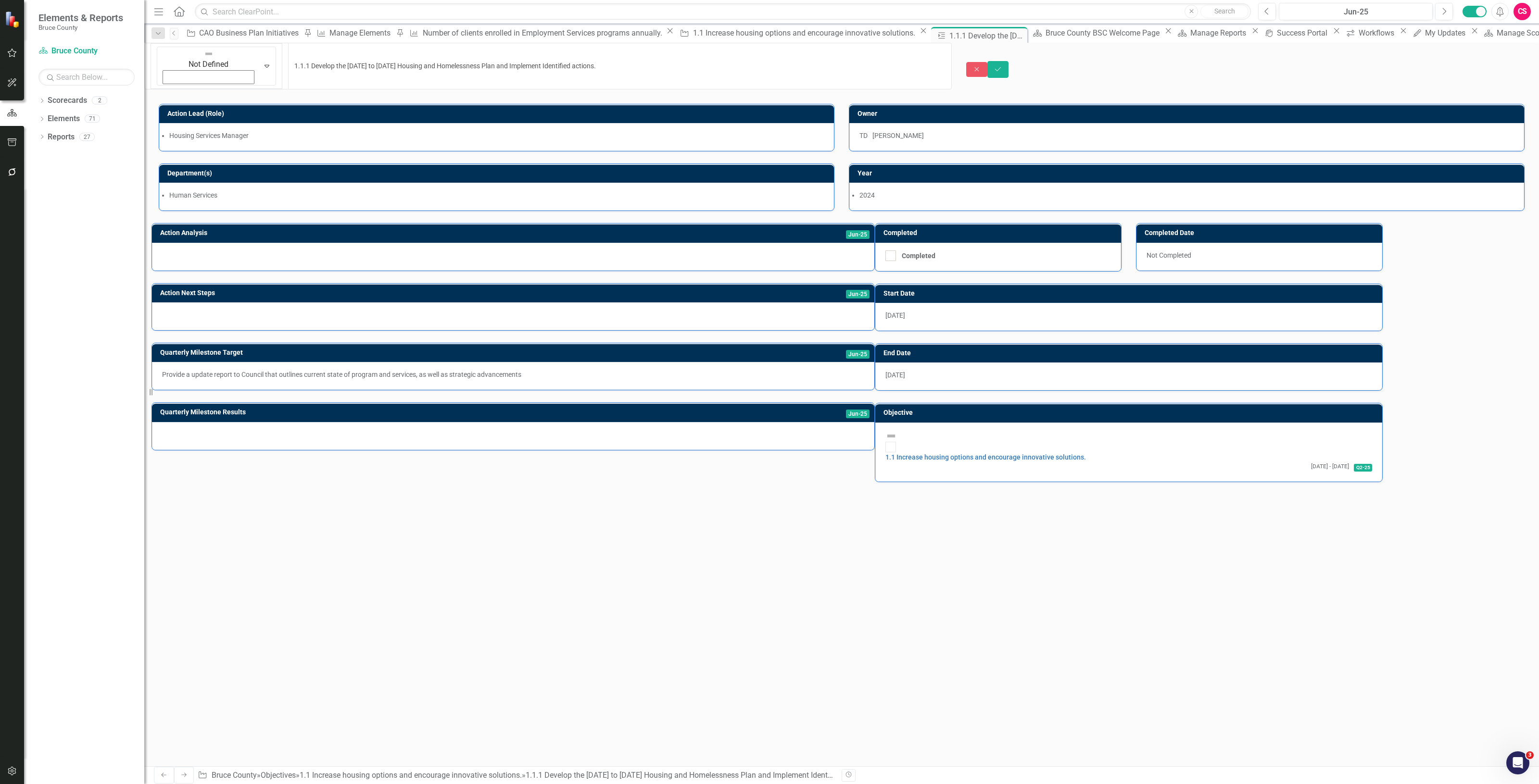
click at [165, 64] on div "Not Defined Expand" at bounding box center [216, 66] width 120 height 39
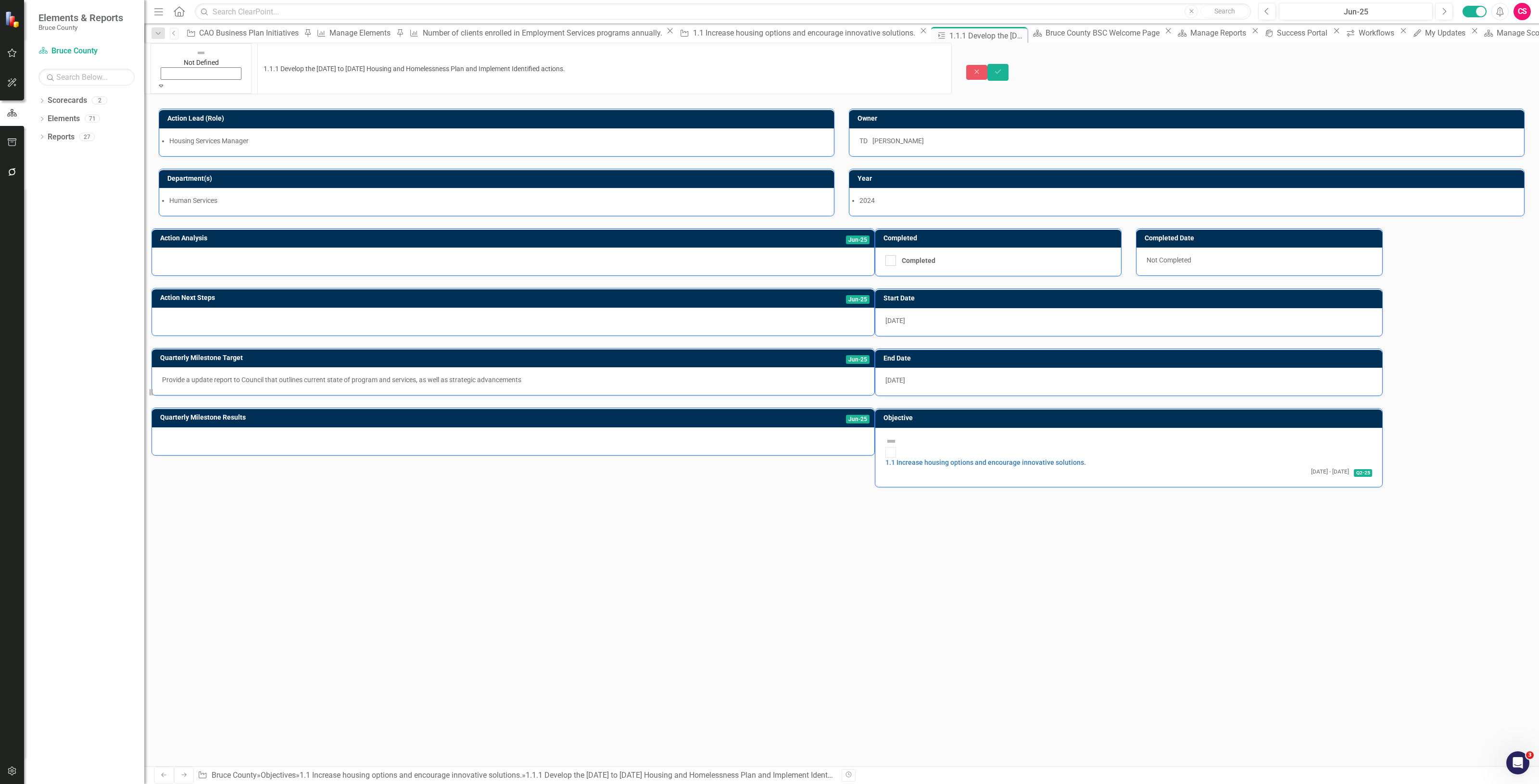
click at [196, 54] on img at bounding box center [201, 52] width 10 height 10
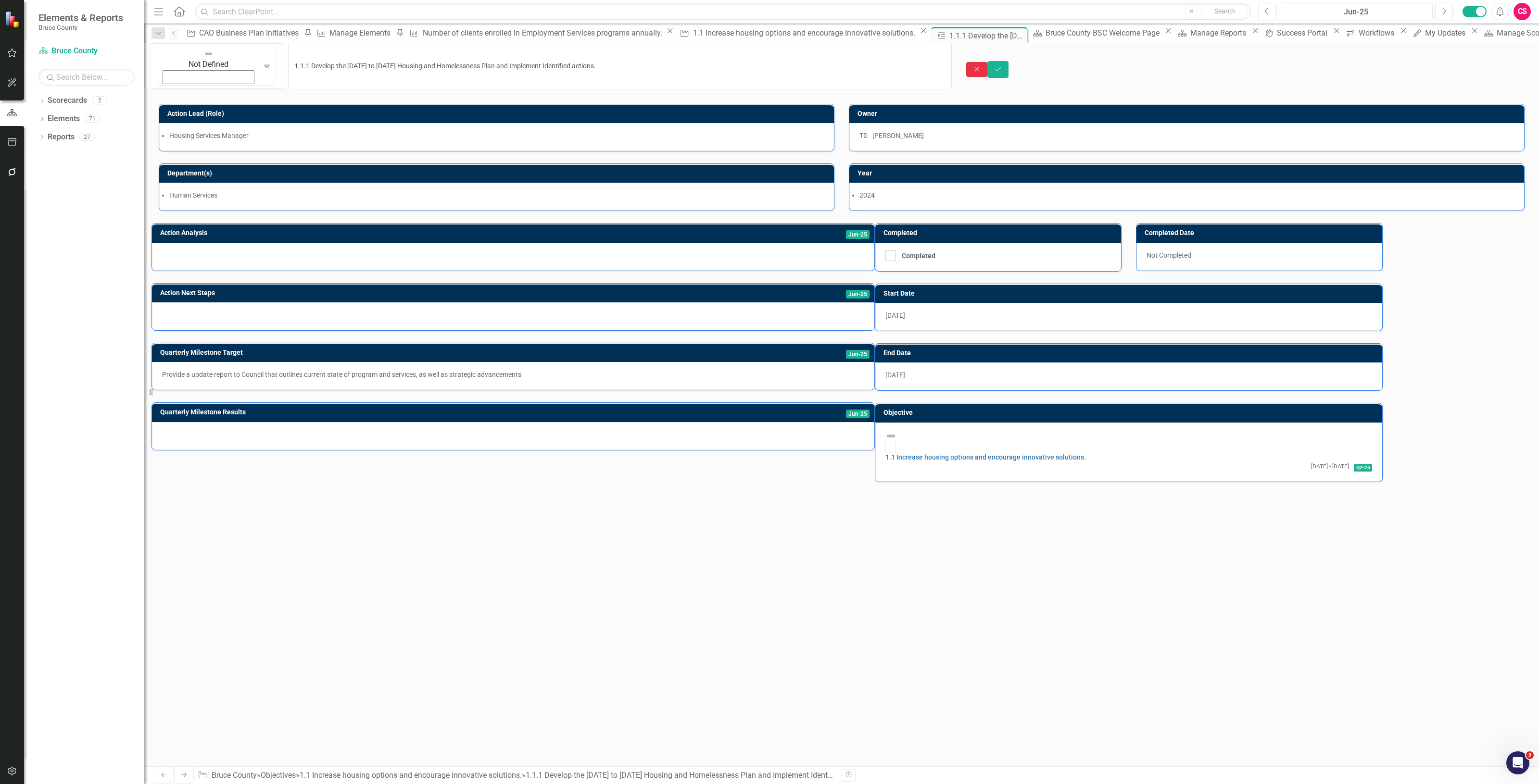
click at [981, 66] on icon "Close" at bounding box center [976, 69] width 8 height 6
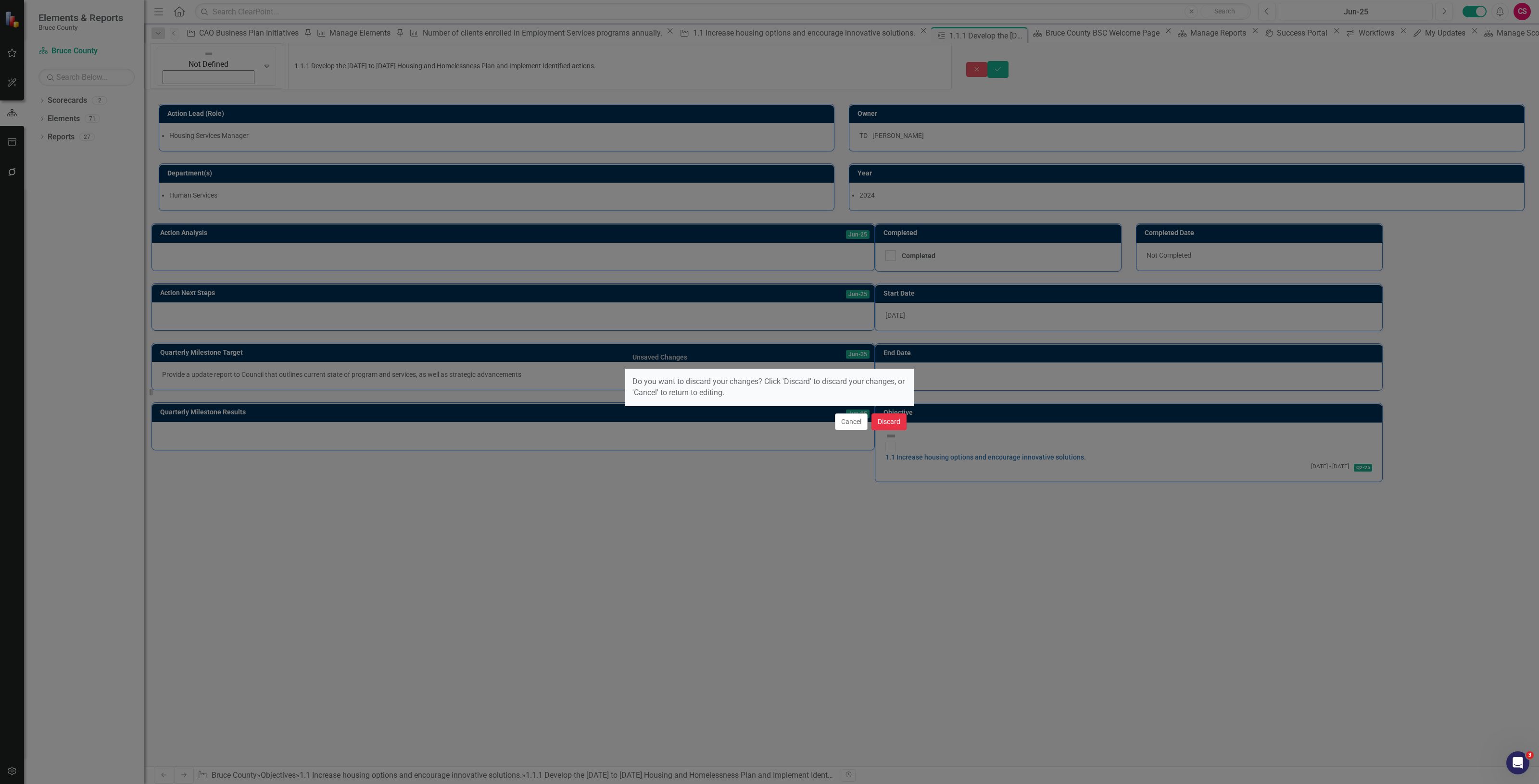
click at [886, 417] on button "Discard" at bounding box center [889, 422] width 35 height 17
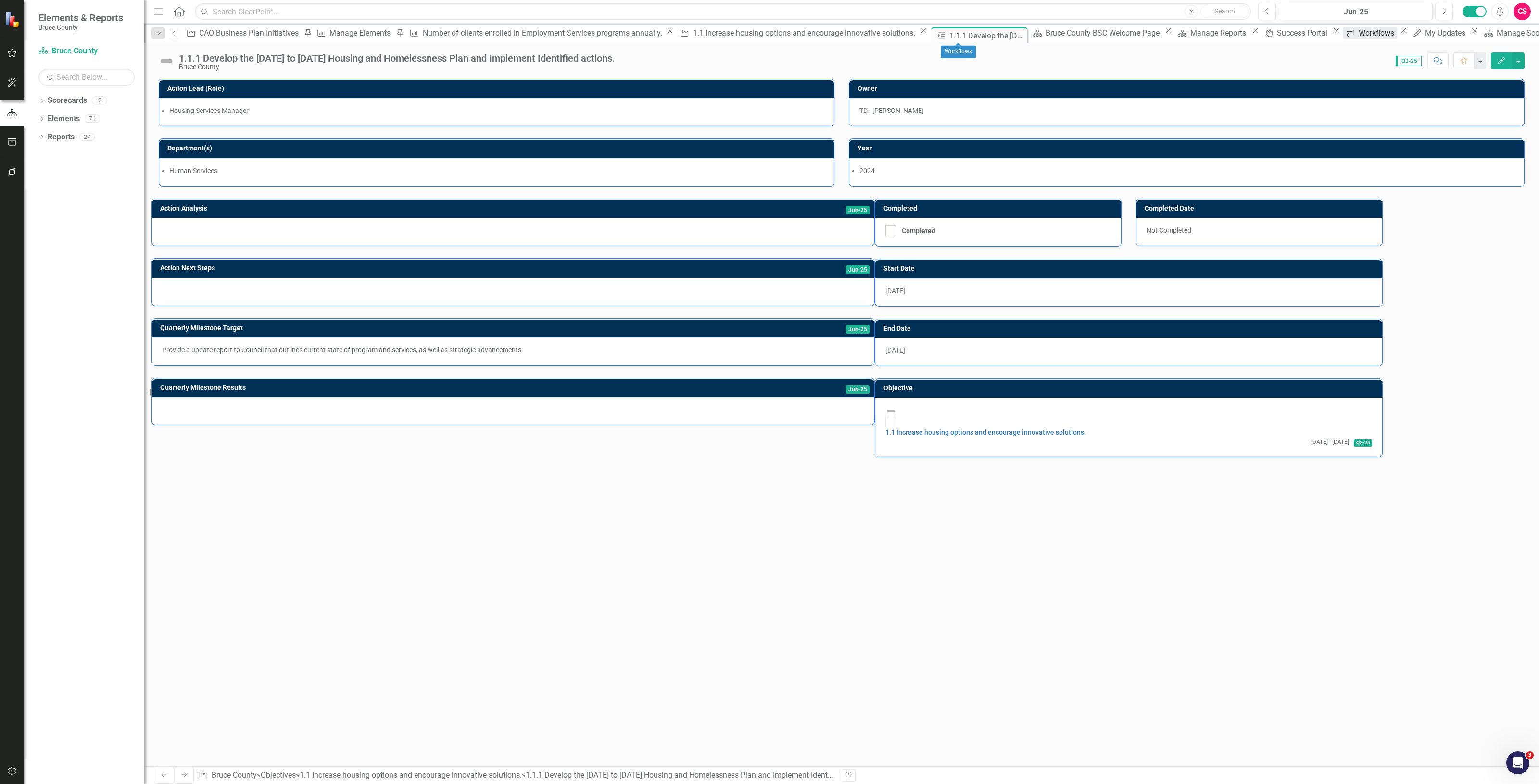
click at [1359, 34] on div "Workflows" at bounding box center [1378, 33] width 39 height 12
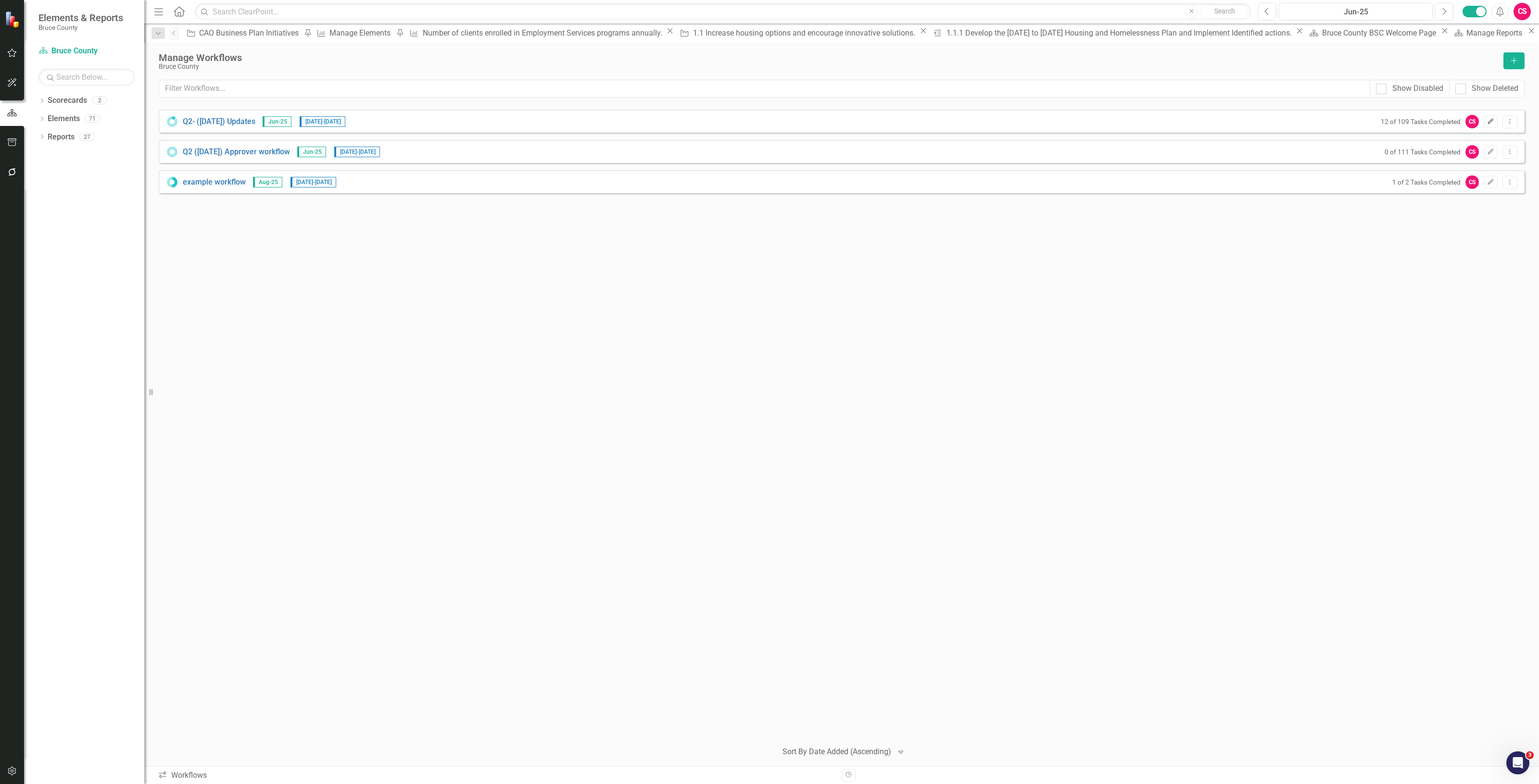
click at [1490, 121] on icon "Edit" at bounding box center [1491, 121] width 7 height 6
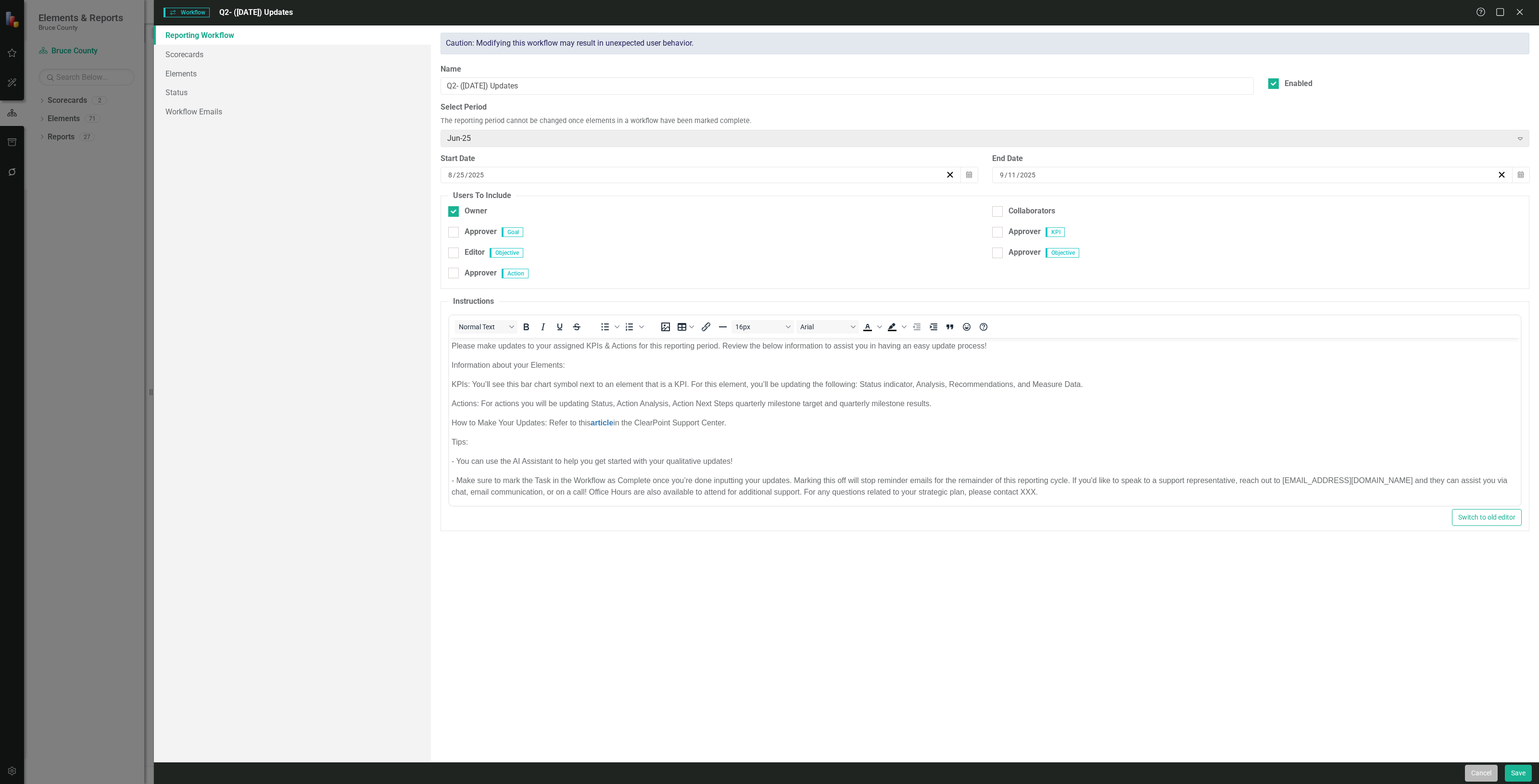
click at [1479, 774] on button "Cancel" at bounding box center [1481, 774] width 33 height 17
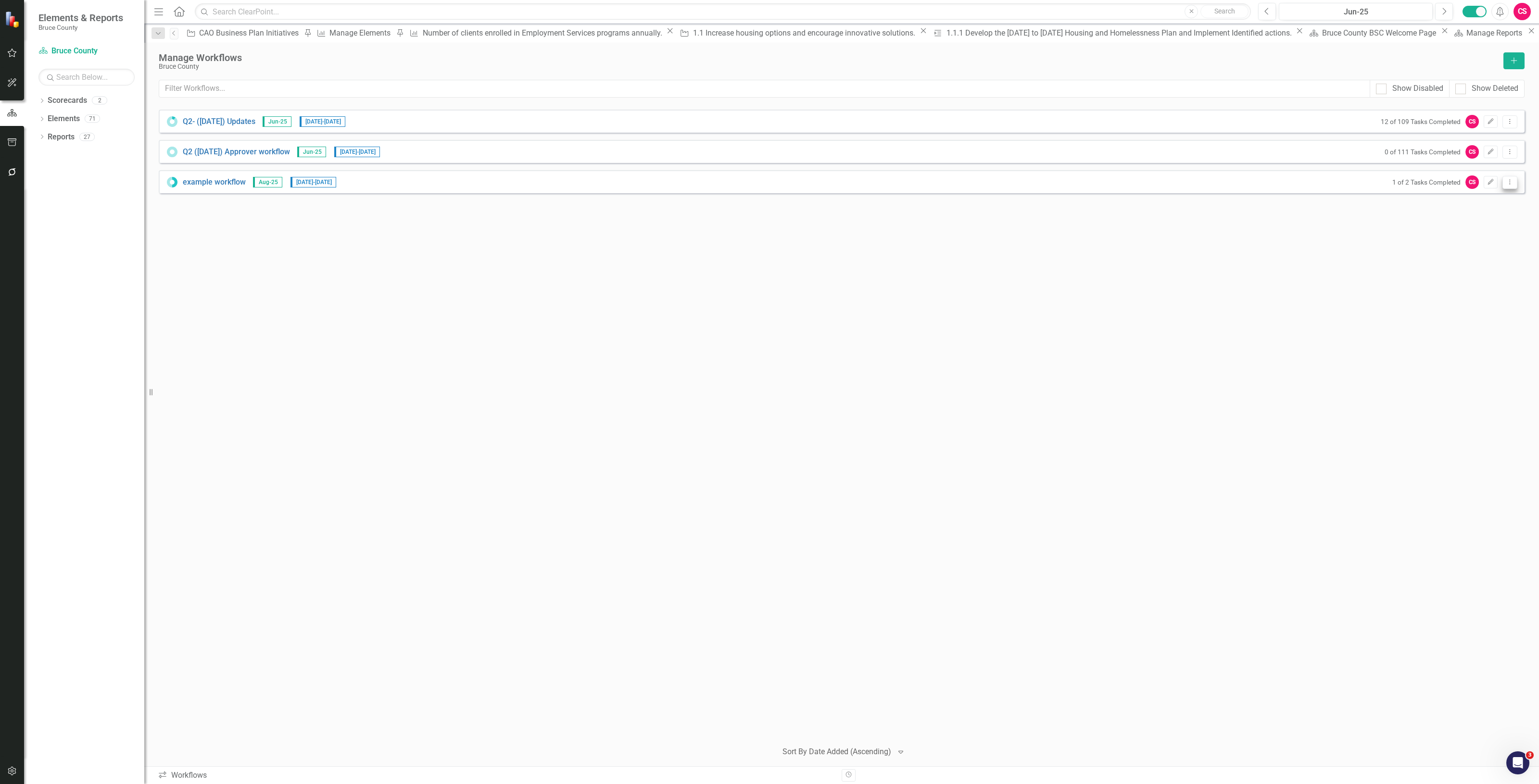
click at [1511, 183] on icon "Dropdown Menu" at bounding box center [1510, 182] width 8 height 6
click at [1450, 248] on link "Trash Delete Workflow" at bounding box center [1472, 252] width 89 height 18
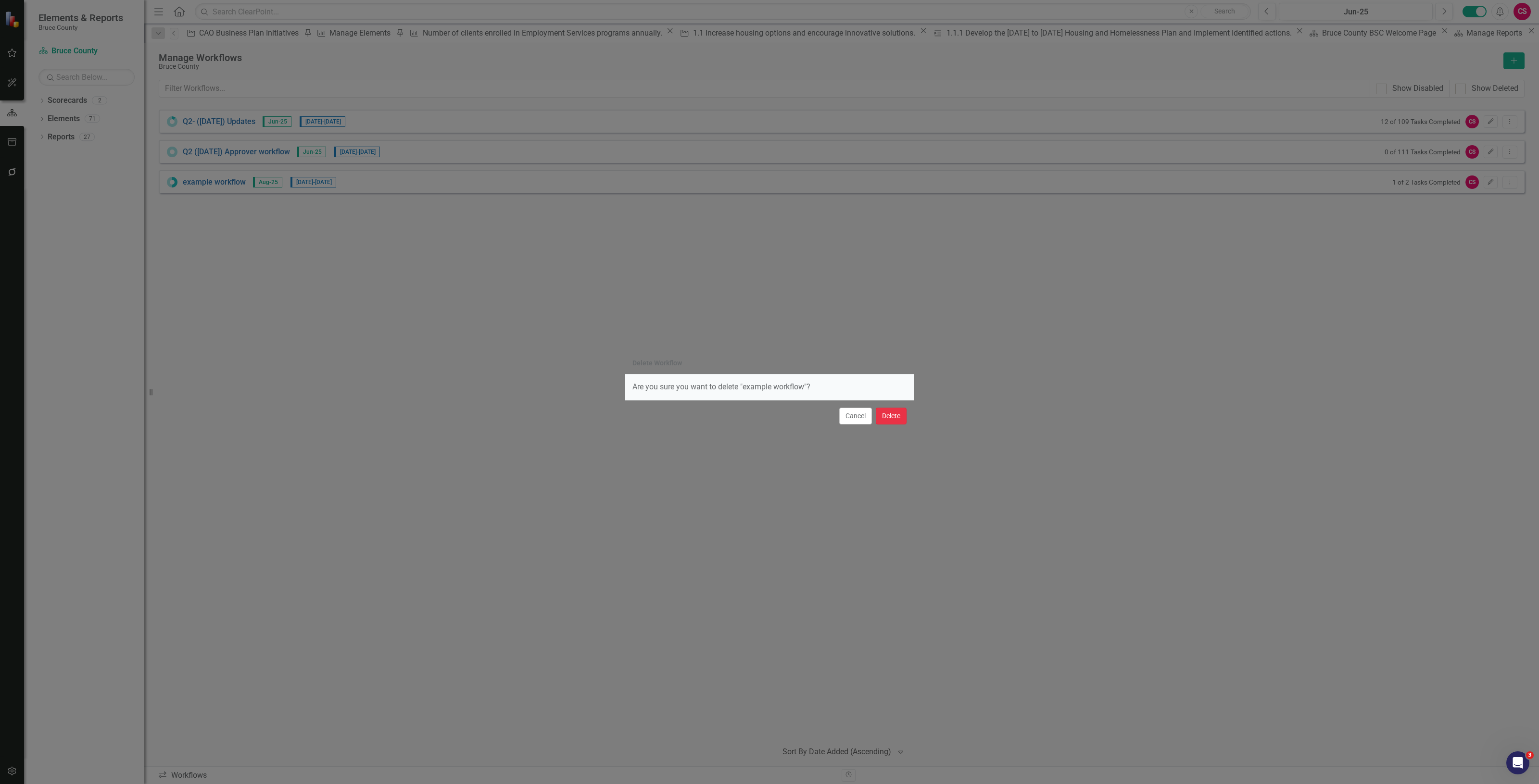
click at [886, 413] on button "Delete" at bounding box center [892, 416] width 31 height 17
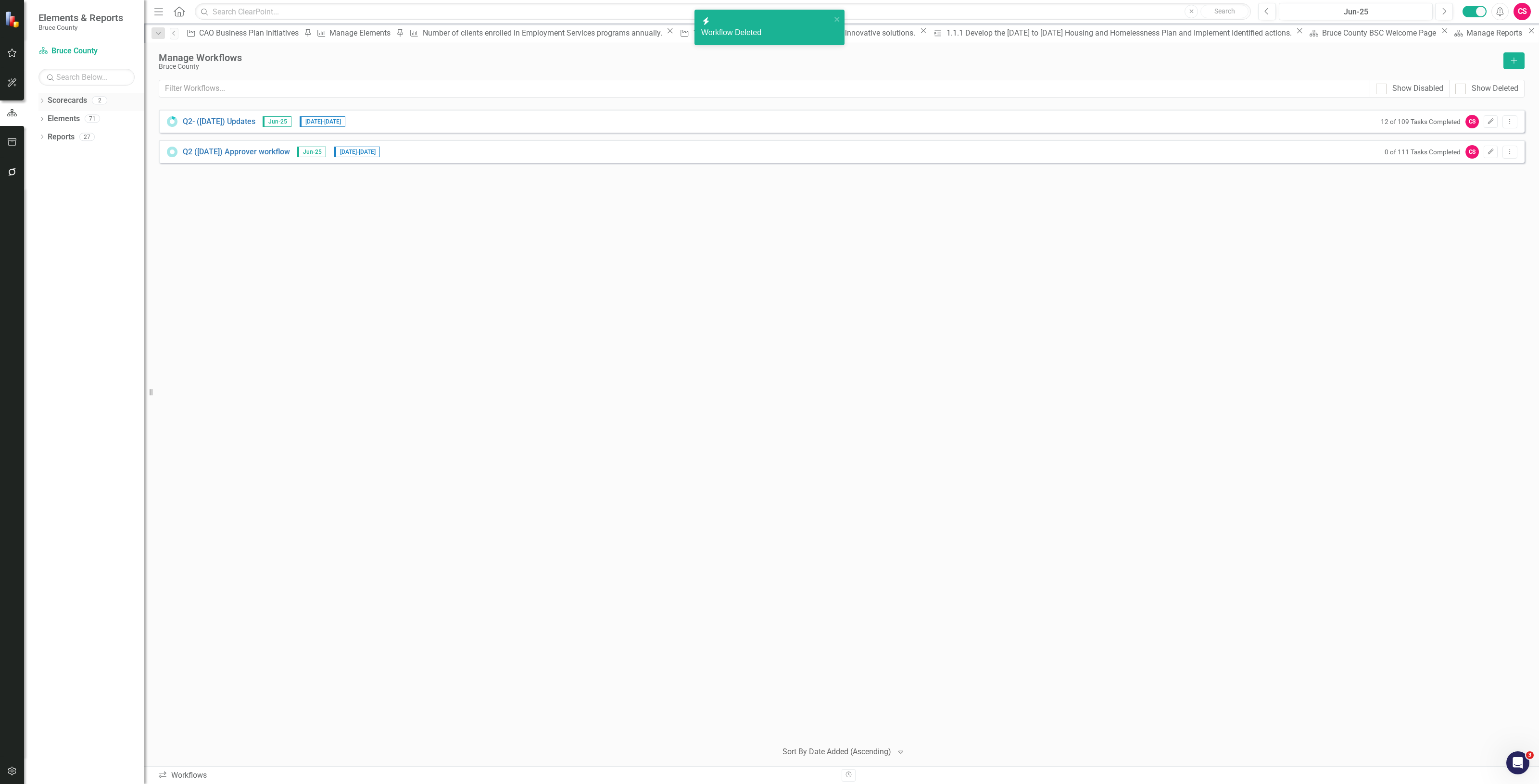
click at [73, 101] on link "Scorecards" at bounding box center [67, 100] width 39 height 11
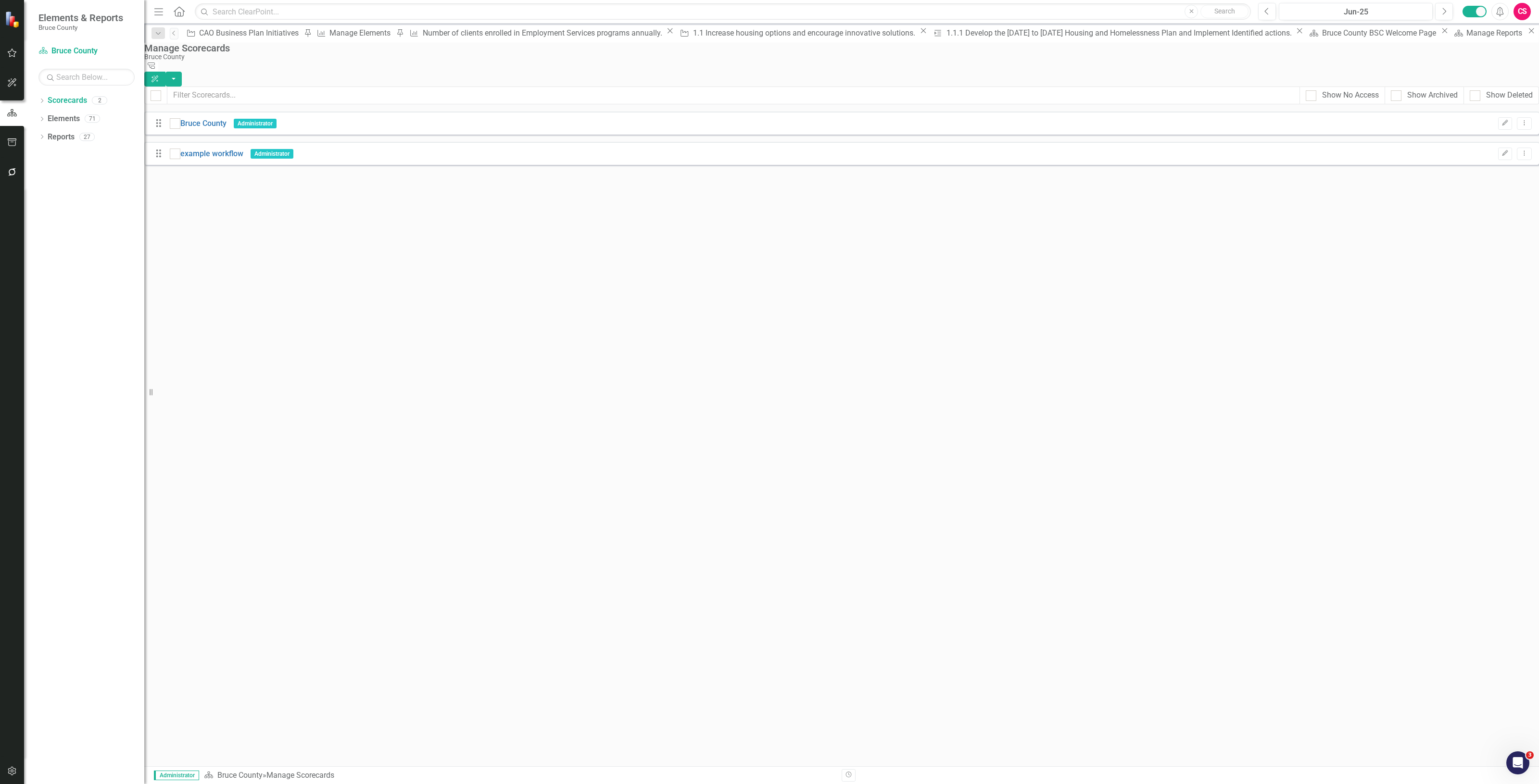
click at [22, 167] on button "button" at bounding box center [12, 172] width 22 height 20
click at [74, 70] on link "Reporting Workflows" at bounding box center [87, 69] width 96 height 11
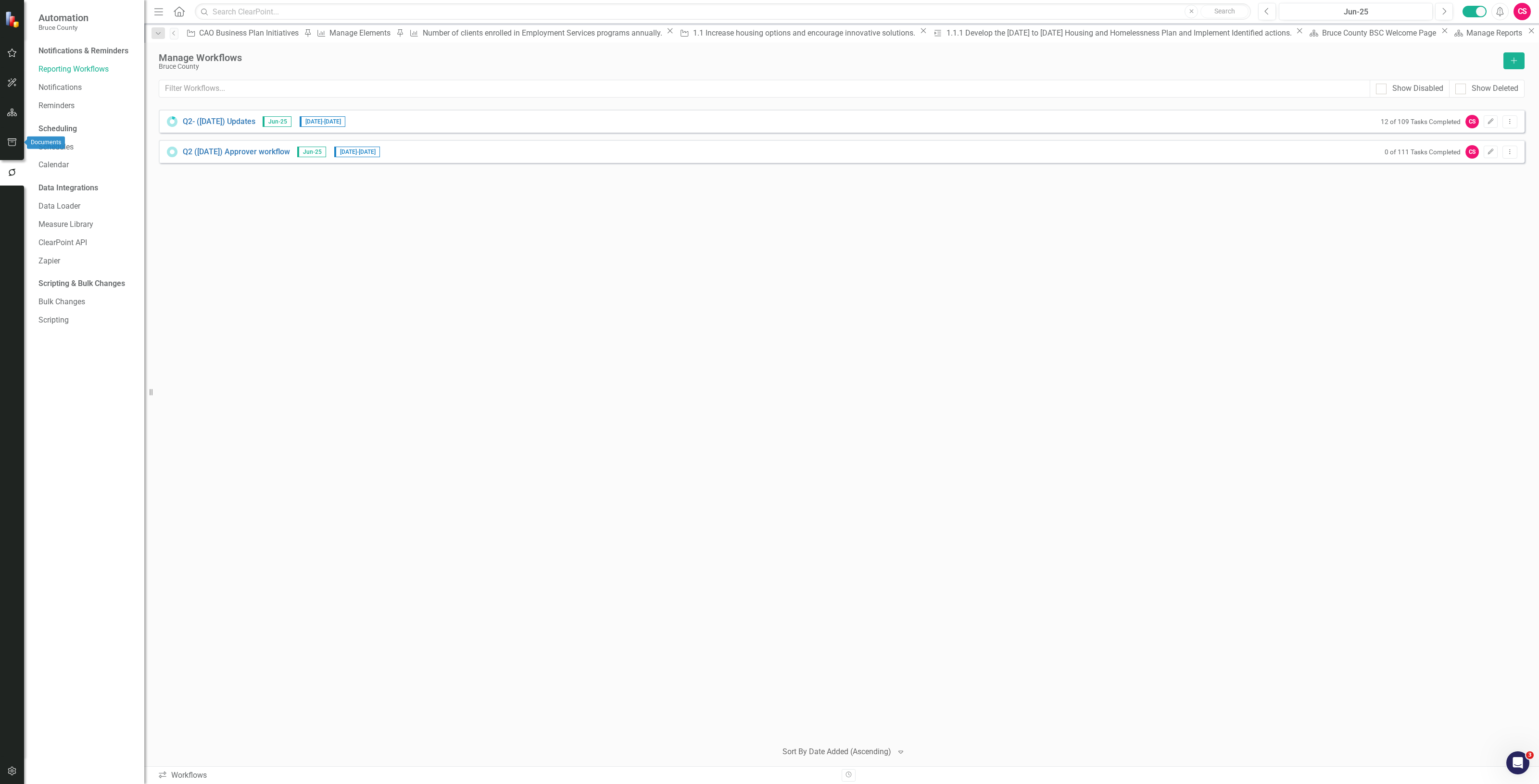
click at [18, 134] on button "button" at bounding box center [12, 142] width 22 height 20
click at [13, 114] on icon "button" at bounding box center [12, 112] width 10 height 8
click at [14, 165] on button "button" at bounding box center [12, 172] width 22 height 20
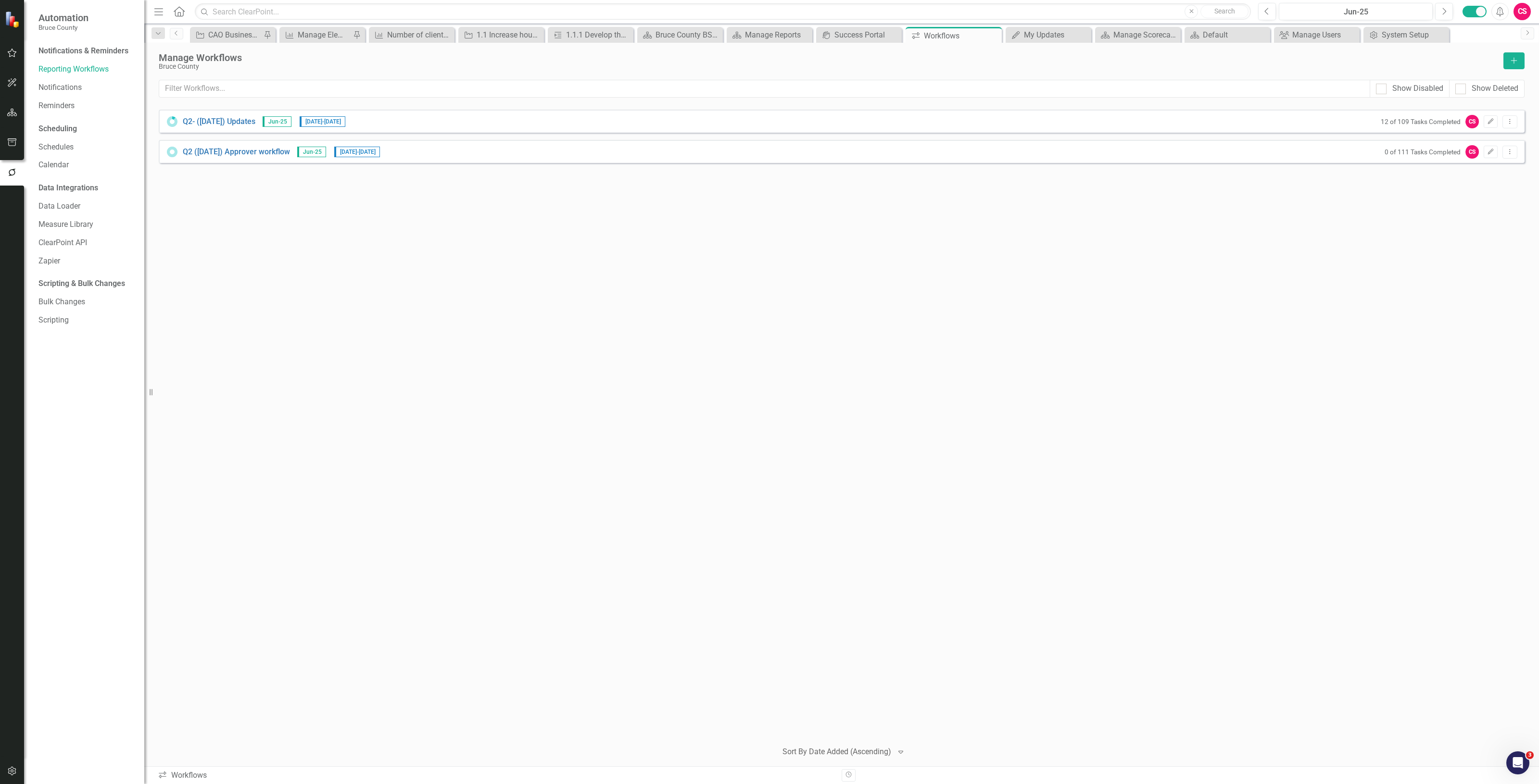
click at [19, 99] on div at bounding box center [12, 100] width 24 height 5
click at [17, 119] on button "button" at bounding box center [12, 112] width 22 height 20
click at [72, 102] on link "Scorecards" at bounding box center [67, 100] width 39 height 11
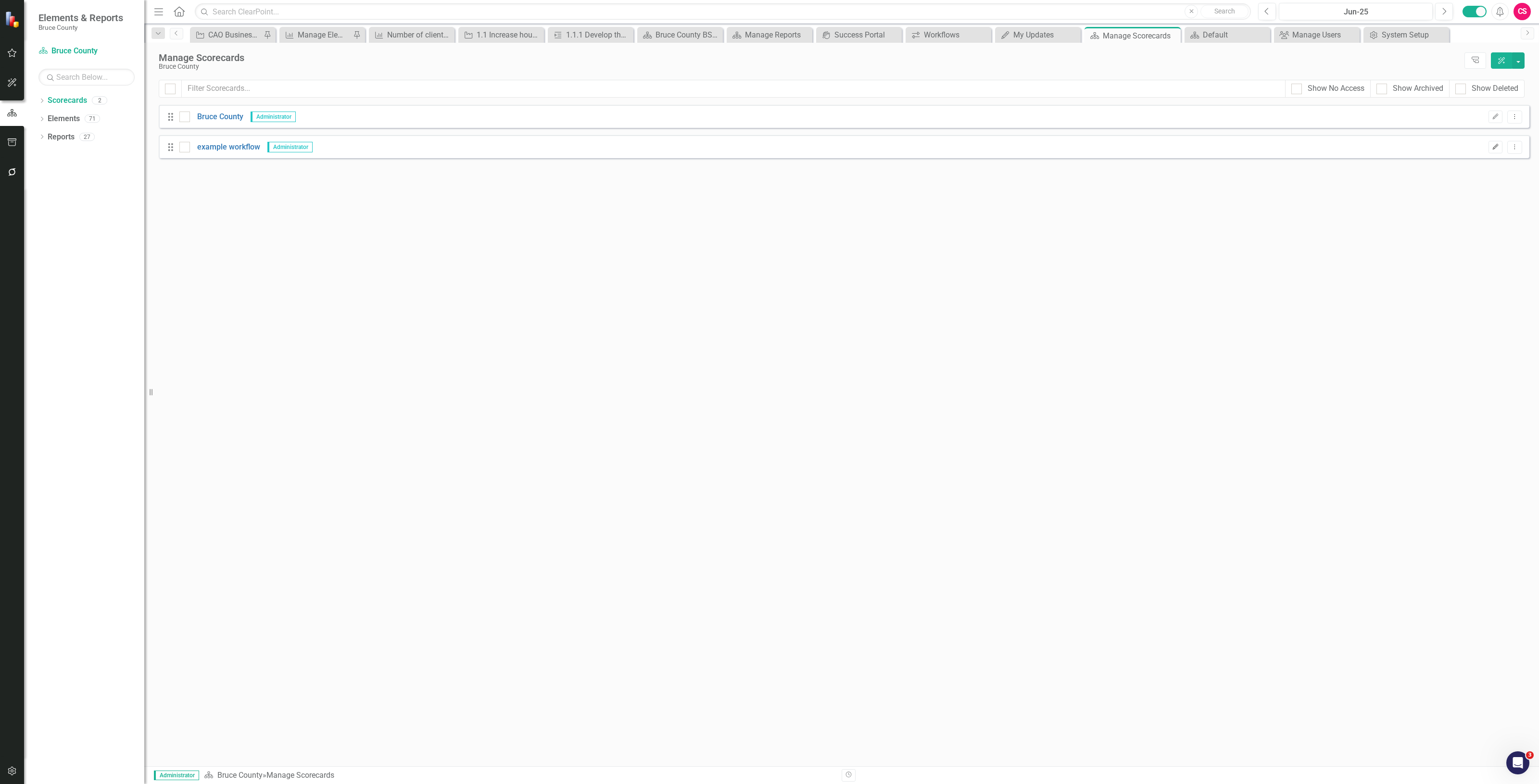
click at [1496, 147] on icon "Edit" at bounding box center [1495, 147] width 7 height 6
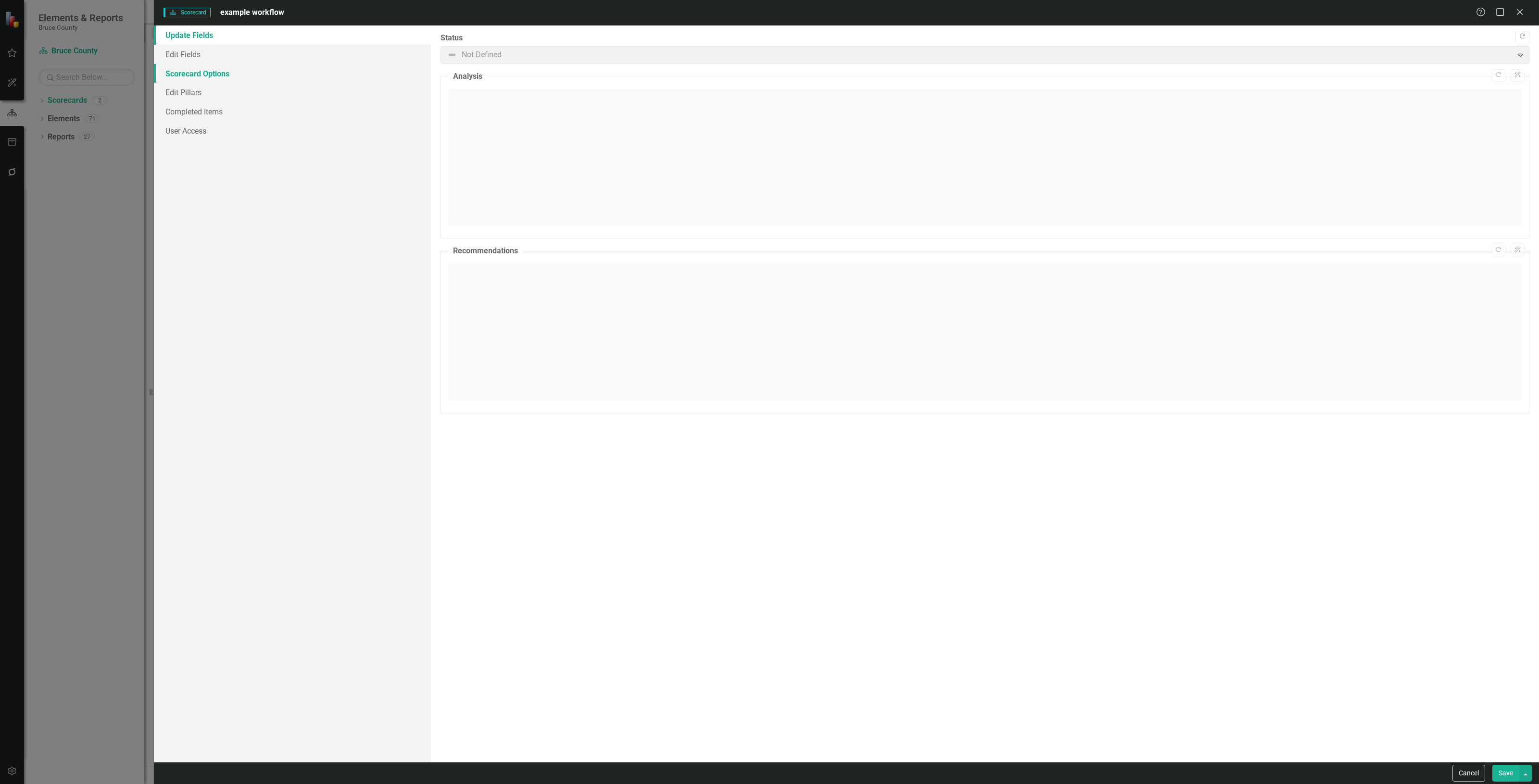
click at [271, 71] on link "Scorecard Options" at bounding box center [292, 74] width 277 height 19
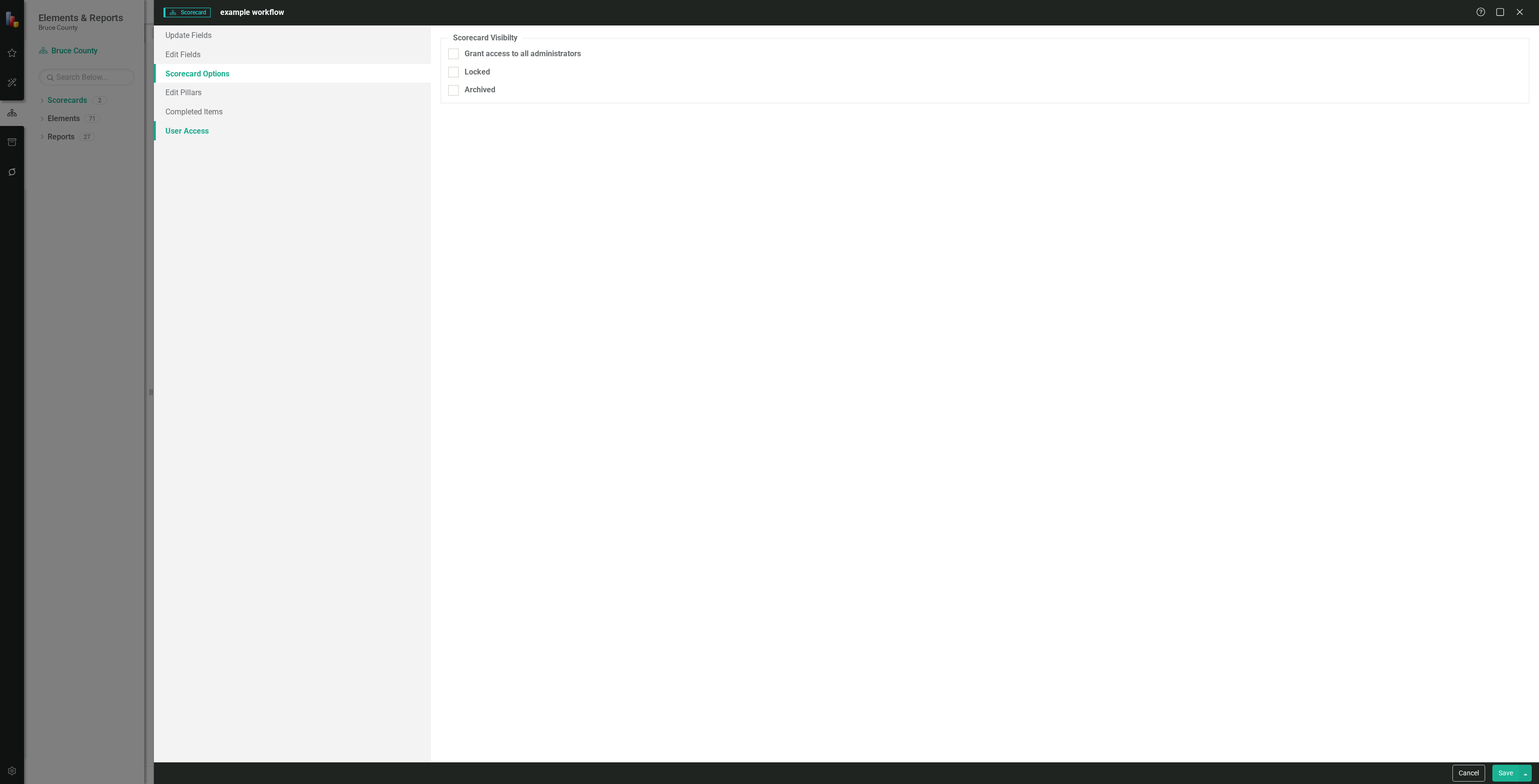
click at [244, 131] on link "User Access" at bounding box center [292, 131] width 277 height 19
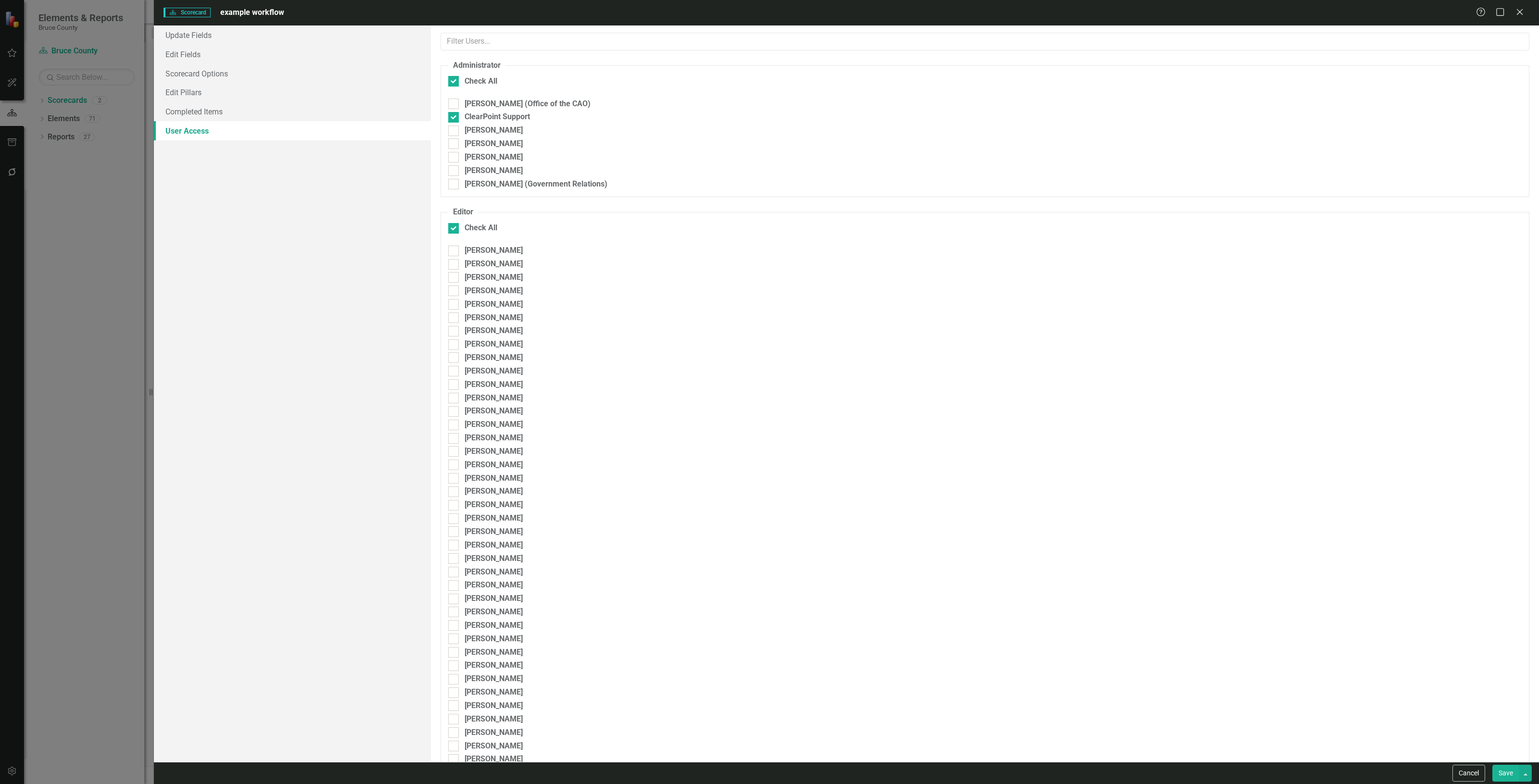
checkbox input "false"
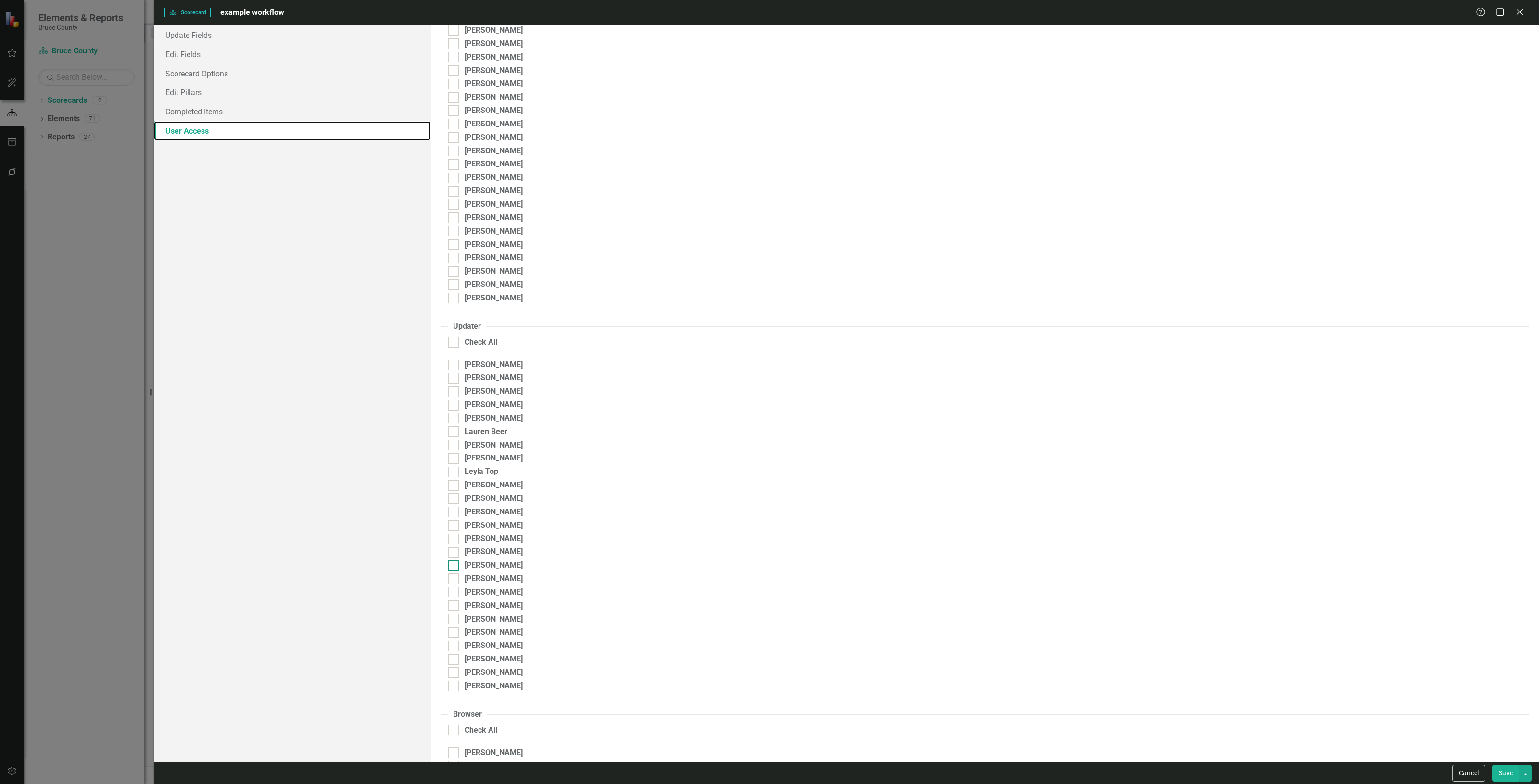
scroll to position [621, 0]
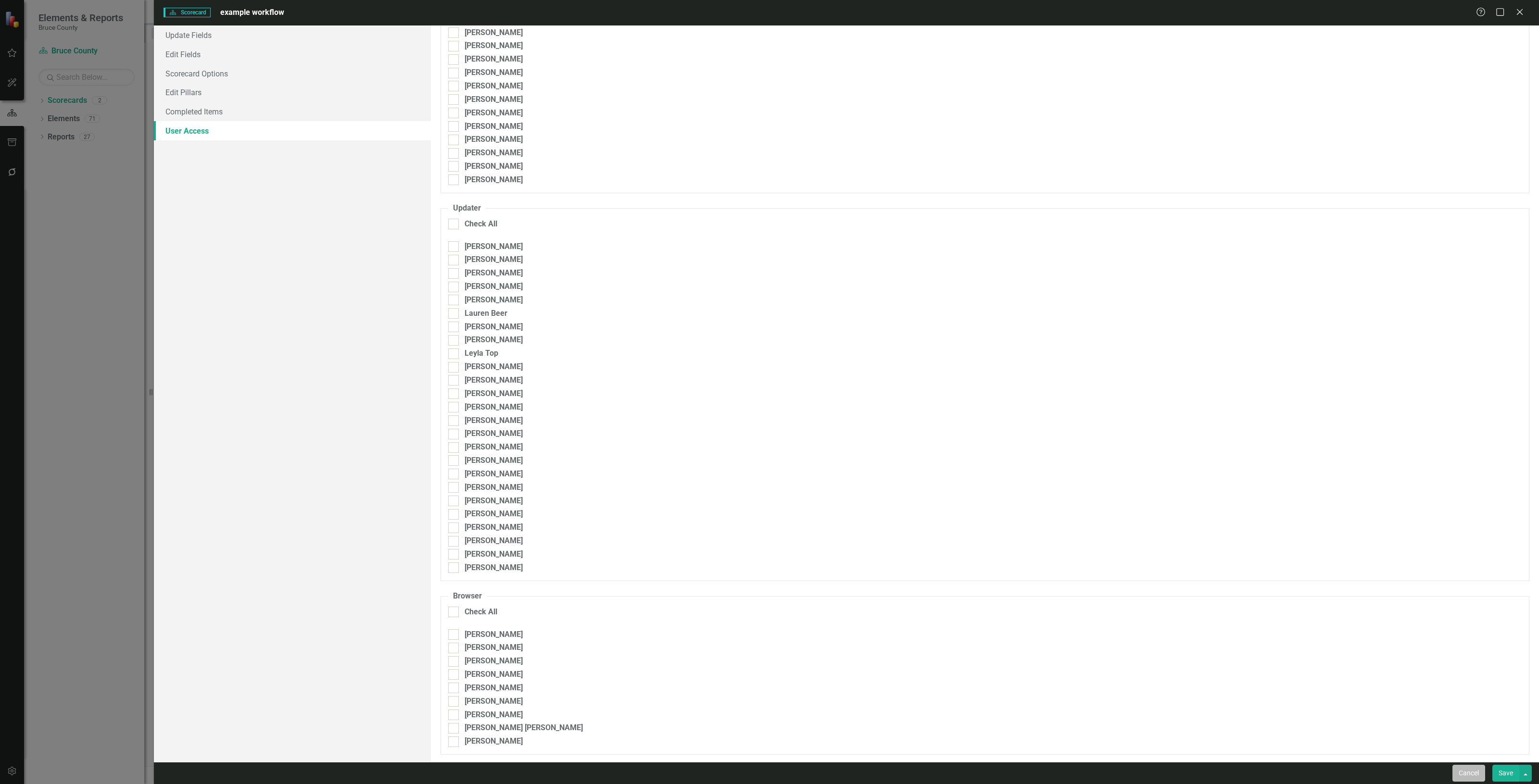
click at [1469, 772] on button "Cancel" at bounding box center [1469, 774] width 33 height 17
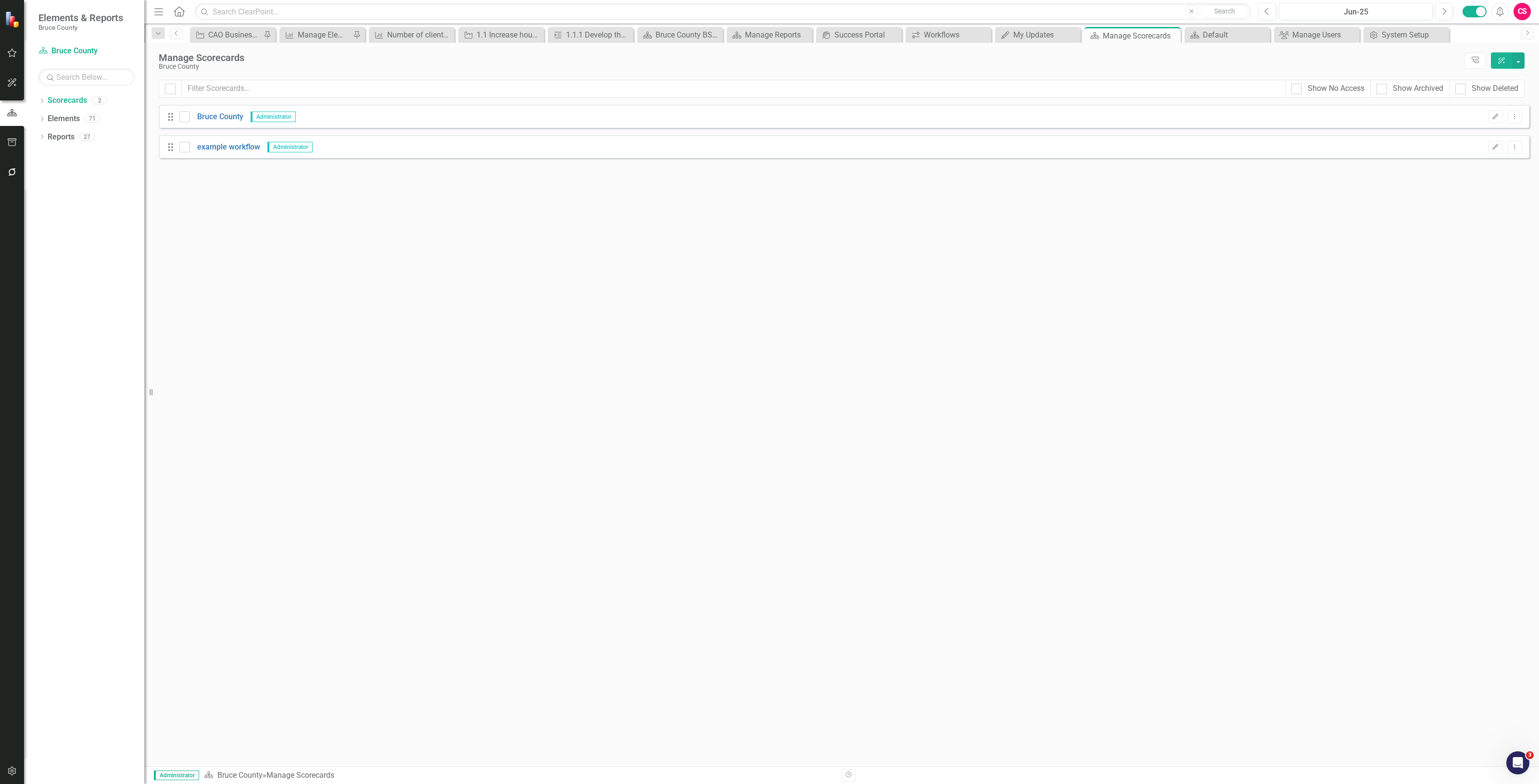
click at [1454, 90] on div "Show Deleted" at bounding box center [1487, 89] width 75 height 18
click at [1458, 89] on input "Show Deleted" at bounding box center [1459, 87] width 6 height 6
checkbox input "false"
click at [1335, 94] on div "Show No Access" at bounding box center [1336, 88] width 57 height 11
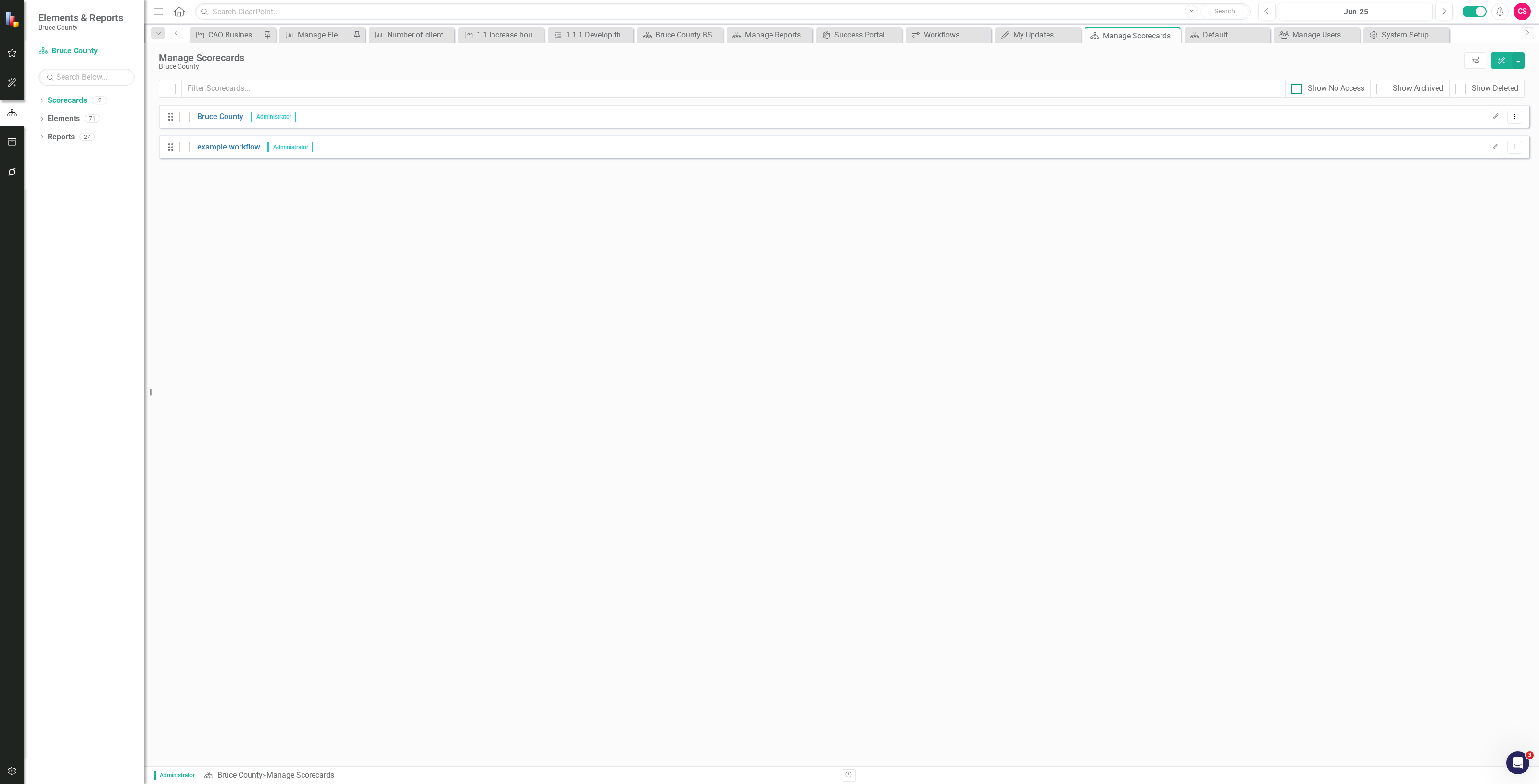
click at [1298, 90] on input "Show No Access" at bounding box center [1295, 87] width 6 height 6
click at [1334, 94] on div "Show No Access" at bounding box center [1336, 88] width 57 height 11
click at [1298, 90] on input "Show No Access" at bounding box center [1295, 87] width 6 height 6
checkbox input "false"
click at [16, 171] on icon "button" at bounding box center [12, 172] width 10 height 8
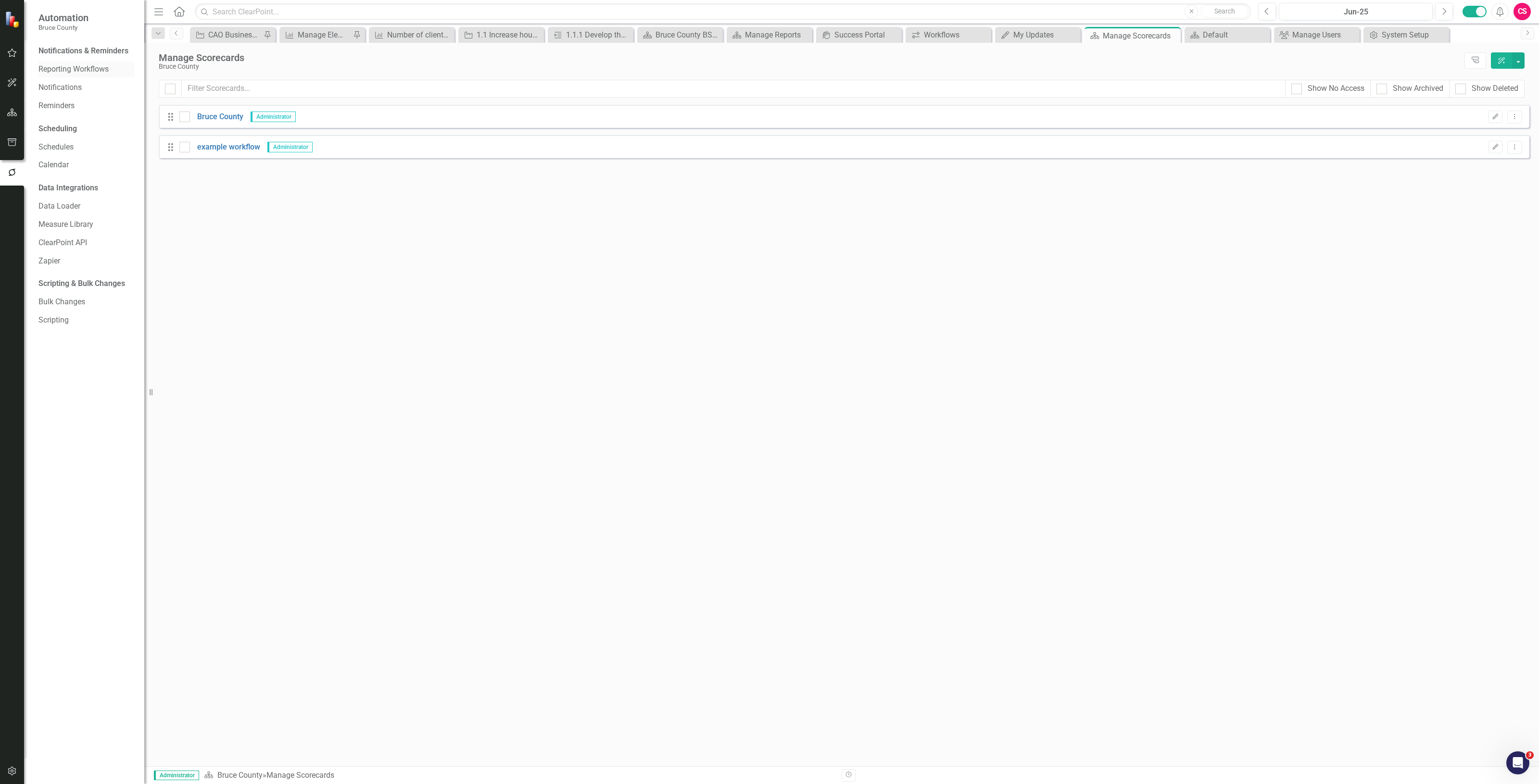
click at [64, 67] on link "Reporting Workflows" at bounding box center [87, 69] width 96 height 11
click at [17, 110] on button "button" at bounding box center [12, 112] width 22 height 20
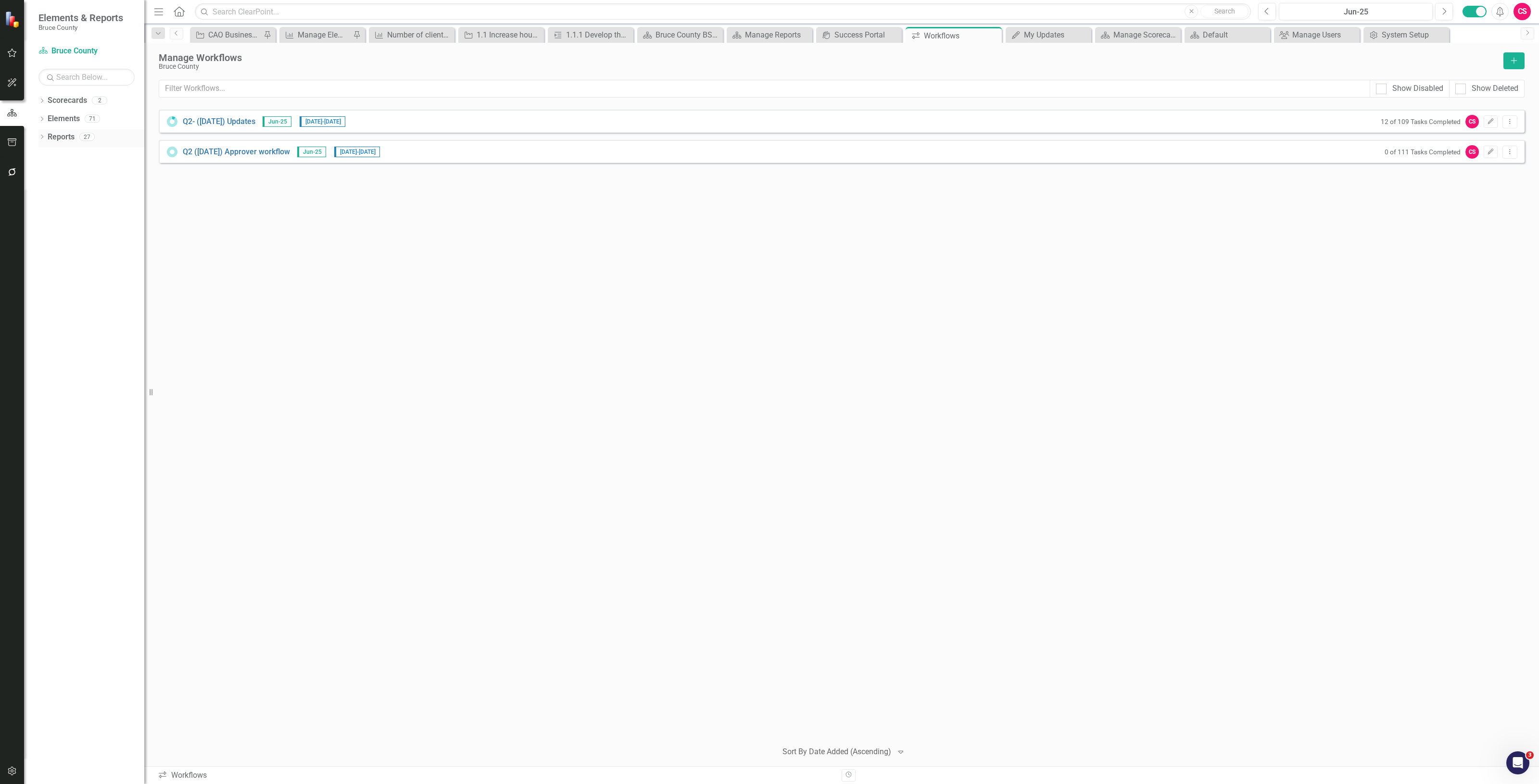
click at [67, 140] on link "Reports" at bounding box center [61, 137] width 27 height 11
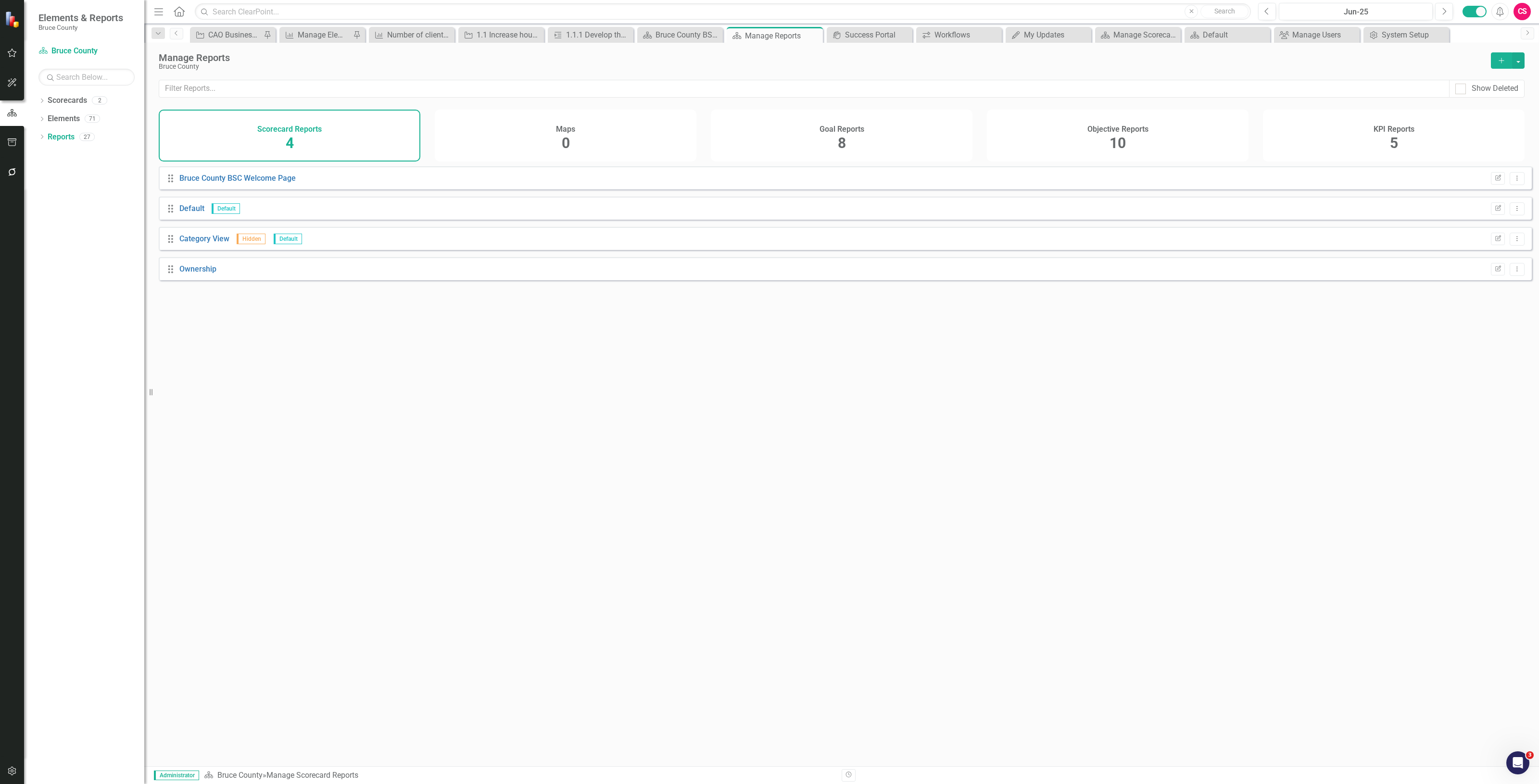
click at [1094, 129] on h4 "Objective Reports" at bounding box center [1118, 129] width 61 height 8
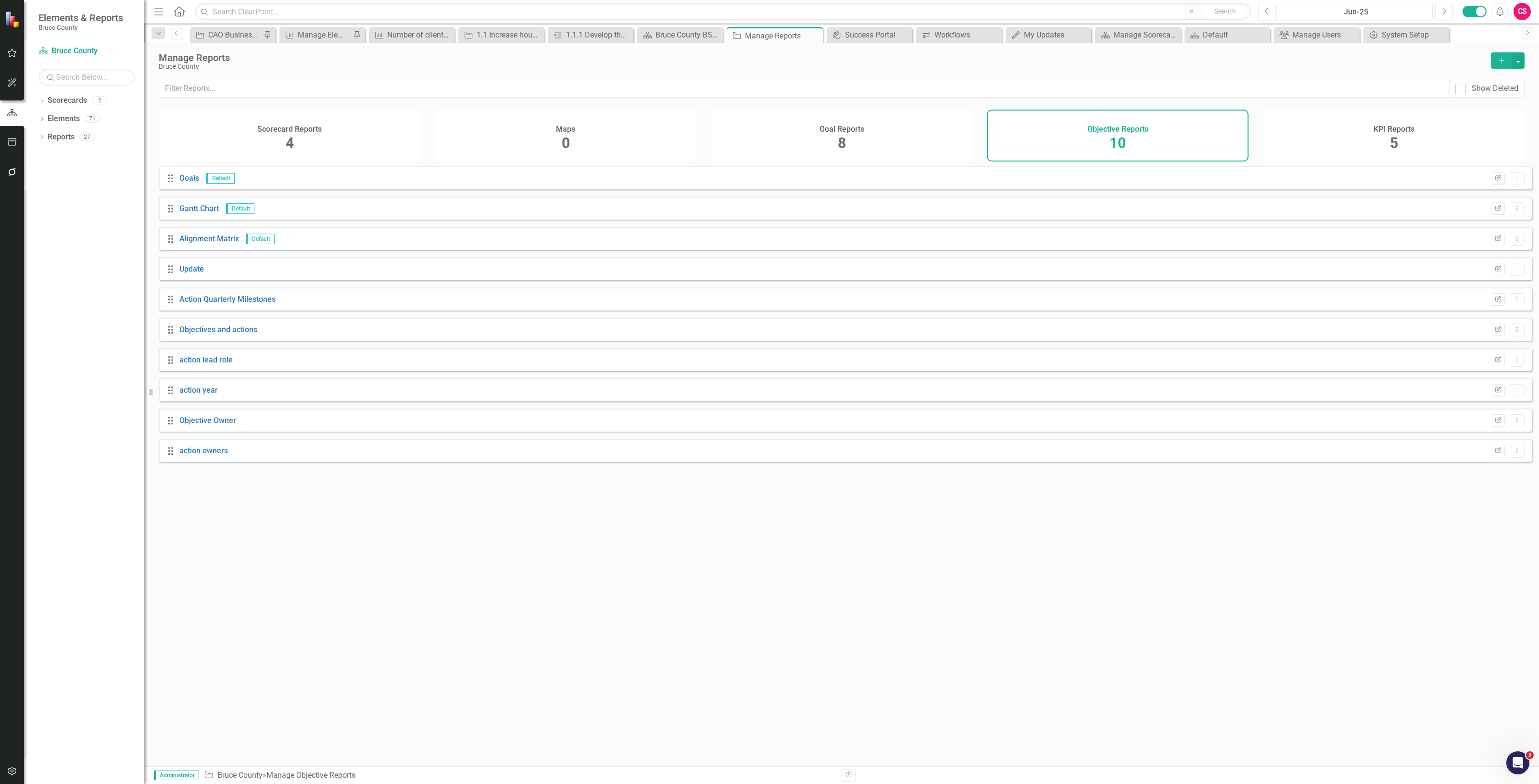
click at [739, 148] on div "Goal Reports 8" at bounding box center [841, 136] width 262 height 52
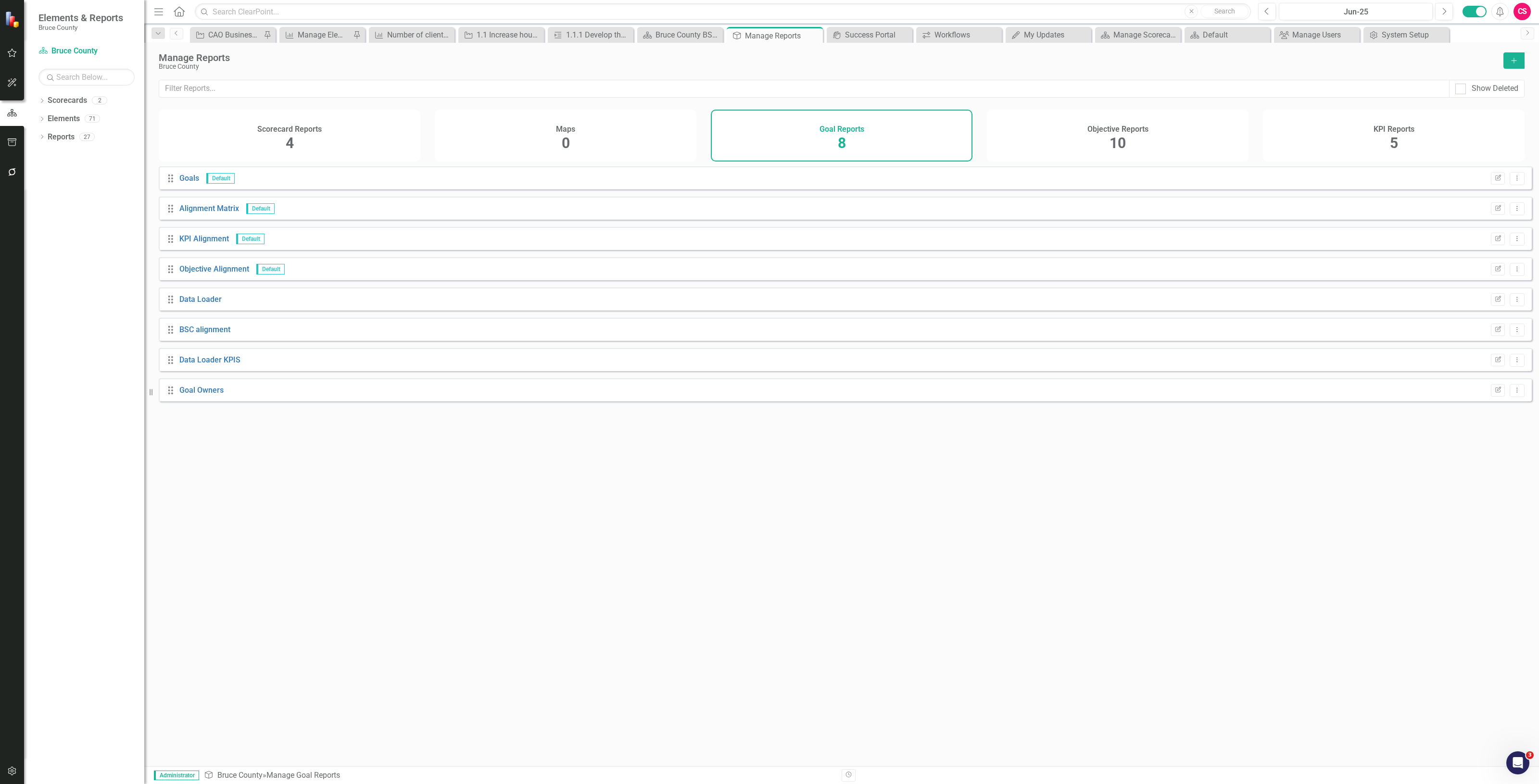
click at [1511, 63] on icon "Add" at bounding box center [1514, 61] width 8 height 6
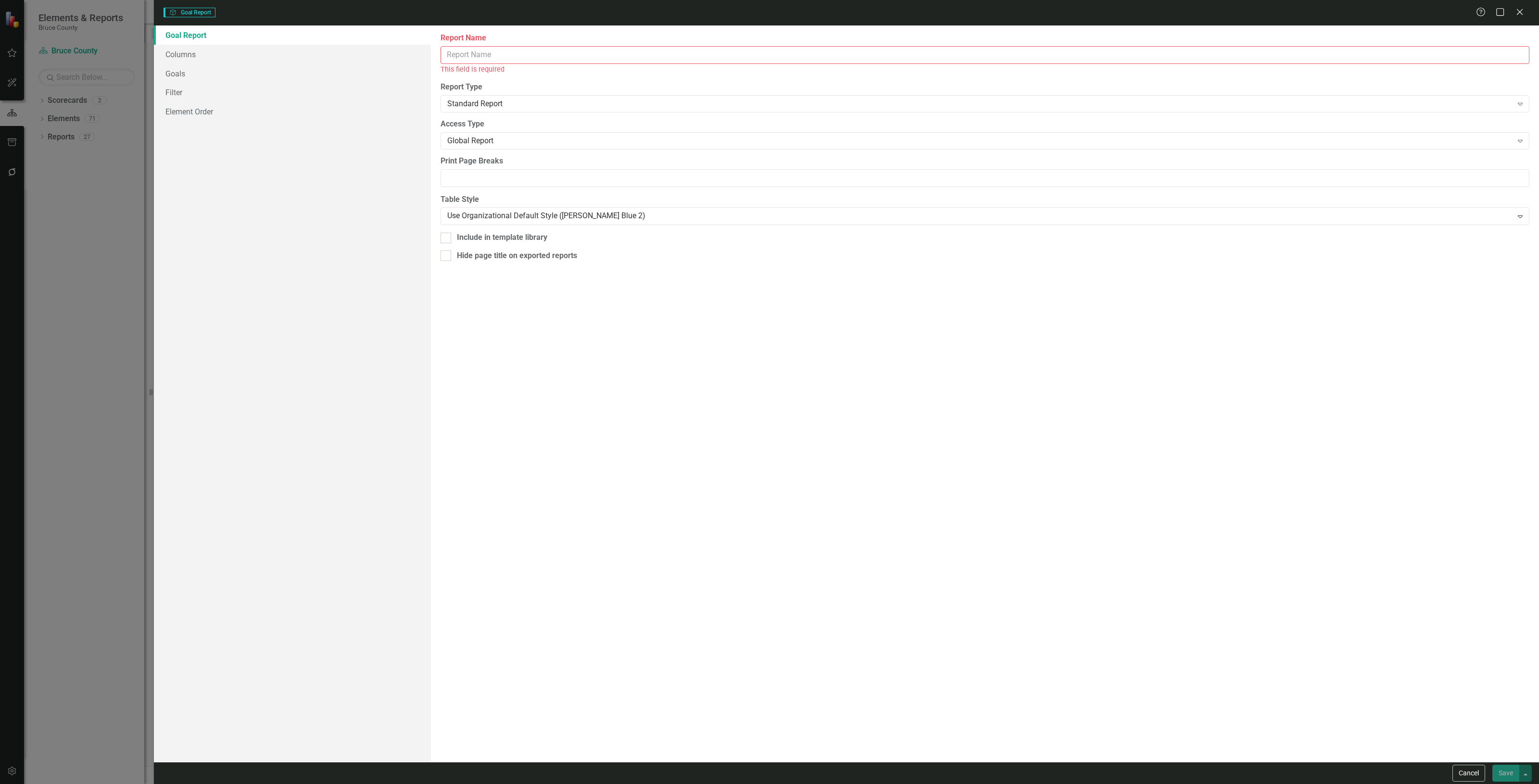
click at [507, 65] on div "This field is required" at bounding box center [985, 69] width 1089 height 11
click at [498, 59] on input "Report Name" at bounding box center [985, 55] width 1089 height 18
type input "O"
type input "Approver"
click at [1502, 772] on button "Save" at bounding box center [1506, 774] width 27 height 17
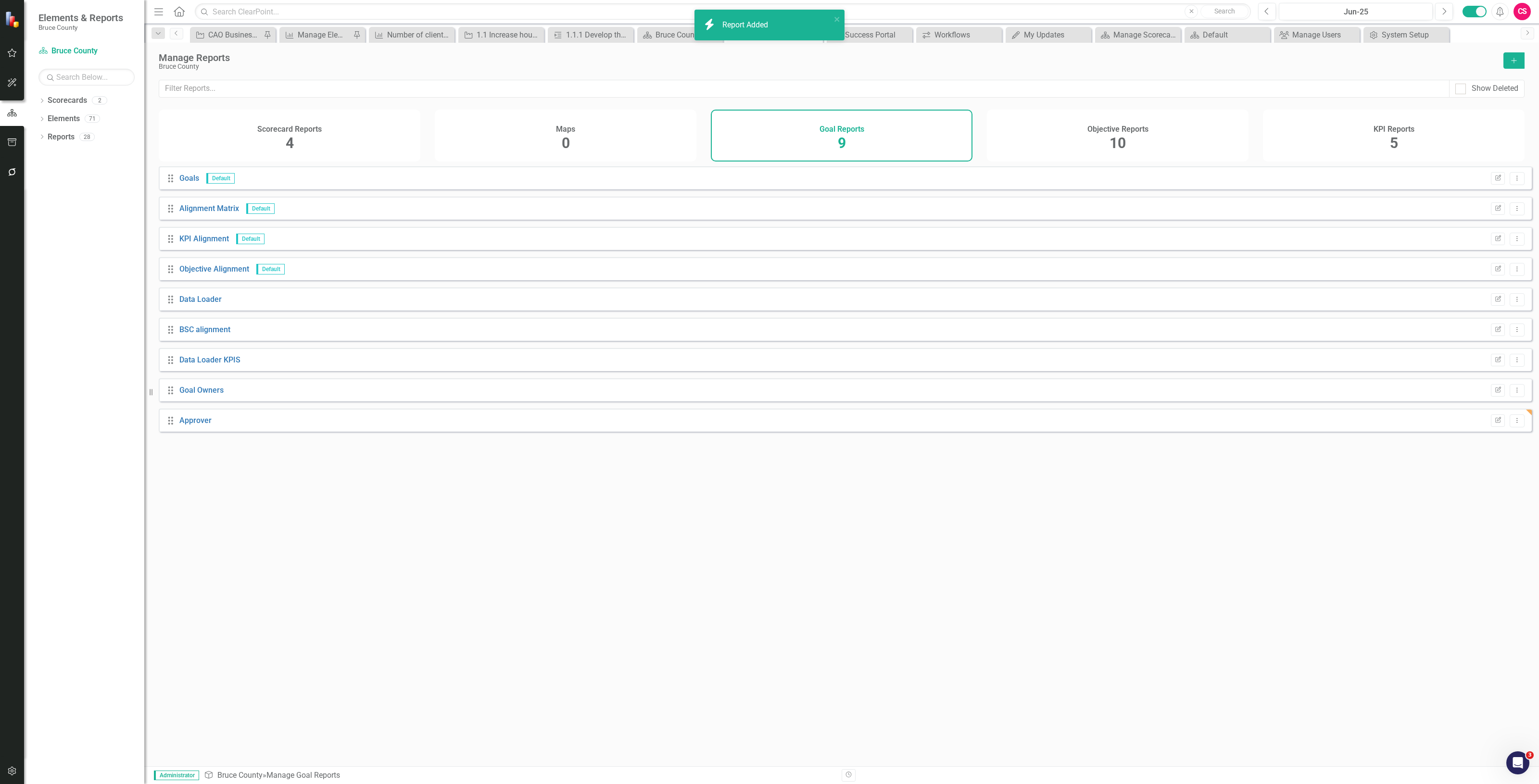
click at [757, 17] on div "icon.bolt Report Added" at bounding box center [766, 25] width 130 height 16
click at [207, 425] on link "Approver" at bounding box center [196, 420] width 32 height 9
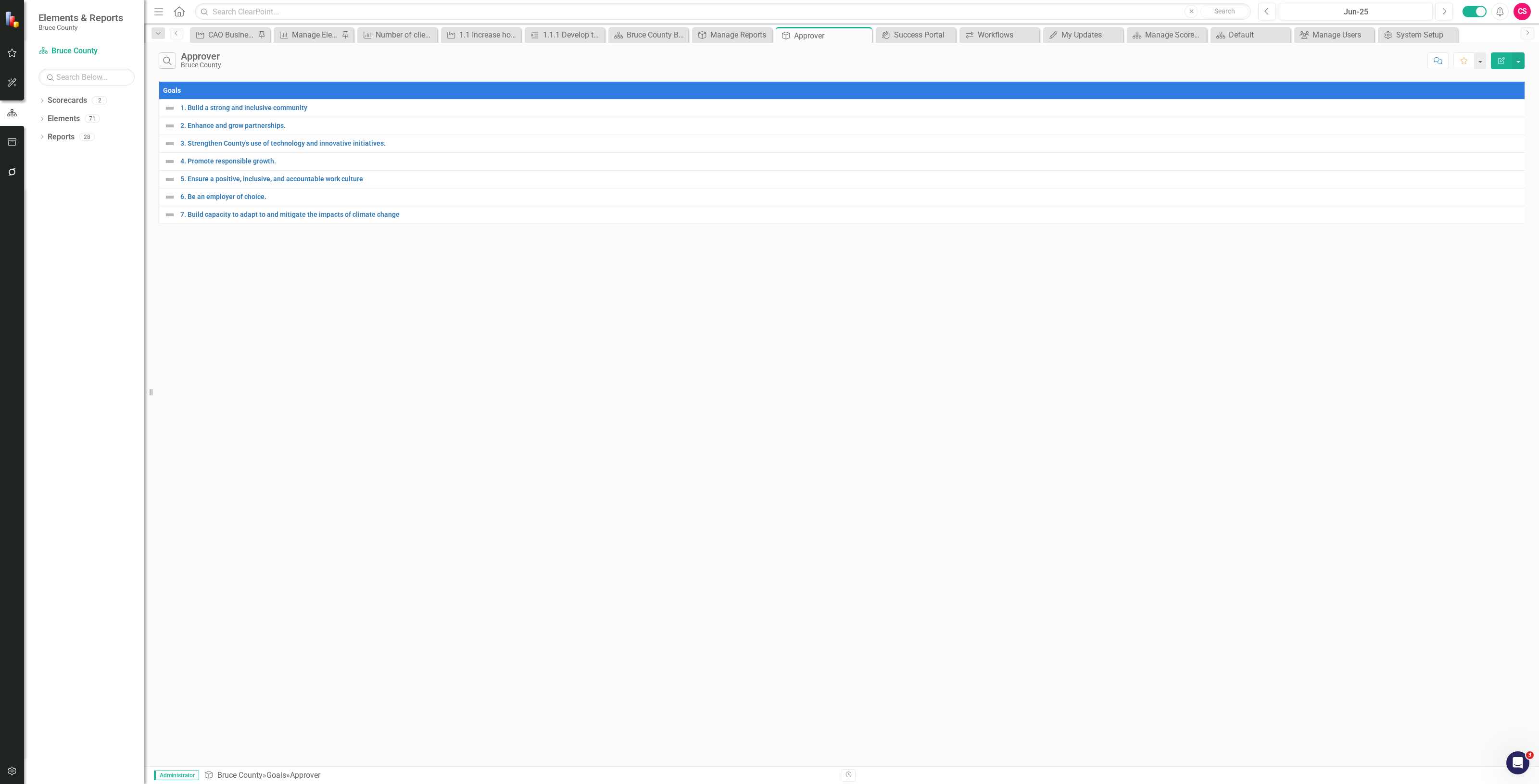
click at [1503, 67] on button "Edit Report" at bounding box center [1502, 61] width 21 height 17
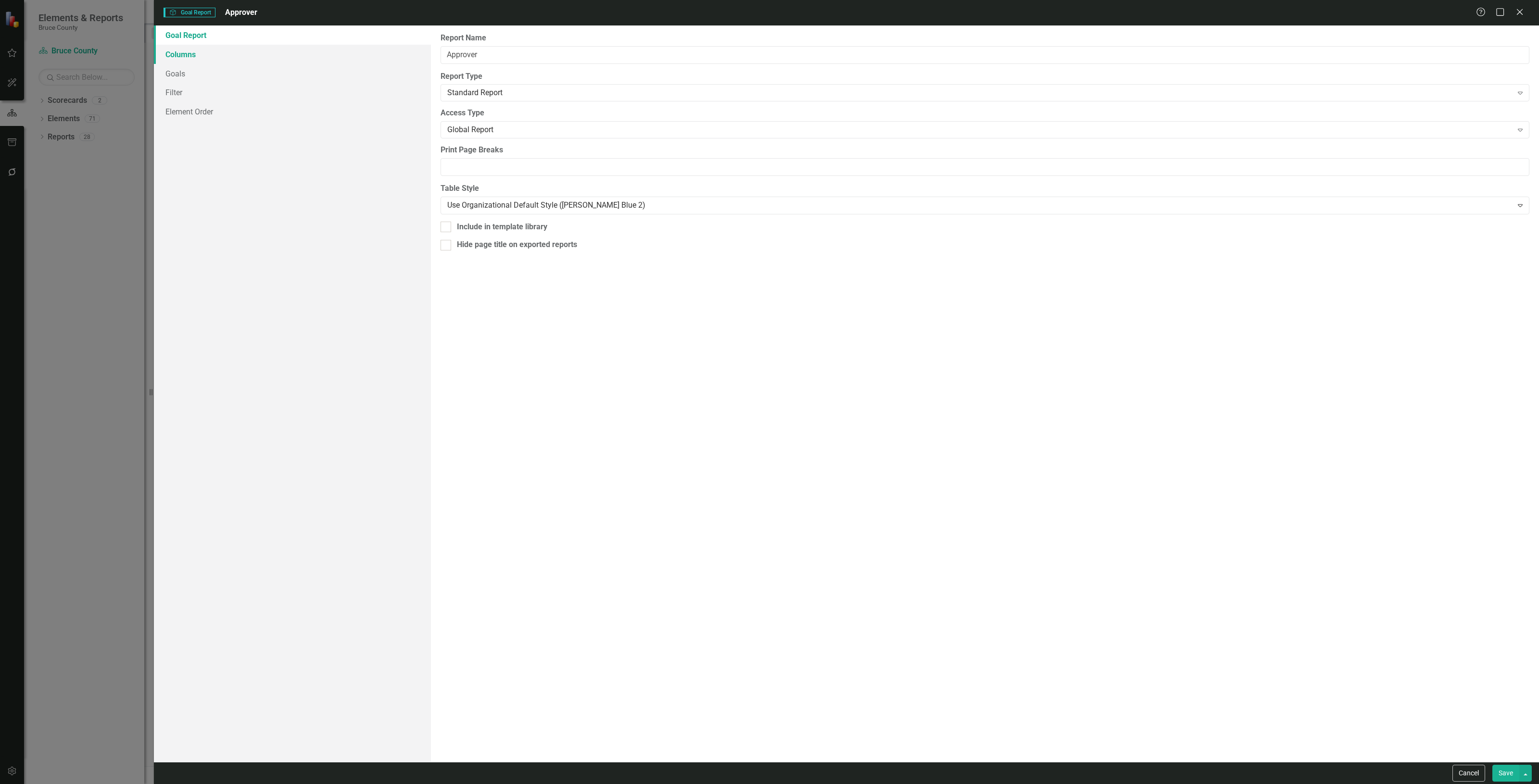
click at [207, 51] on link "Columns" at bounding box center [292, 54] width 277 height 19
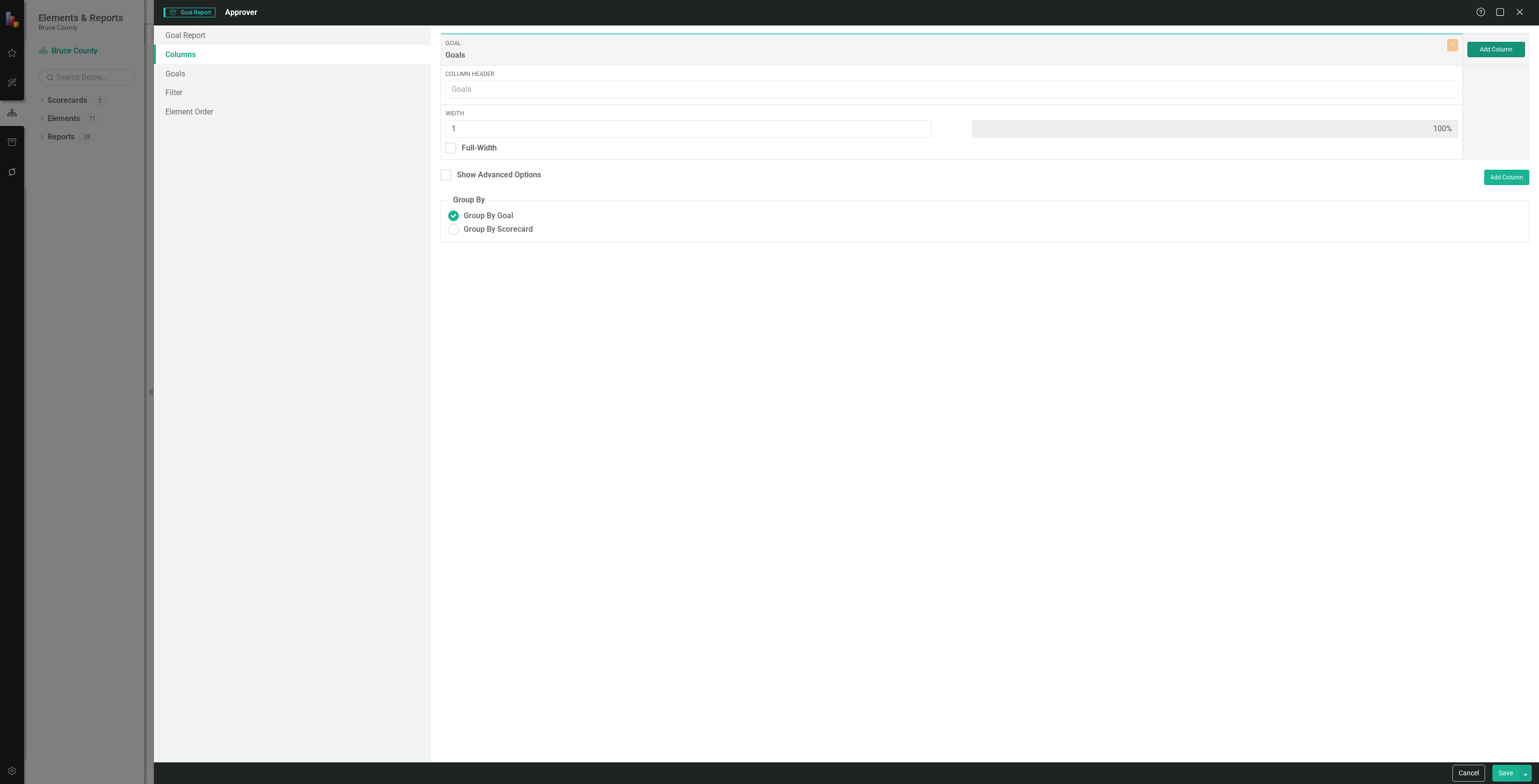
click at [1514, 45] on button "Add Column" at bounding box center [1496, 50] width 58 height 15
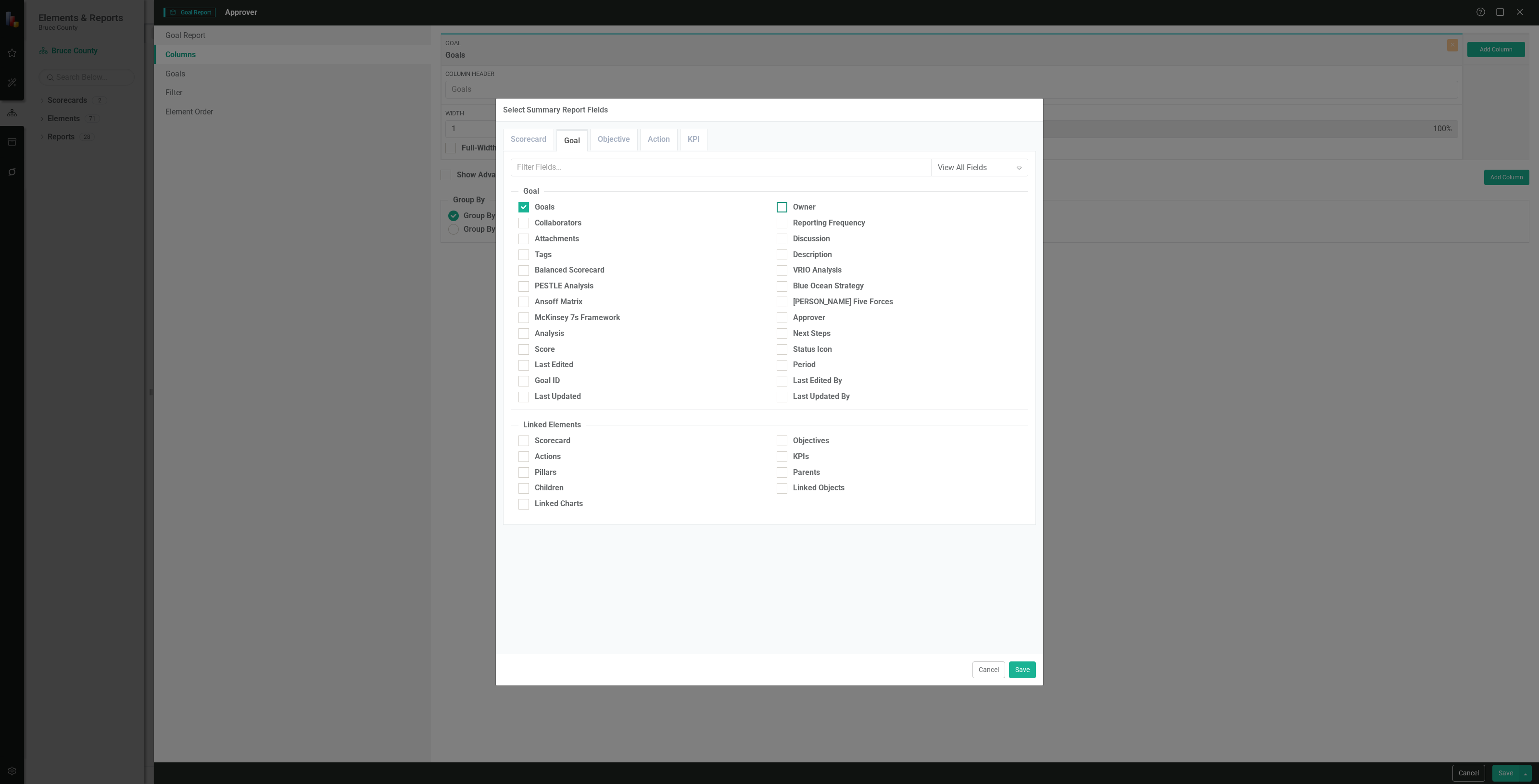
click at [790, 210] on div "Owner" at bounding box center [898, 207] width 244 height 11
click at [783, 208] on input "Owner" at bounding box center [780, 205] width 6 height 6
checkbox input "true"
click at [573, 147] on link "Goal" at bounding box center [572, 141] width 30 height 21
click at [599, 136] on link "Objective" at bounding box center [614, 139] width 47 height 21
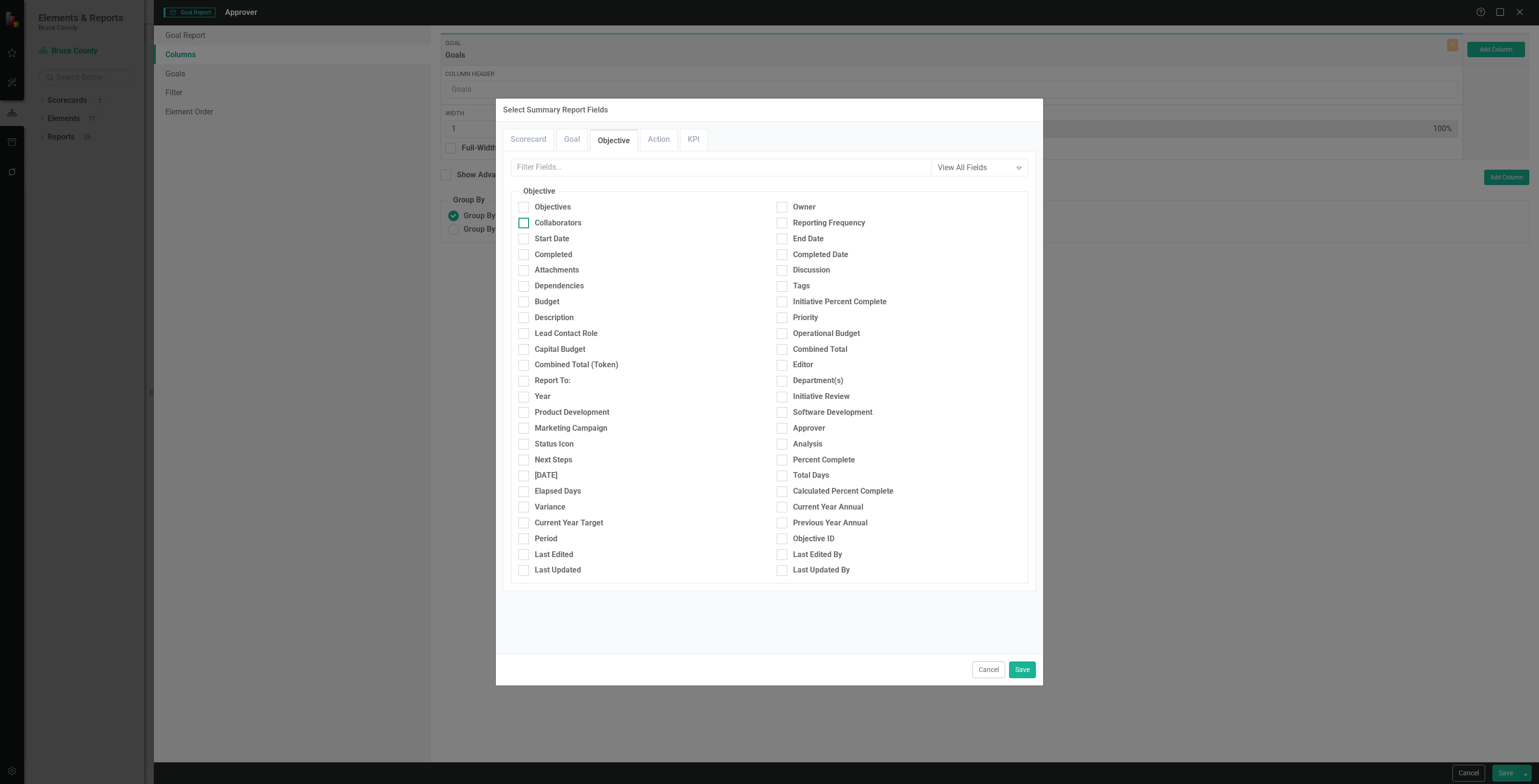
click at [567, 218] on div "Collaborators" at bounding box center [558, 223] width 47 height 11
click at [525, 218] on input "Collaborators" at bounding box center [522, 221] width 6 height 6
checkbox input "true"
click at [564, 206] on div "Objectives" at bounding box center [553, 207] width 36 height 11
click at [525, 206] on input "Objectives" at bounding box center [522, 205] width 6 height 6
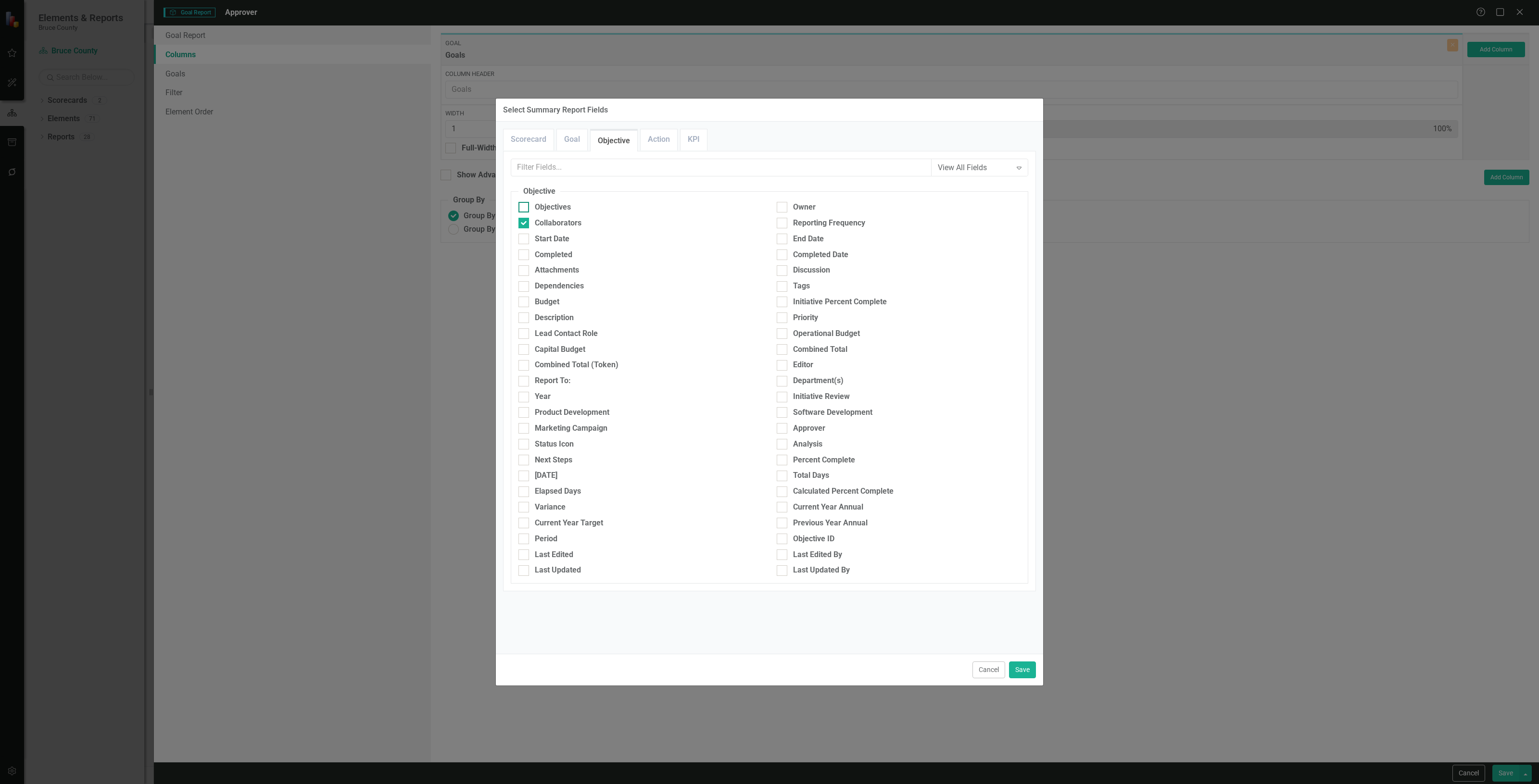
checkbox input "true"
click at [571, 222] on div "Collaborators" at bounding box center [558, 223] width 47 height 11
click at [525, 222] on input "Collaborators" at bounding box center [522, 221] width 6 height 6
checkbox input "false"
click at [809, 210] on div "Owner" at bounding box center [804, 207] width 23 height 11
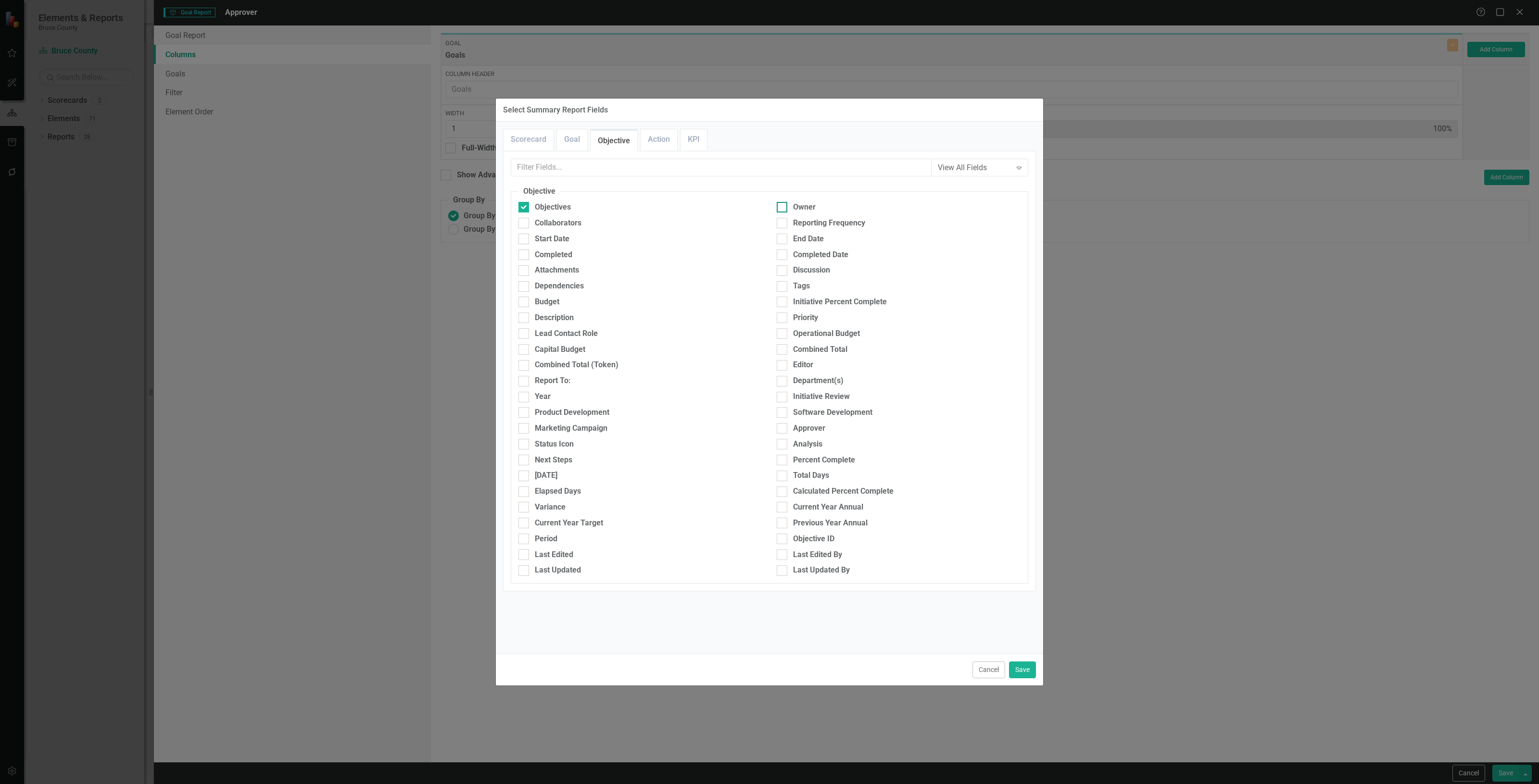
click at [783, 208] on input "Owner" at bounding box center [780, 205] width 6 height 6
checkbox input "true"
click at [831, 424] on div "Approver" at bounding box center [898, 428] width 244 height 11
click at [783, 424] on input "Approver" at bounding box center [780, 426] width 6 height 6
checkbox input "true"
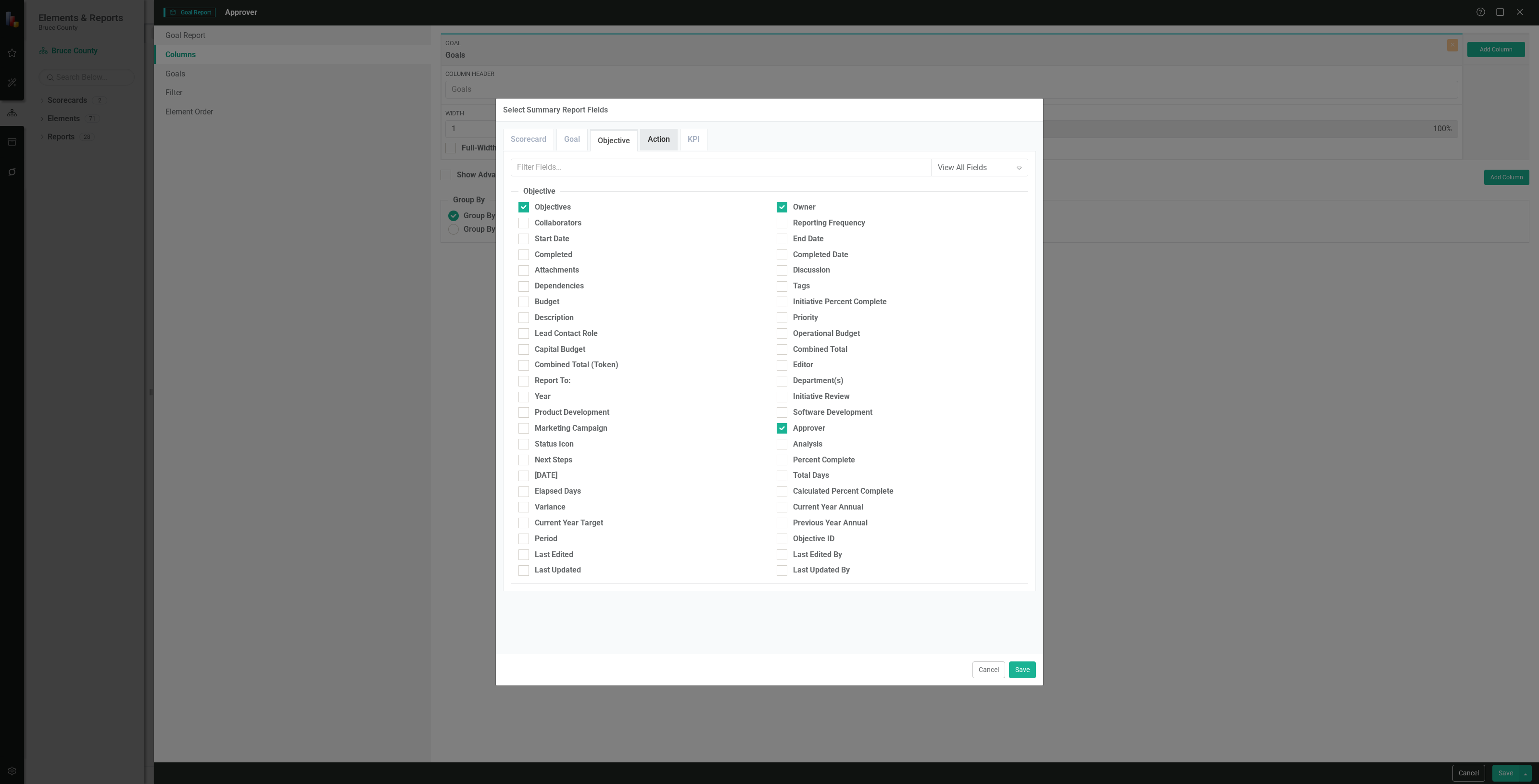
click at [643, 138] on link "Action" at bounding box center [659, 139] width 37 height 21
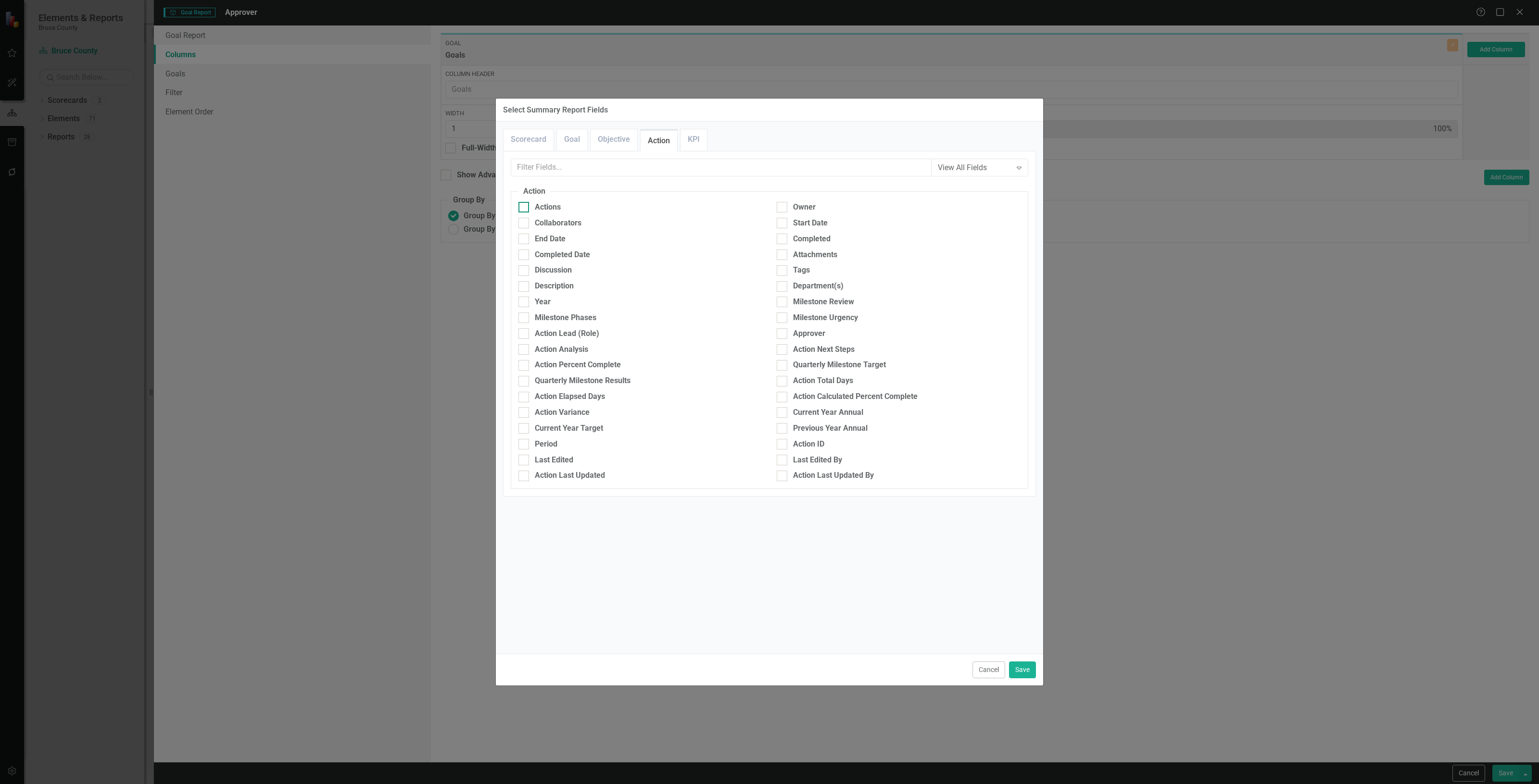
click at [547, 210] on div "Actions" at bounding box center [548, 207] width 26 height 11
click at [525, 208] on input "Actions" at bounding box center [522, 205] width 6 height 6
checkbox input "true"
click at [796, 212] on div "Owner" at bounding box center [804, 207] width 23 height 11
click at [783, 208] on input "Owner" at bounding box center [780, 205] width 6 height 6
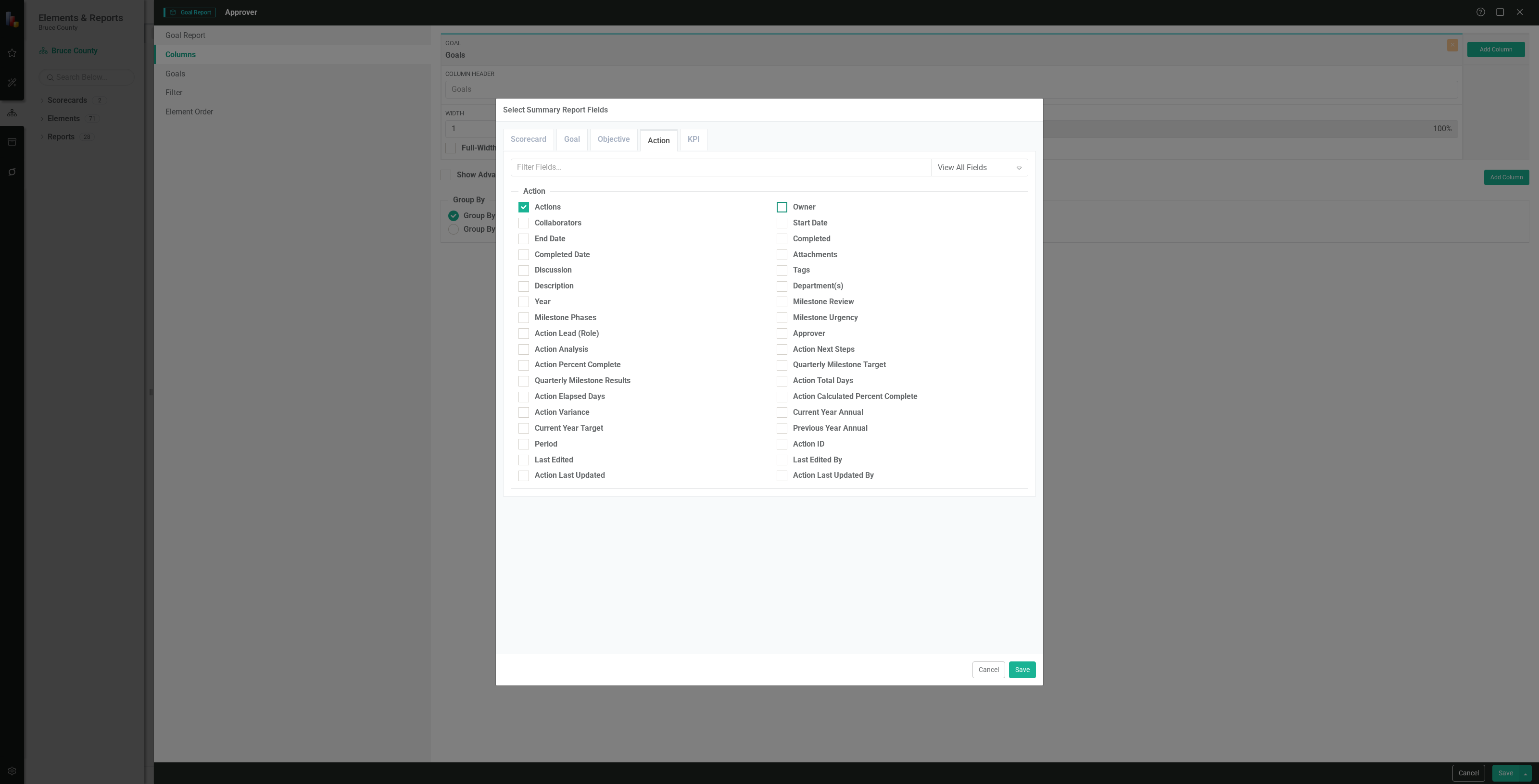
checkbox input "true"
click at [819, 334] on div "Approver" at bounding box center [810, 333] width 32 height 11
click at [783, 334] on input "Approver" at bounding box center [780, 331] width 6 height 6
checkbox input "true"
drag, startPoint x: 702, startPoint y: 145, endPoint x: 664, endPoint y: 165, distance: 42.9
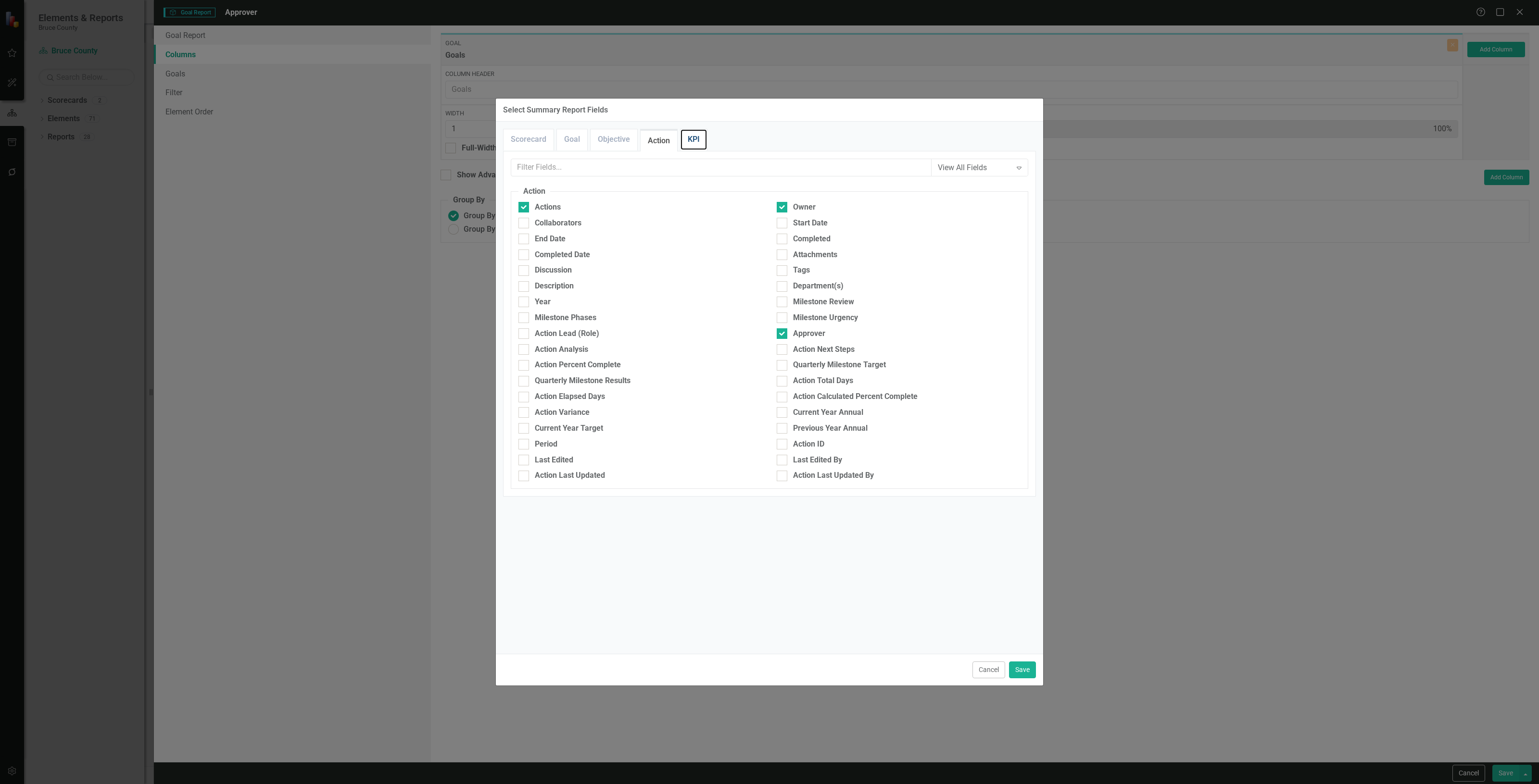
click at [700, 144] on link "KPI" at bounding box center [693, 139] width 26 height 21
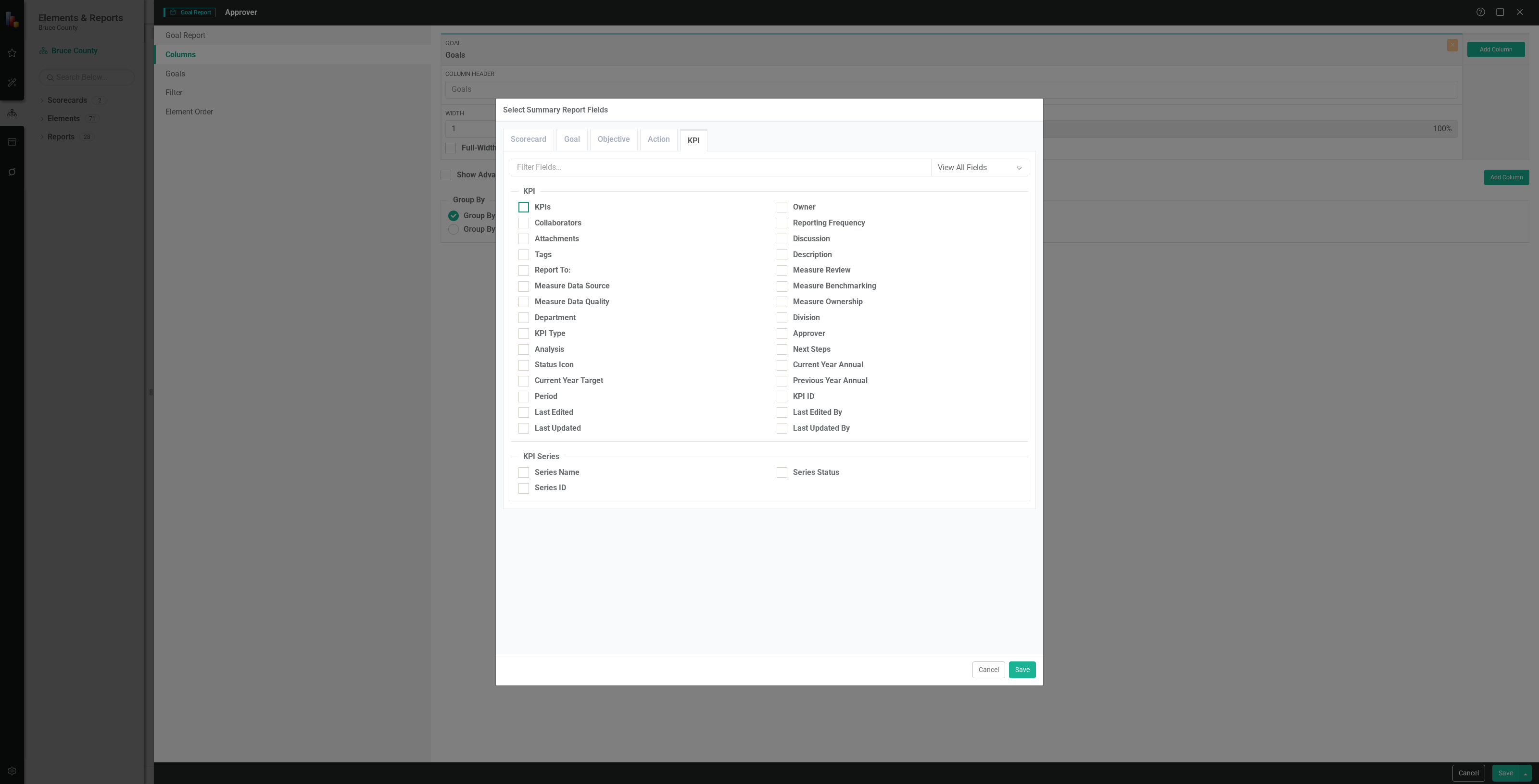
click at [550, 212] on div "KPIs" at bounding box center [543, 207] width 16 height 11
click at [525, 208] on input "KPIs" at bounding box center [522, 205] width 6 height 6
checkbox input "true"
click at [782, 205] on input "Owner" at bounding box center [780, 205] width 6 height 6
checkbox input "true"
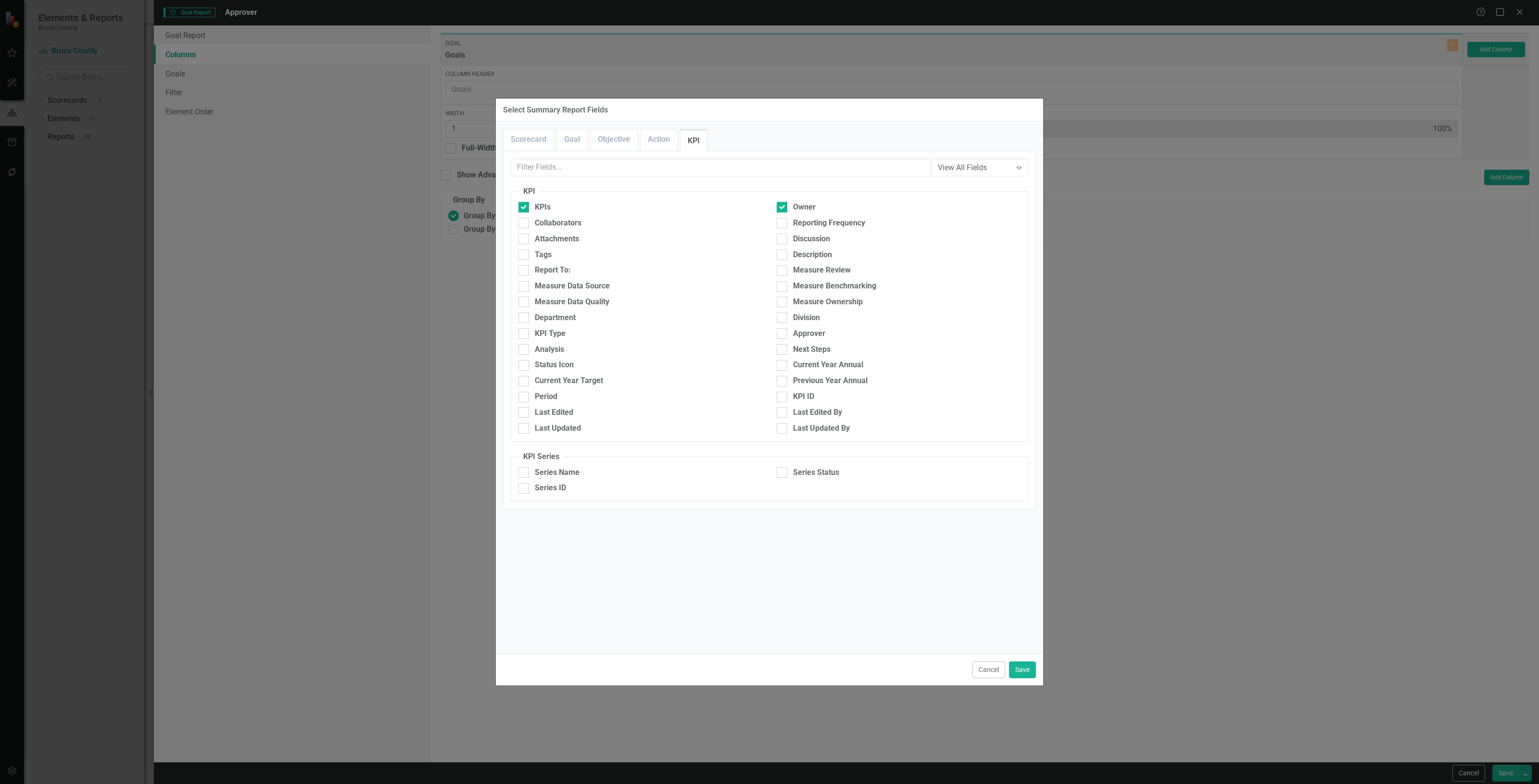
click at [828, 326] on div "Division" at bounding box center [899, 320] width 258 height 16
click at [829, 340] on div "Approver" at bounding box center [899, 336] width 258 height 16
click at [814, 336] on div "Approver" at bounding box center [810, 333] width 32 height 11
click at [783, 335] on input "Approver" at bounding box center [780, 331] width 6 height 6
checkbox input "true"
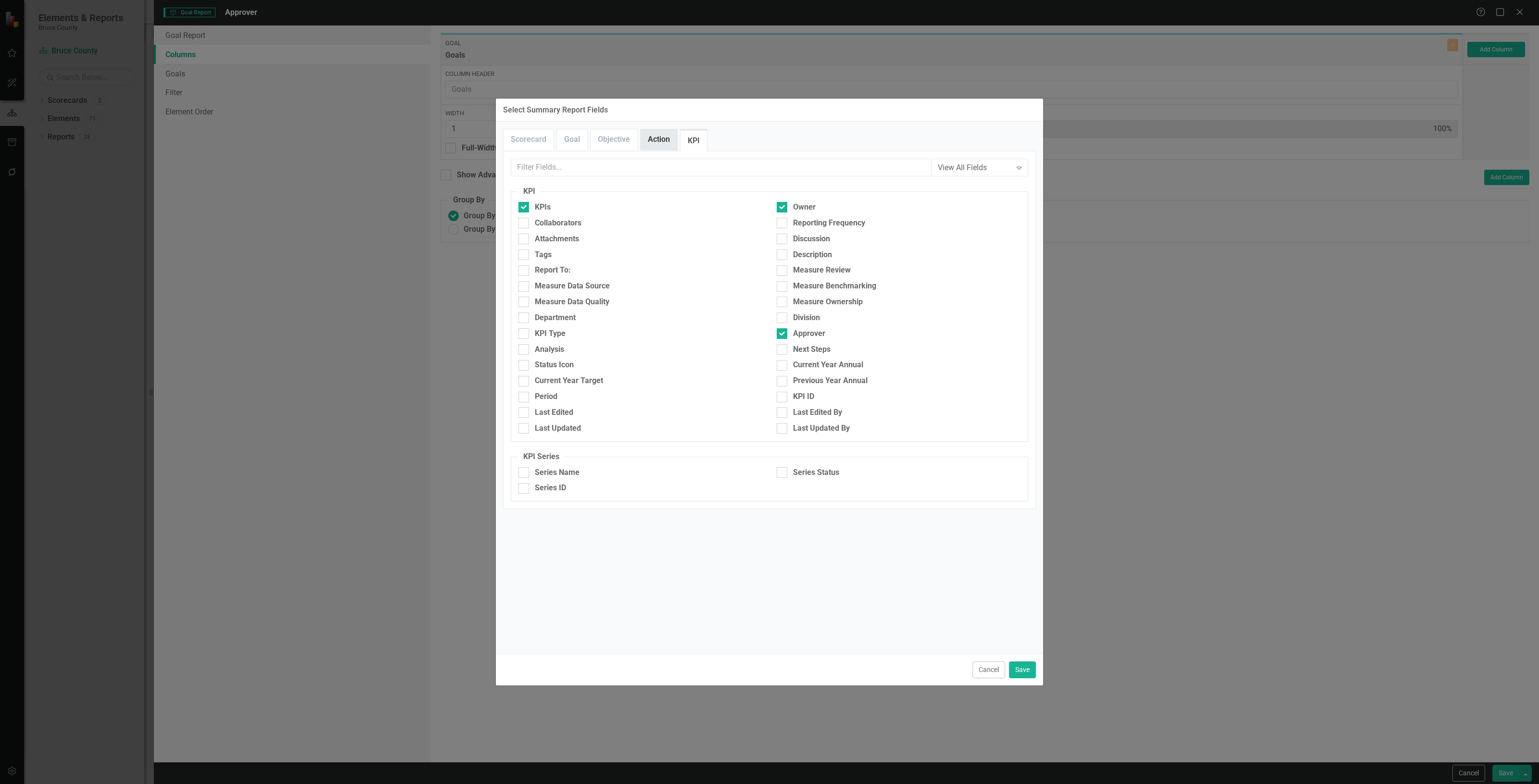
click at [667, 141] on link "Action" at bounding box center [659, 139] width 37 height 21
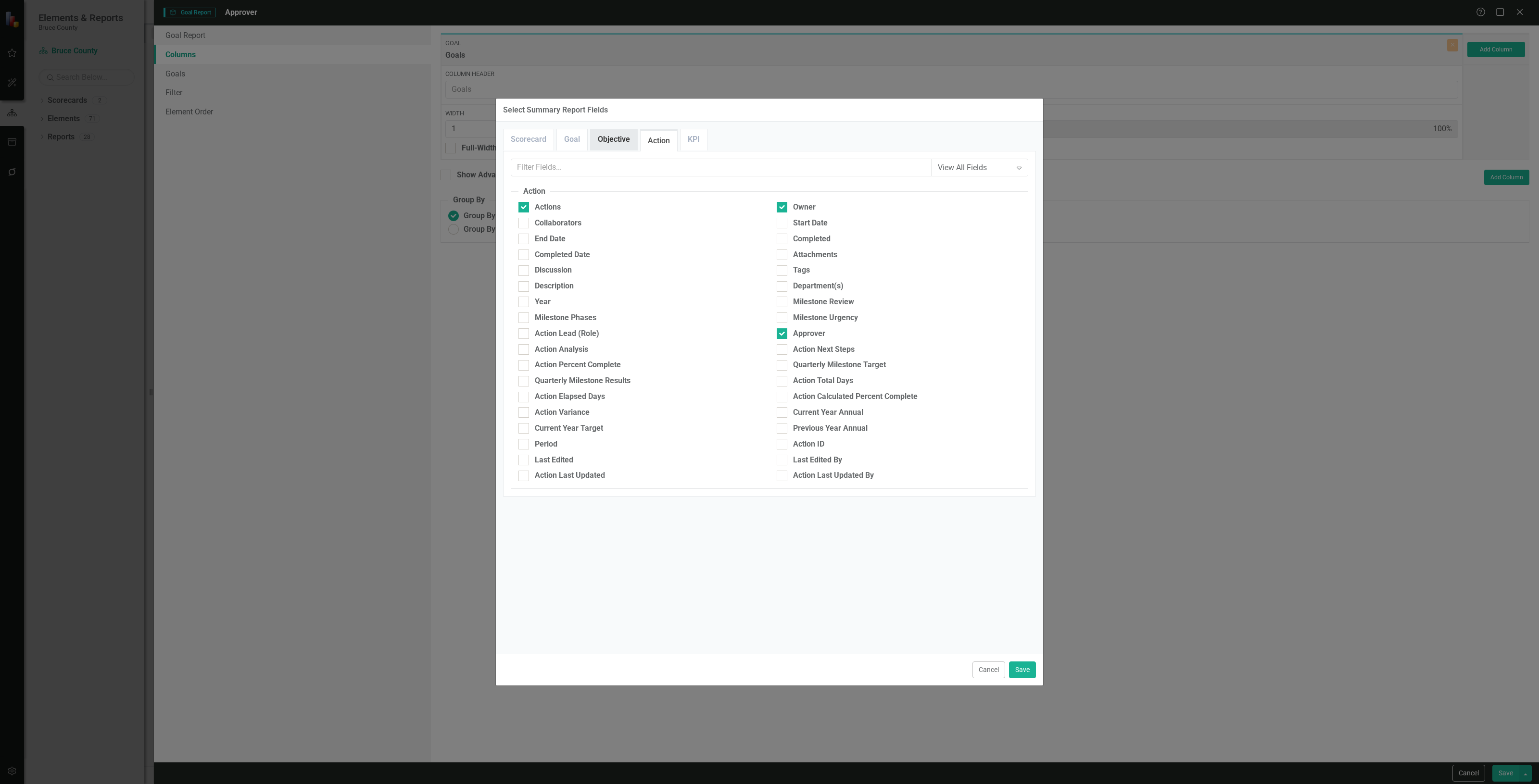
click at [617, 143] on link "Objective" at bounding box center [614, 139] width 47 height 21
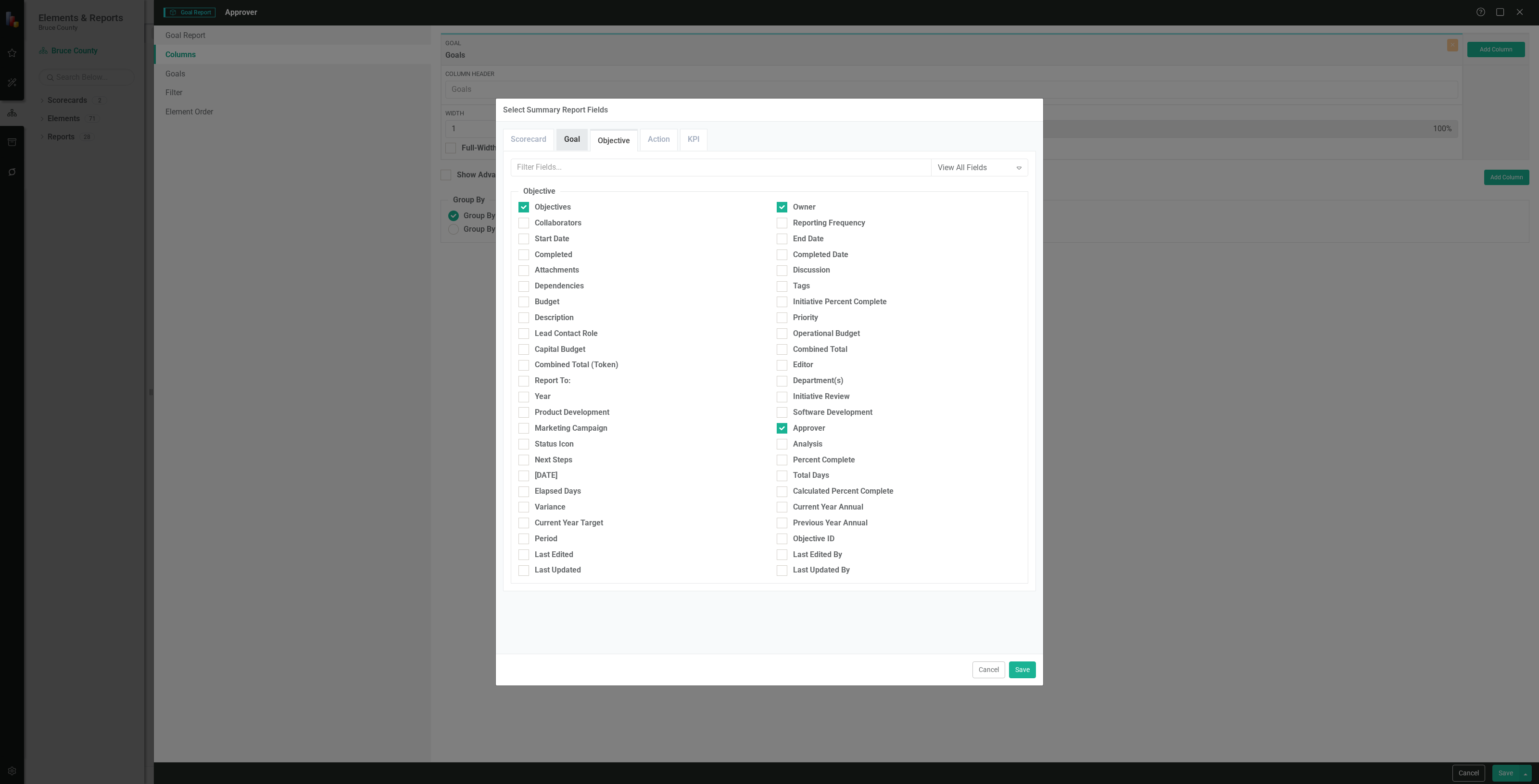
click at [576, 147] on link "Goal" at bounding box center [572, 139] width 30 height 21
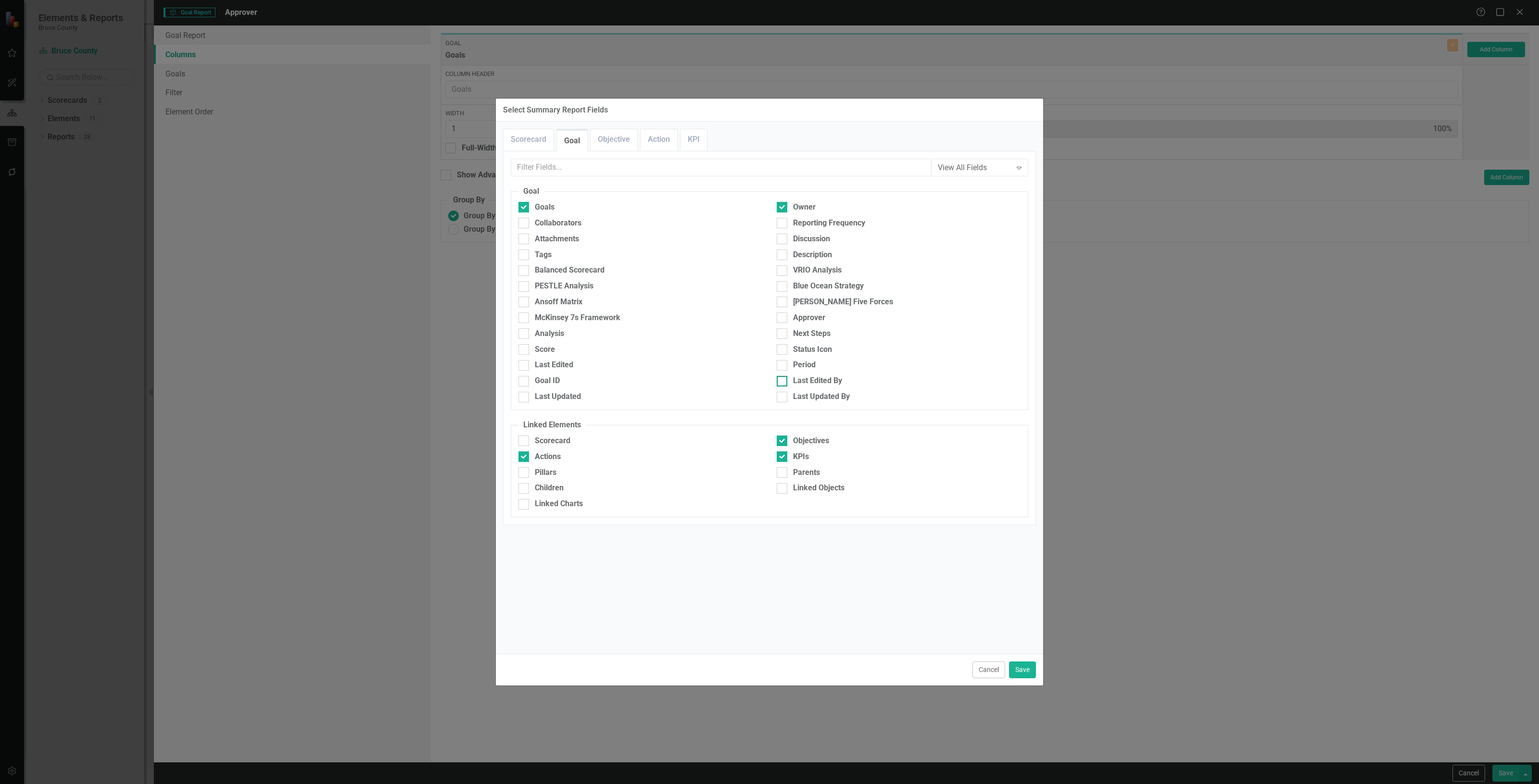
drag, startPoint x: 792, startPoint y: 321, endPoint x: 869, endPoint y: 379, distance: 96.4
click at [793, 321] on div "Approver" at bounding box center [898, 318] width 244 height 11
click at [783, 319] on input "Approver" at bounding box center [780, 316] width 6 height 6
checkbox input "true"
click at [1030, 671] on button "Save" at bounding box center [1023, 670] width 27 height 17
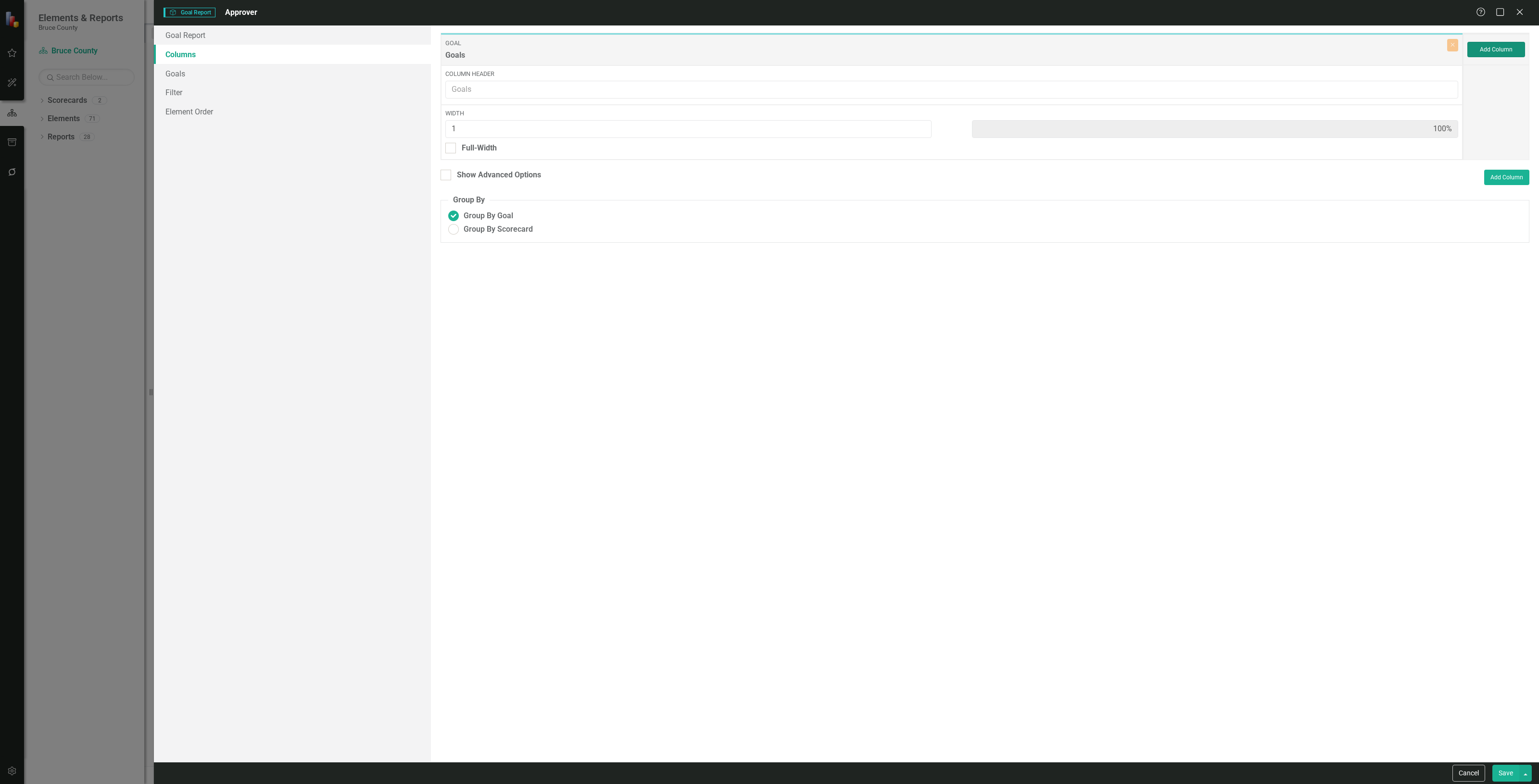
type input "8%"
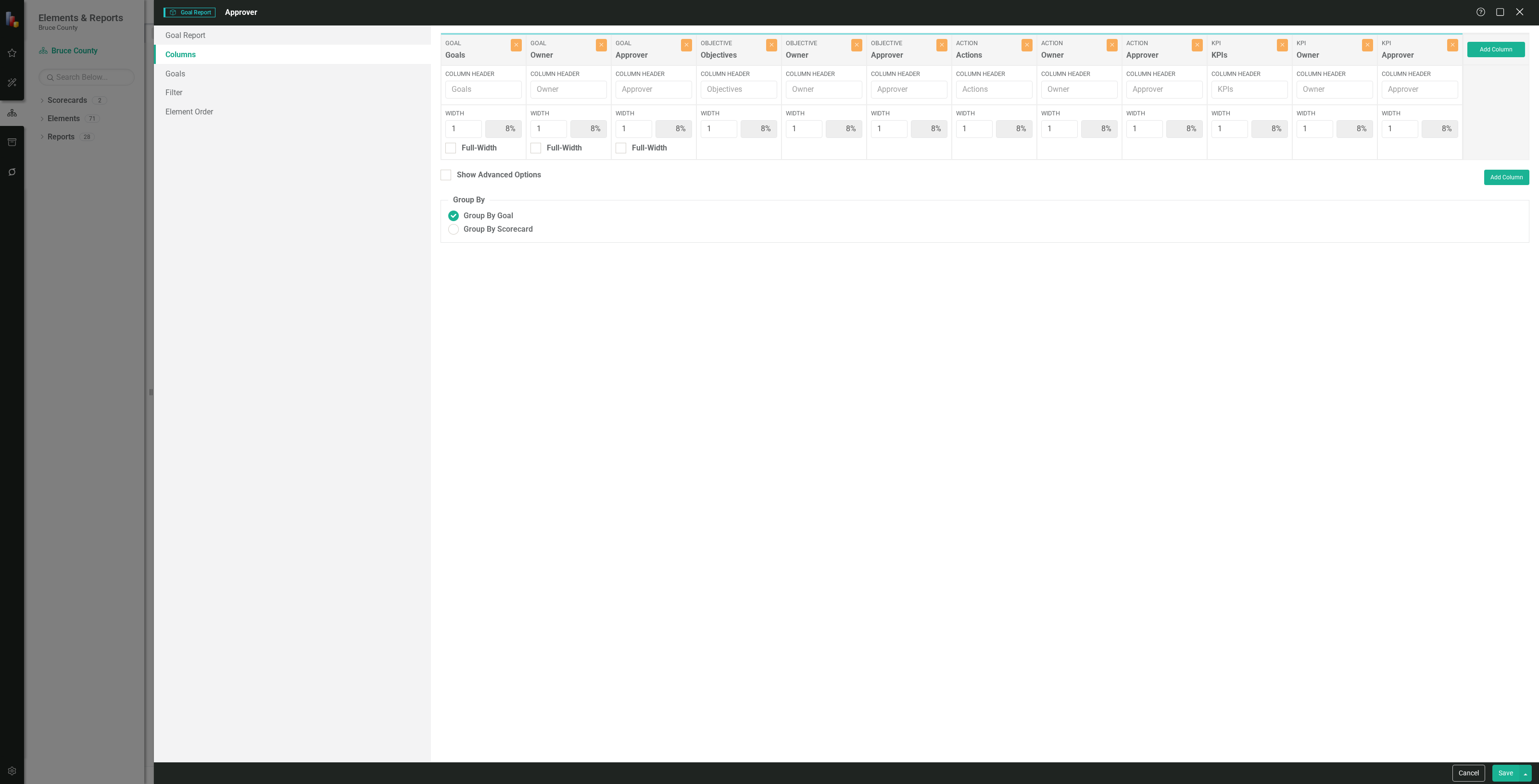
click at [1516, 8] on icon "Close" at bounding box center [1520, 12] width 12 height 9
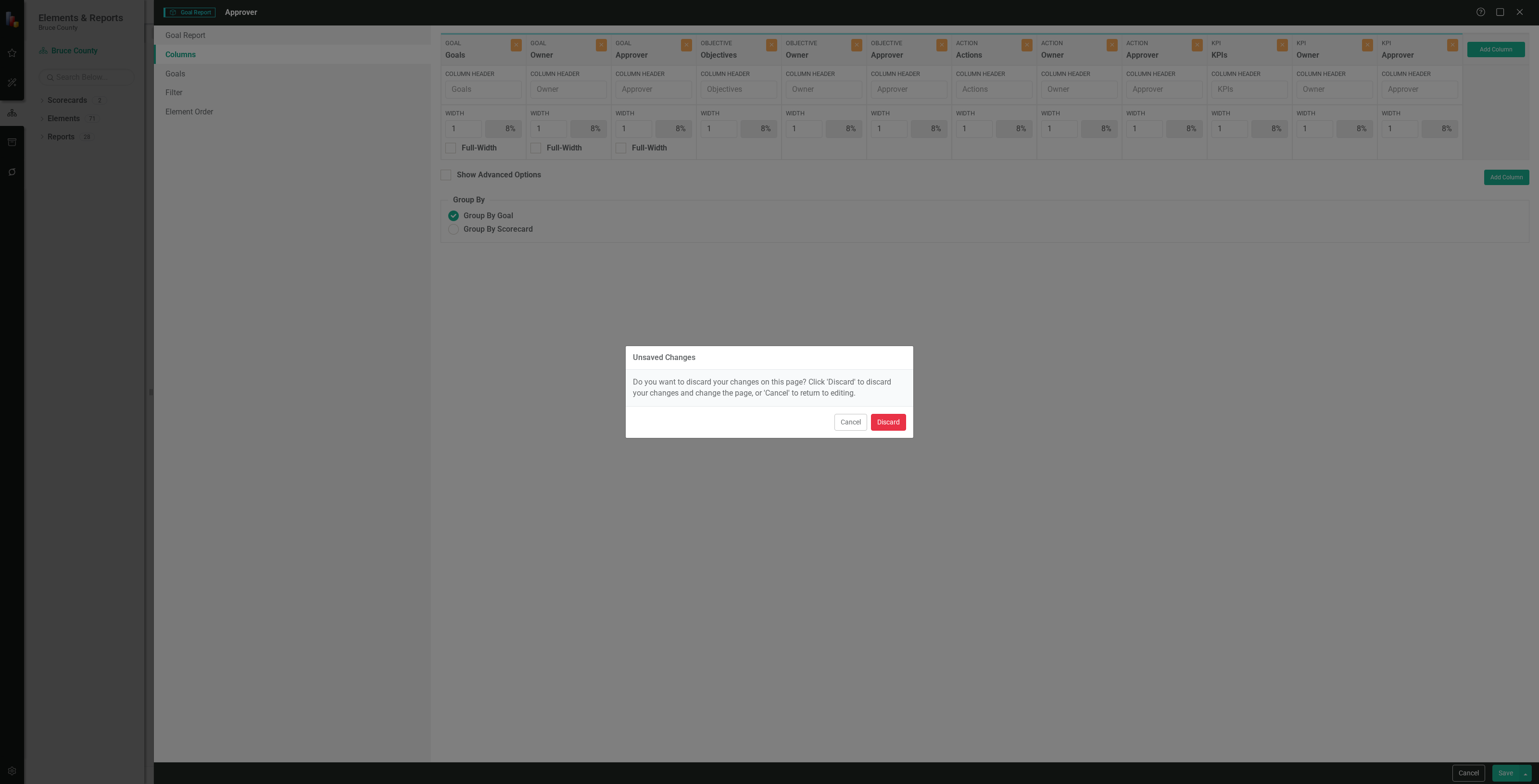
click at [896, 419] on button "Discard" at bounding box center [888, 422] width 35 height 17
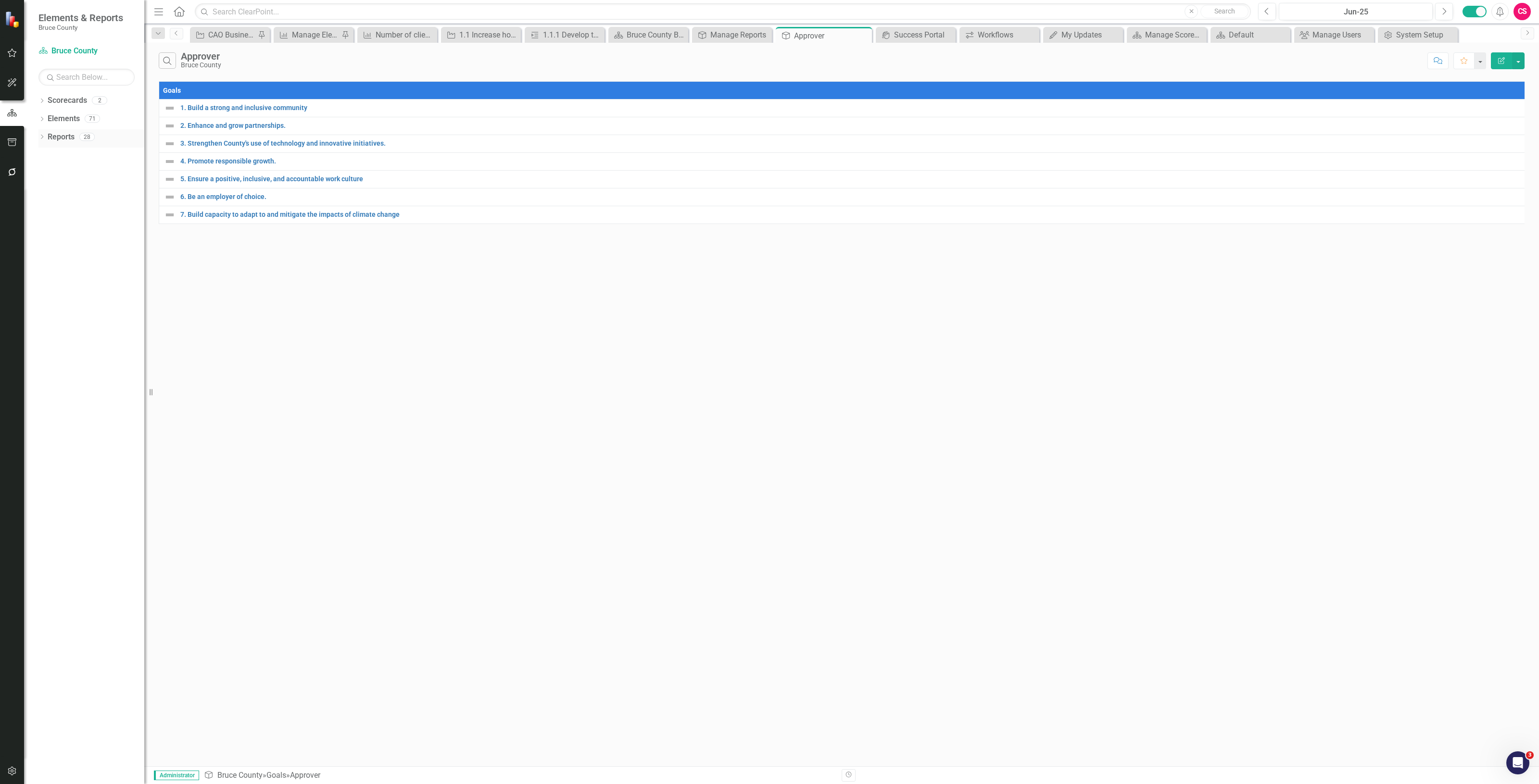
click at [66, 132] on link "Reports" at bounding box center [61, 137] width 27 height 11
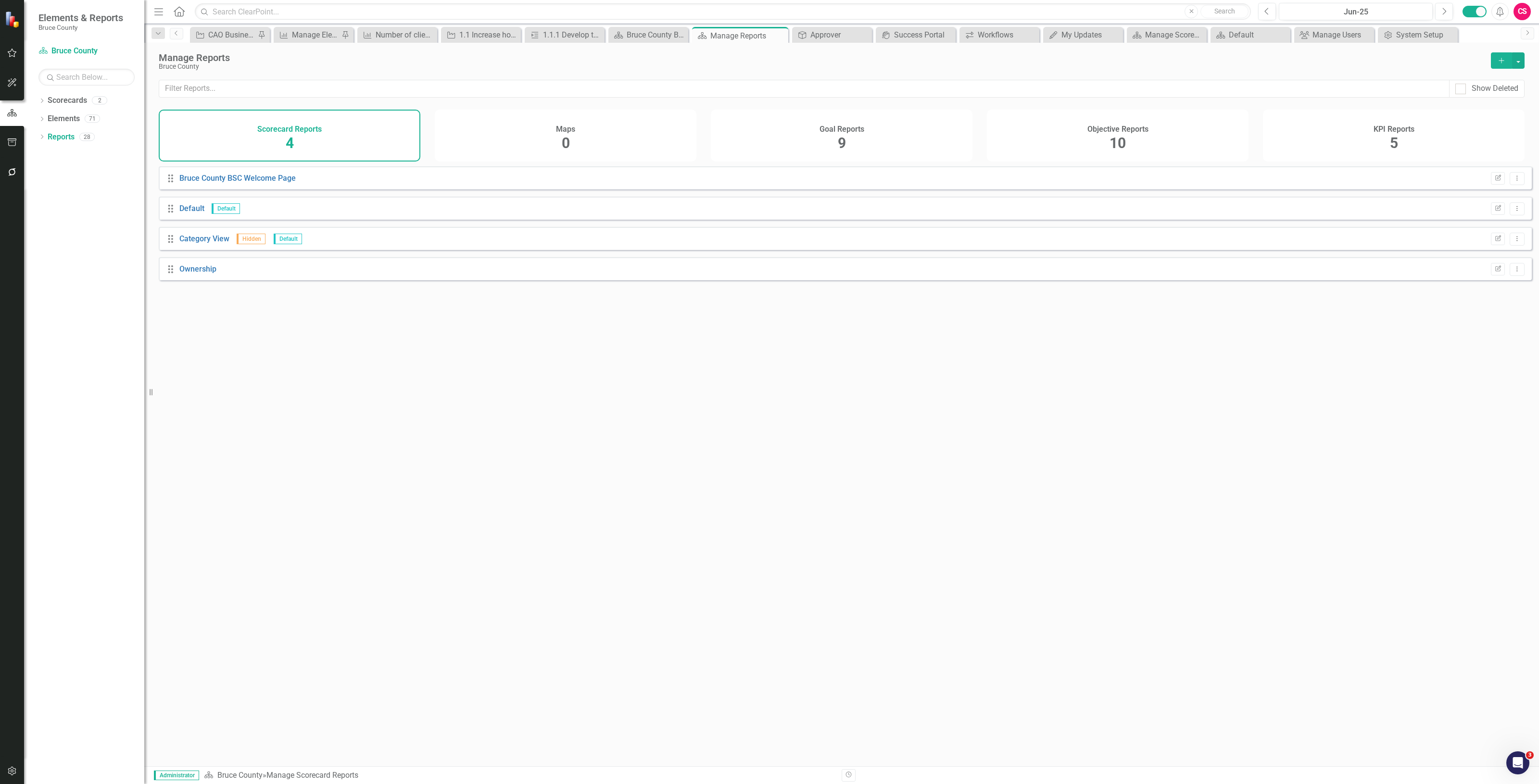
click at [842, 130] on h4 "Goal Reports" at bounding box center [842, 129] width 45 height 8
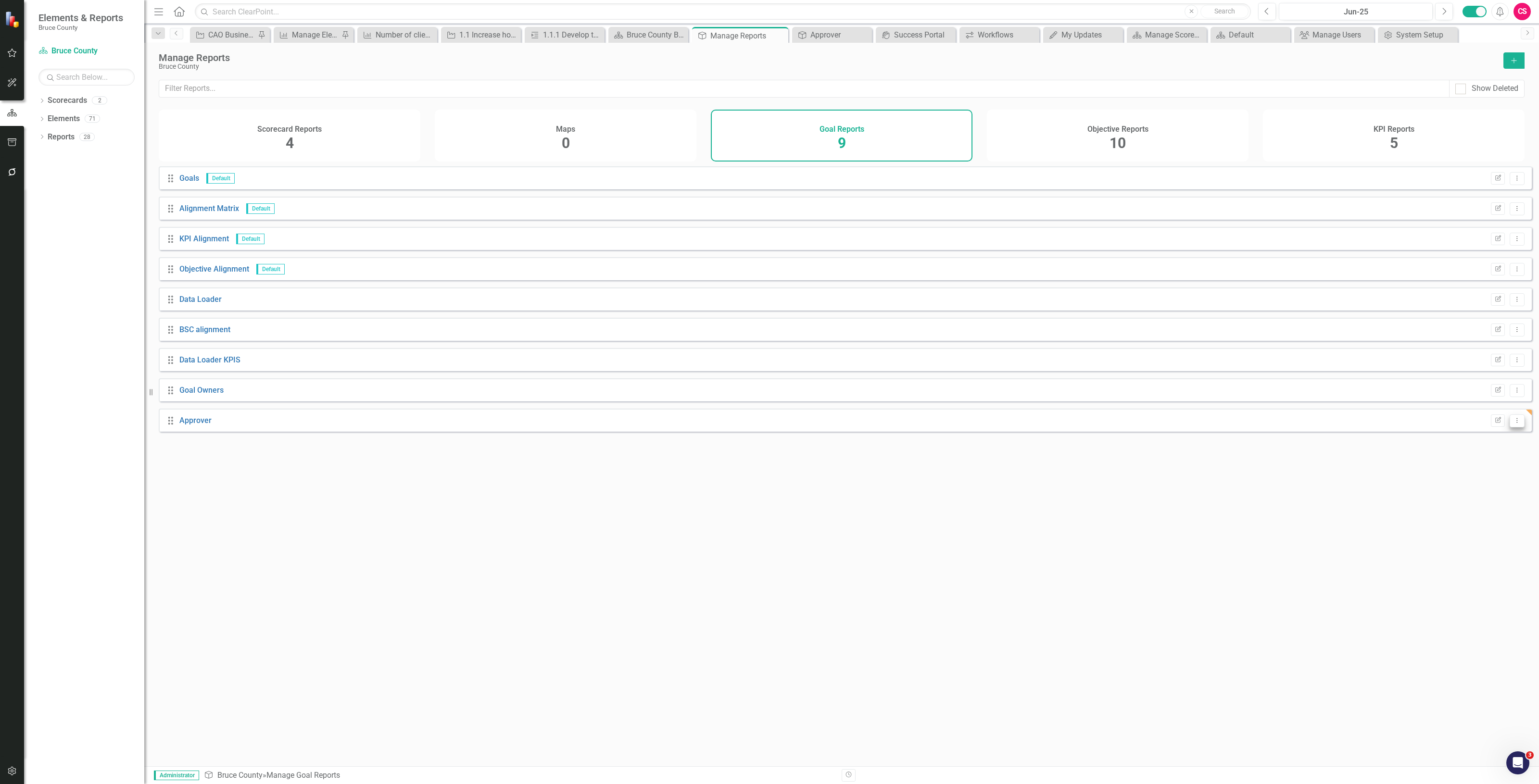
click at [1514, 424] on icon "Dropdown Menu" at bounding box center [1517, 420] width 8 height 6
click at [1456, 498] on link "Trash Delete Report" at bounding box center [1477, 497] width 79 height 18
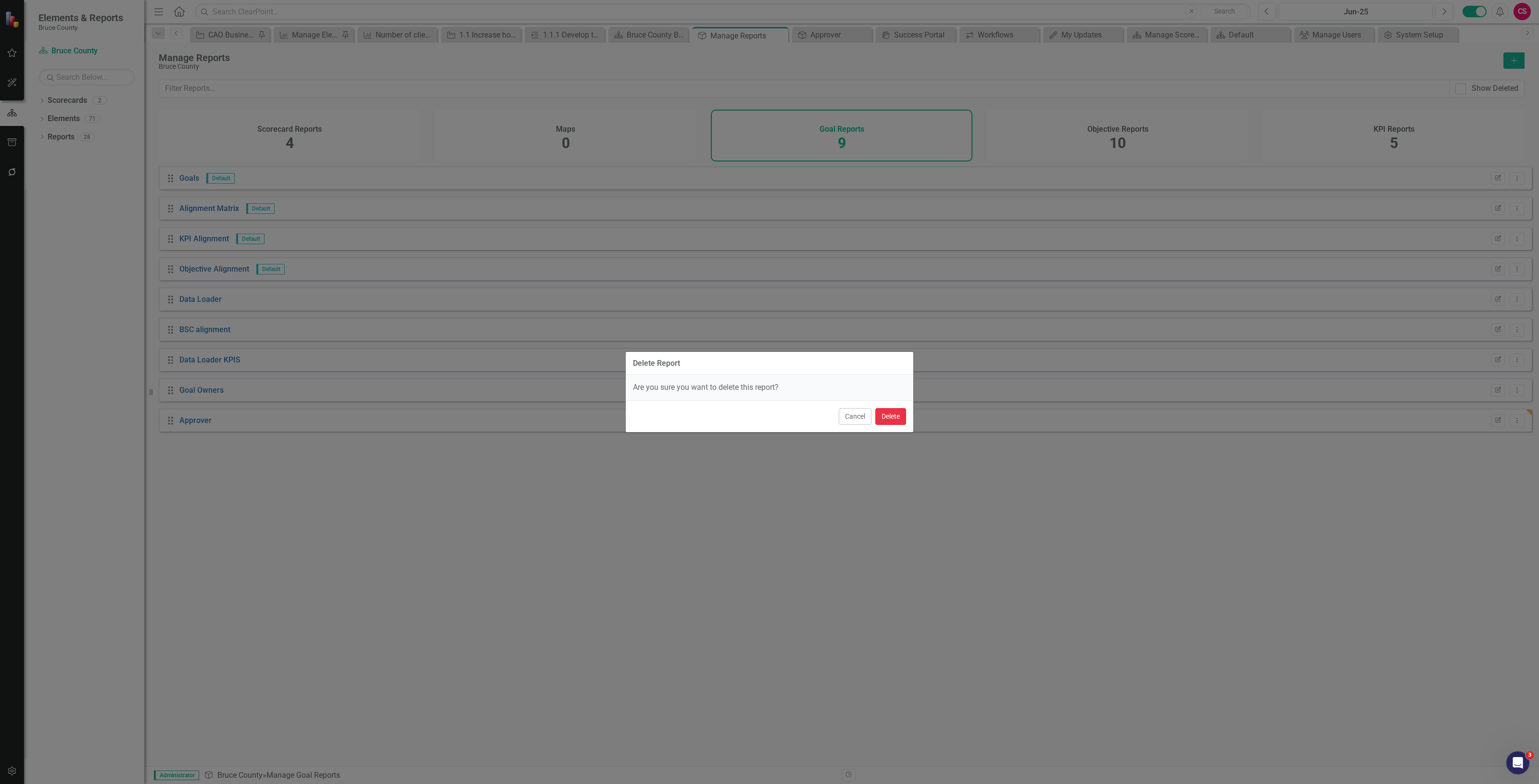
click at [893, 413] on button "Delete" at bounding box center [891, 417] width 31 height 17
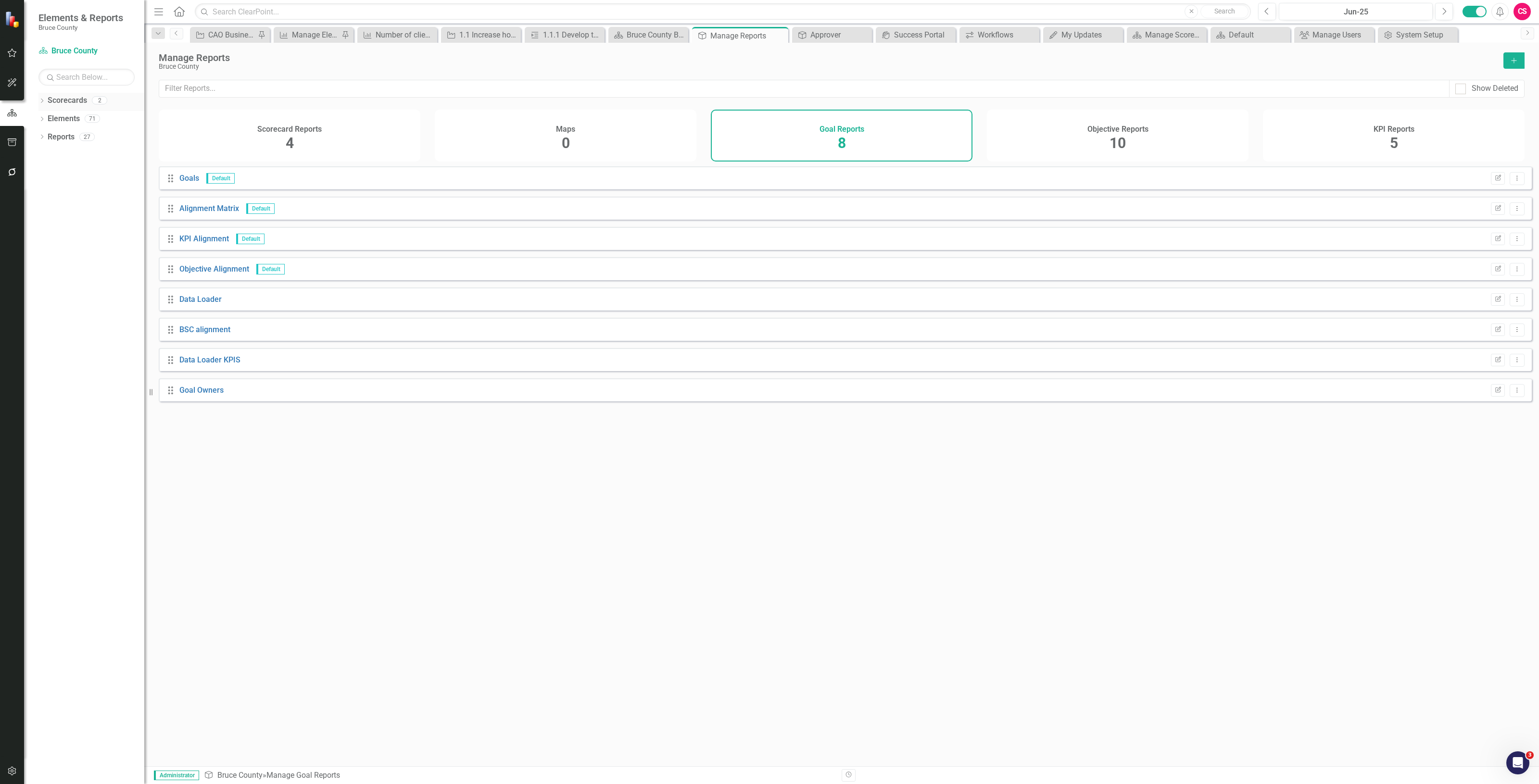
click at [67, 97] on link "Scorecards" at bounding box center [67, 100] width 39 height 11
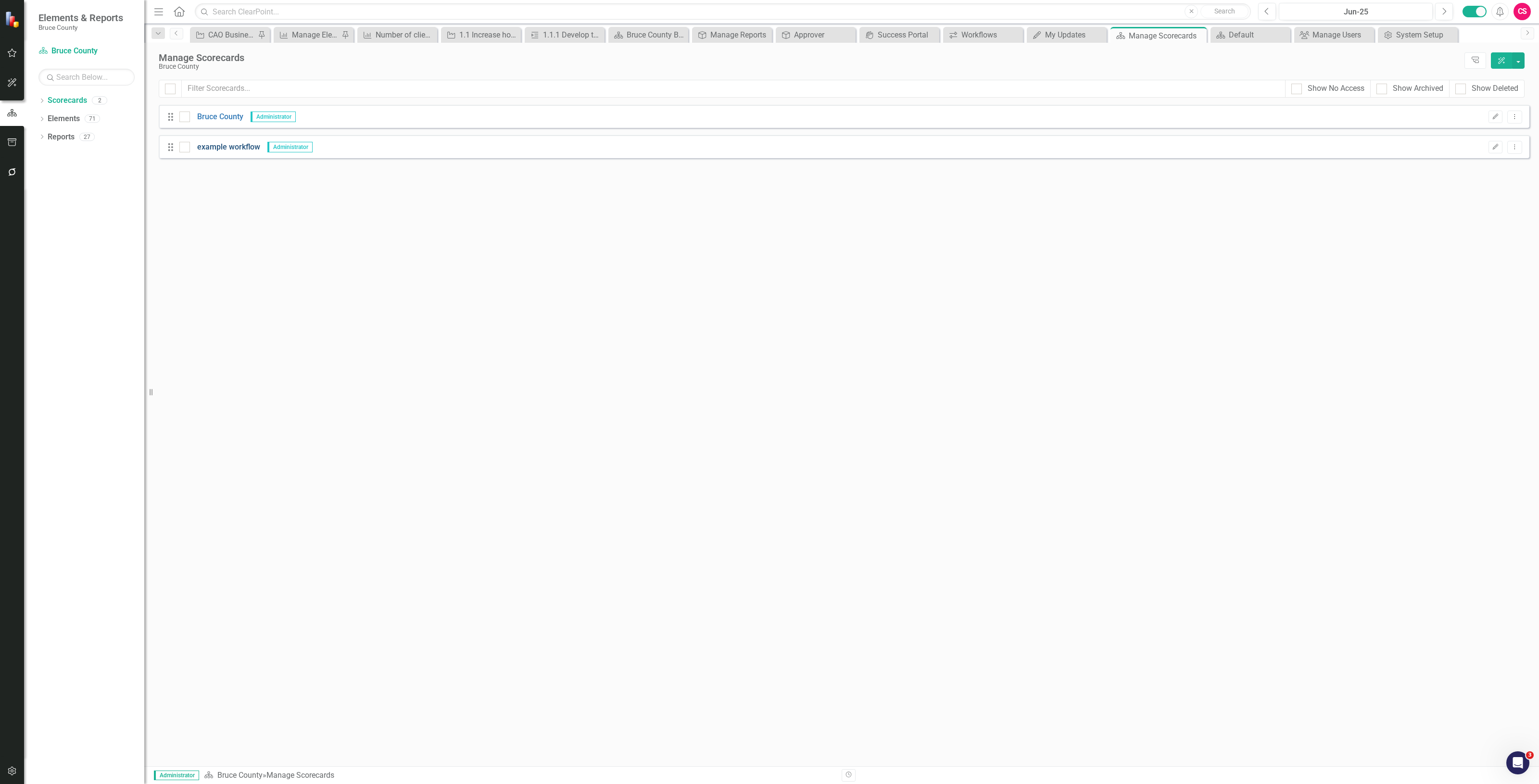
click at [237, 148] on link "example workflow" at bounding box center [225, 147] width 70 height 11
click at [63, 118] on link "Elements" at bounding box center [64, 119] width 32 height 11
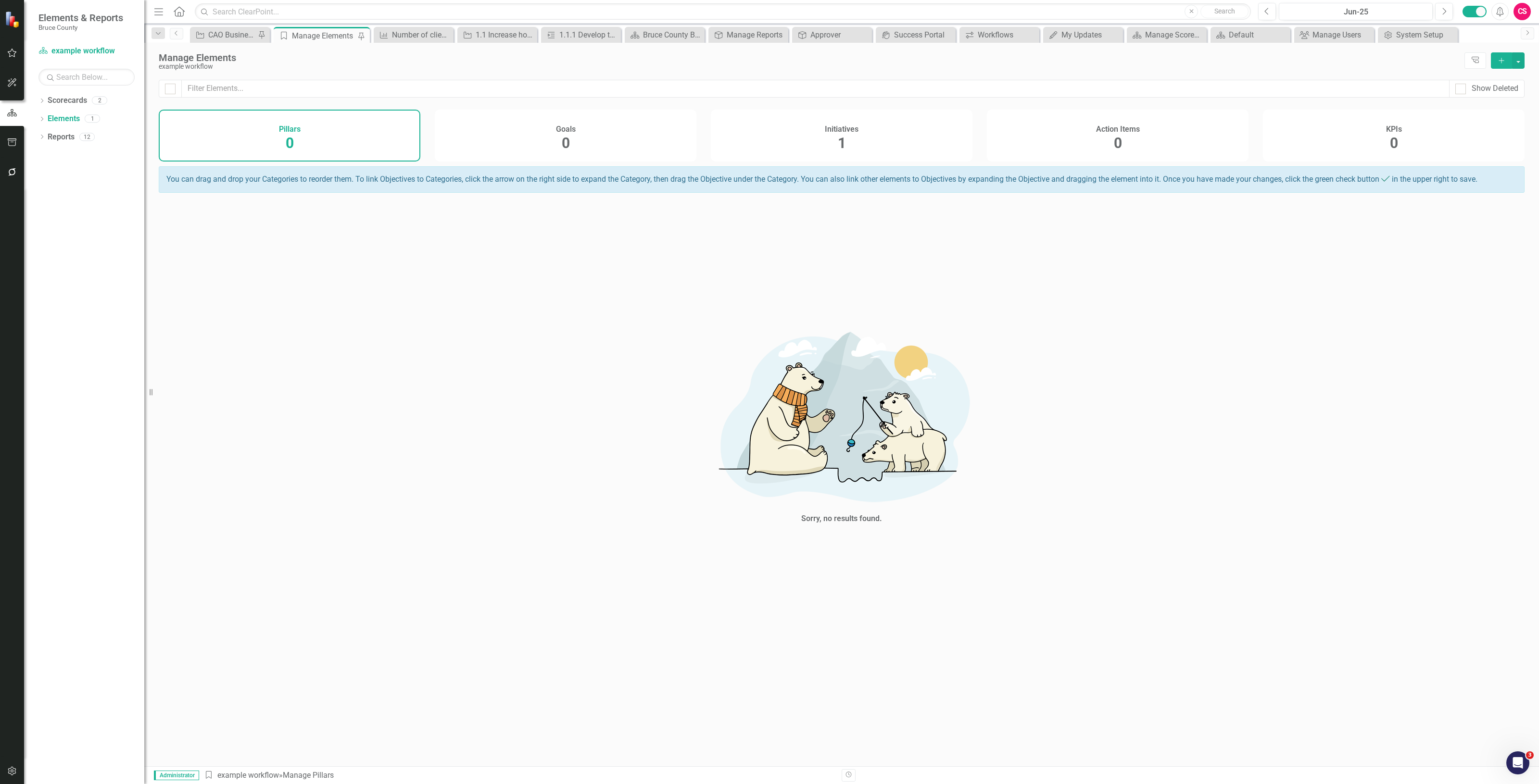
click at [906, 136] on div "Initiatives 1" at bounding box center [841, 136] width 262 height 52
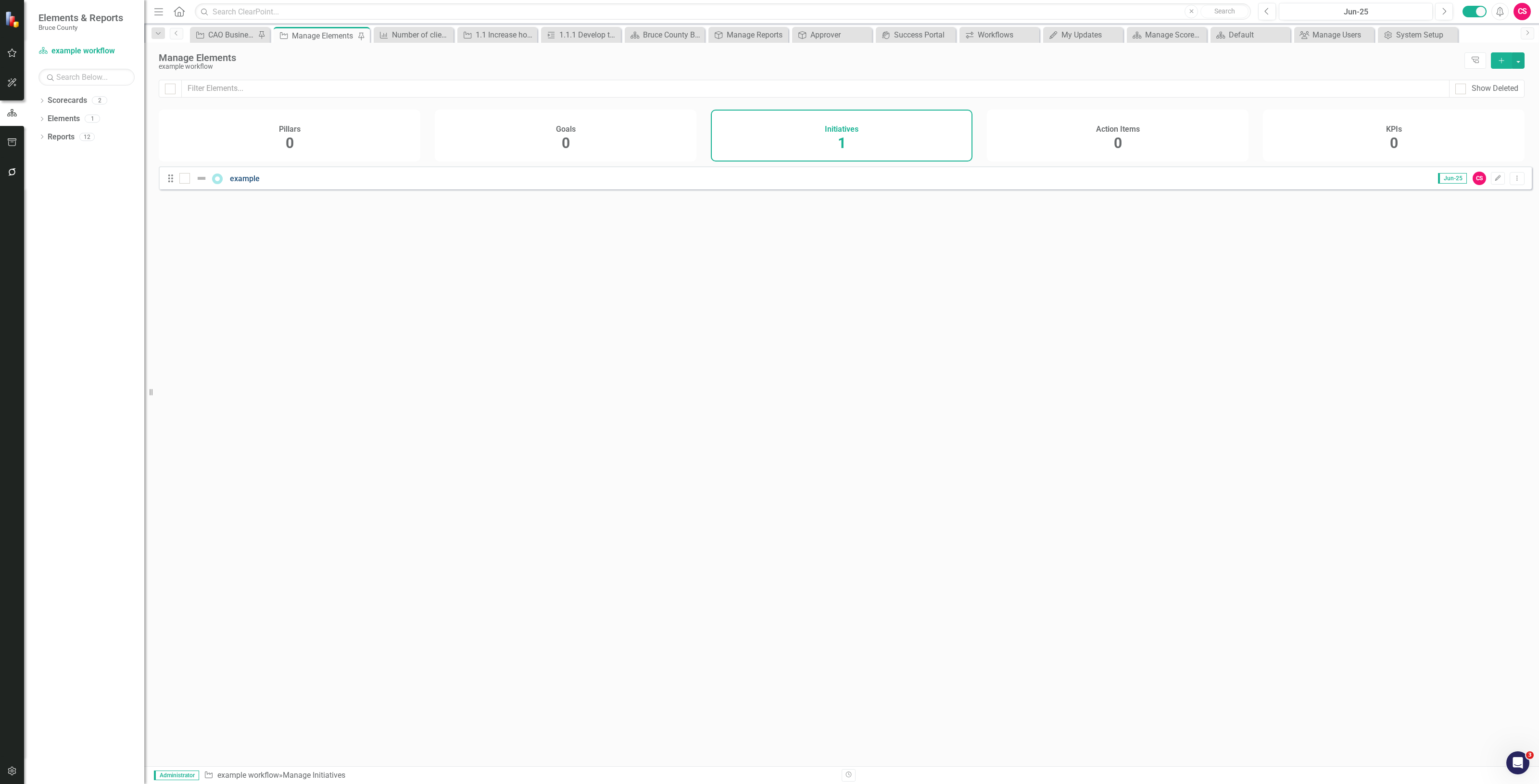
click at [246, 183] on link "example" at bounding box center [245, 179] width 30 height 9
click at [174, 66] on div "example example workflow" at bounding box center [198, 61] width 79 height 18
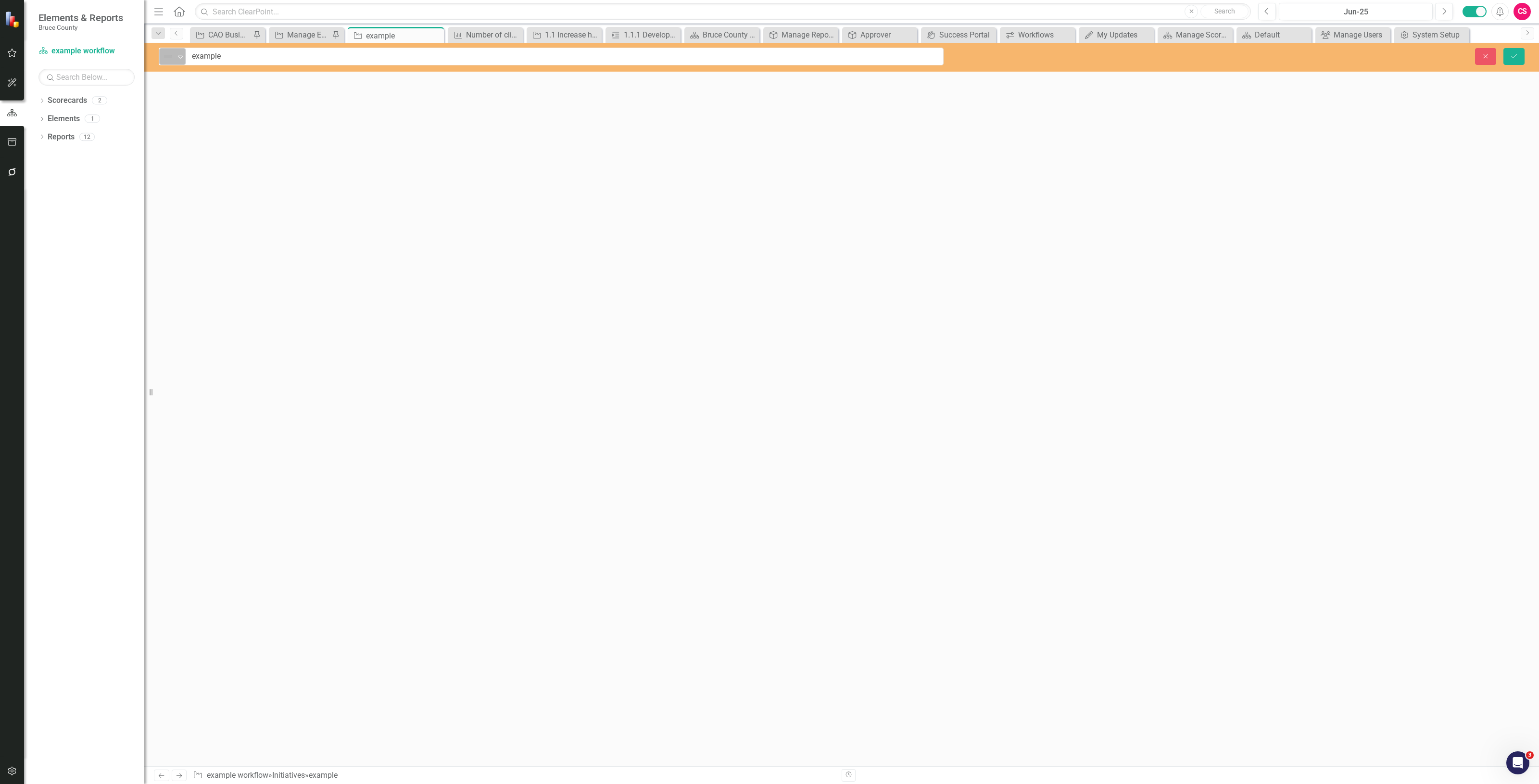
click at [179, 57] on icon at bounding box center [180, 57] width 5 height 3
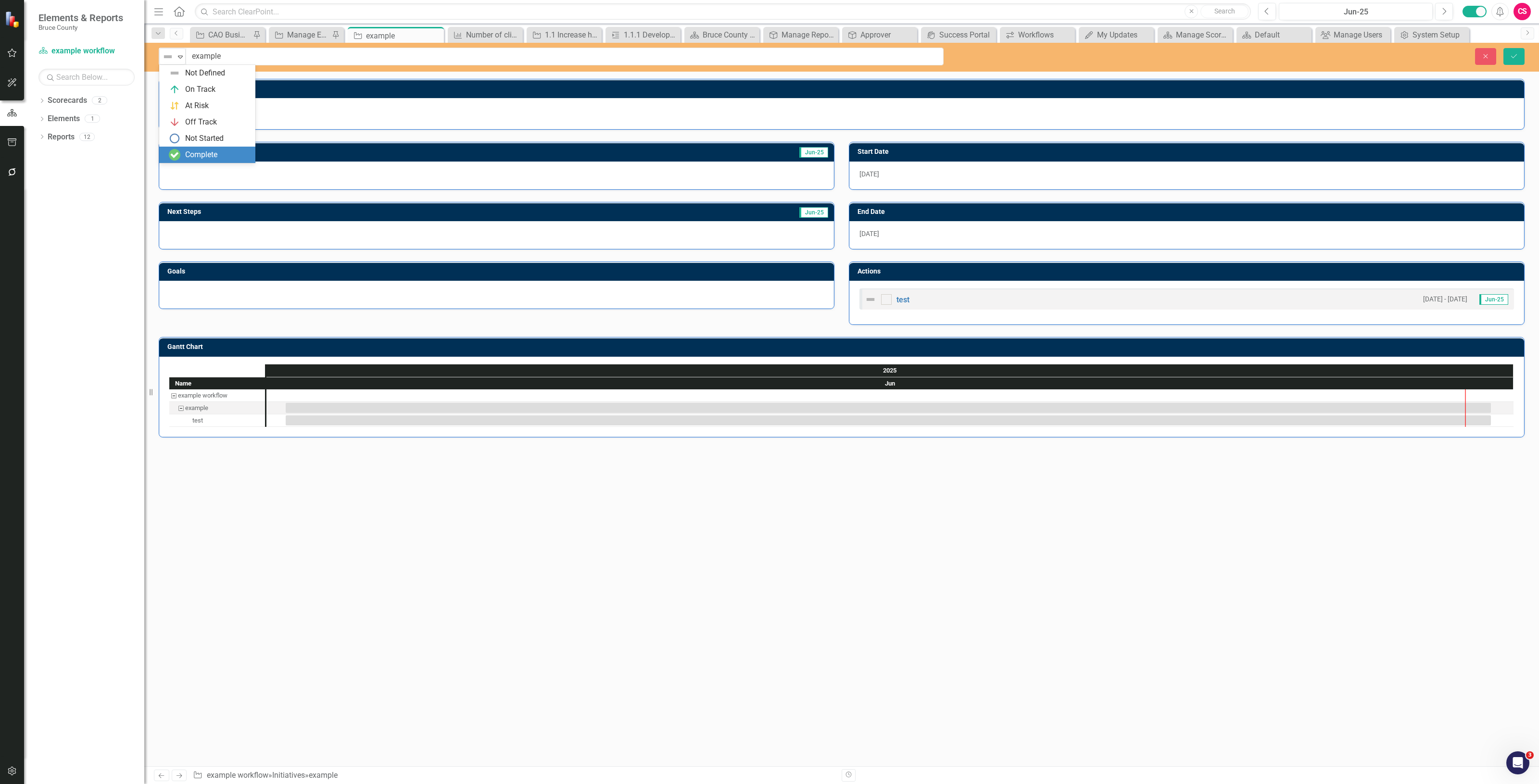
click at [191, 148] on div "Complete" at bounding box center [207, 154] width 96 height 16
click at [884, 294] on input "checkbox" at bounding box center [885, 298] width 6 height 6
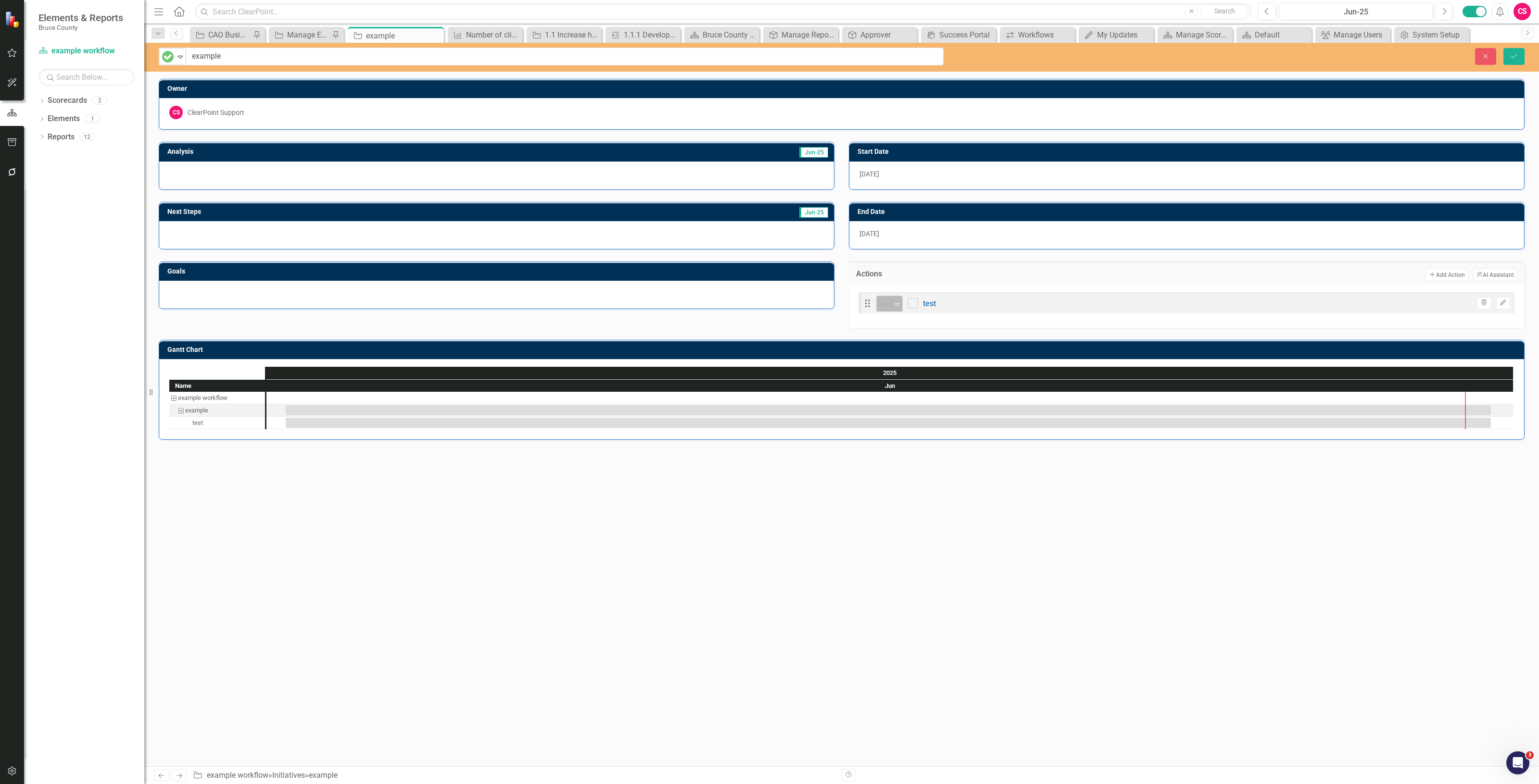
checkbox input "true"
drag, startPoint x: 896, startPoint y: 302, endPoint x: 898, endPoint y: 296, distance: 6.3
click at [899, 302] on icon "Expand" at bounding box center [897, 304] width 10 height 8
click at [914, 405] on div "Complete" at bounding box center [918, 402] width 32 height 11
click at [1514, 56] on icon "Save" at bounding box center [1514, 56] width 8 height 6
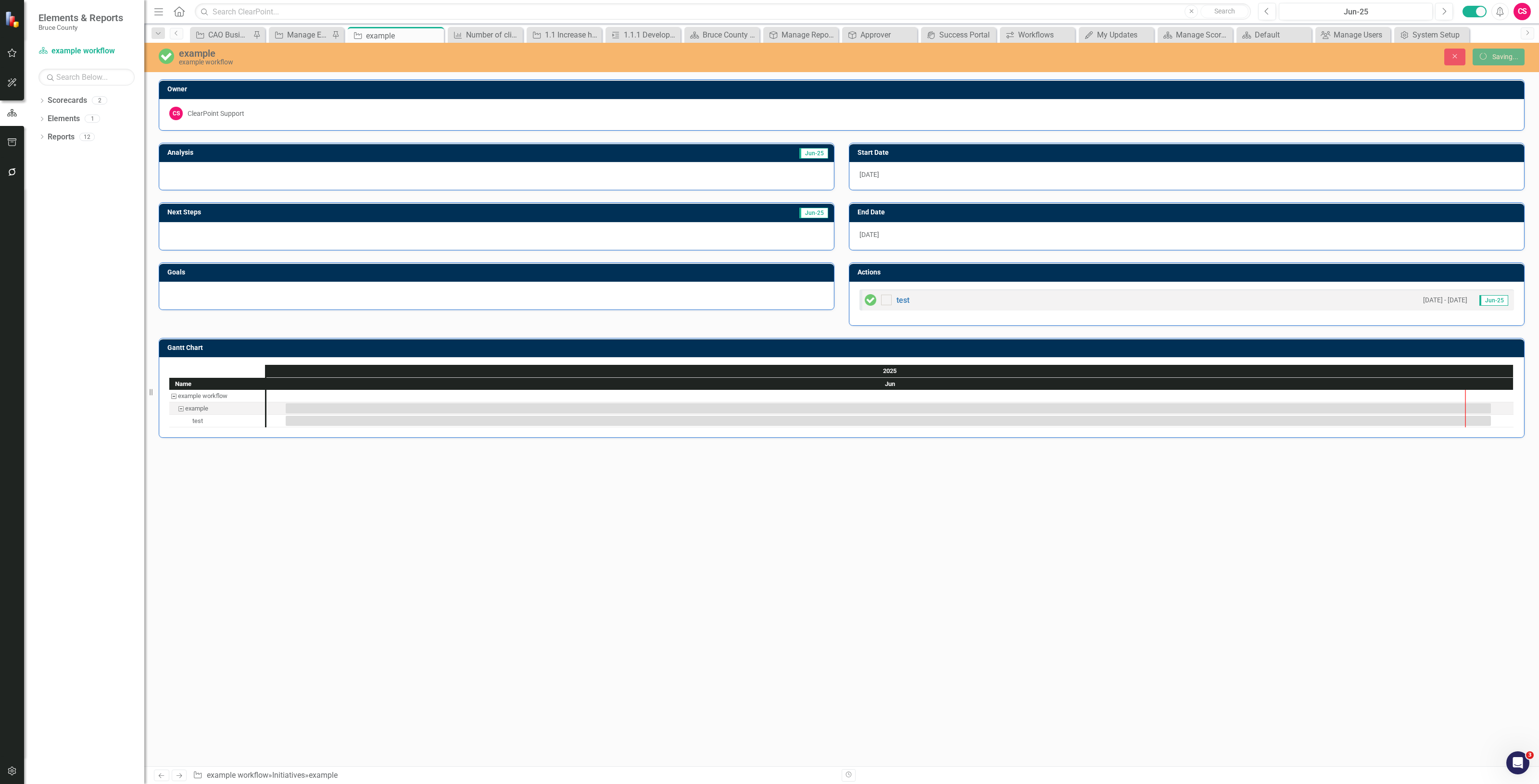
checkbox input "true"
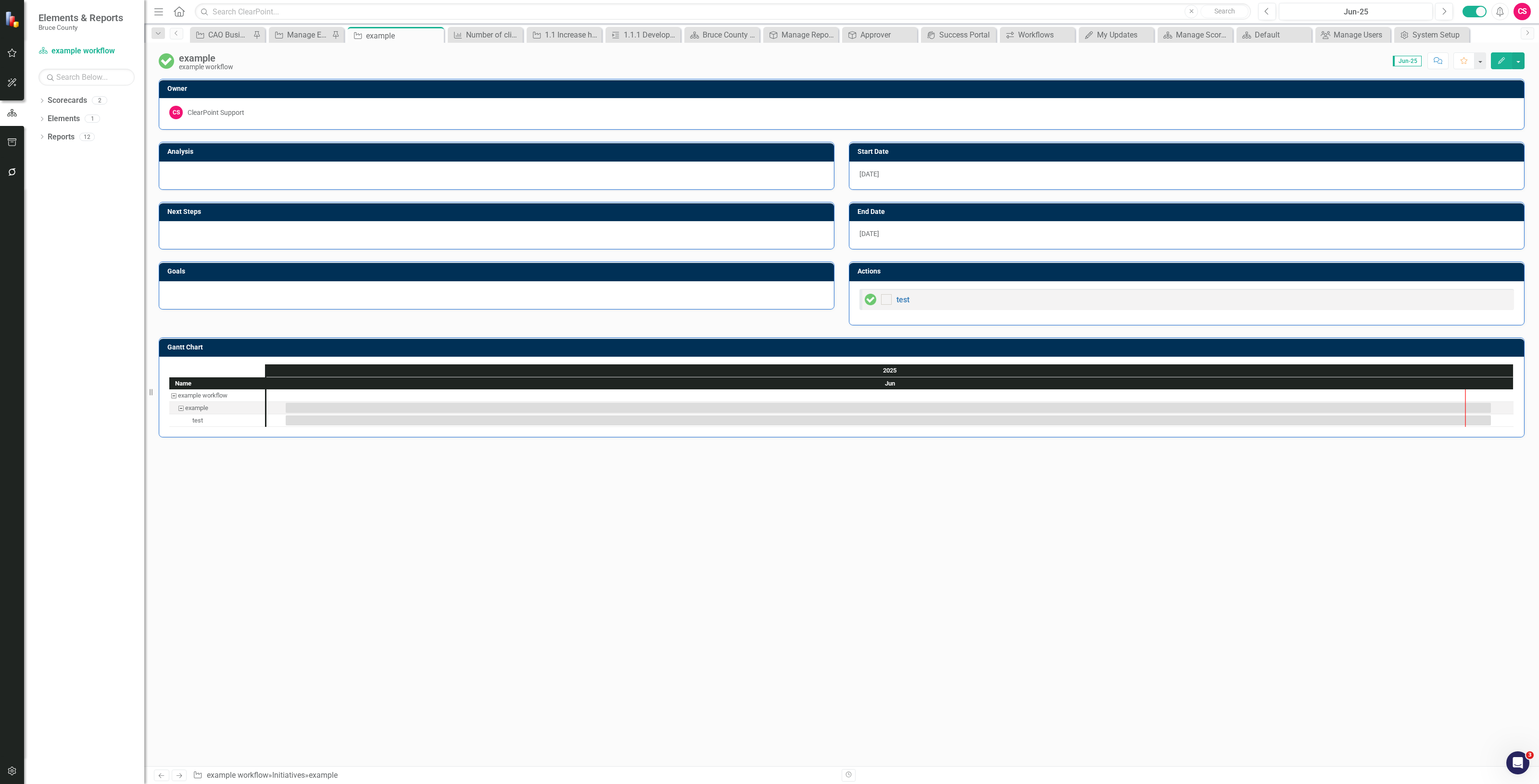
checkbox input "true"
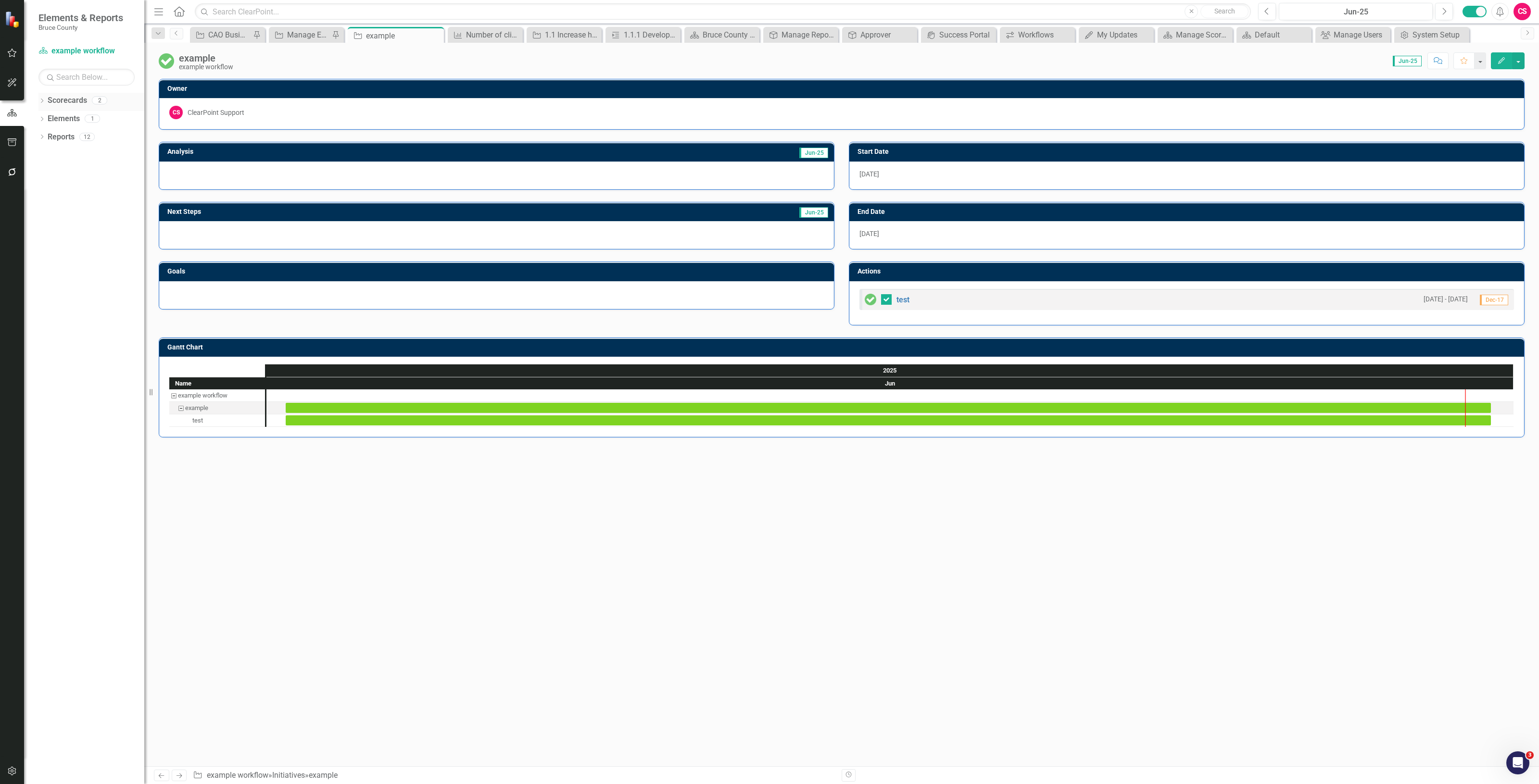
click at [67, 101] on link "Scorecards" at bounding box center [67, 100] width 39 height 11
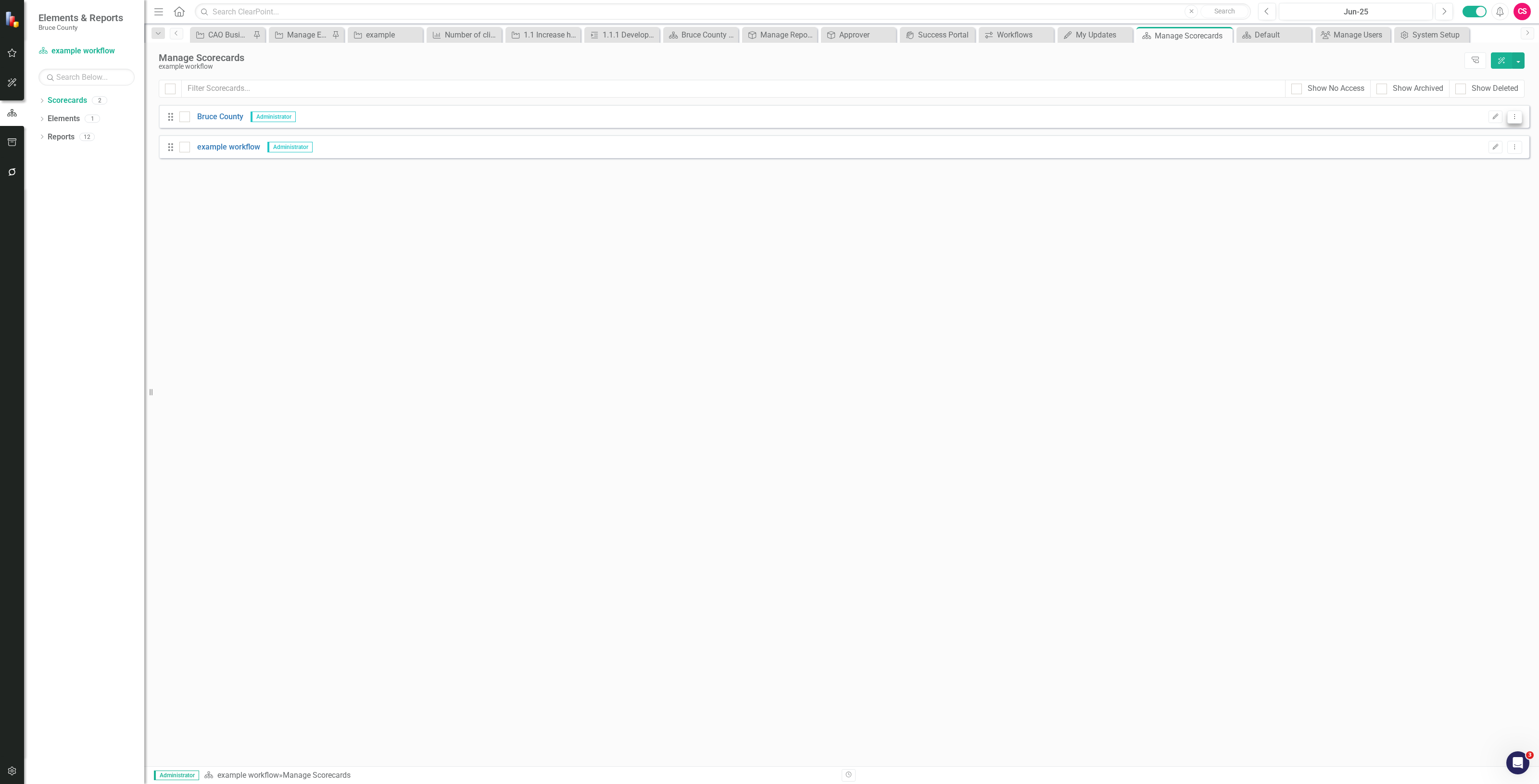
click at [1514, 114] on icon "Dropdown Menu" at bounding box center [1514, 117] width 8 height 6
click at [1297, 159] on form "Drag Bruce County Administrator Edit Dropdown Menu Drag example workflow Admini…" at bounding box center [844, 135] width 1371 height 61
click at [12, 177] on button "button" at bounding box center [12, 172] width 22 height 20
drag, startPoint x: 49, startPoint y: 70, endPoint x: 50, endPoint y: 65, distance: 5.1
click at [49, 68] on link "Reporting Workflows" at bounding box center [87, 69] width 96 height 11
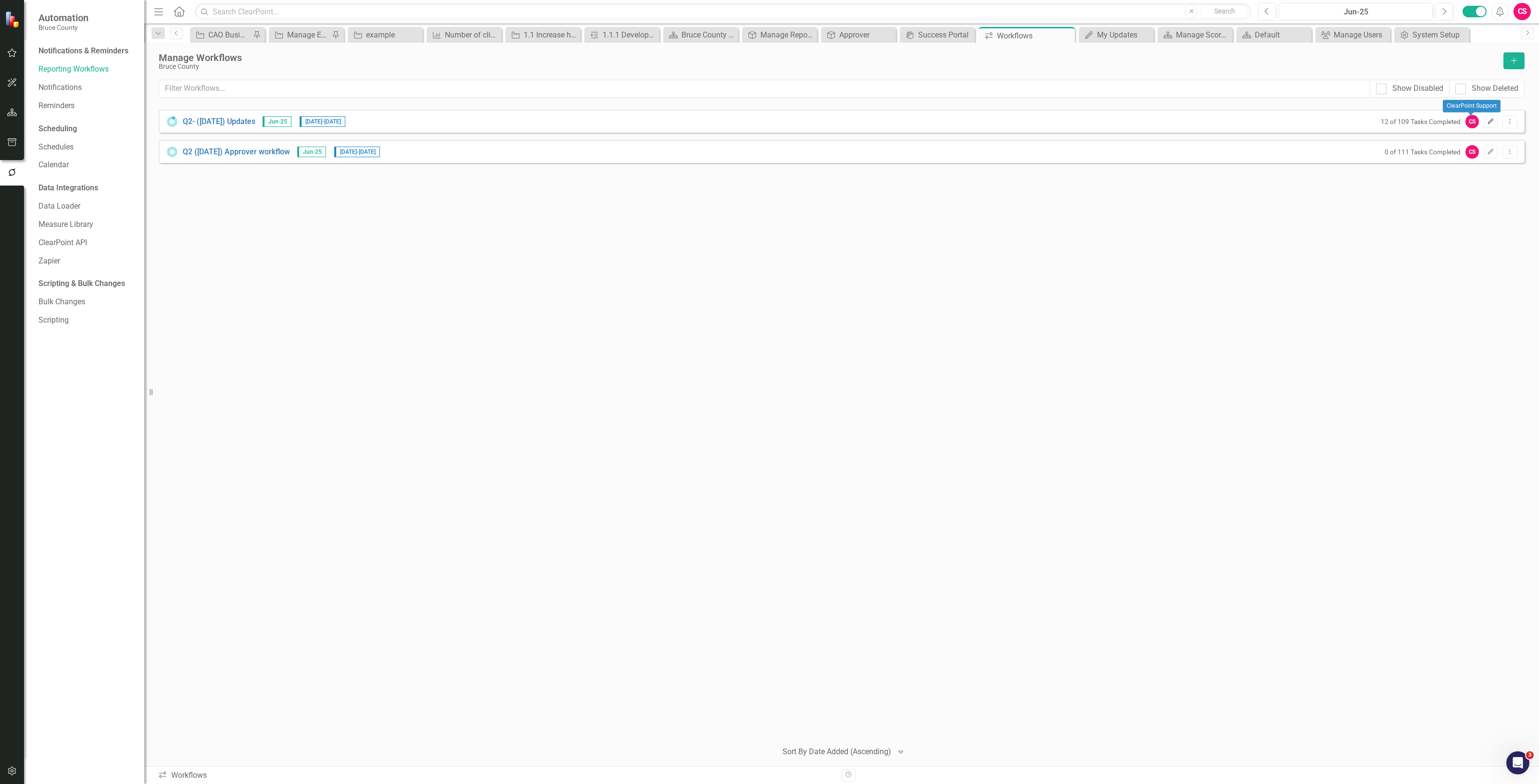
click at [1488, 120] on icon "Edit" at bounding box center [1491, 121] width 7 height 6
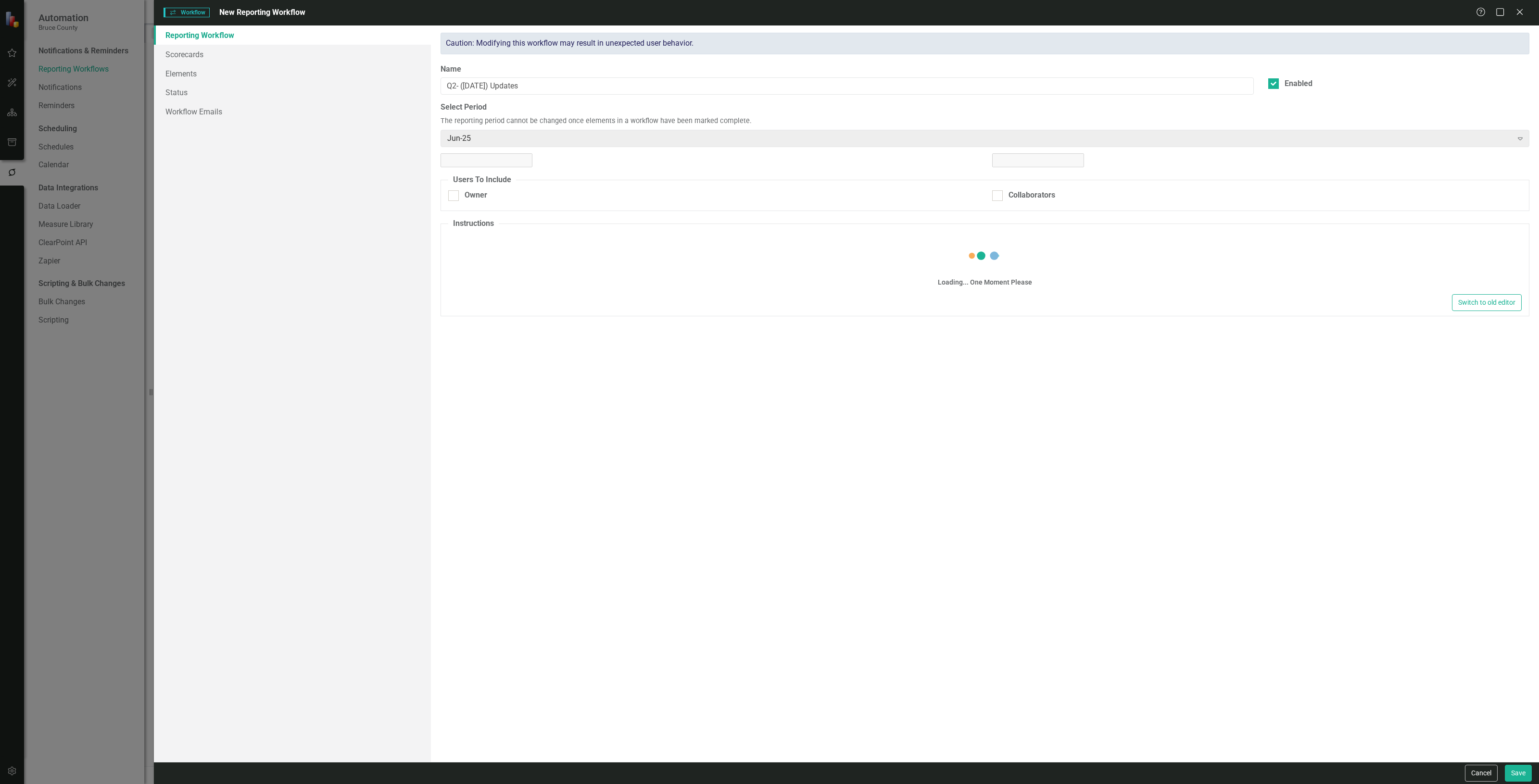
checkbox input "true"
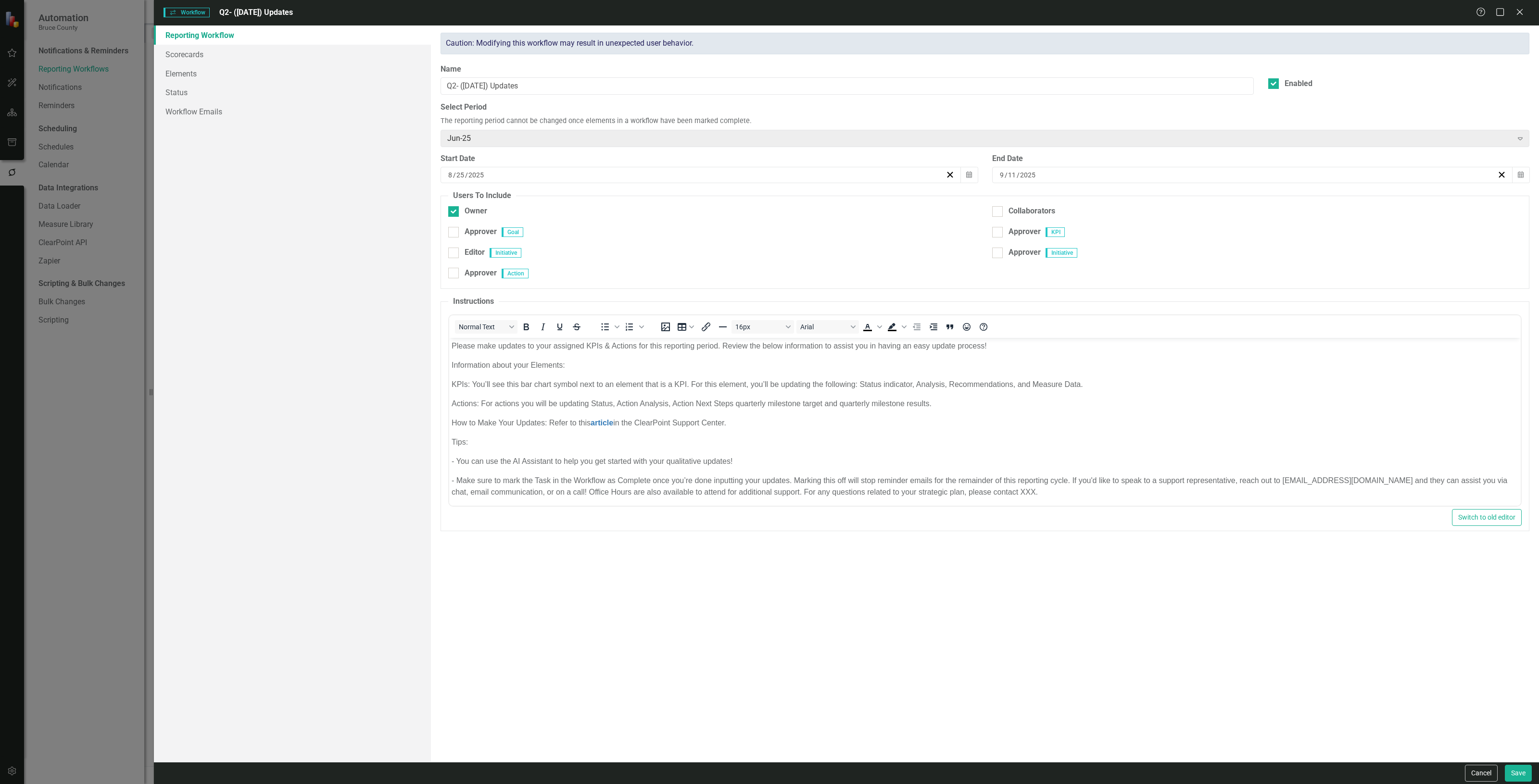
click at [1479, 770] on button "Cancel" at bounding box center [1481, 774] width 33 height 17
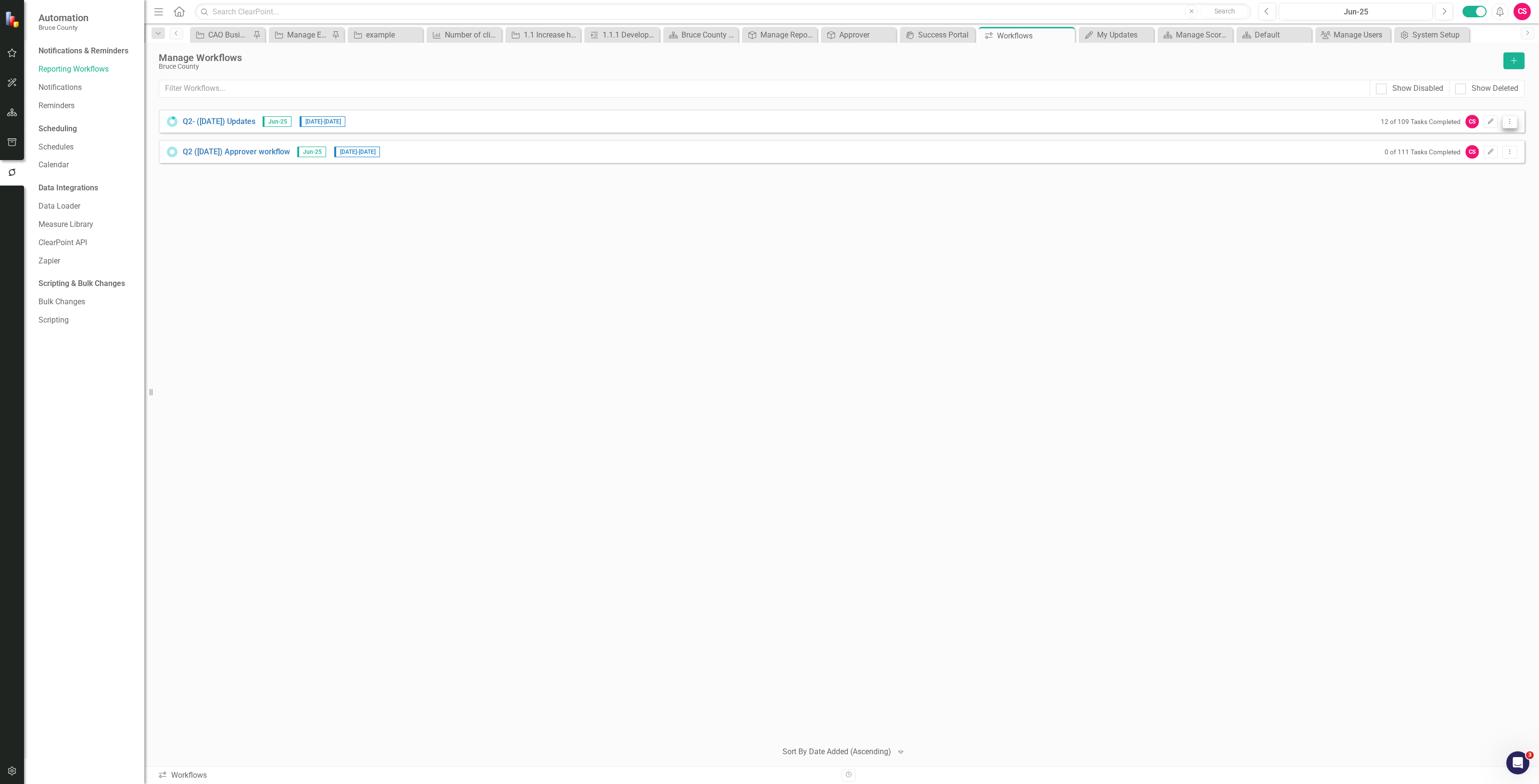
click at [1508, 125] on button "Dropdown Menu" at bounding box center [1510, 122] width 15 height 13
click at [1481, 137] on link "Preview Preview Workflow" at bounding box center [1472, 138] width 89 height 18
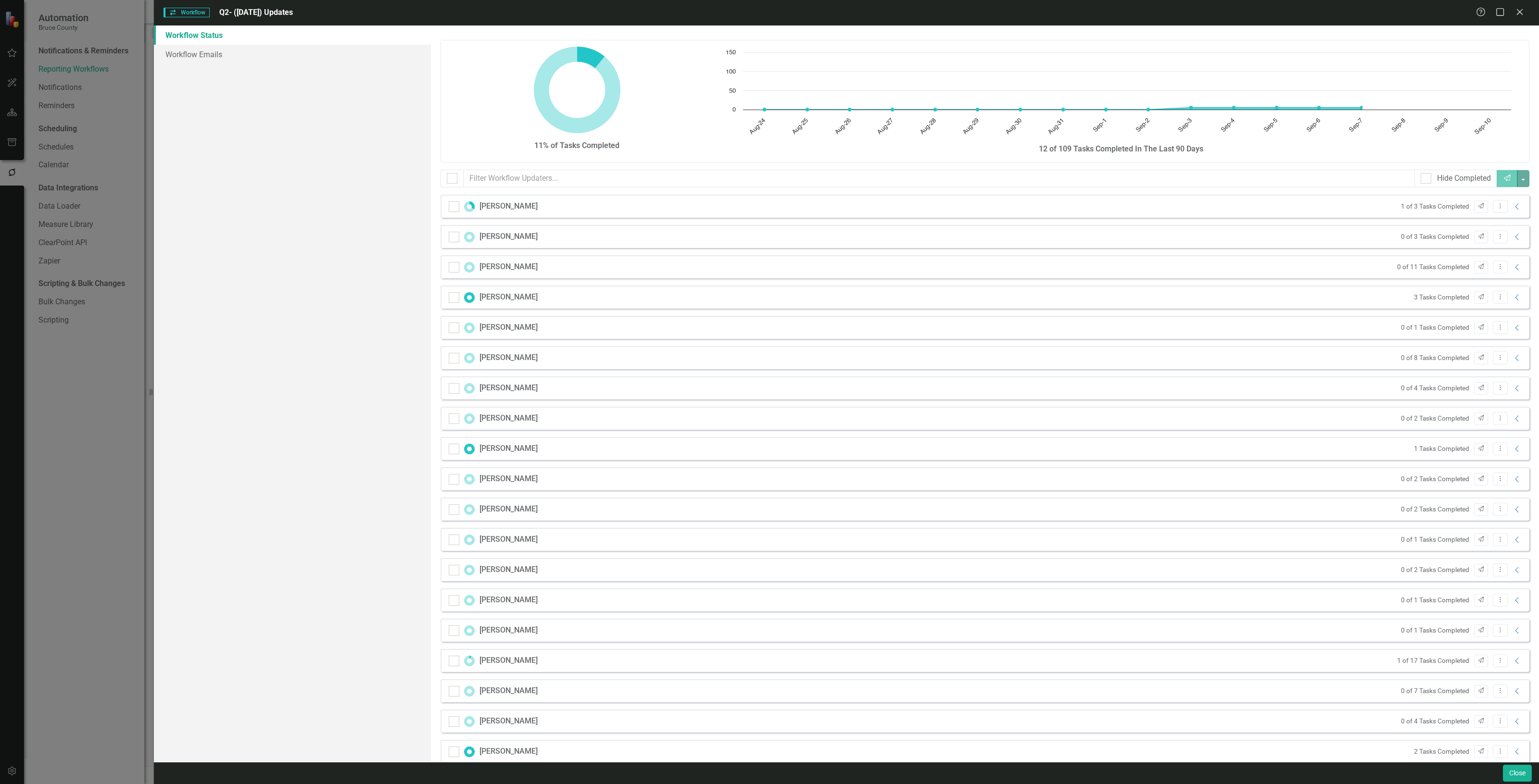
checkbox input "false"
click at [497, 181] on input "text" at bounding box center [939, 179] width 952 height 18
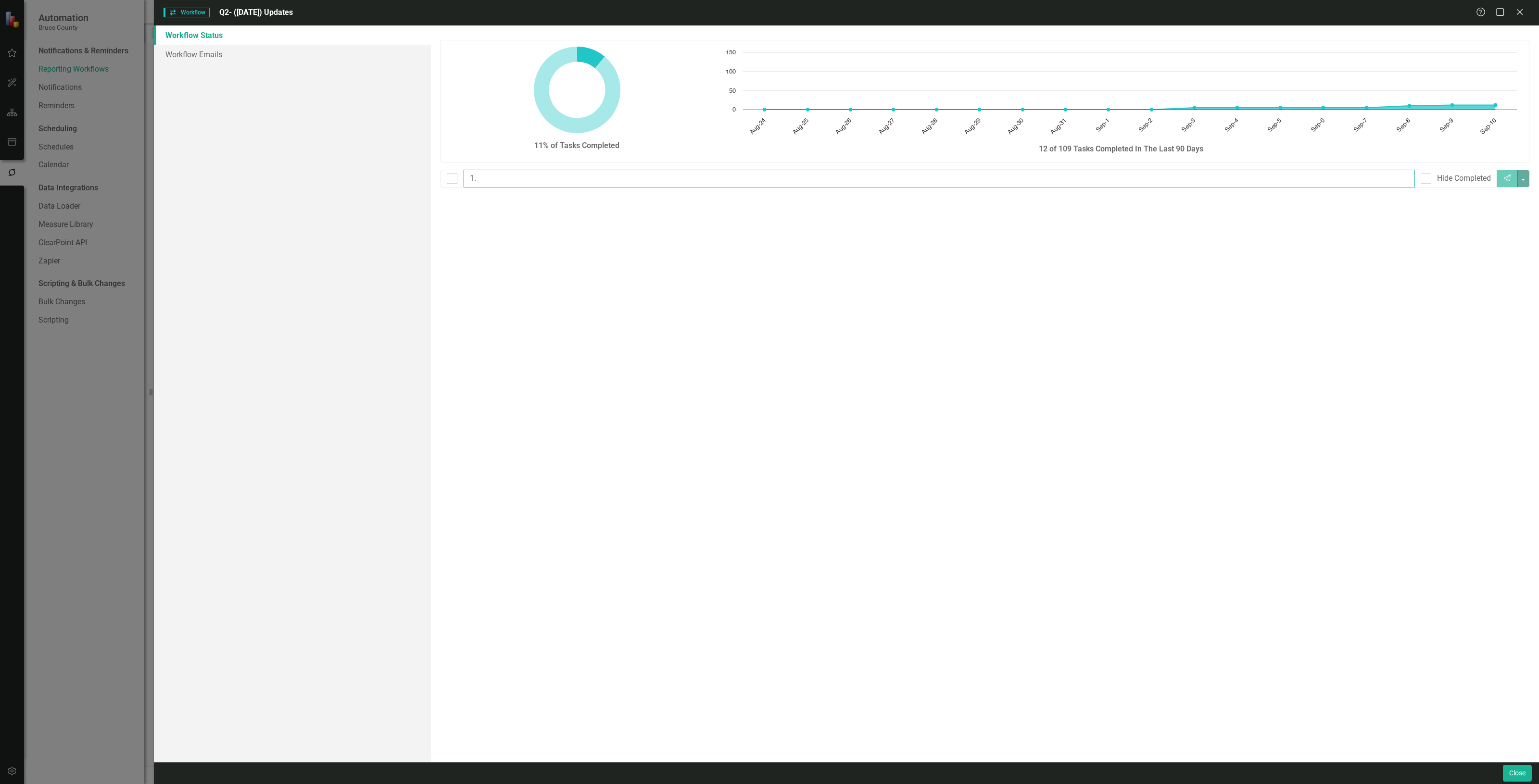
type input "1"
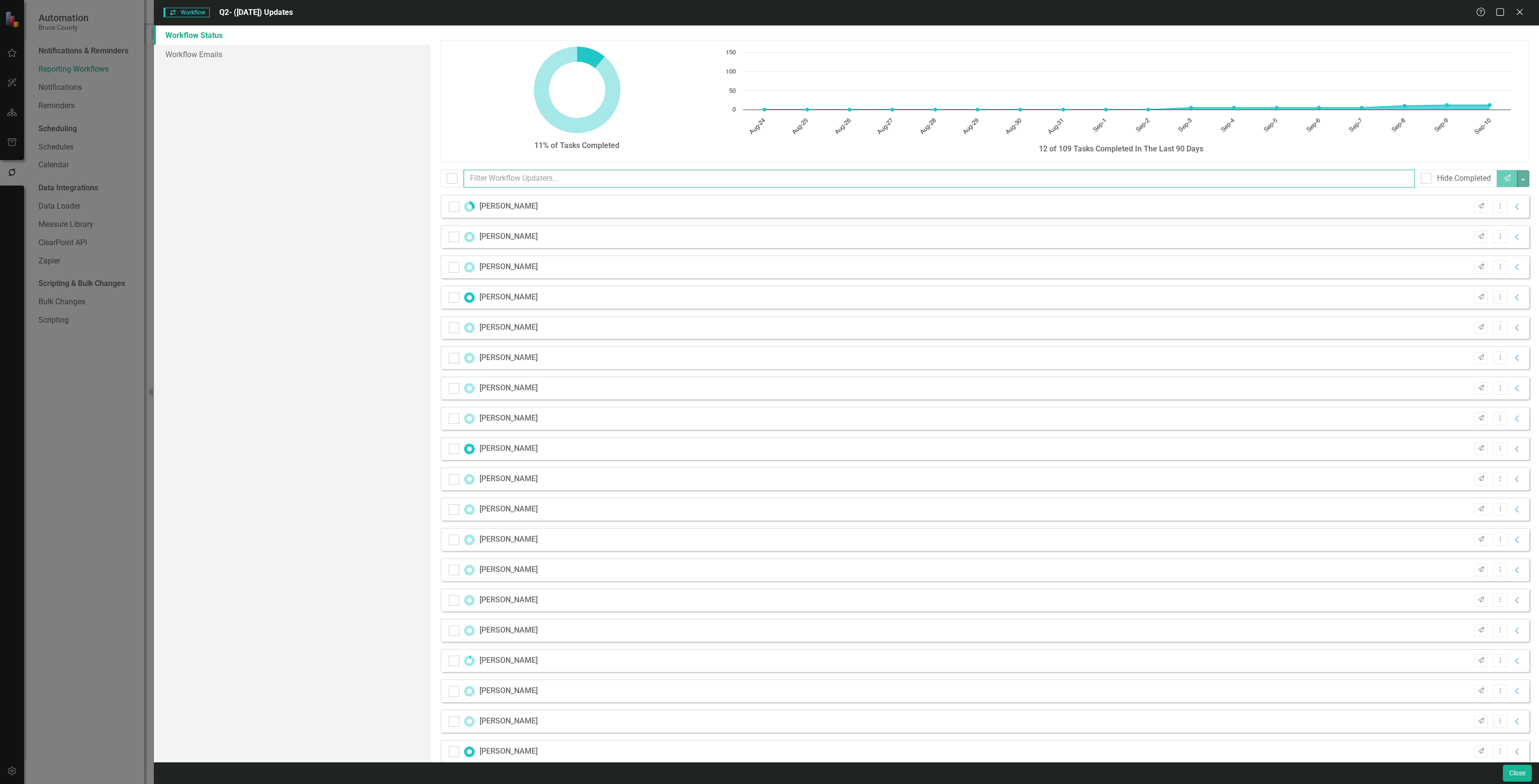
checkbox input "false"
click at [1513, 206] on icon "Collapse" at bounding box center [1517, 207] width 10 height 8
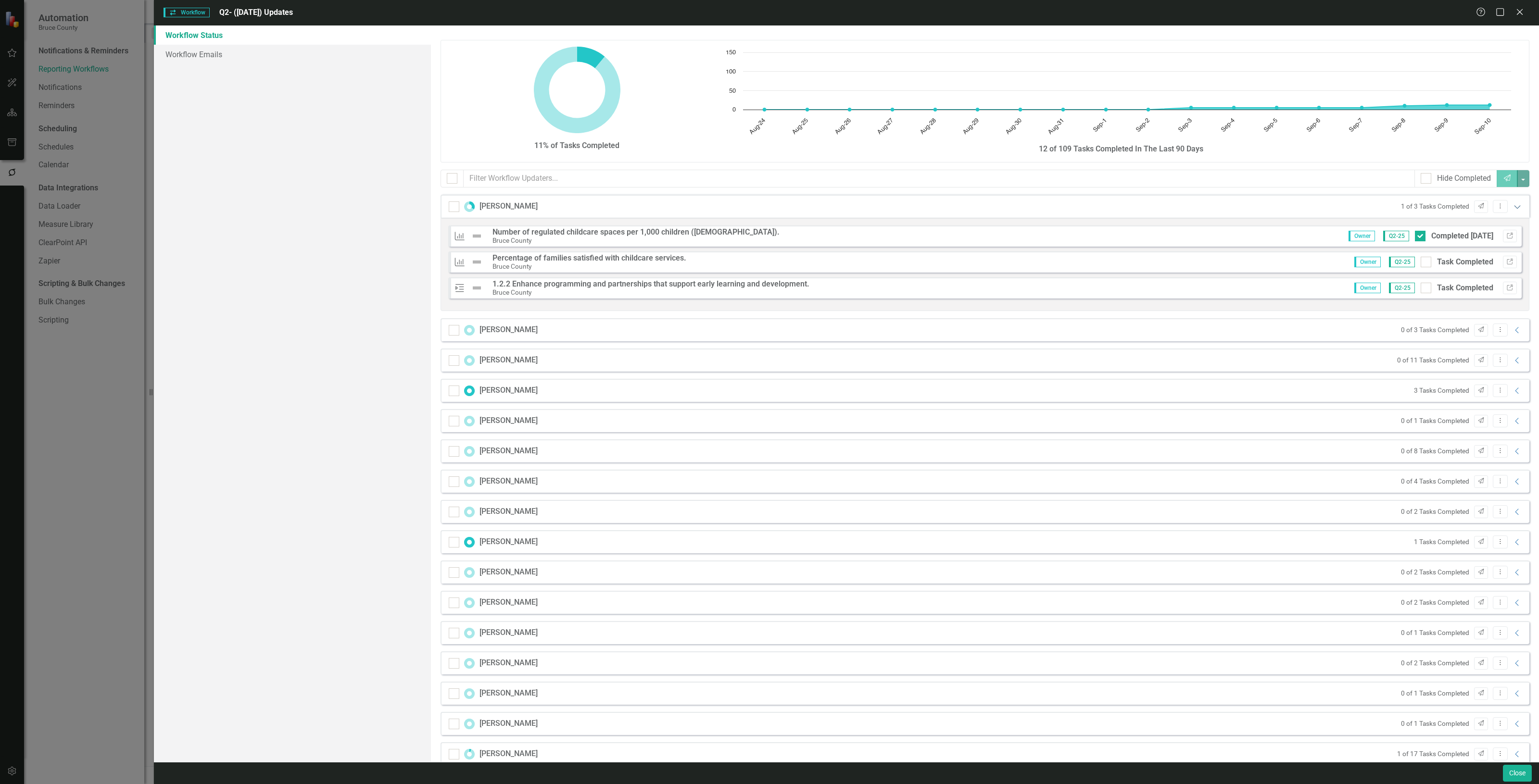
click at [1513, 206] on icon "Expanded" at bounding box center [1517, 207] width 10 height 8
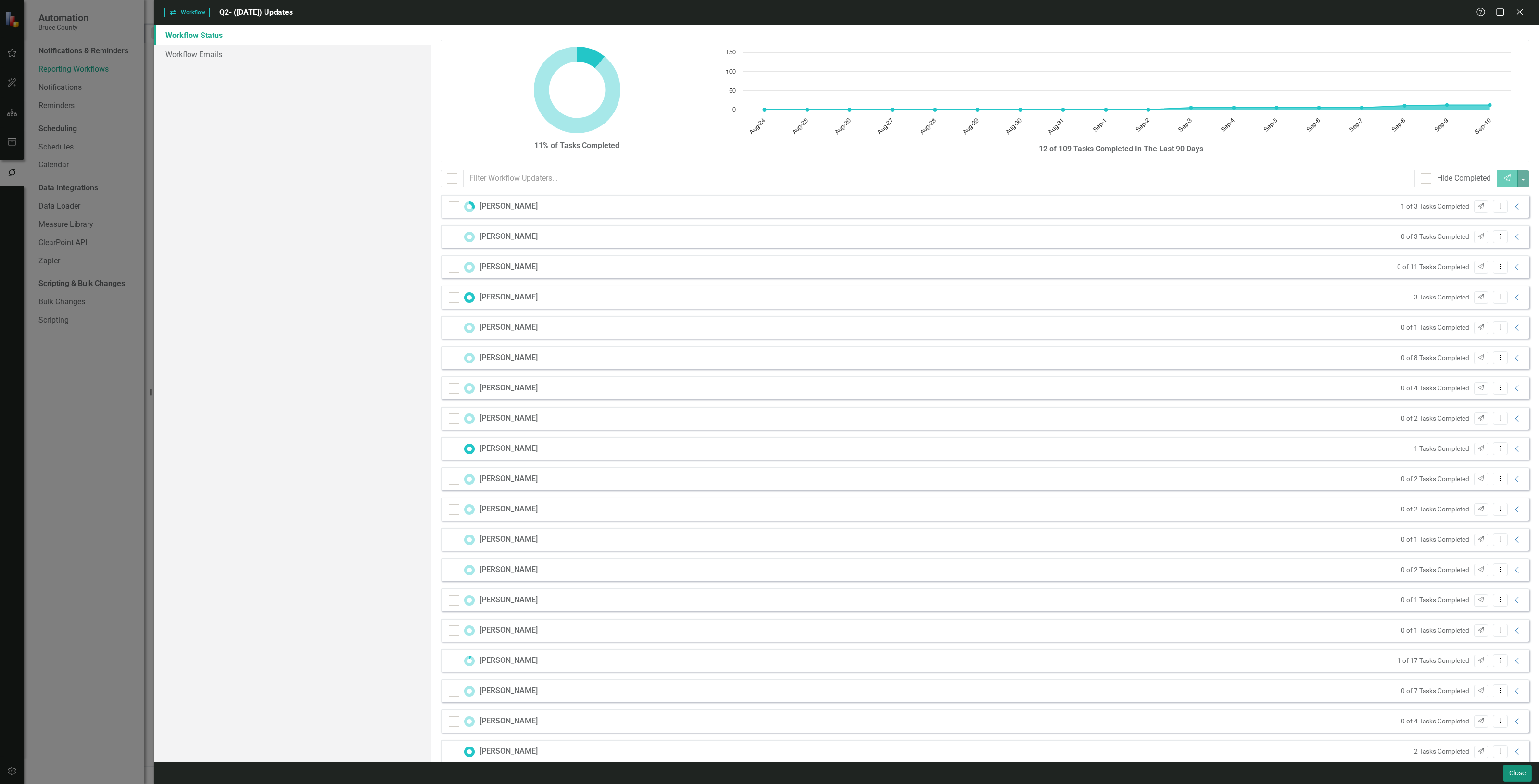
click at [1515, 769] on button "Close" at bounding box center [1518, 774] width 29 height 17
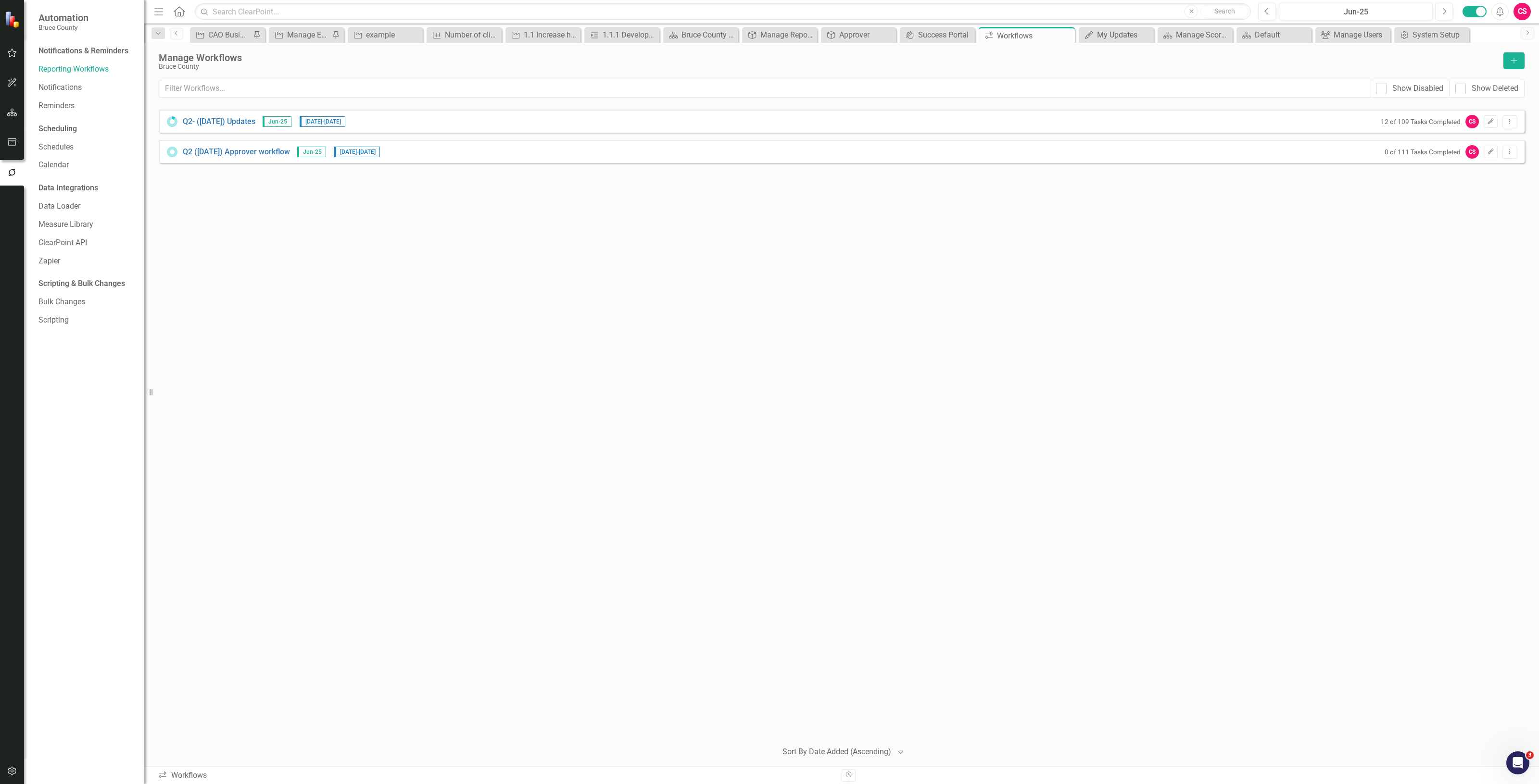
click at [16, 120] on button "button" at bounding box center [12, 112] width 22 height 20
click at [66, 107] on div "Scorecards" at bounding box center [67, 101] width 39 height 16
click at [63, 103] on link "Scorecards" at bounding box center [67, 100] width 39 height 11
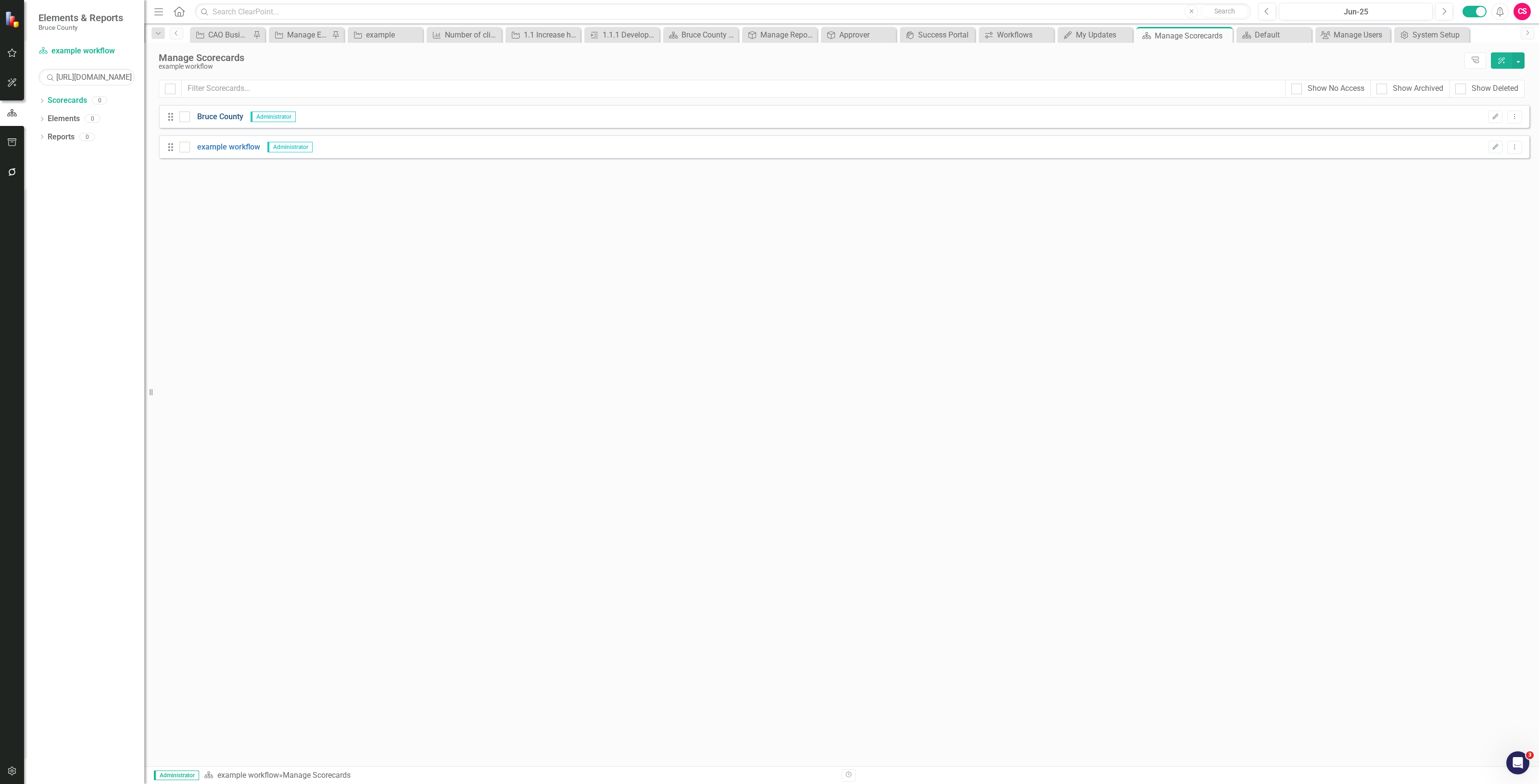
click at [222, 119] on link "Bruce County" at bounding box center [216, 117] width 54 height 11
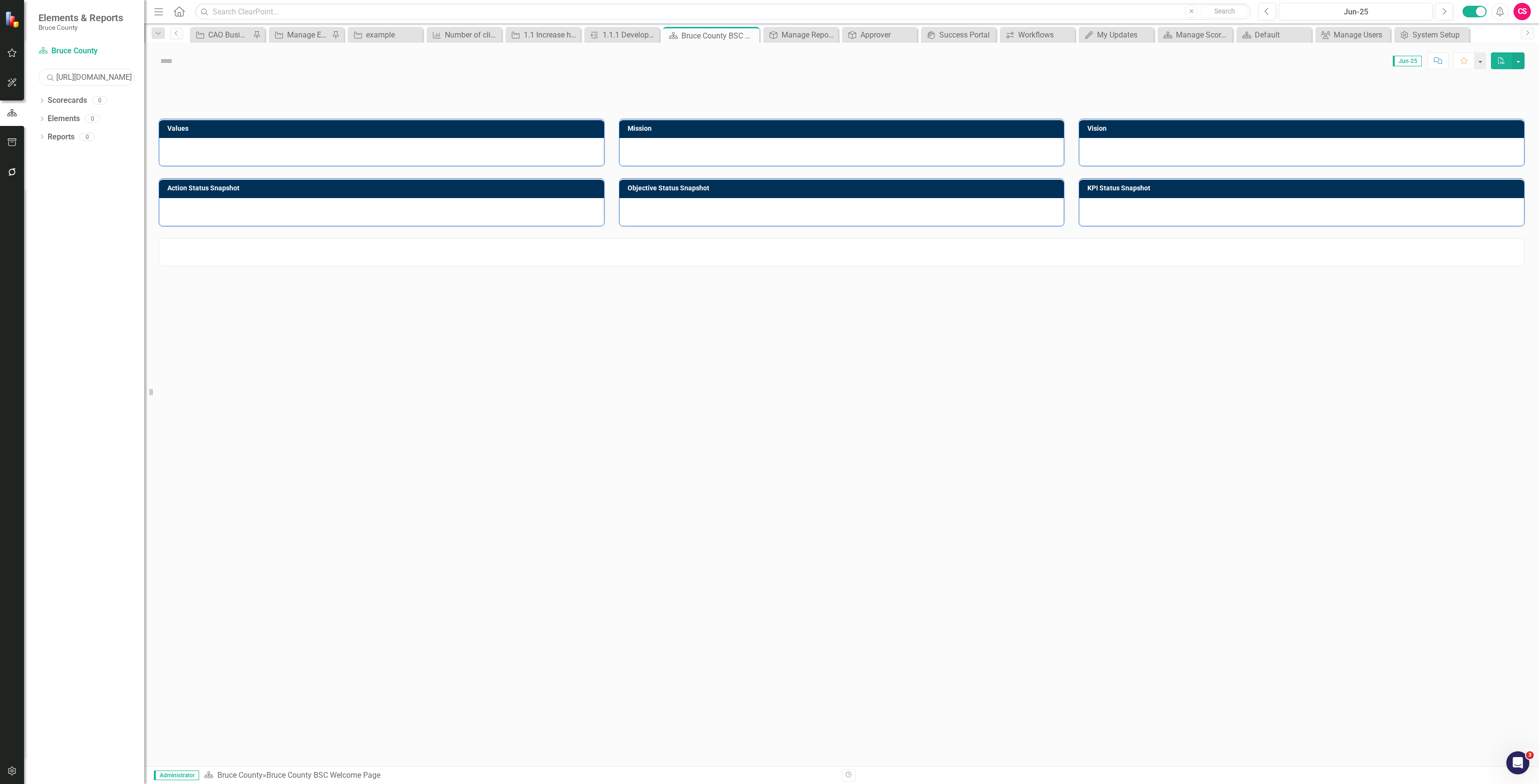
drag, startPoint x: 116, startPoint y: 80, endPoint x: 41, endPoint y: 91, distance: 75.8
click at [0, 95] on html "Elements & Reports Bruce County Scorecard Bruce County Search https://app.clear…" at bounding box center [770, 392] width 1539 height 784
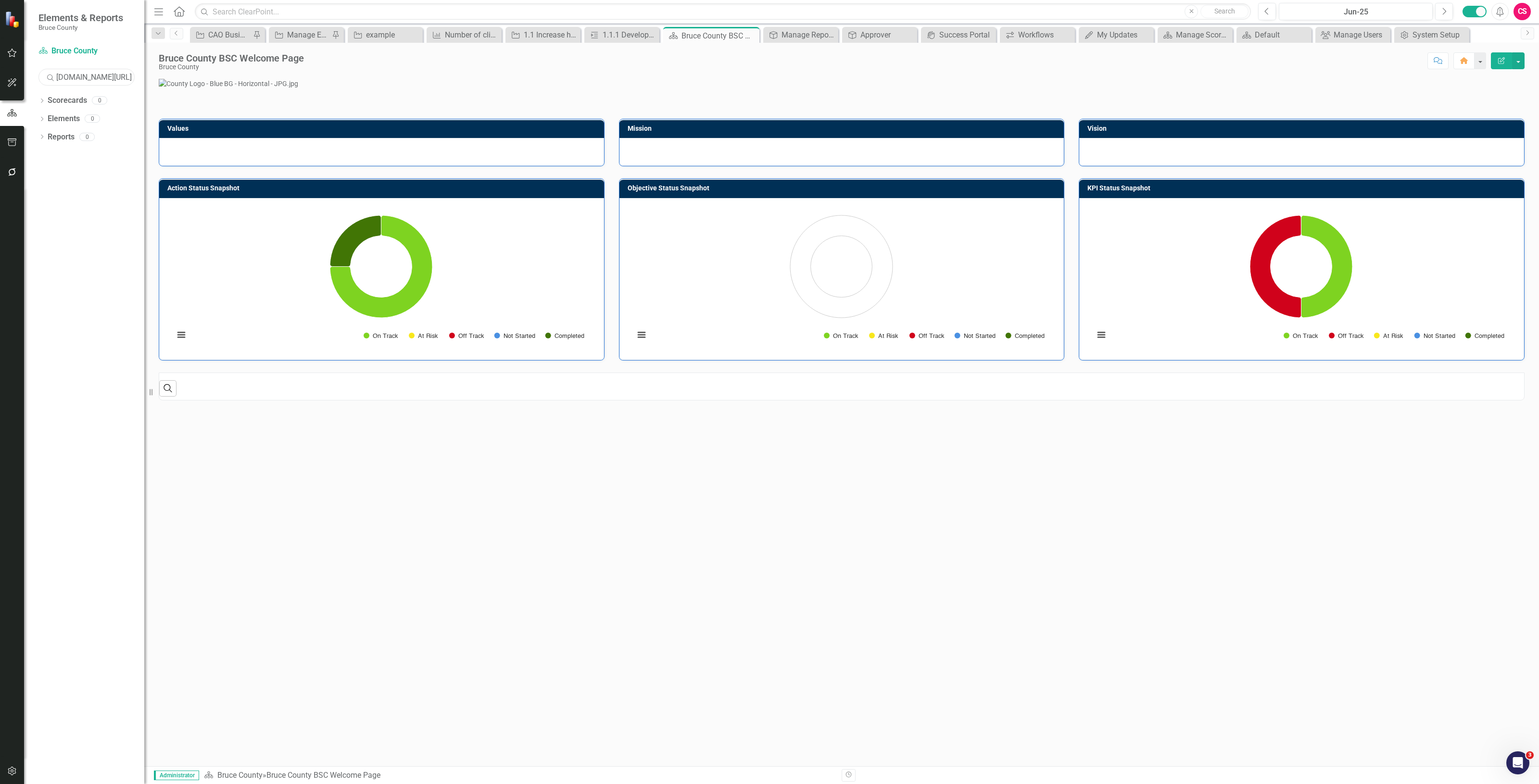
drag, startPoint x: 82, startPoint y: 82, endPoint x: -47, endPoint y: 87, distance: 129.1
click at [0, 87] on html "Elements & Reports Bruce County Scorecard Bruce County Search ointstrategy.com/…" at bounding box center [770, 392] width 1539 height 784
drag, startPoint x: 125, startPoint y: 82, endPoint x: -59, endPoint y: 77, distance: 184.1
click at [0, 77] on html "Elements & Reports Bruce County Scorecard Bruce County Search dex/?layoutId=421…" at bounding box center [770, 392] width 1539 height 784
drag, startPoint x: 131, startPoint y: 73, endPoint x: -209, endPoint y: 130, distance: 344.7
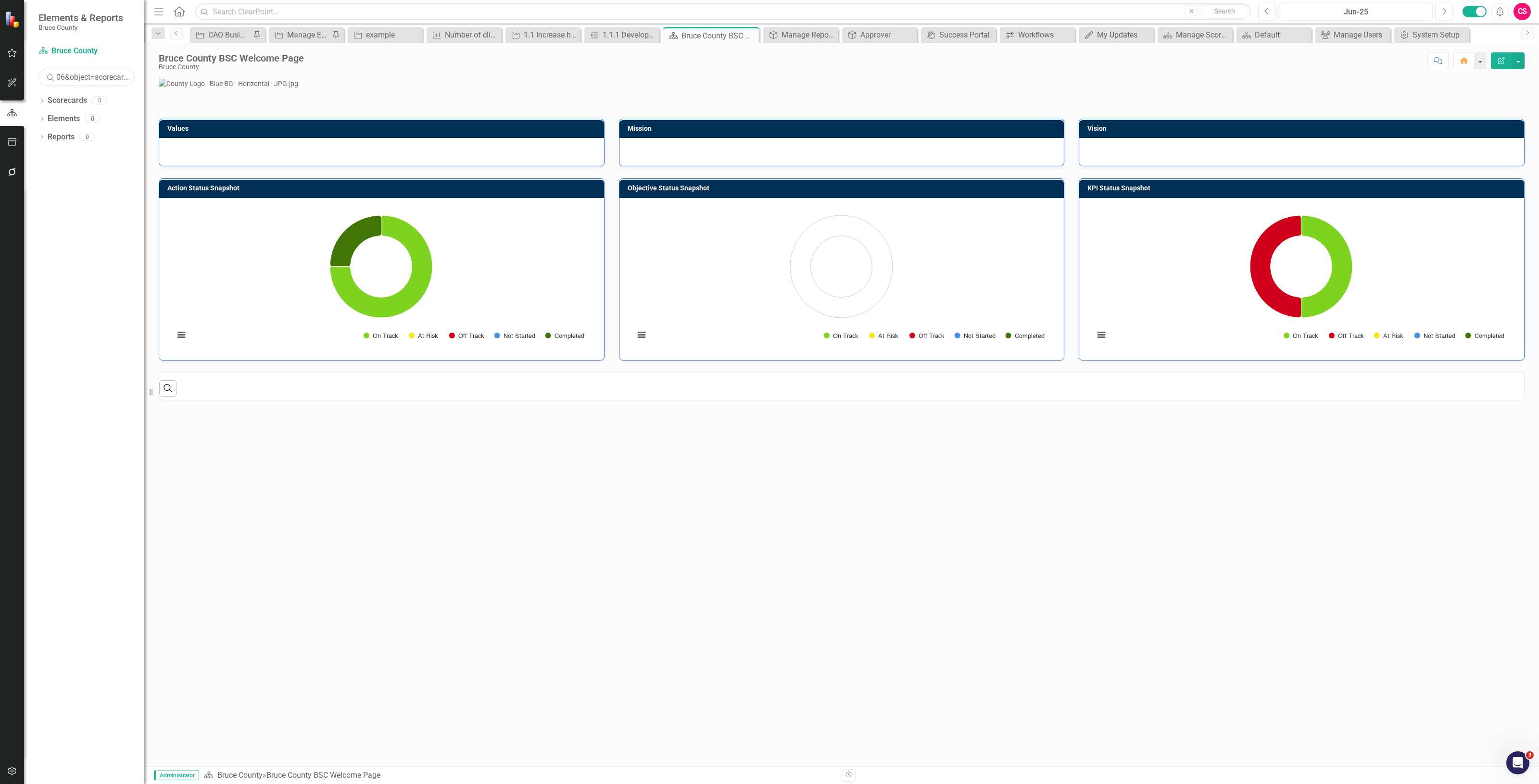
click at [0, 130] on html "Elements & Reports Bruce County Scorecard Bruce County Search 06&object=scoreca…" at bounding box center [770, 392] width 1539 height 784
type input "&periodId=335488&scorecardId=174725"
drag, startPoint x: 57, startPoint y: 77, endPoint x: 393, endPoint y: 99, distance: 336.7
click at [408, 103] on div "Elements & Reports Bruce County Scorecard Bruce County Search &periodId=335488&…" at bounding box center [770, 392] width 1539 height 784
click at [138, 68] on div "Scorecard Bruce County Search Sorry, no results found. Dropdown Scorecards 0 Dr…" at bounding box center [84, 413] width 120 height 741
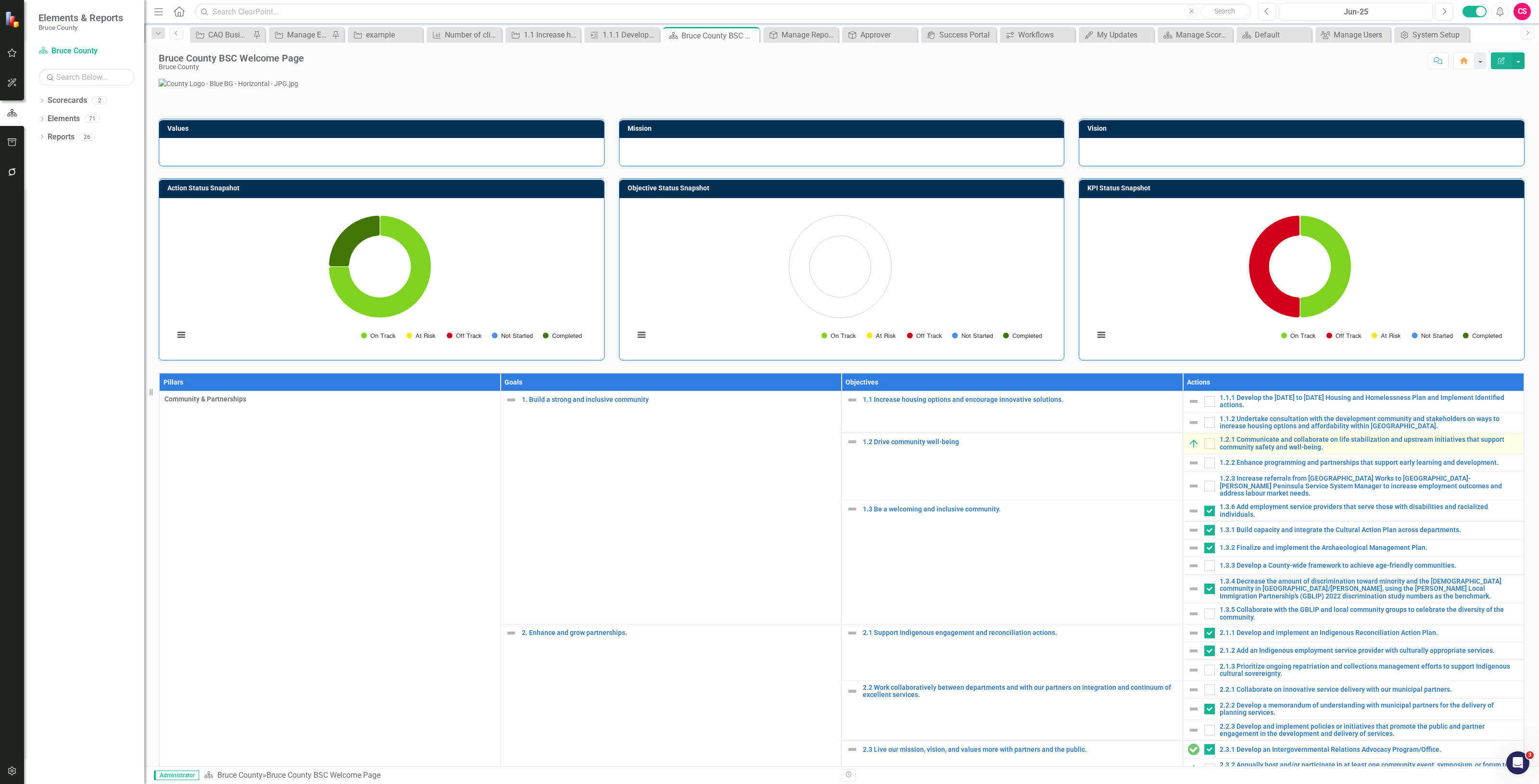
scroll to position [481, 0]
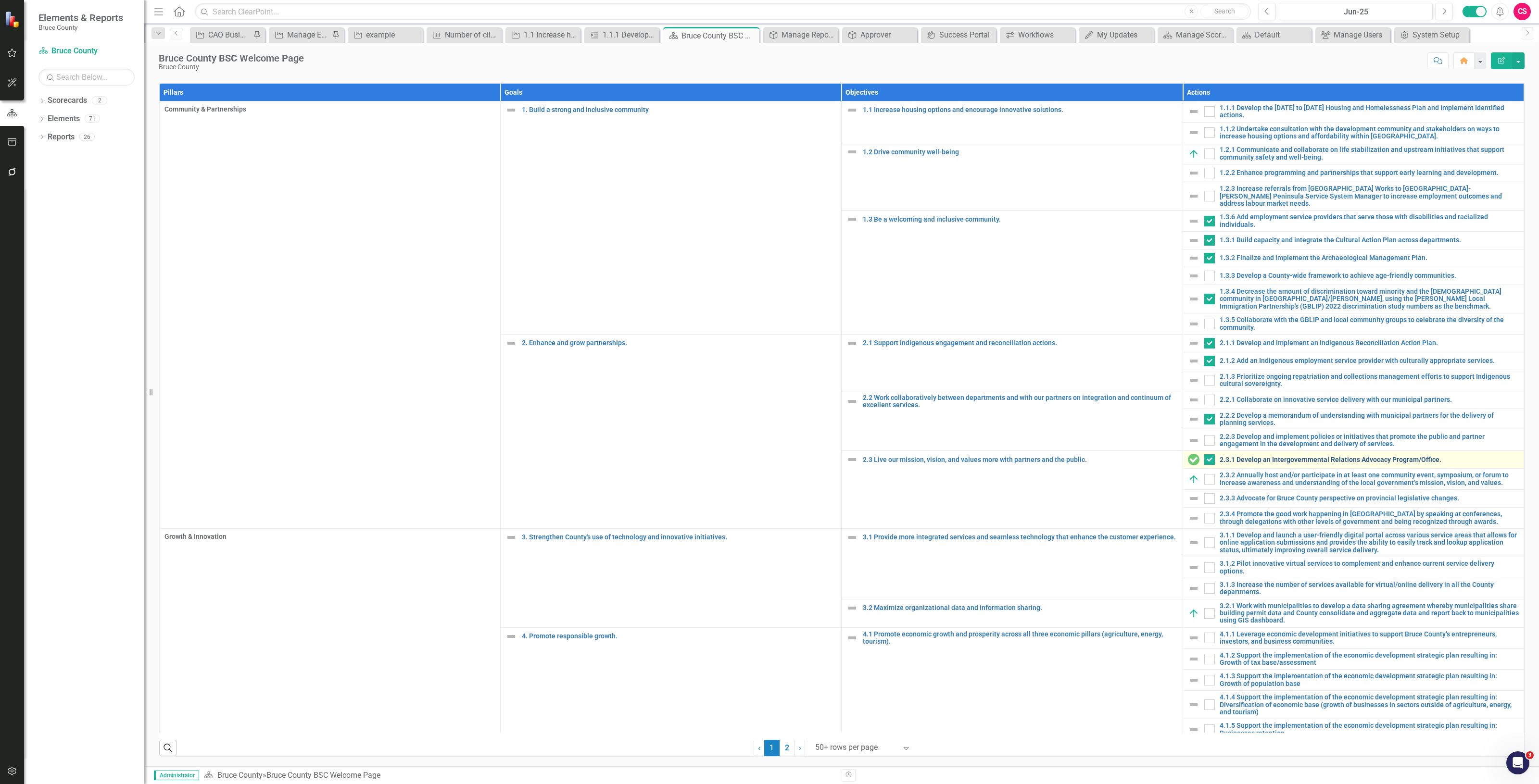
click at [1234, 464] on link "2.3.1 Develop an Intergovernmental Relations Advocacy Program/Office." at bounding box center [1369, 460] width 299 height 7
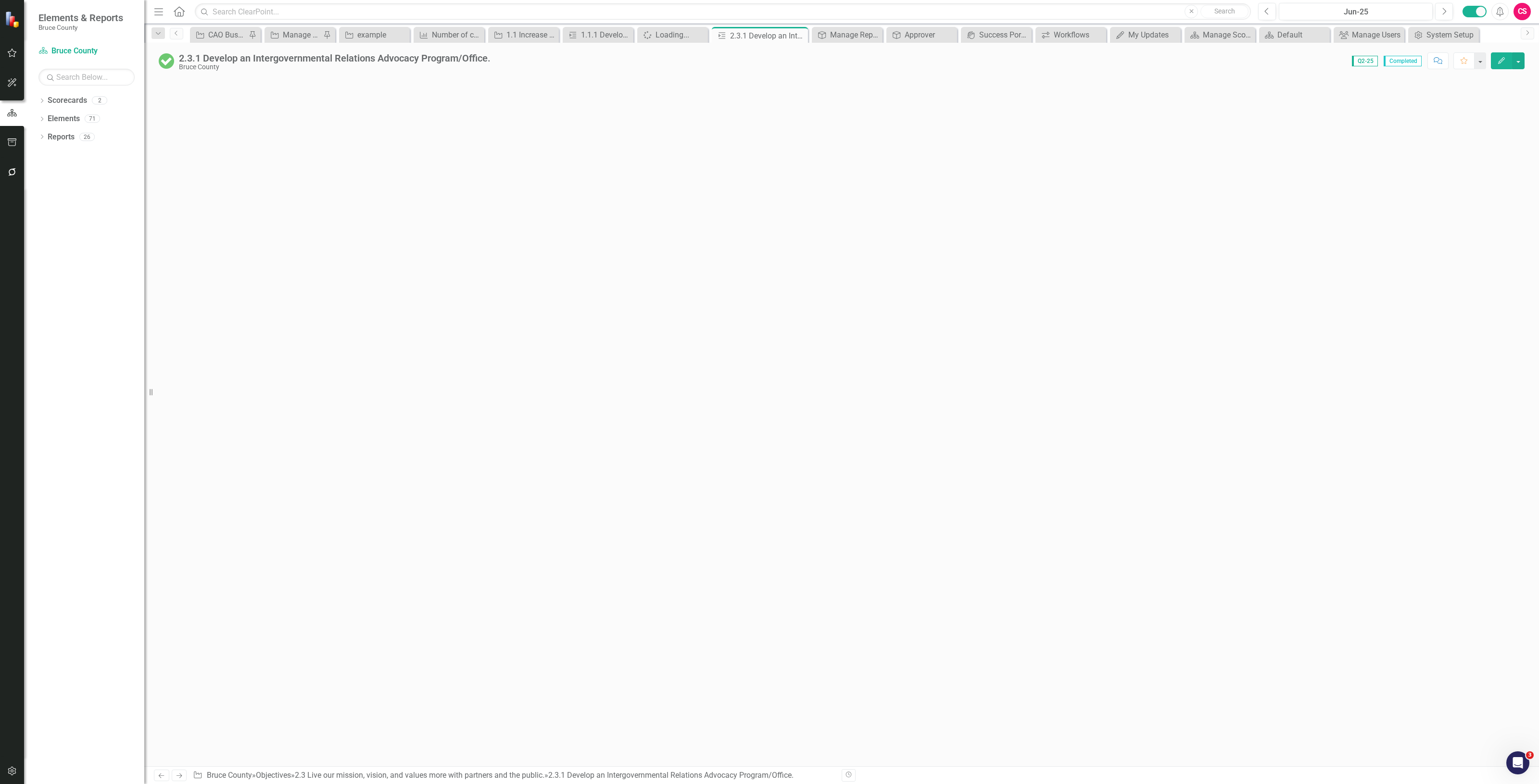
click at [1494, 65] on button "Edit" at bounding box center [1502, 61] width 21 height 17
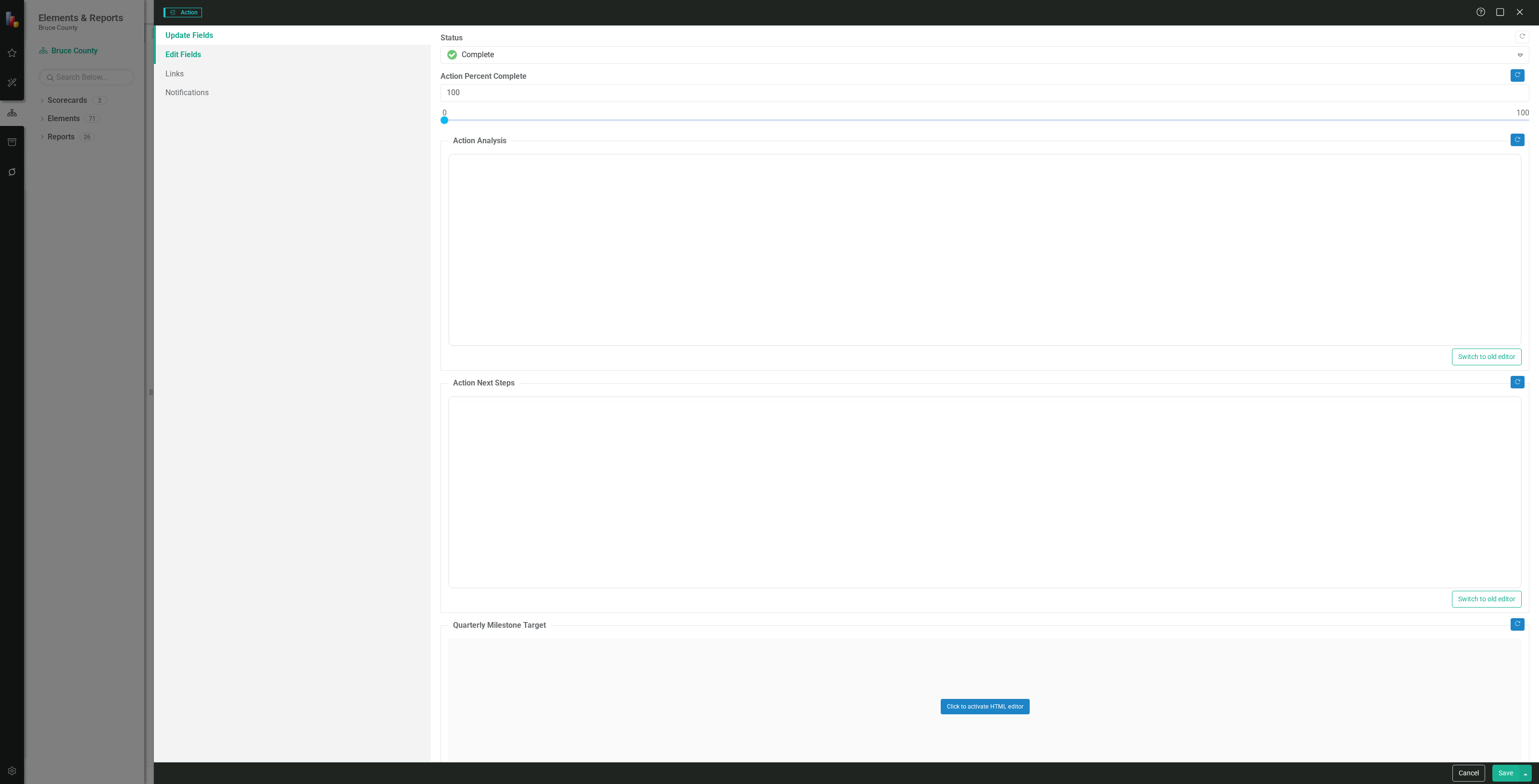
click at [215, 52] on link "Edit Fields" at bounding box center [292, 54] width 277 height 19
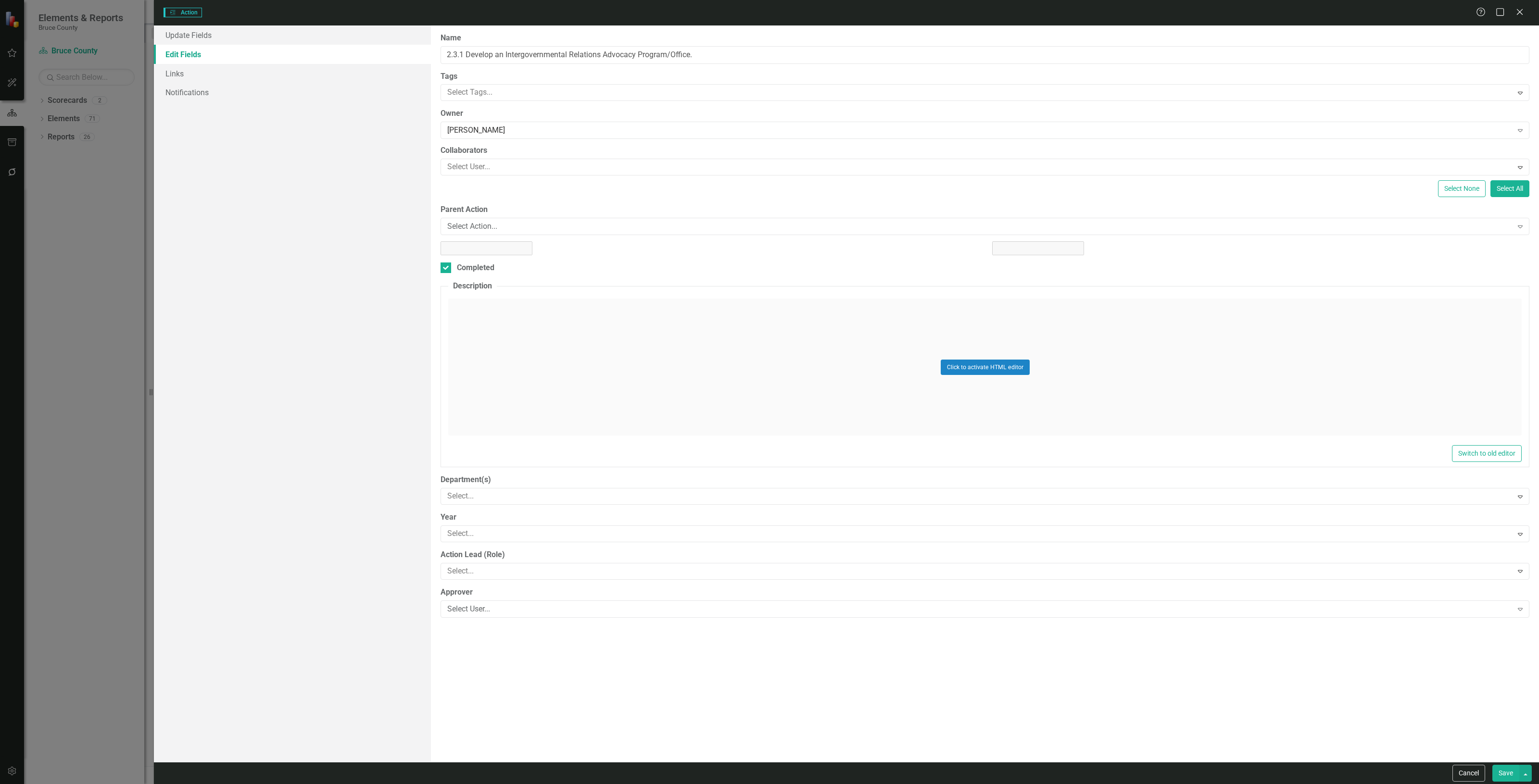
type input "2.3.1 Develop an Intergovernmental Relations Advocacy Program/Office."
checkbox input "true"
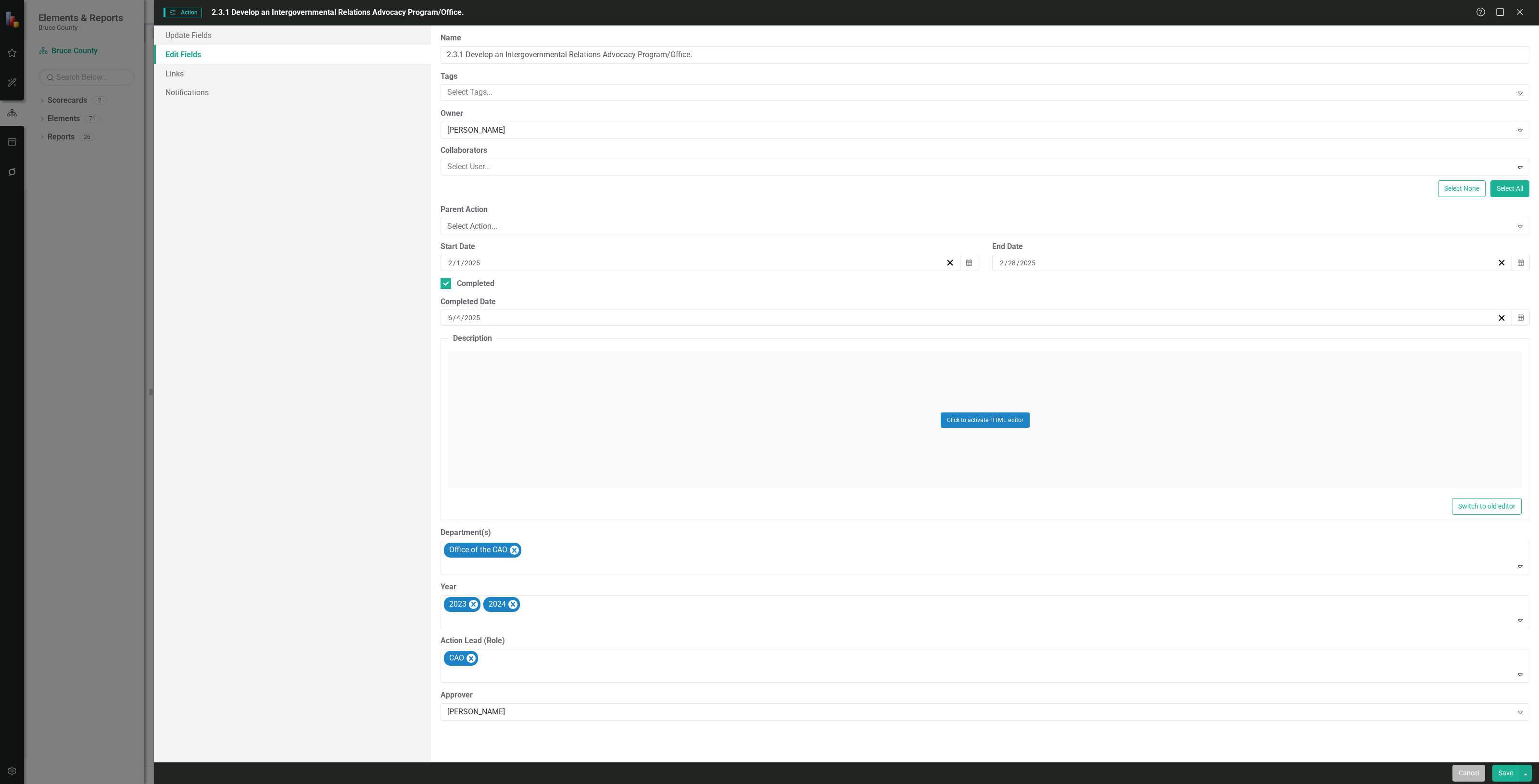
click at [1471, 773] on button "Cancel" at bounding box center [1469, 774] width 33 height 17
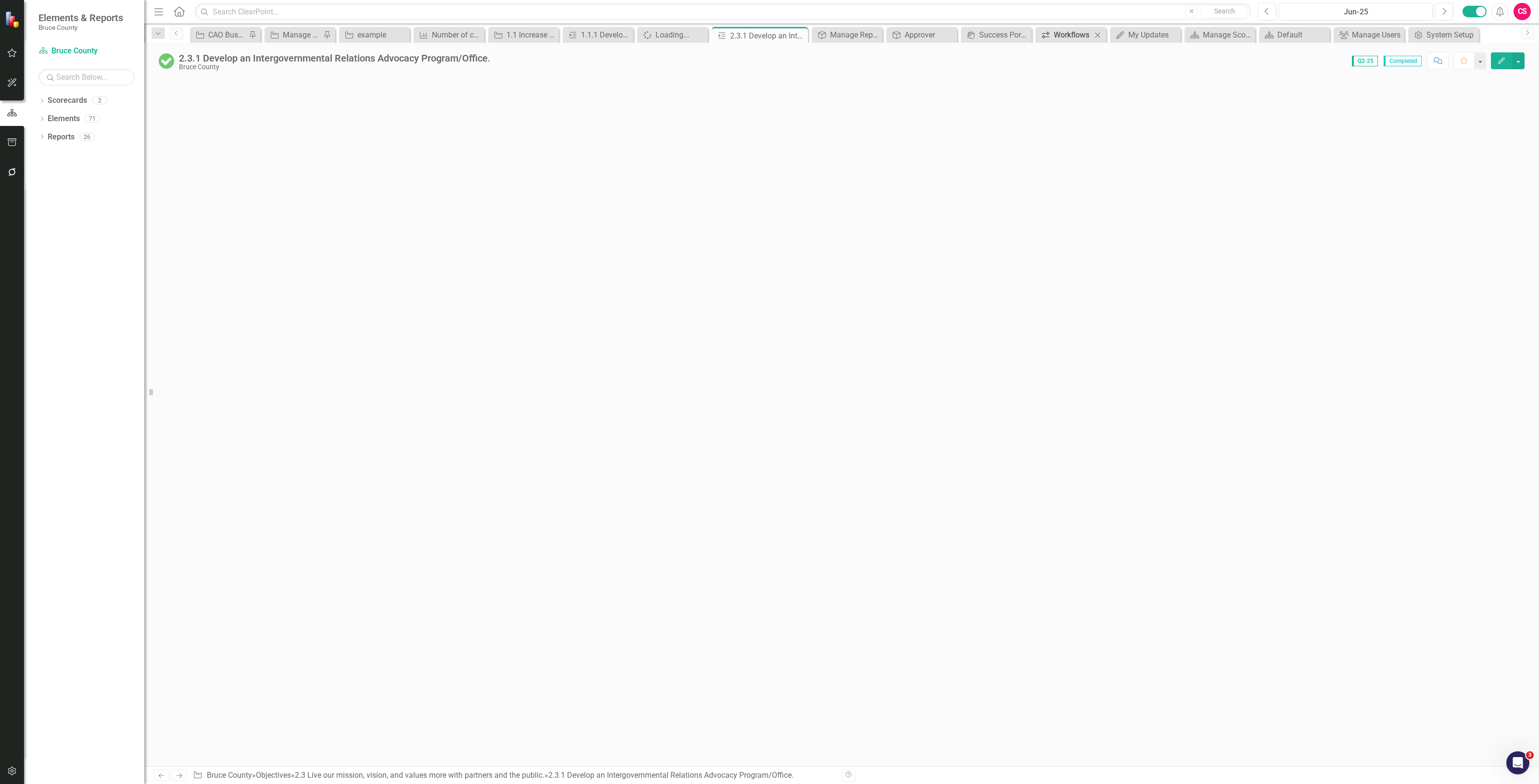
click at [1073, 41] on div "Workflows" at bounding box center [1073, 35] width 38 height 12
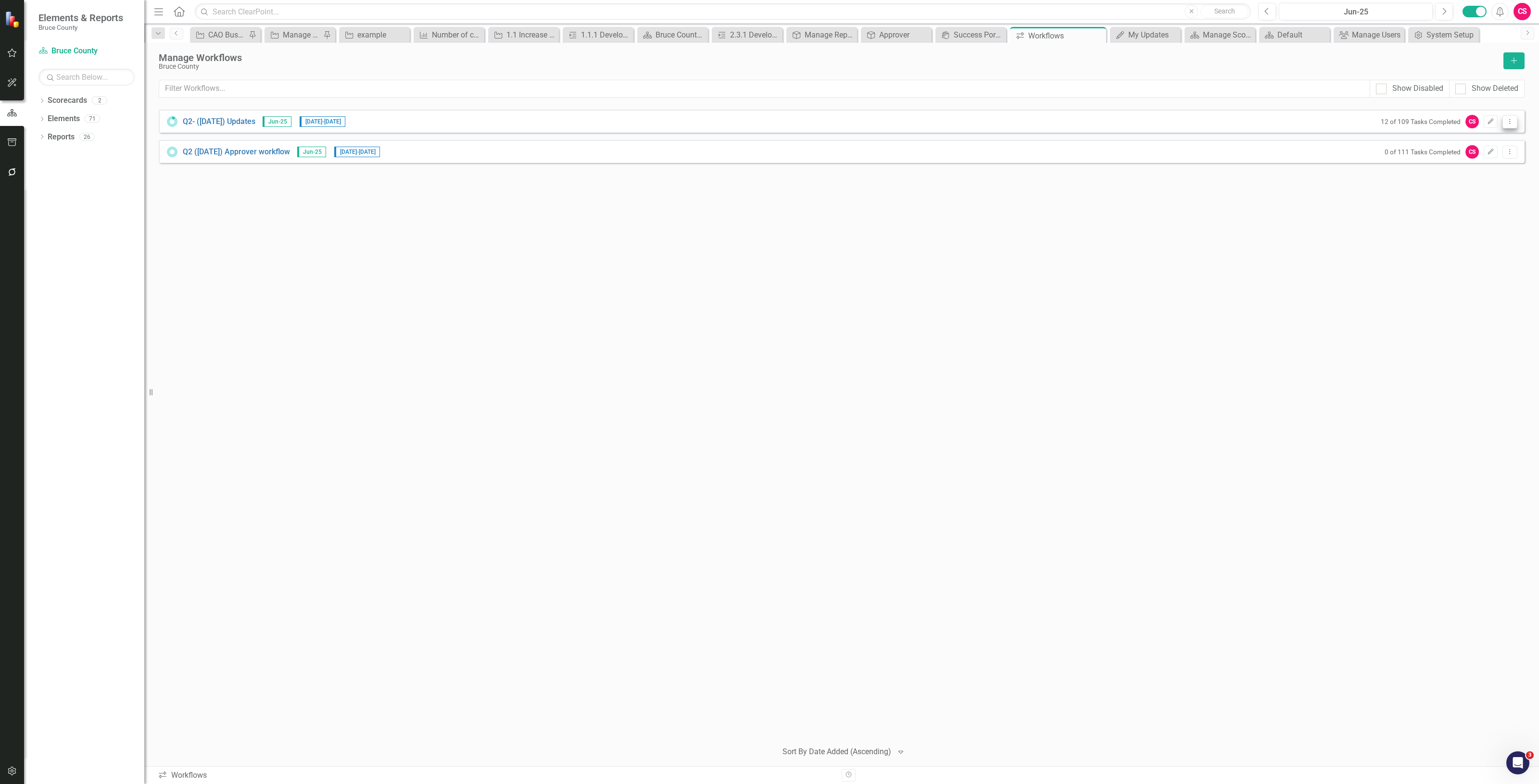
click at [1513, 123] on icon "Dropdown Menu" at bounding box center [1510, 121] width 8 height 6
click at [1471, 143] on link "Preview Preview Workflow" at bounding box center [1472, 138] width 89 height 18
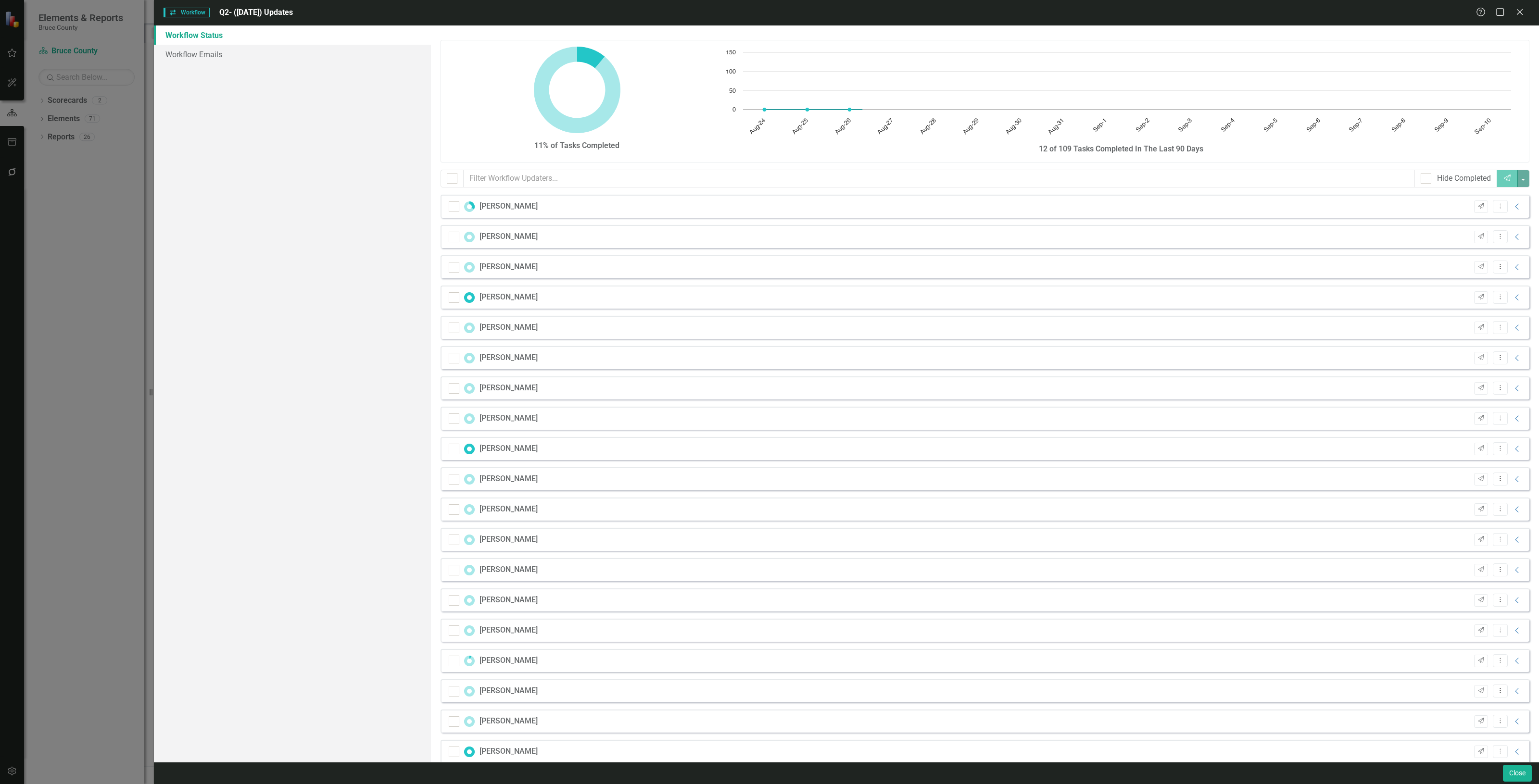
checkbox input "false"
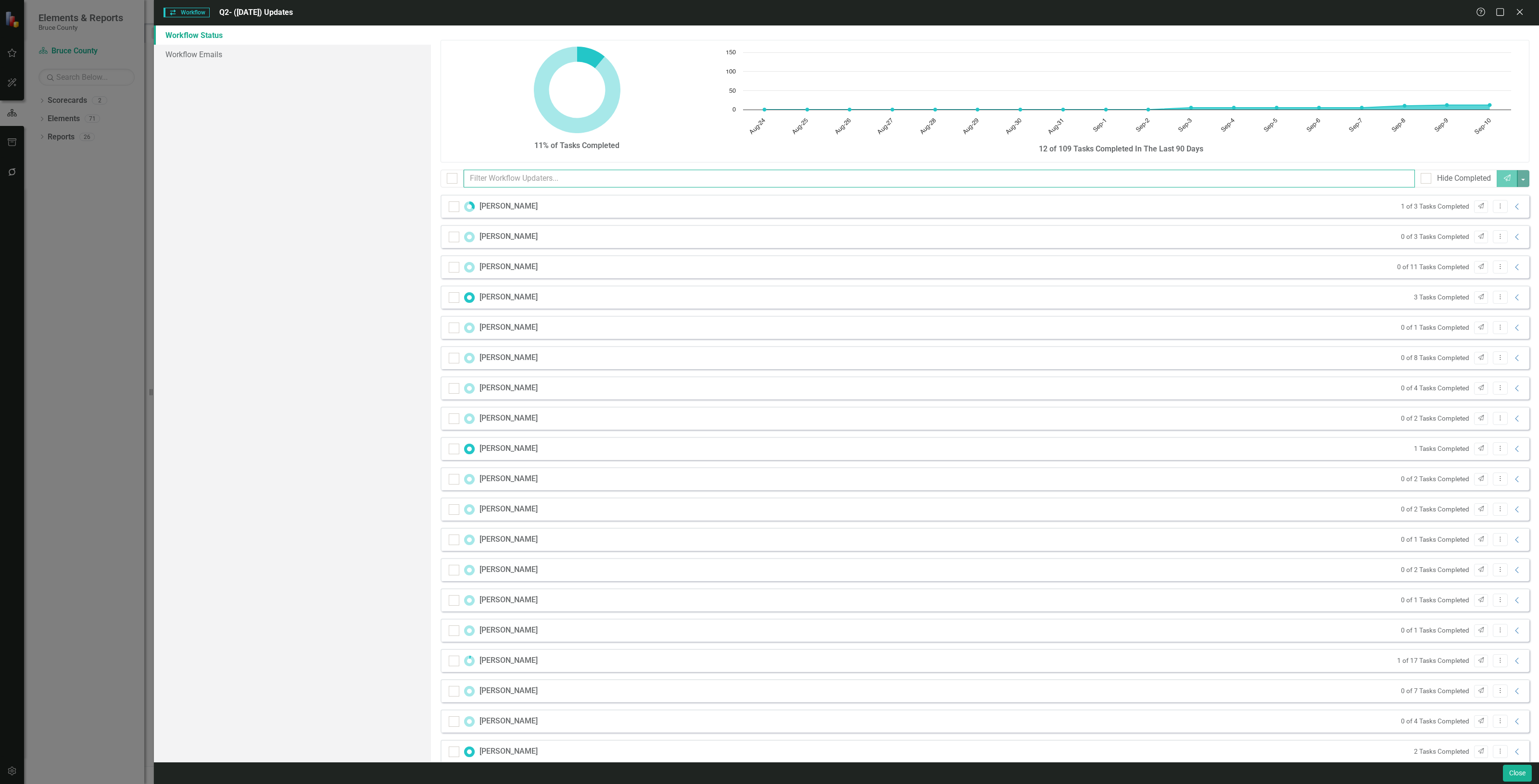
click at [496, 181] on input "text" at bounding box center [939, 179] width 952 height 18
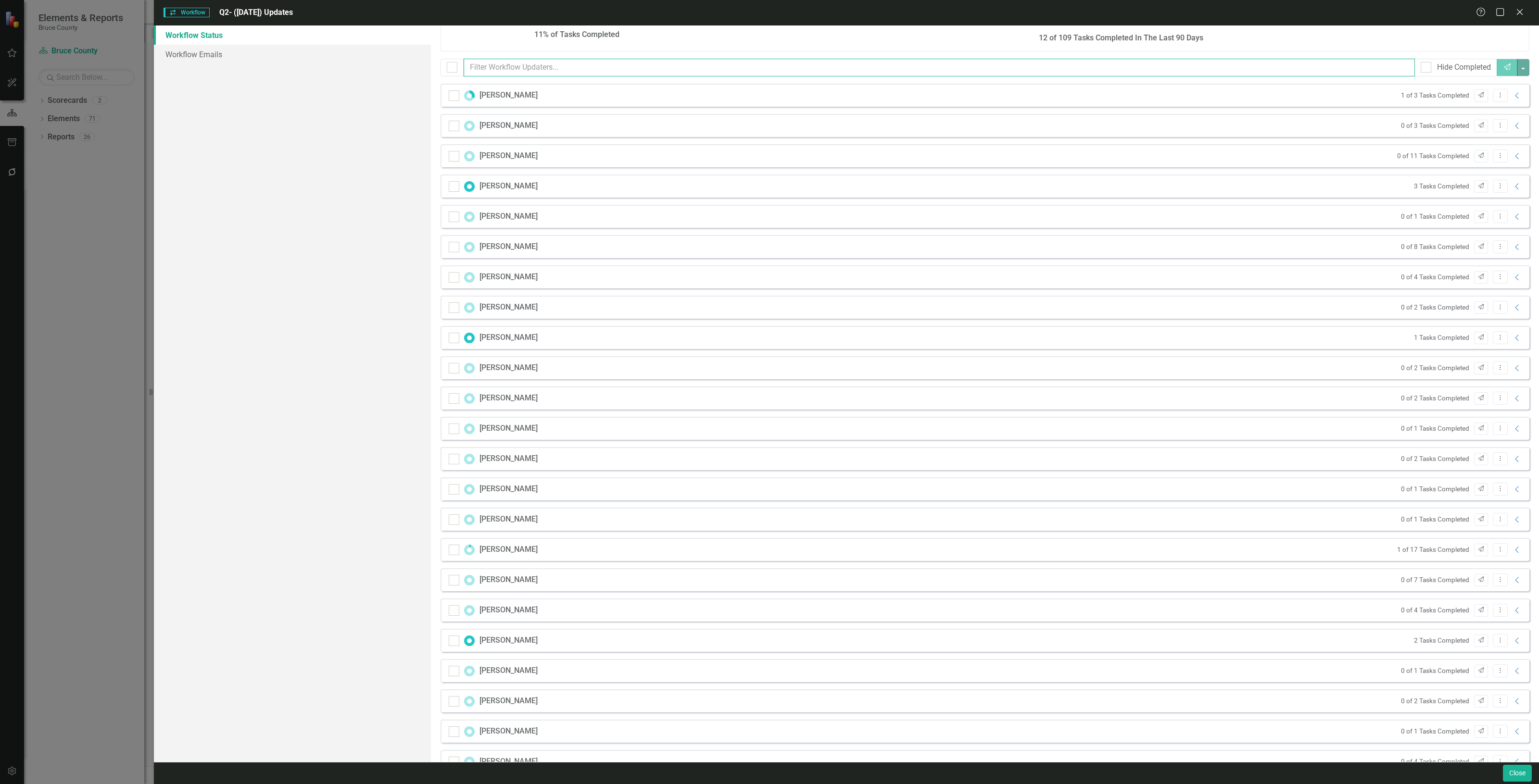
scroll to position [120, 0]
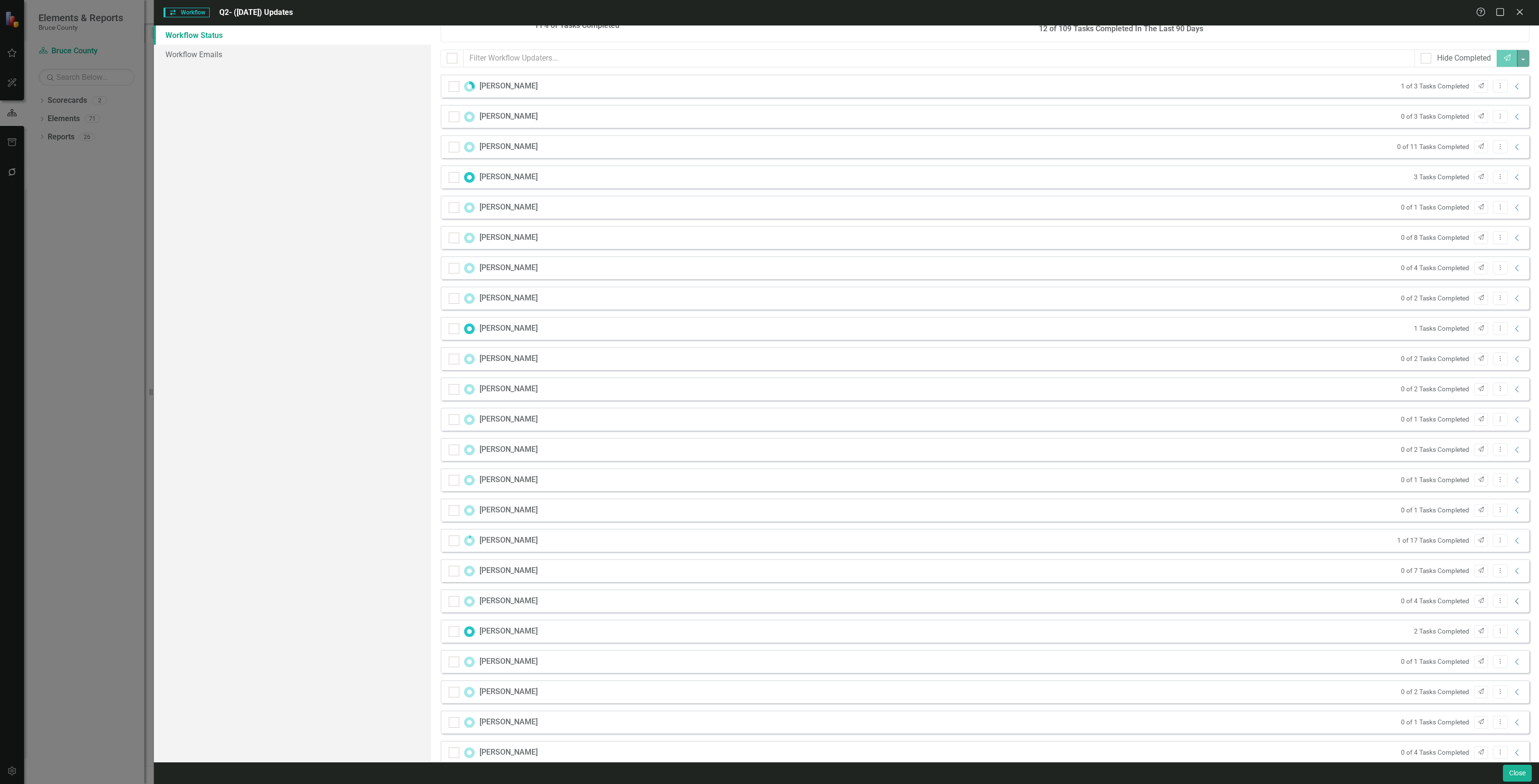
click at [1513, 603] on icon "Collapse" at bounding box center [1517, 601] width 10 height 8
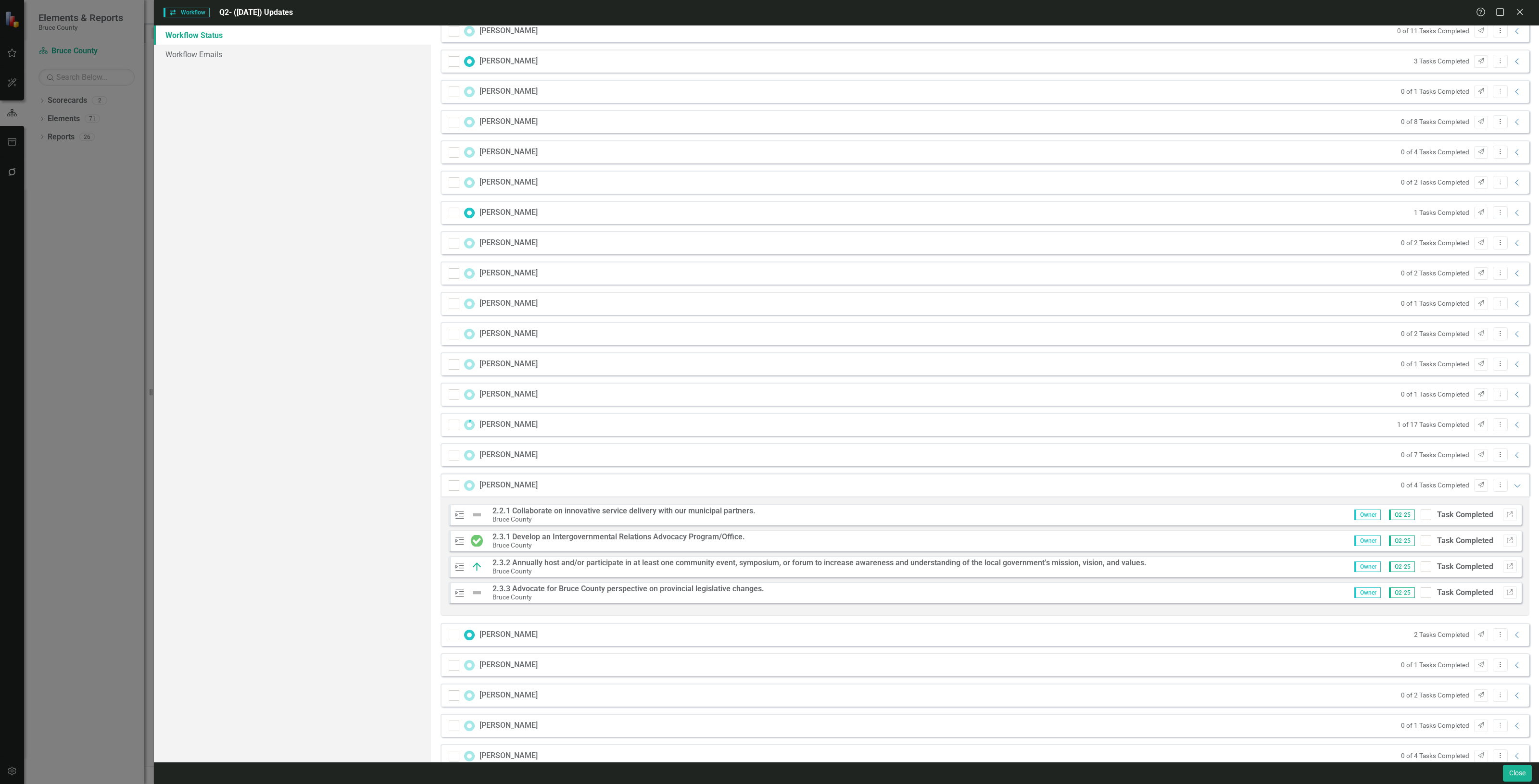
scroll to position [240, 0]
click at [1514, 14] on div "Help Maximize Close" at bounding box center [1503, 12] width 54 height 11
click at [1518, 14] on icon at bounding box center [1520, 12] width 7 height 7
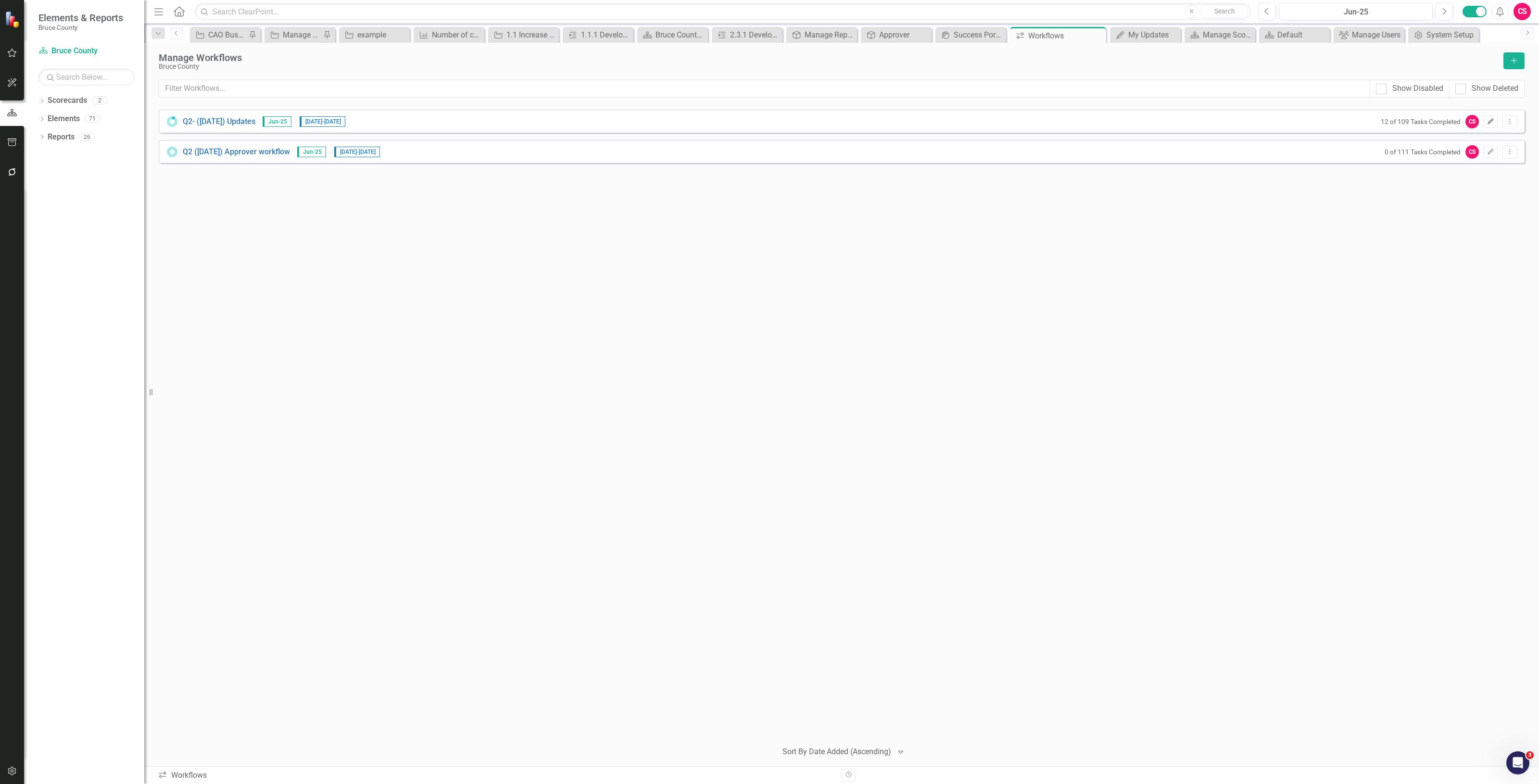
click at [1494, 118] on button "Edit" at bounding box center [1491, 121] width 14 height 12
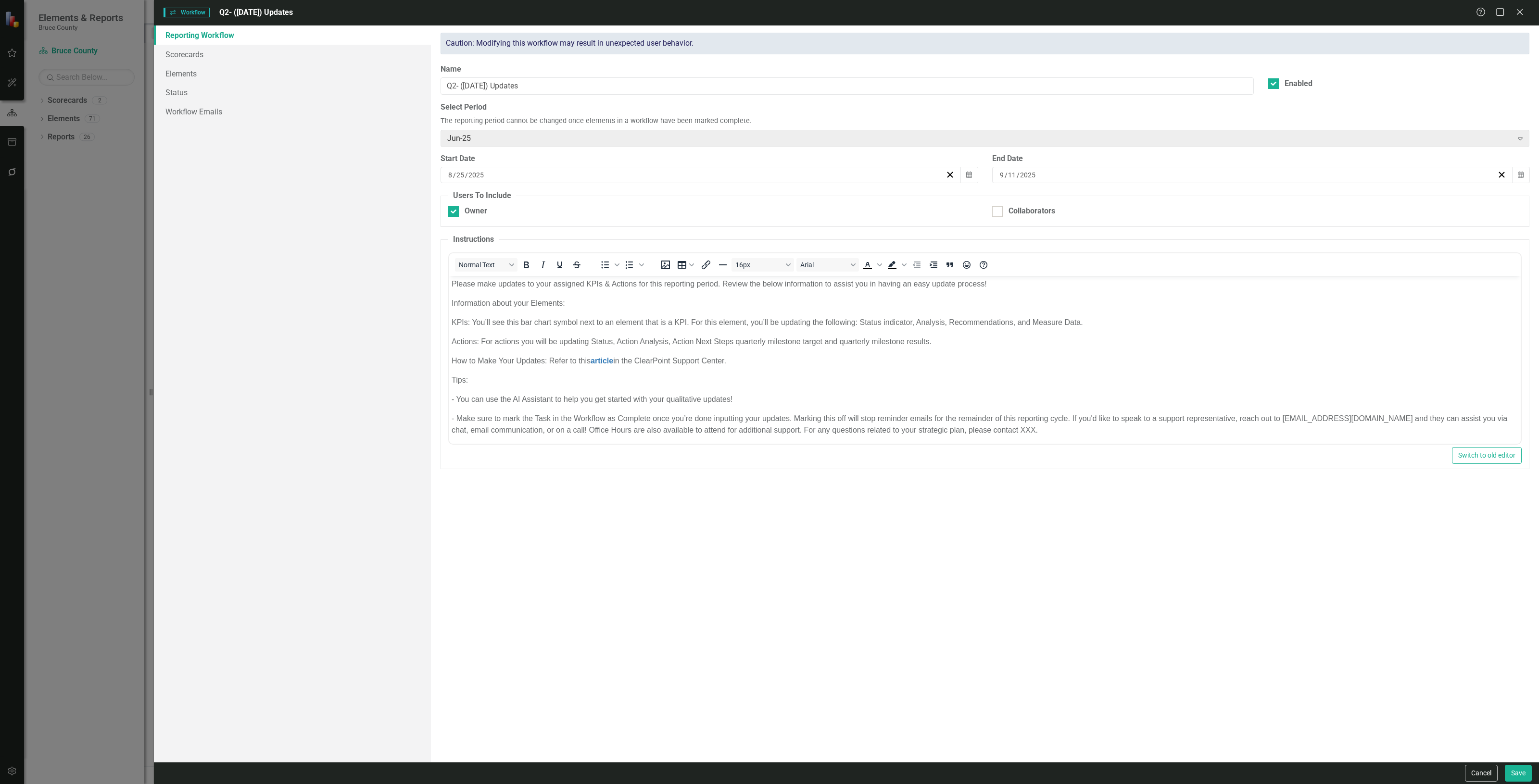
scroll to position [0, 0]
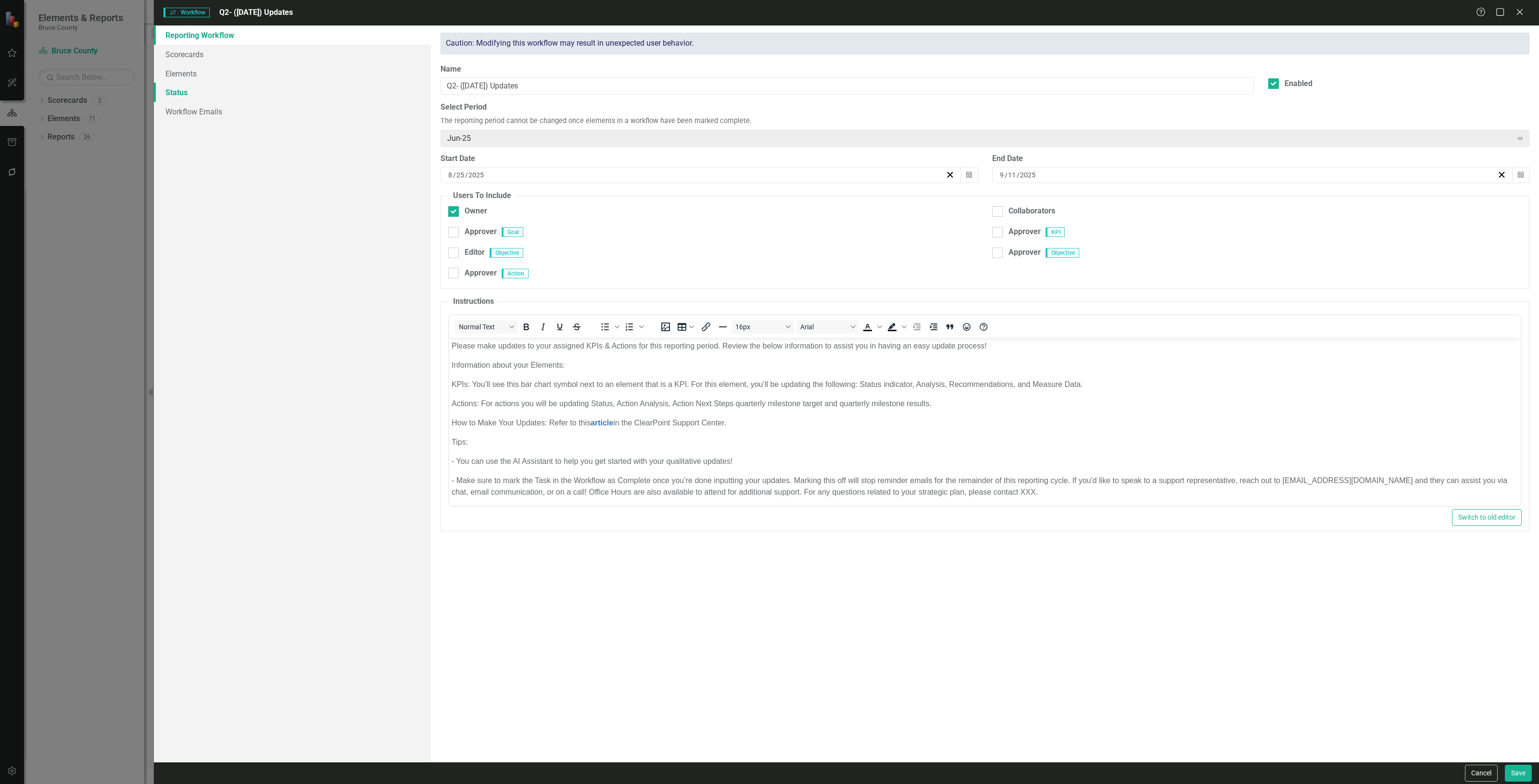
click at [224, 90] on link "Status" at bounding box center [292, 92] width 277 height 19
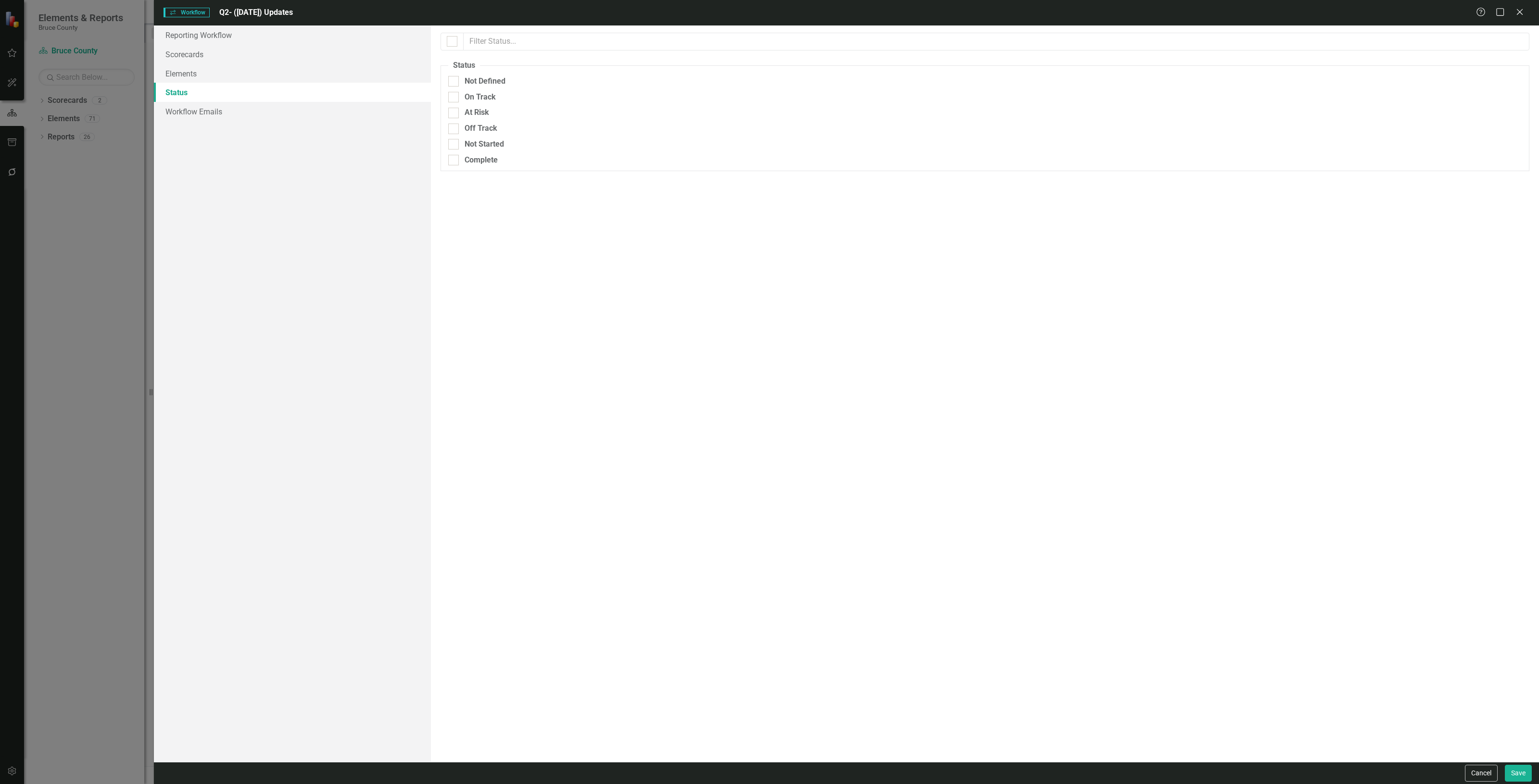
click at [491, 90] on fieldset "Status Not Defined On Track At Risk Off Track Not Started Complete" at bounding box center [985, 116] width 1089 height 111
click at [483, 99] on div "On Track" at bounding box center [480, 97] width 31 height 11
click at [455, 98] on input "On Track" at bounding box center [452, 95] width 6 height 6
checkbox input "true"
click at [479, 80] on div "Not Defined" at bounding box center [485, 81] width 41 height 11
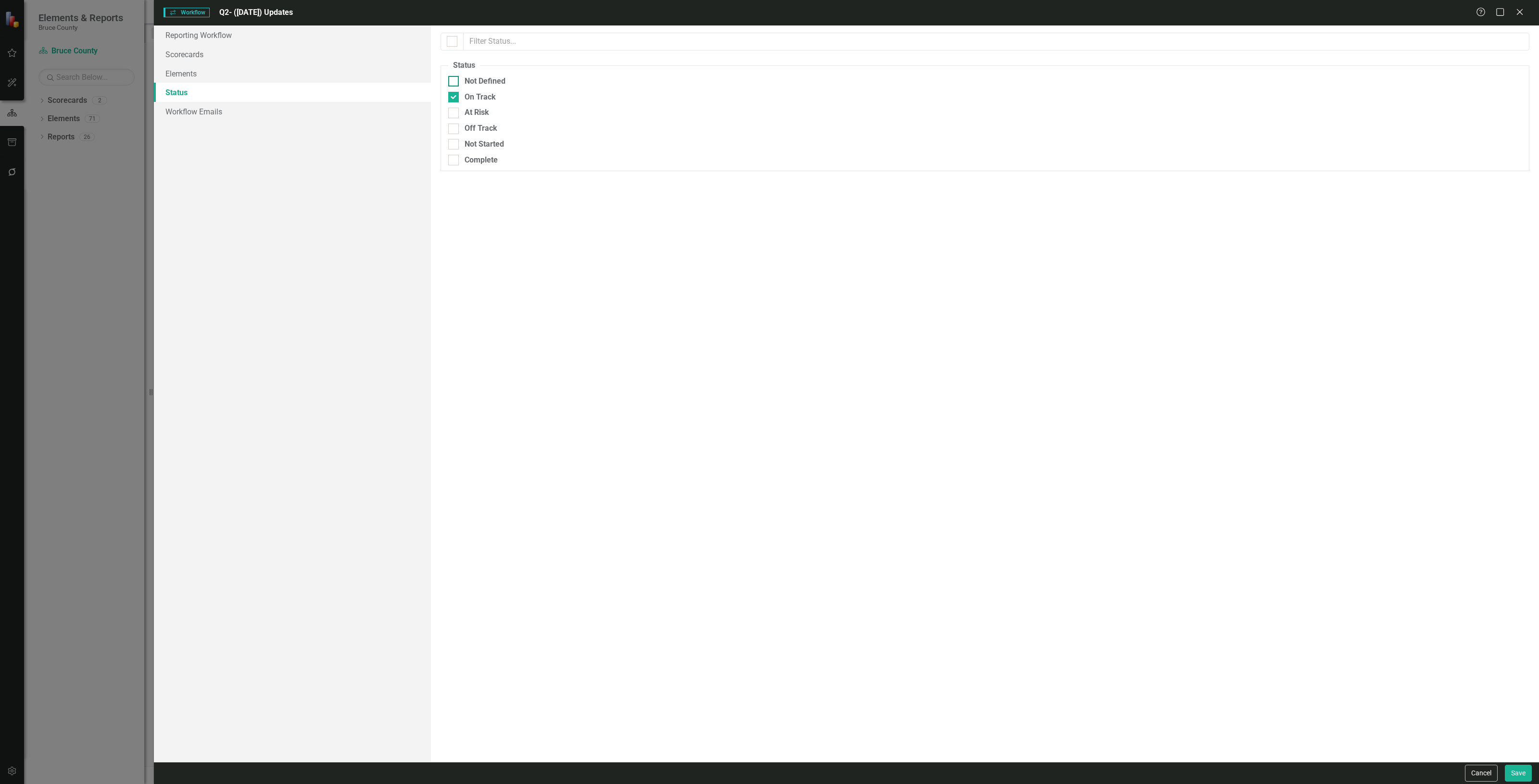
click at [455, 80] on input "Not Defined" at bounding box center [452, 79] width 6 height 6
checkbox input "true"
click at [479, 116] on div "At Risk" at bounding box center [477, 112] width 25 height 11
click at [455, 114] on input "At Risk" at bounding box center [452, 111] width 6 height 6
checkbox input "true"
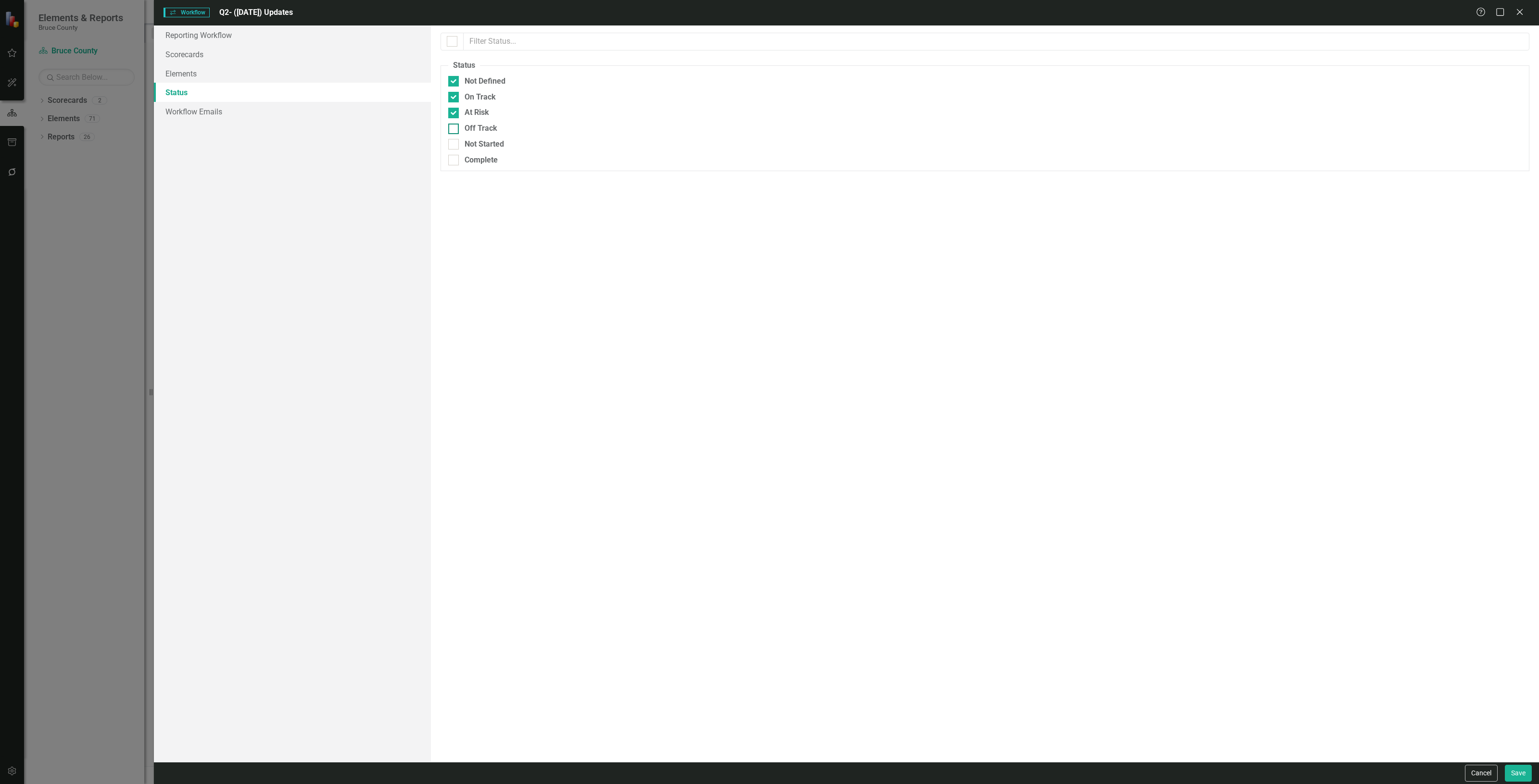
click at [479, 127] on div "Off Track" at bounding box center [481, 129] width 33 height 11
click at [455, 127] on input "Off Track" at bounding box center [452, 127] width 6 height 6
checkbox input "true"
click at [483, 140] on fieldset "Status Not Defined On Track At Risk Off Track Not Started Complete" at bounding box center [985, 116] width 1089 height 111
click at [487, 142] on div "Not Started" at bounding box center [484, 144] width 39 height 11
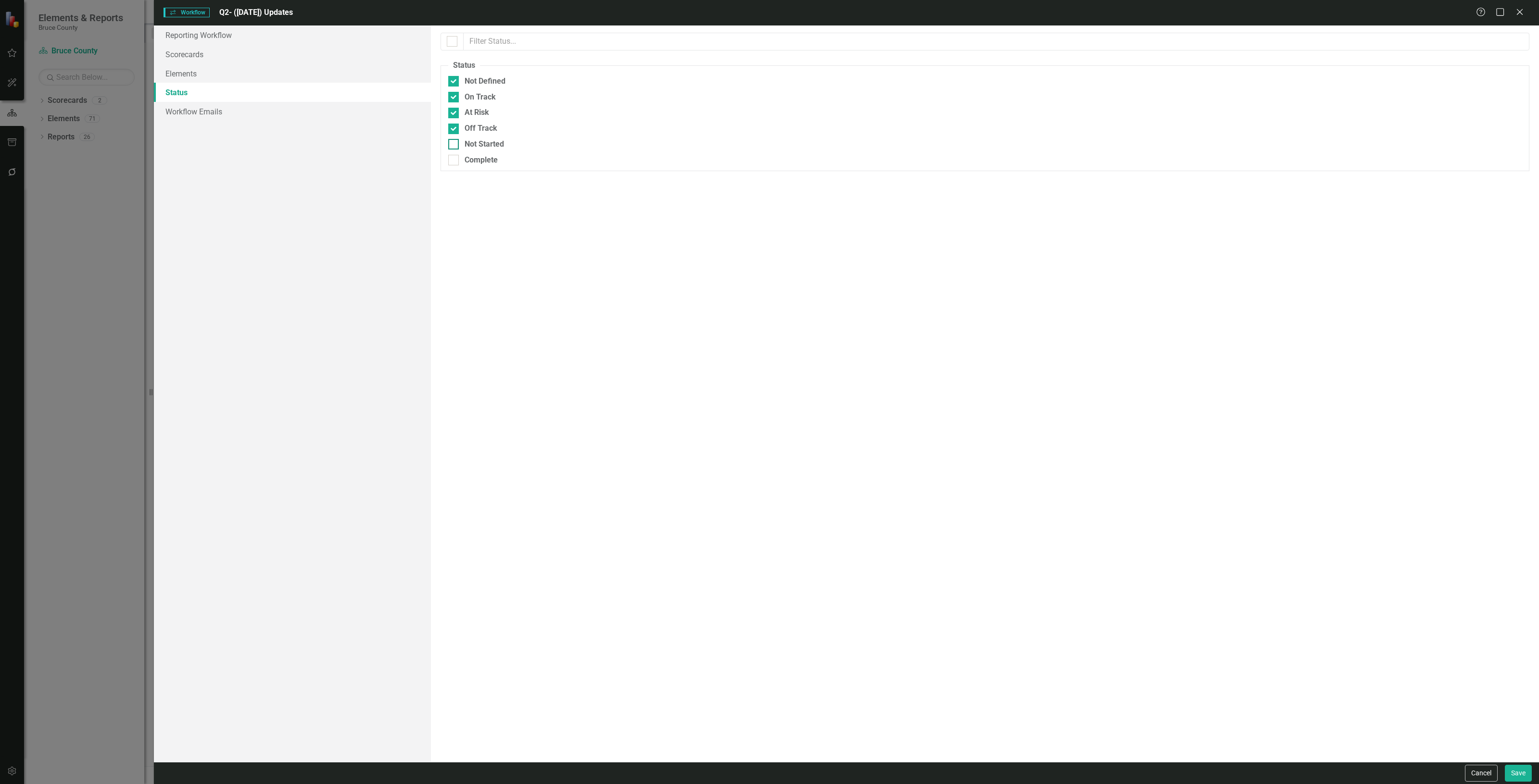
click at [455, 142] on input "Not Started" at bounding box center [452, 142] width 6 height 6
click at [463, 145] on div "Not Started" at bounding box center [985, 144] width 1074 height 11
click at [455, 145] on input "Not Started" at bounding box center [452, 142] width 6 height 6
checkbox input "false"
click at [465, 131] on div "Off Track" at bounding box center [481, 129] width 33 height 11
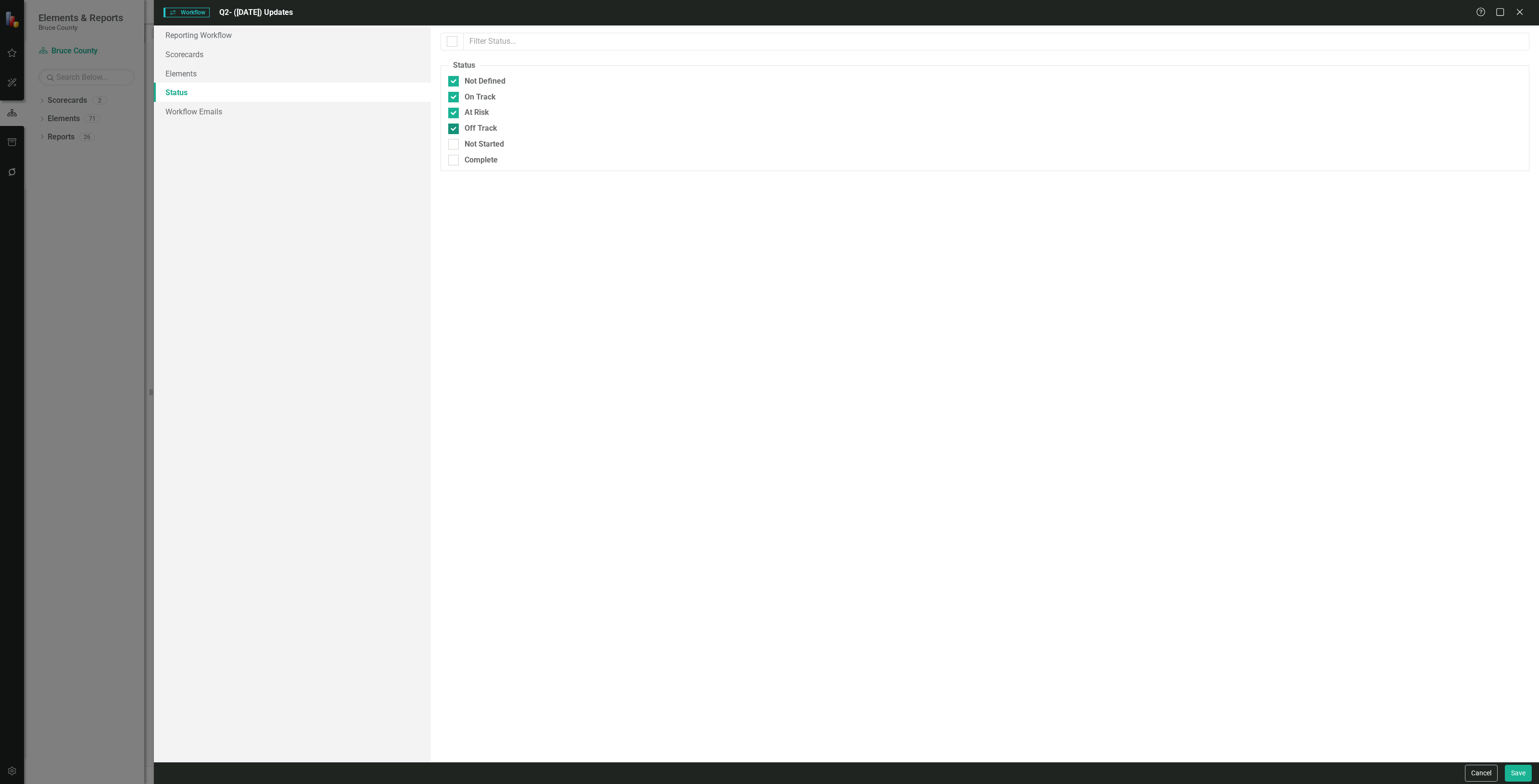
click at [455, 130] on input "Off Track" at bounding box center [452, 127] width 6 height 6
checkbox input "false"
click at [462, 112] on div "At Risk" at bounding box center [985, 112] width 1074 height 11
click at [455, 112] on input "At Risk" at bounding box center [452, 111] width 6 height 6
checkbox input "false"
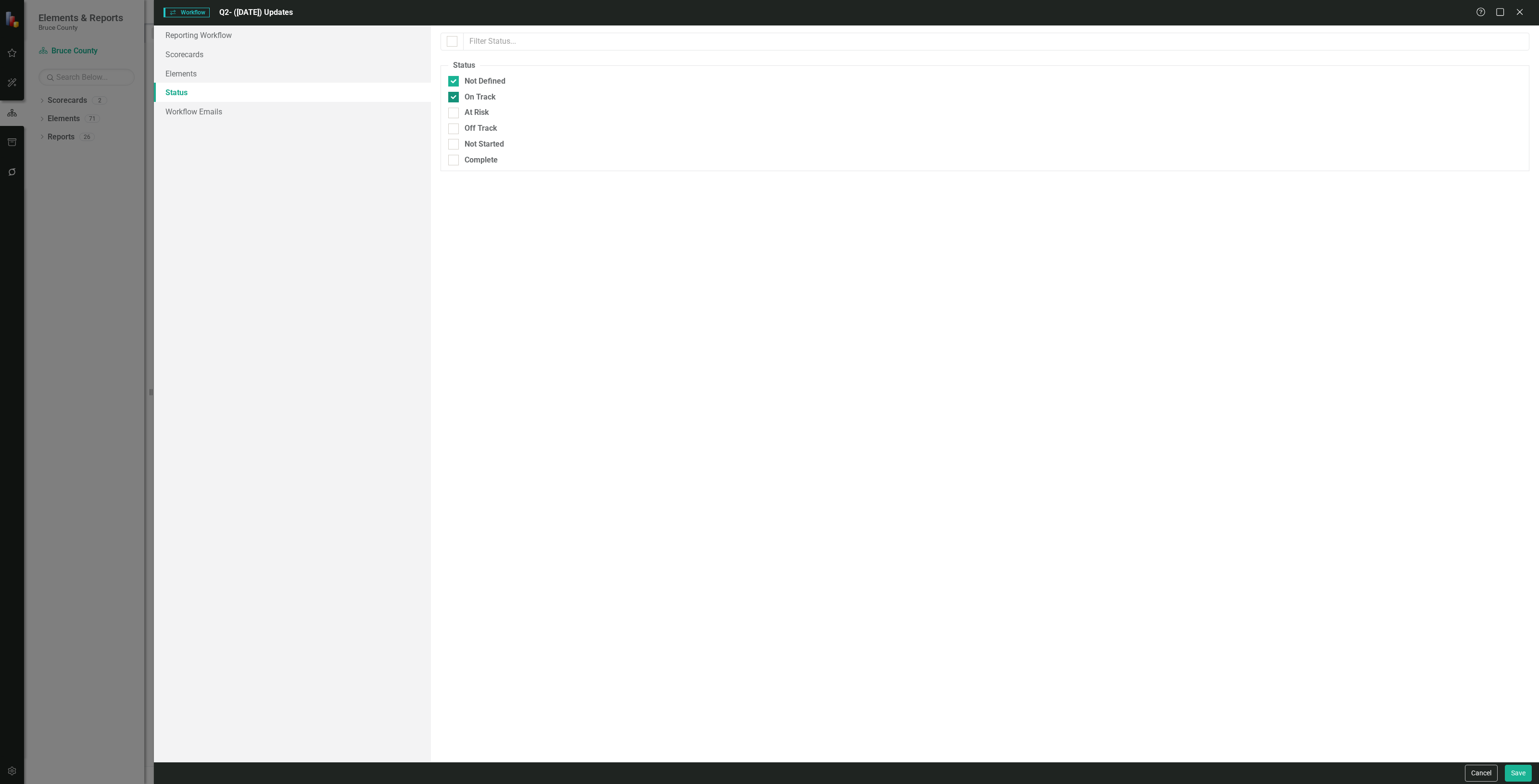
click at [465, 96] on div "On Track" at bounding box center [480, 97] width 31 height 11
click at [455, 96] on input "On Track" at bounding box center [452, 95] width 6 height 6
checkbox input "false"
click at [472, 77] on div "Not Defined" at bounding box center [485, 81] width 41 height 11
click at [455, 77] on input "Not Defined" at bounding box center [452, 79] width 6 height 6
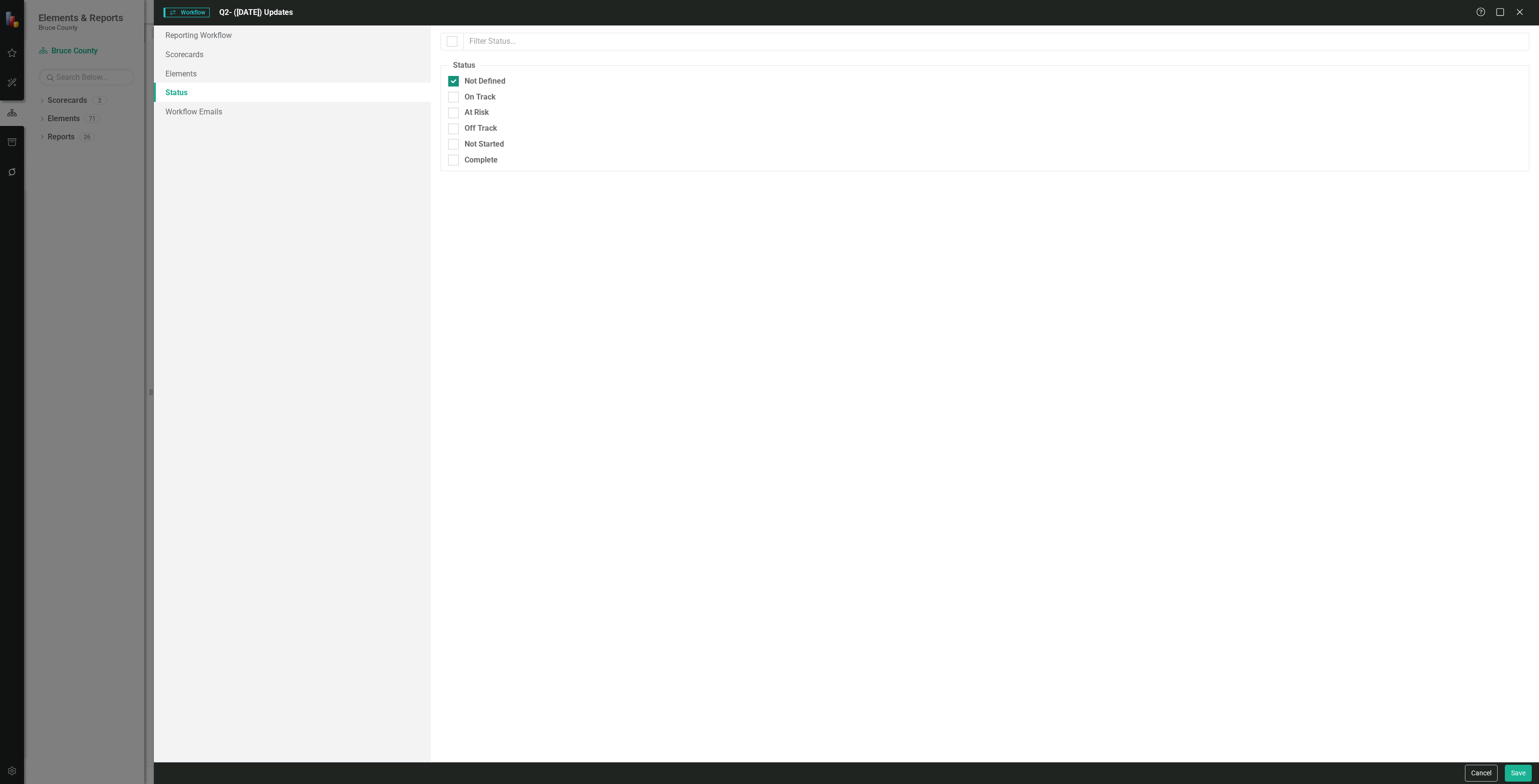
checkbox input "false"
click at [1467, 765] on button "Cancel" at bounding box center [1481, 774] width 33 height 17
